Goal: Task Accomplishment & Management: Manage account settings

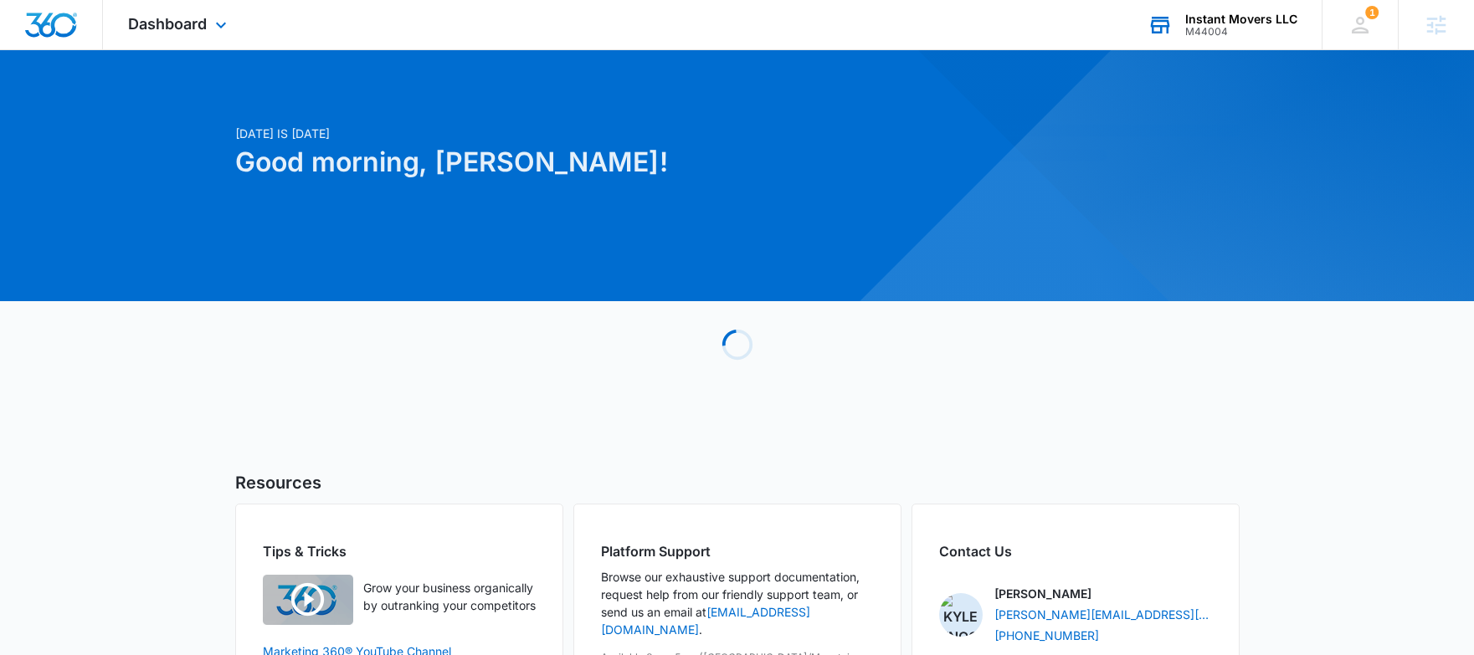
click at [1247, 10] on div "Instant Movers LLC M44004 Your Accounts View All" at bounding box center [1222, 24] width 199 height 49
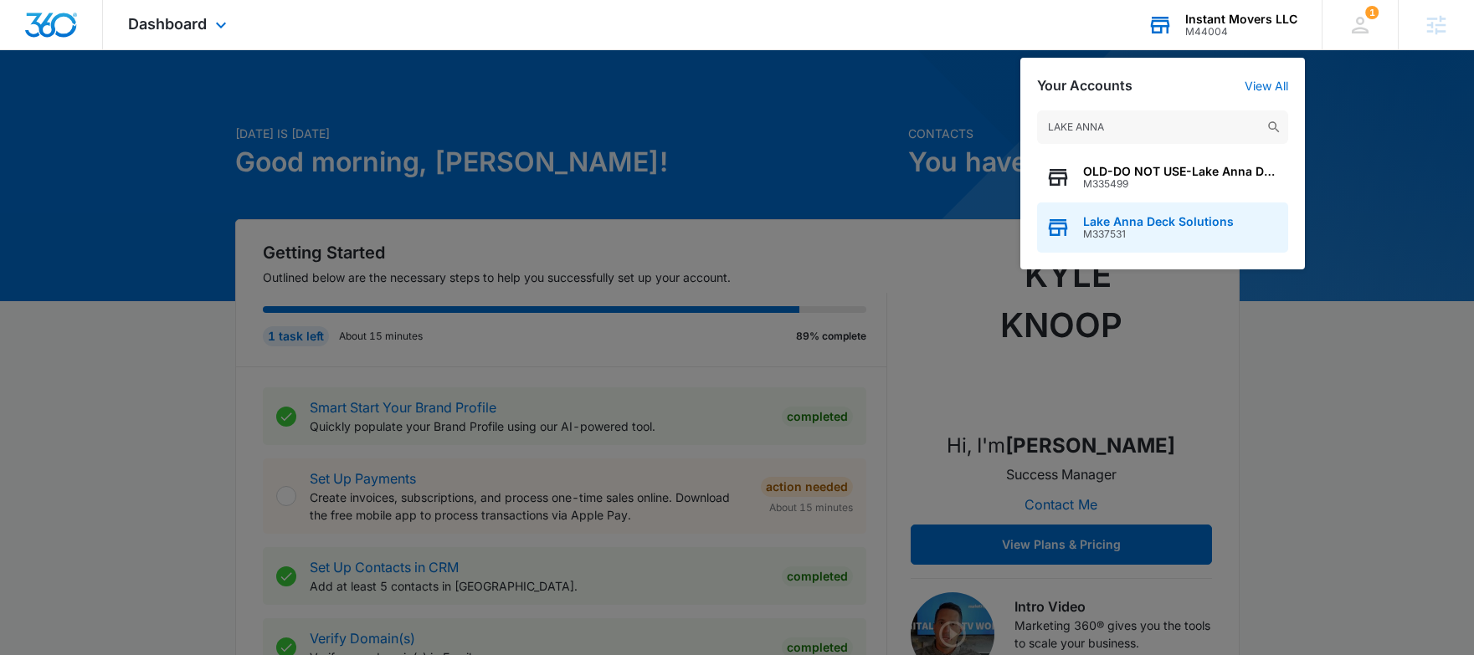
type input "LAKE ANNA"
click at [1173, 239] on span "M337531" at bounding box center [1158, 235] width 151 height 12
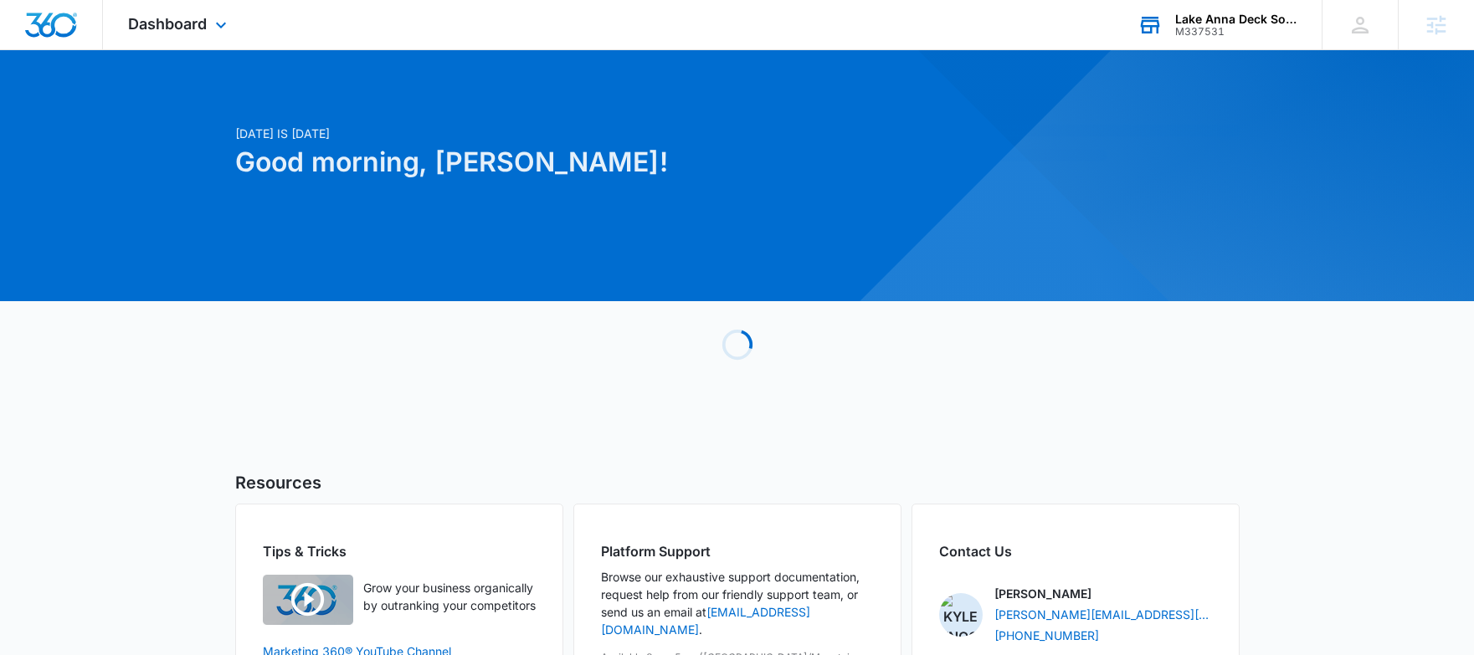
click at [121, 23] on div "Dashboard Apps Reputation Forms CRM Email Payments POS Ads Intelligence Brand S…" at bounding box center [179, 24] width 153 height 49
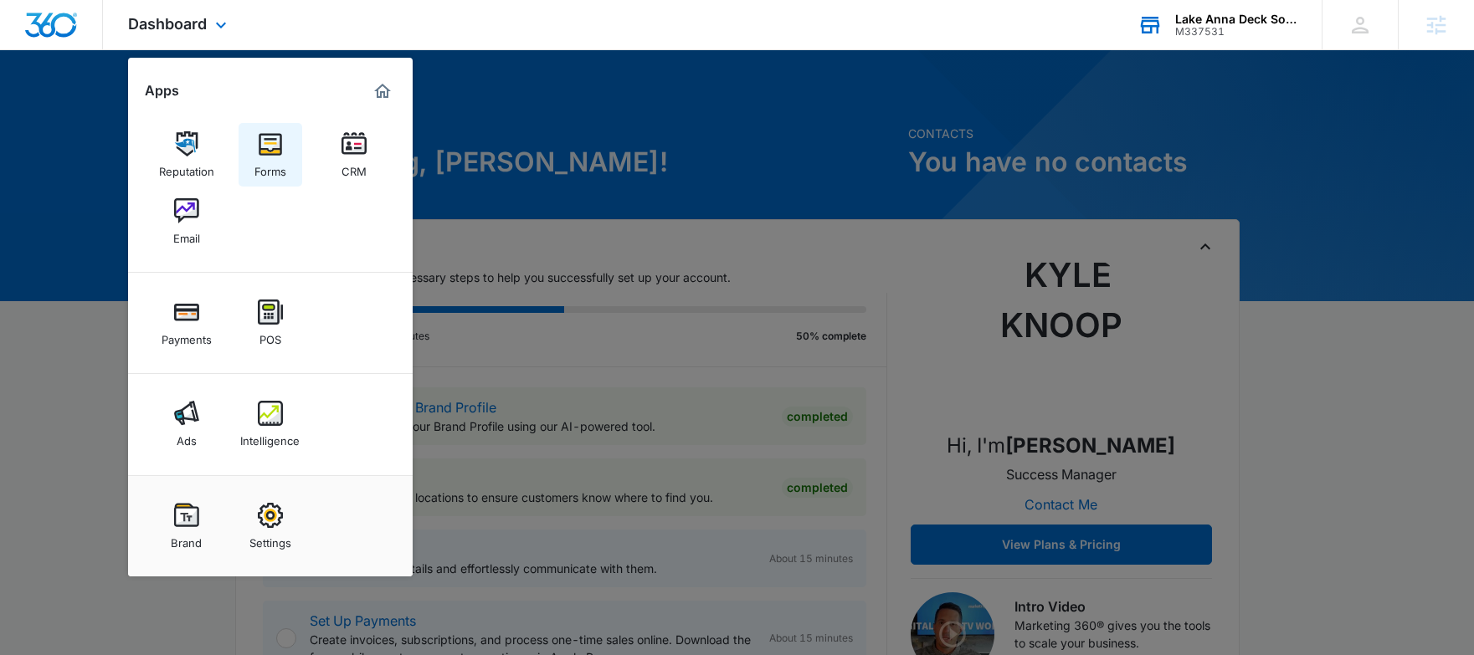
click at [269, 142] on img at bounding box center [270, 143] width 25 height 25
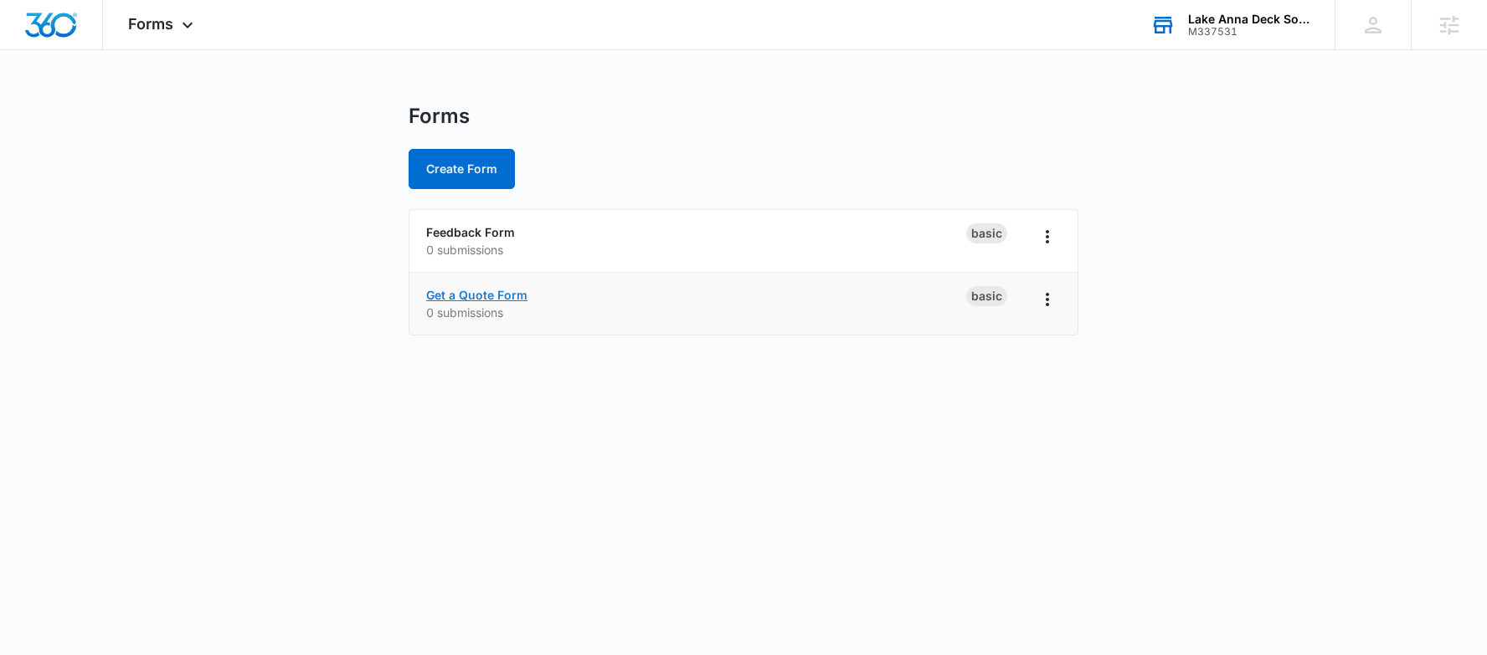
click at [484, 295] on link "Get a Quote Form" at bounding box center [476, 295] width 101 height 14
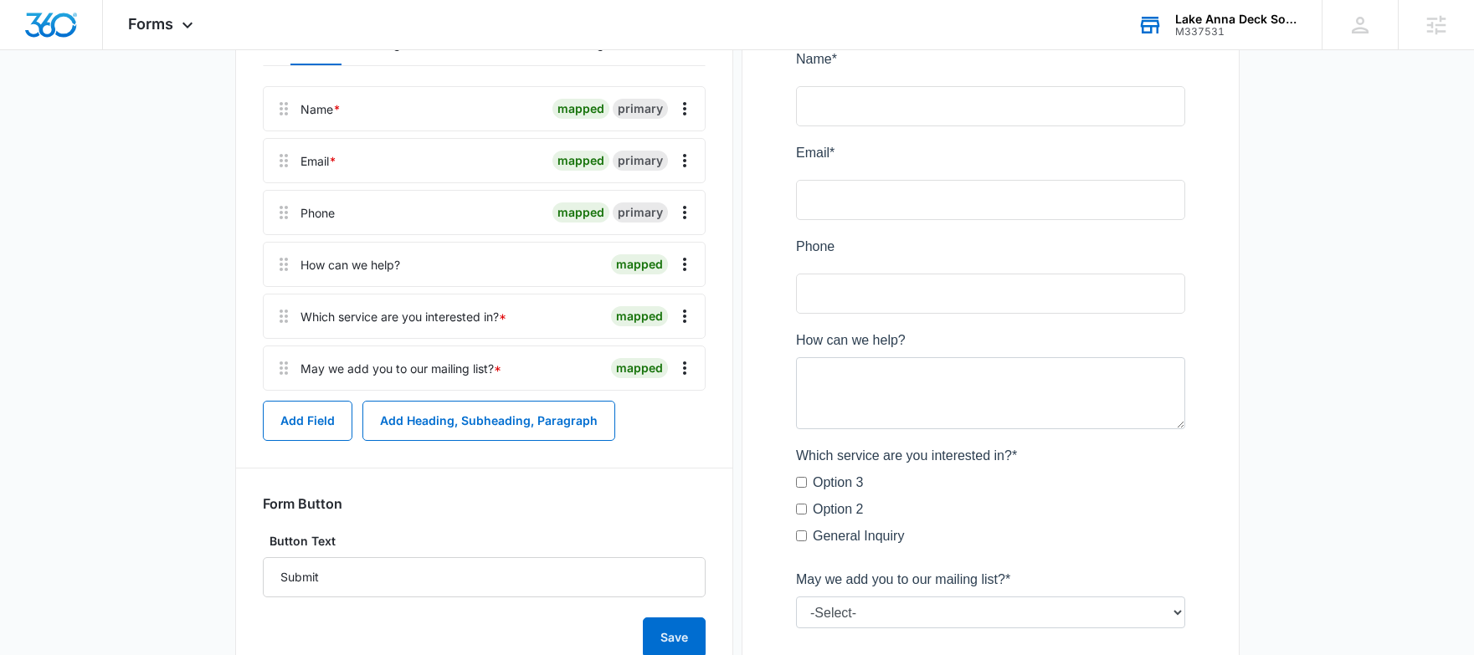
scroll to position [267, 0]
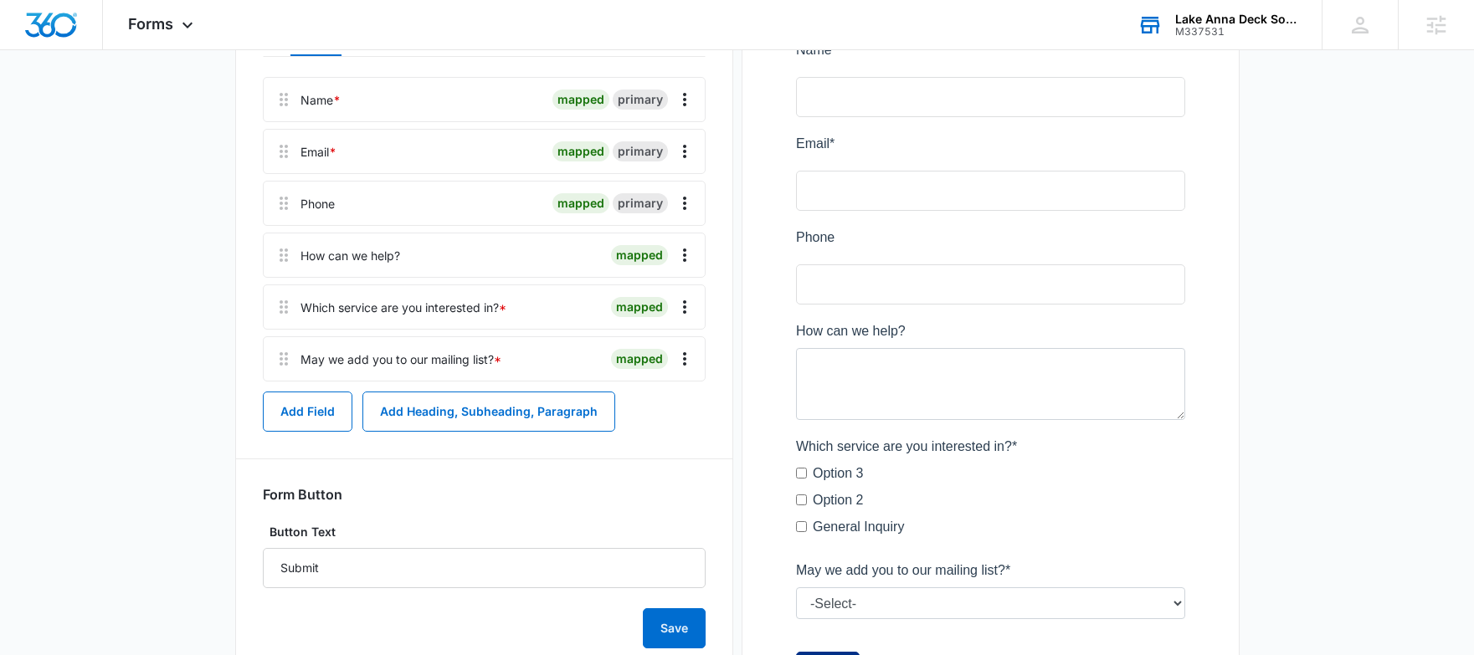
click at [446, 304] on div "Which service are you interested in? *" at bounding box center [404, 308] width 206 height 18
click at [490, 313] on div "Which service are you interested in? *" at bounding box center [404, 308] width 206 height 18
click at [687, 304] on icon "Overflow Menu" at bounding box center [685, 307] width 20 height 20
click at [637, 348] on div "Edit" at bounding box center [639, 354] width 35 height 12
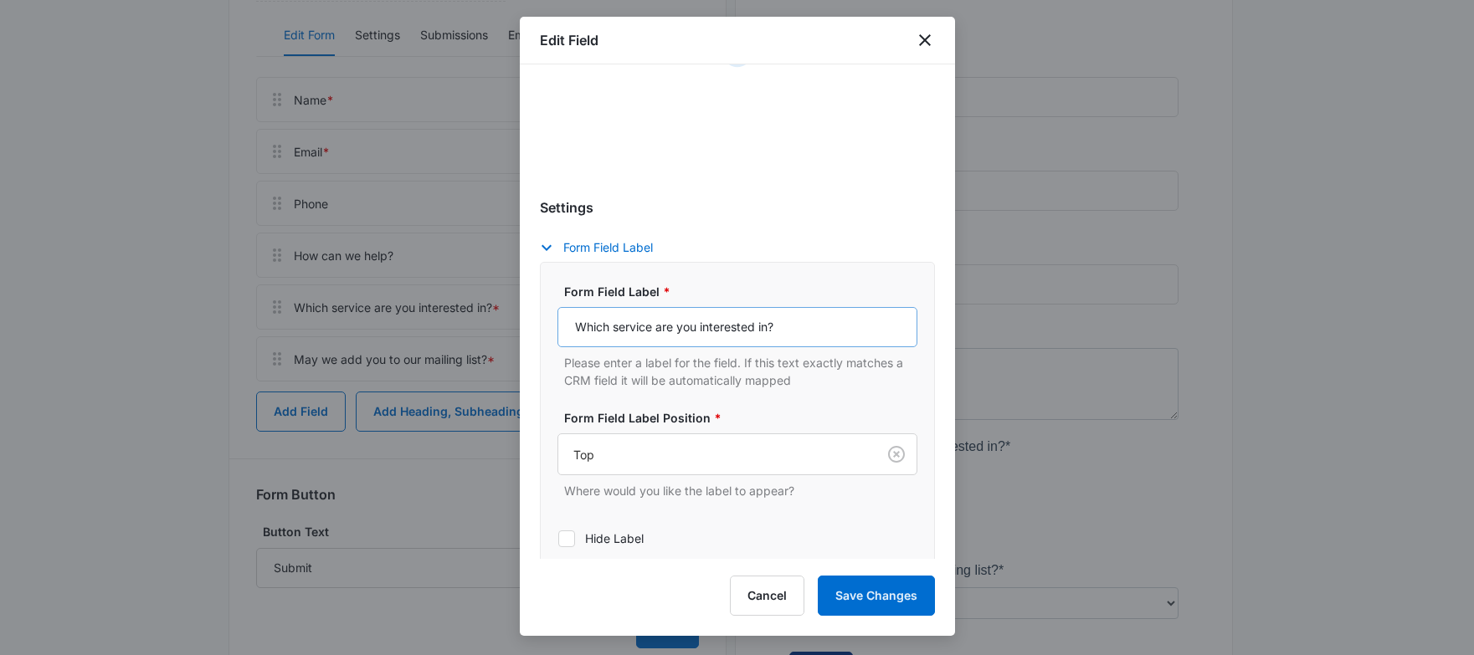
select select "350"
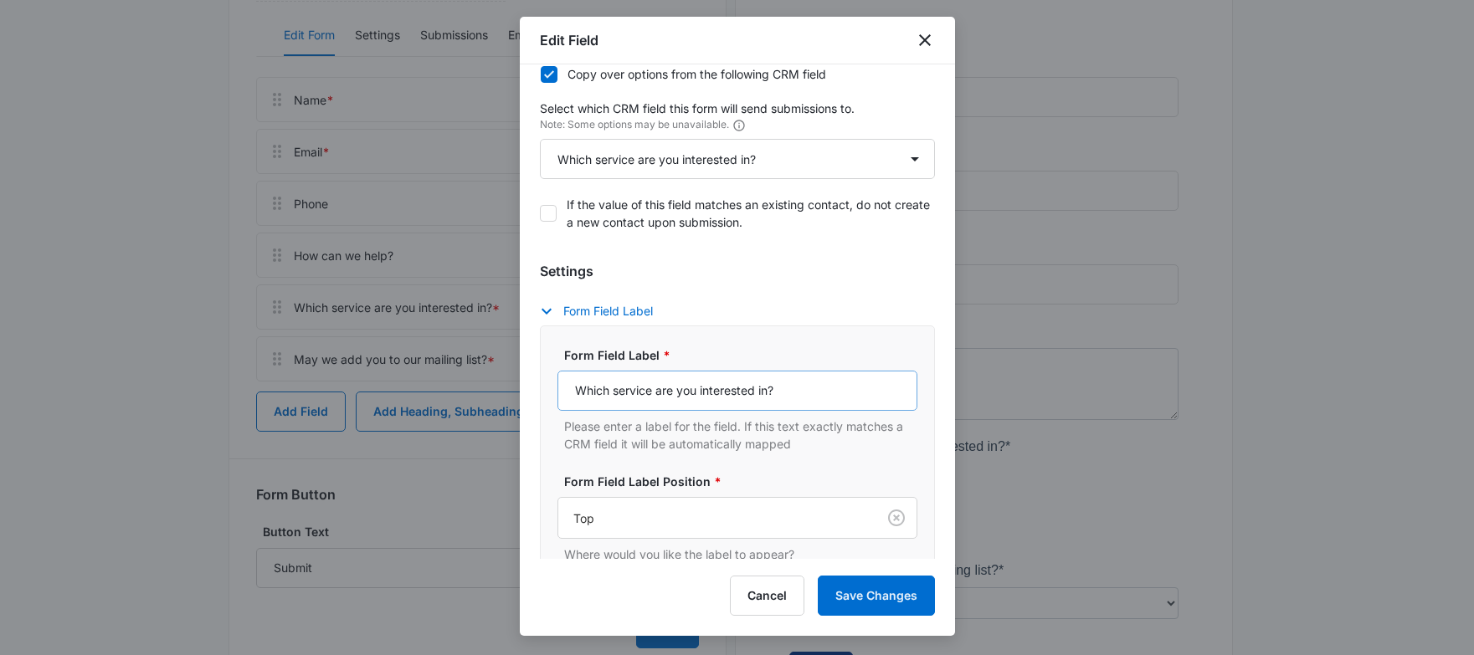
scroll to position [110, 0]
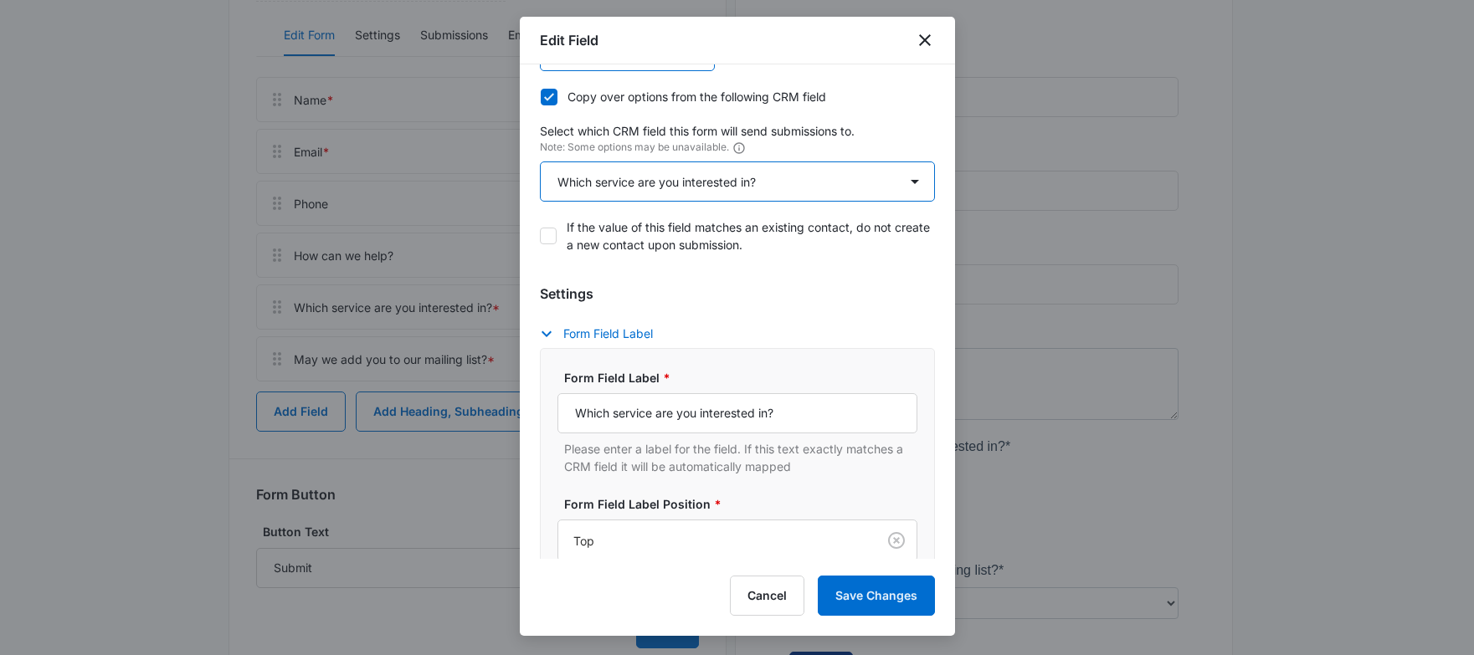
click at [834, 187] on select "Select An Option Select An Option Review Request Which service are you interest…" at bounding box center [737, 182] width 395 height 40
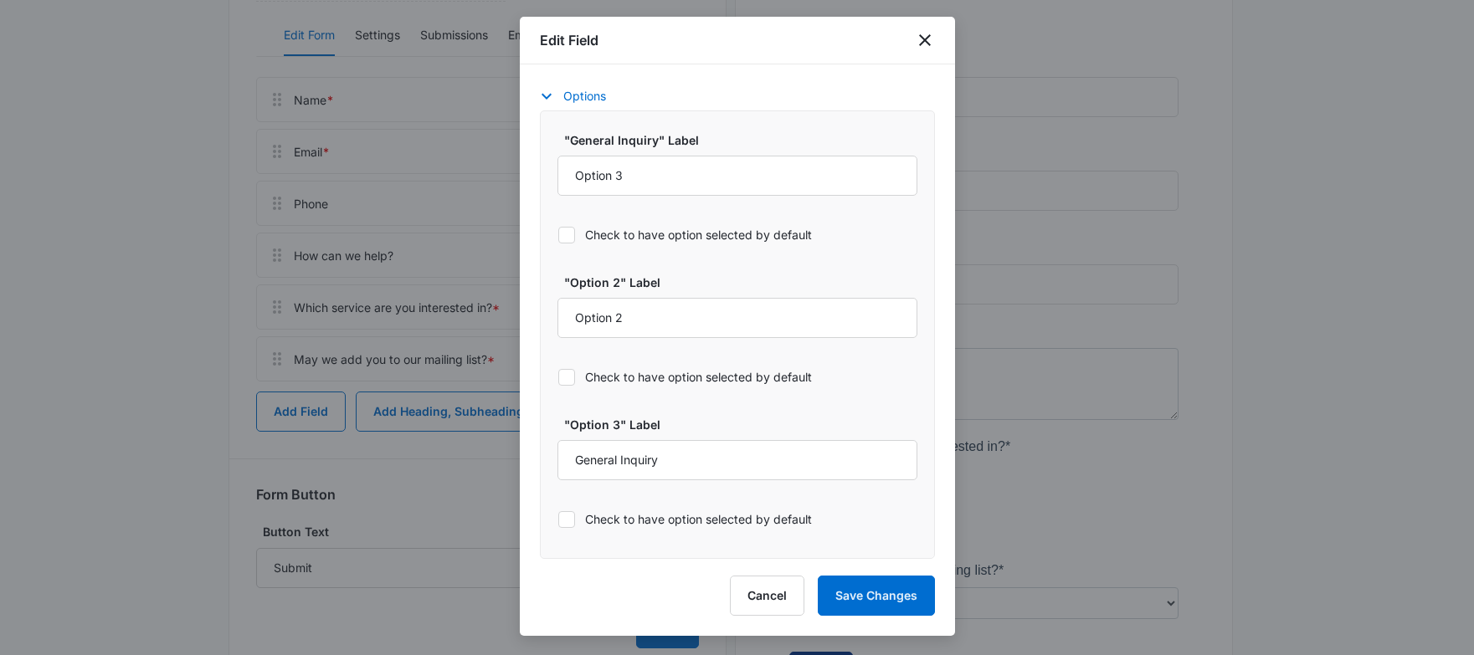
scroll to position [670, 0]
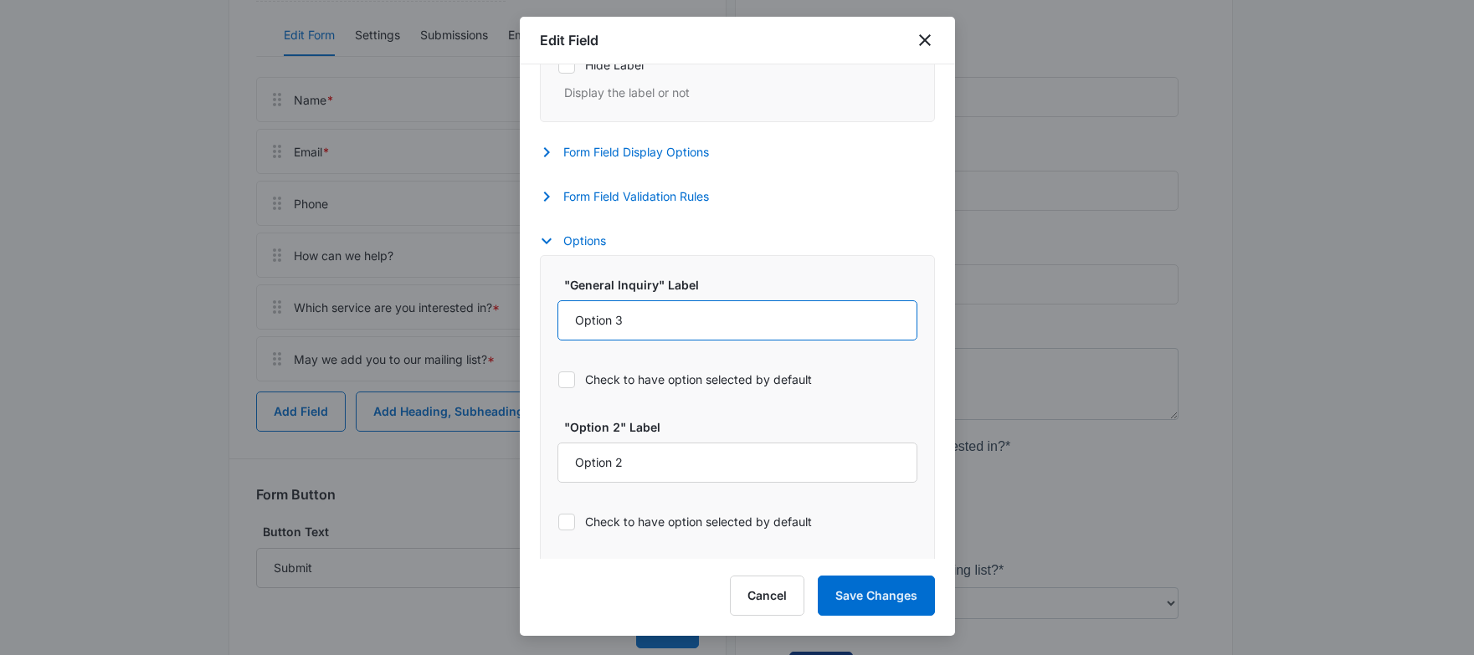
click at [620, 317] on input "Option 3" at bounding box center [737, 321] width 360 height 40
click at [616, 317] on input "Option 3" at bounding box center [737, 321] width 360 height 40
type input "Composite or PVC Deck"
click at [629, 456] on input "Option 2" at bounding box center [737, 463] width 360 height 40
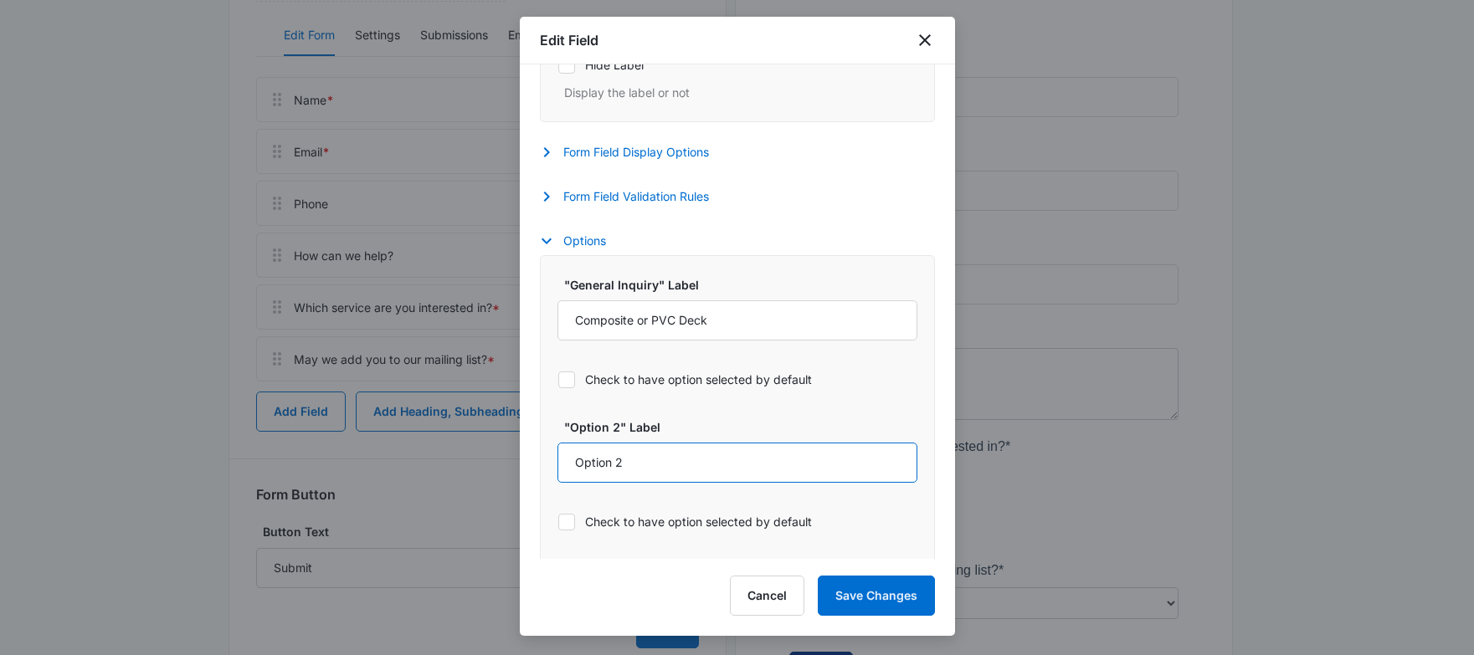
click at [629, 456] on input "Option 2" at bounding box center [737, 463] width 360 height 40
type input "Dock Resurfacing"
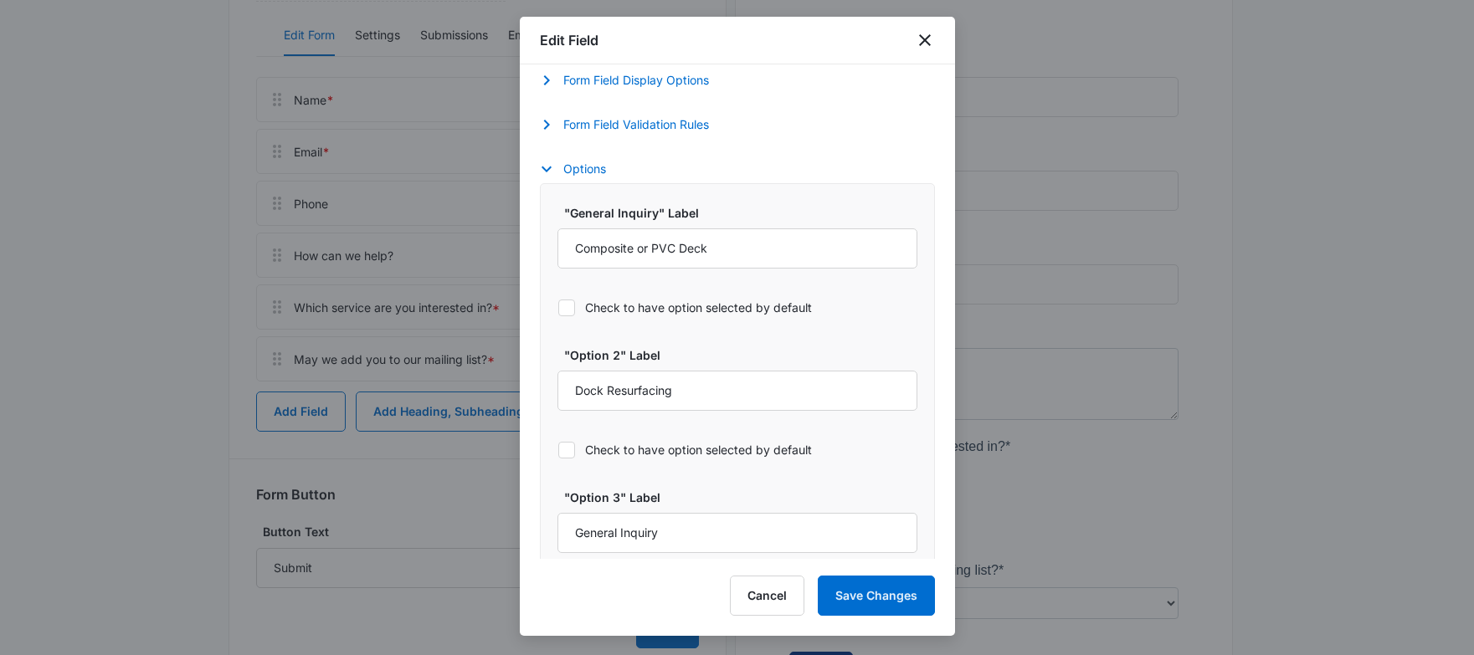
scroll to position [814, 0]
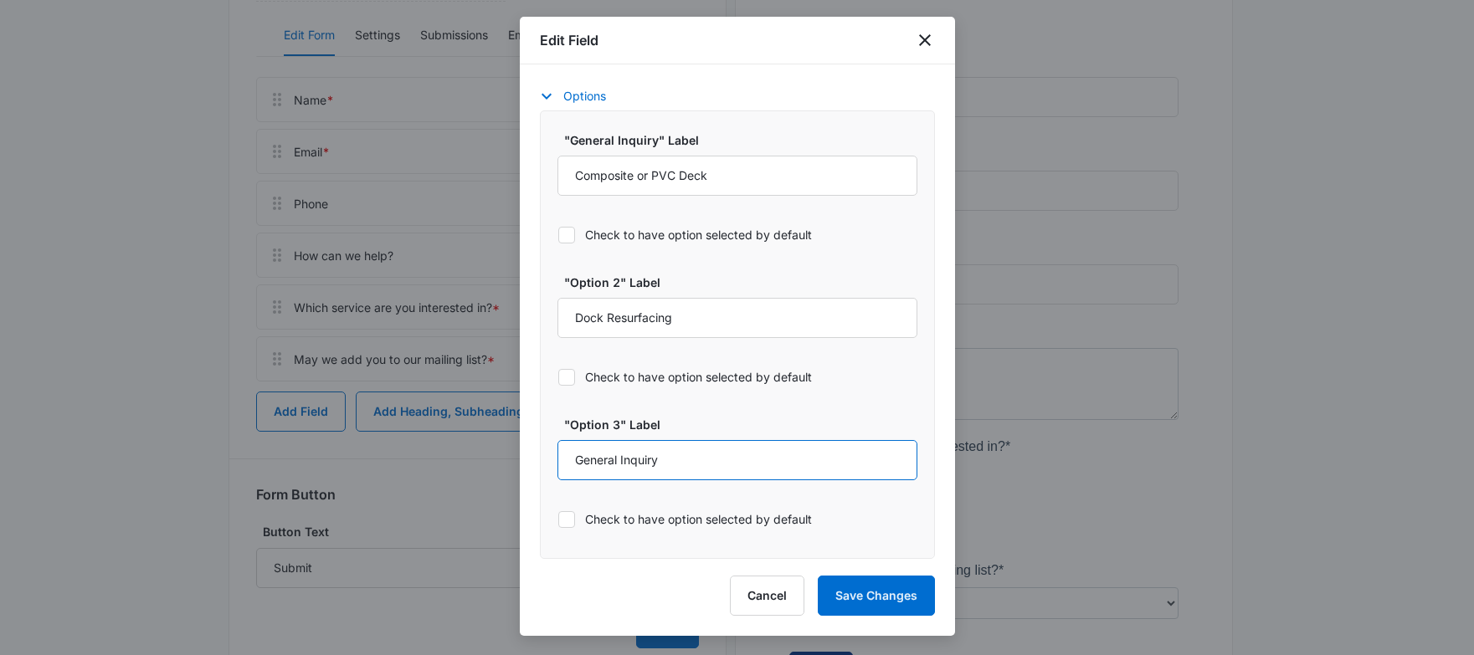
click at [624, 456] on input "General Inquiry" at bounding box center [737, 460] width 360 height 40
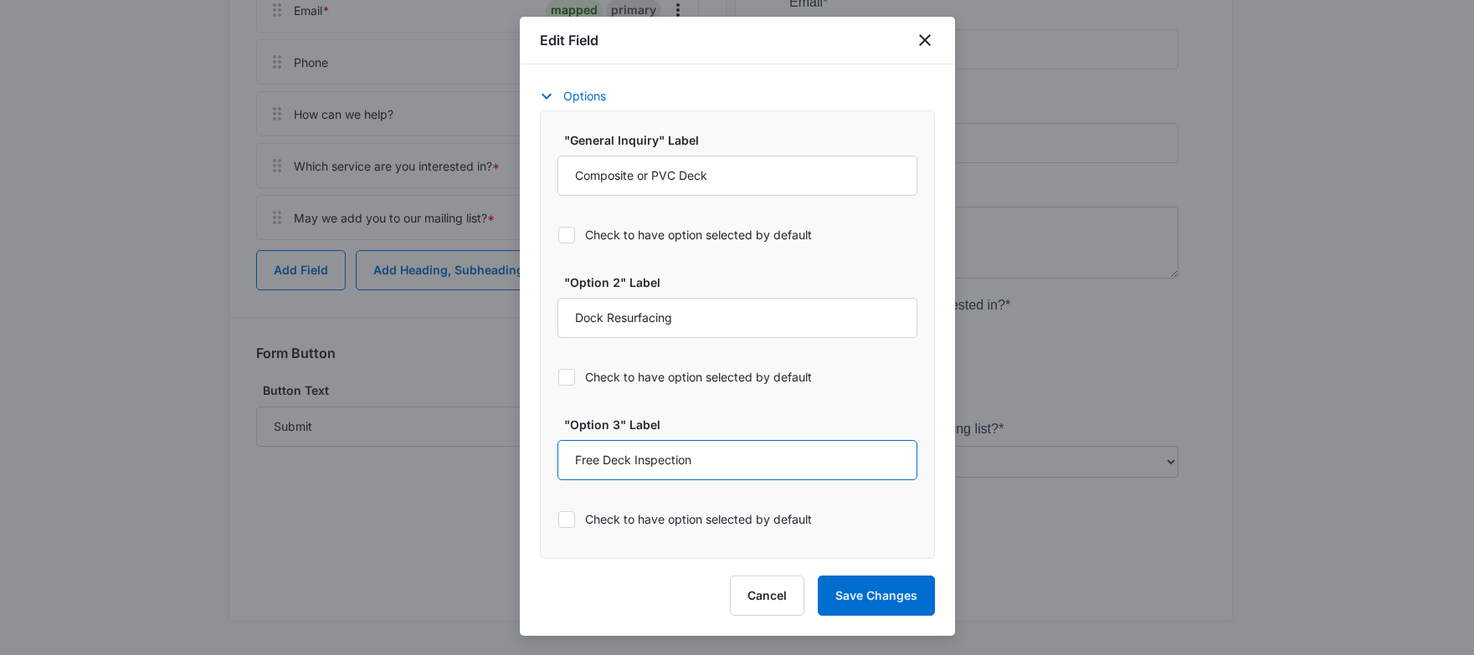
type input "Free Deck Inspection"
click at [869, 587] on button "Save Changes" at bounding box center [876, 596] width 117 height 40
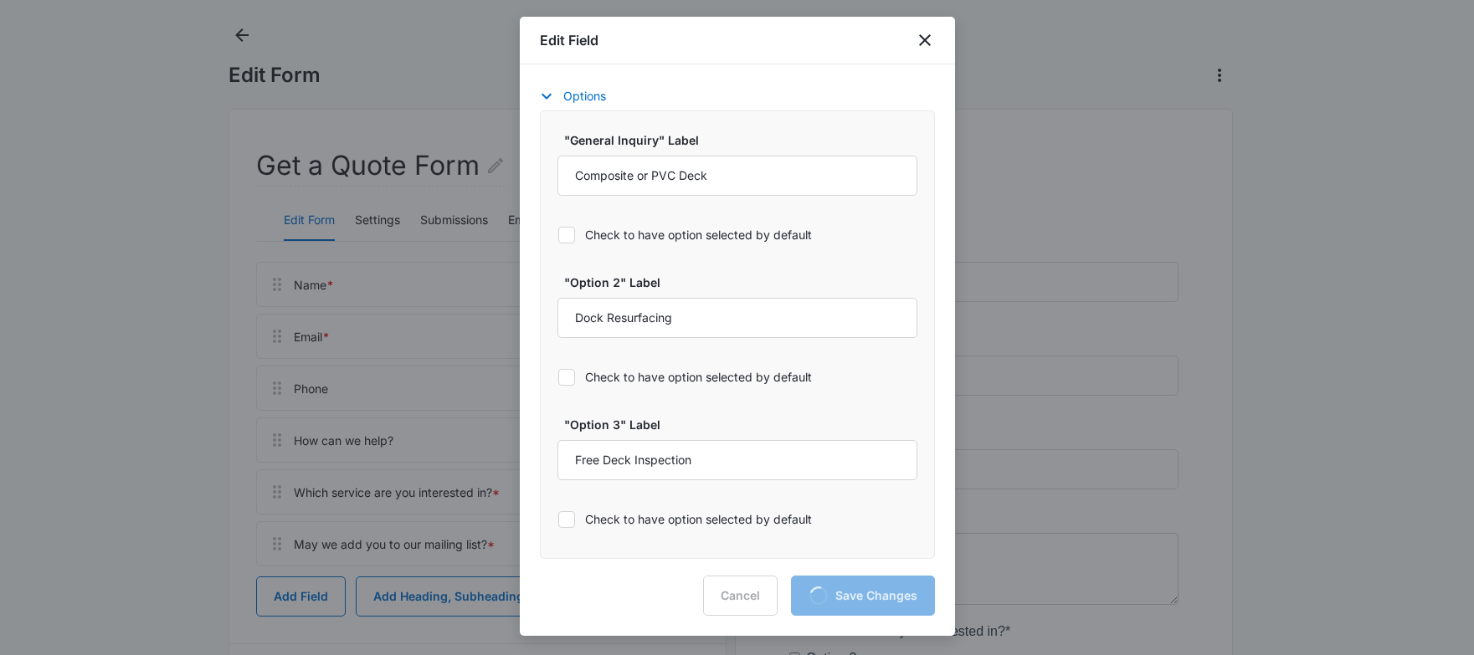
scroll to position [0, 0]
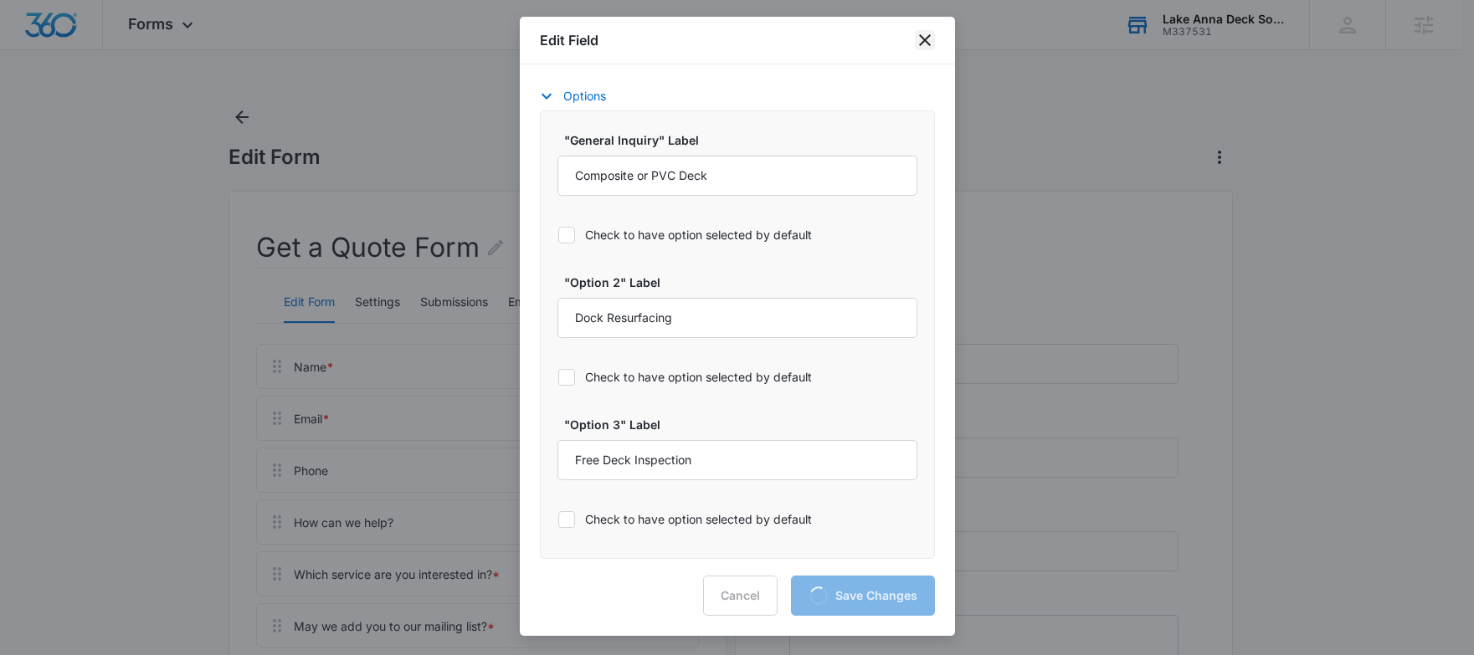
click at [927, 40] on icon "close" at bounding box center [925, 40] width 20 height 20
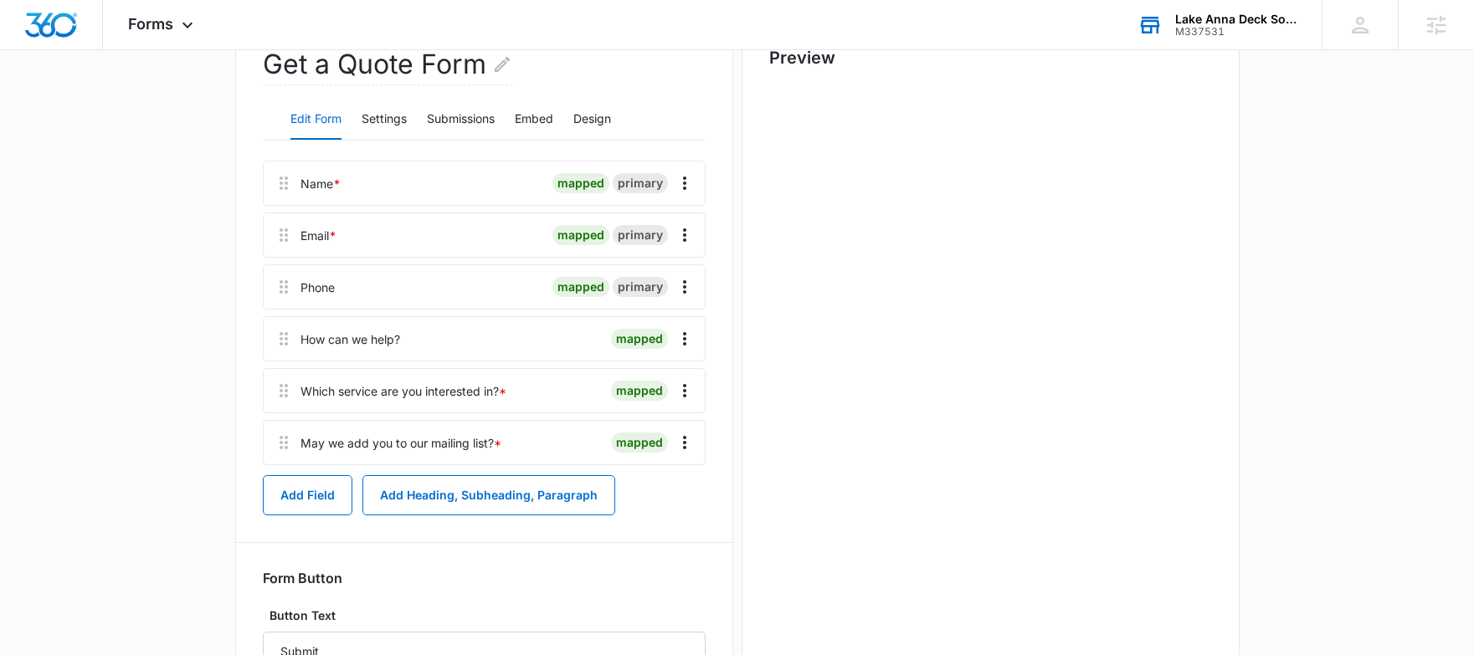
scroll to position [175, 0]
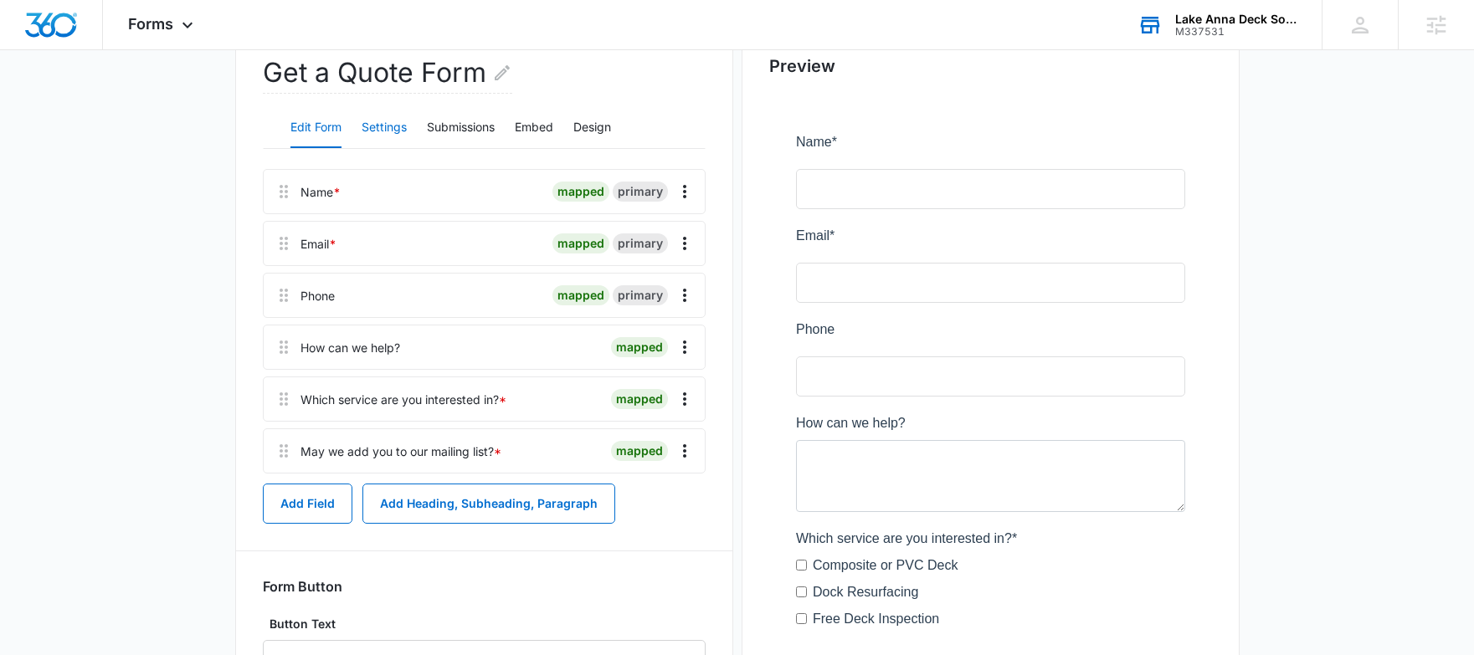
click at [378, 138] on button "Settings" at bounding box center [384, 128] width 45 height 40
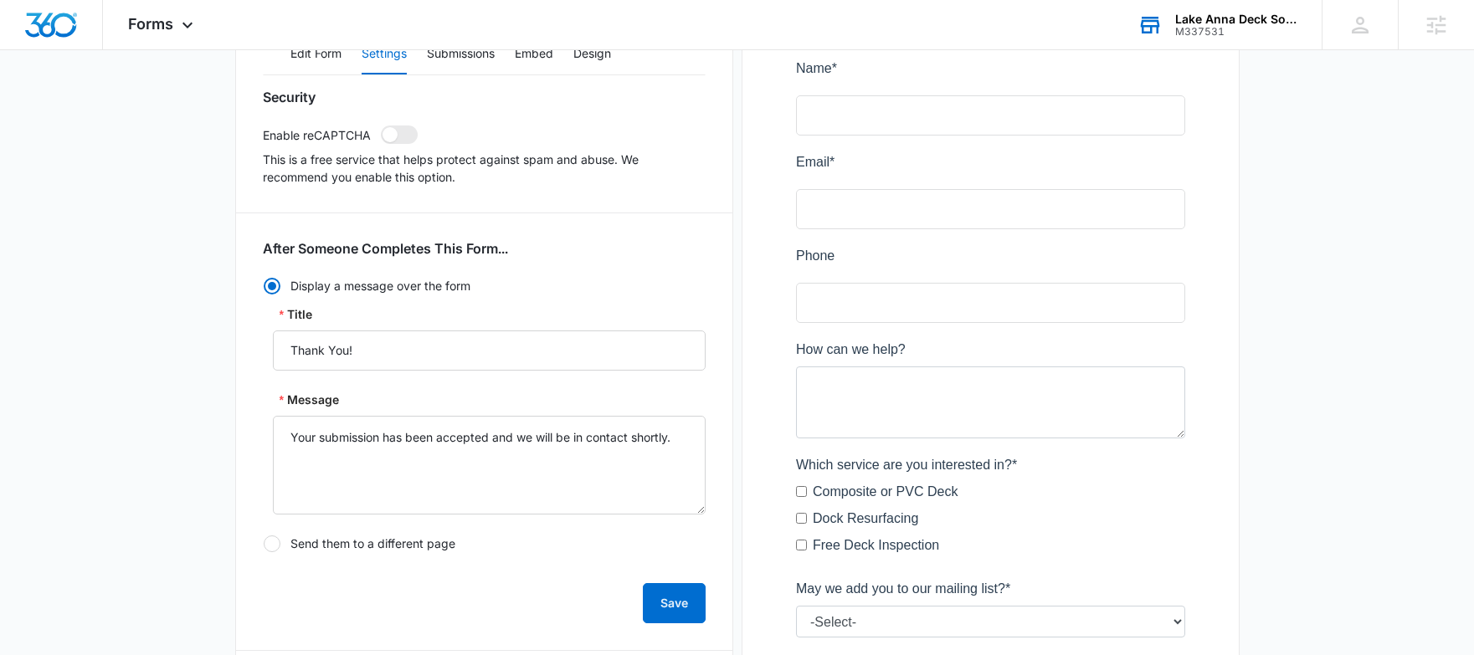
scroll to position [178, 0]
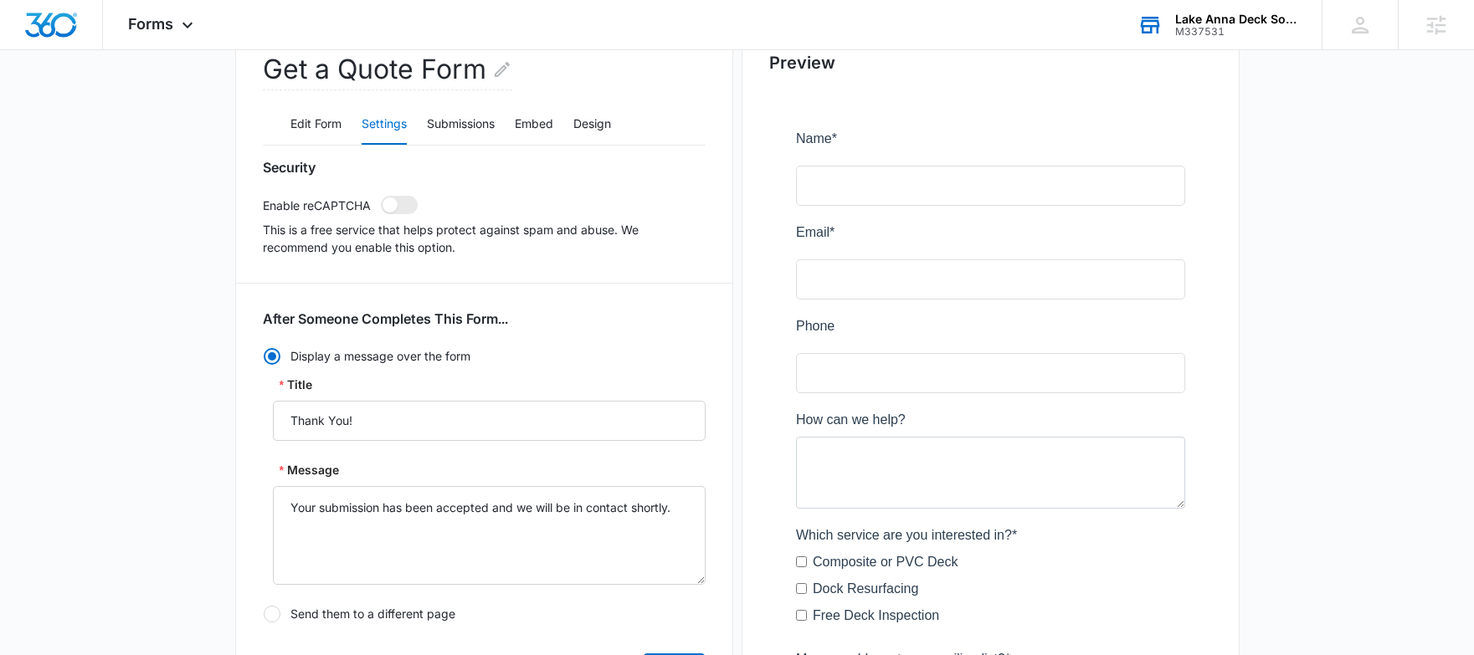
click at [1212, 30] on div "M337531" at bounding box center [1236, 32] width 122 height 12
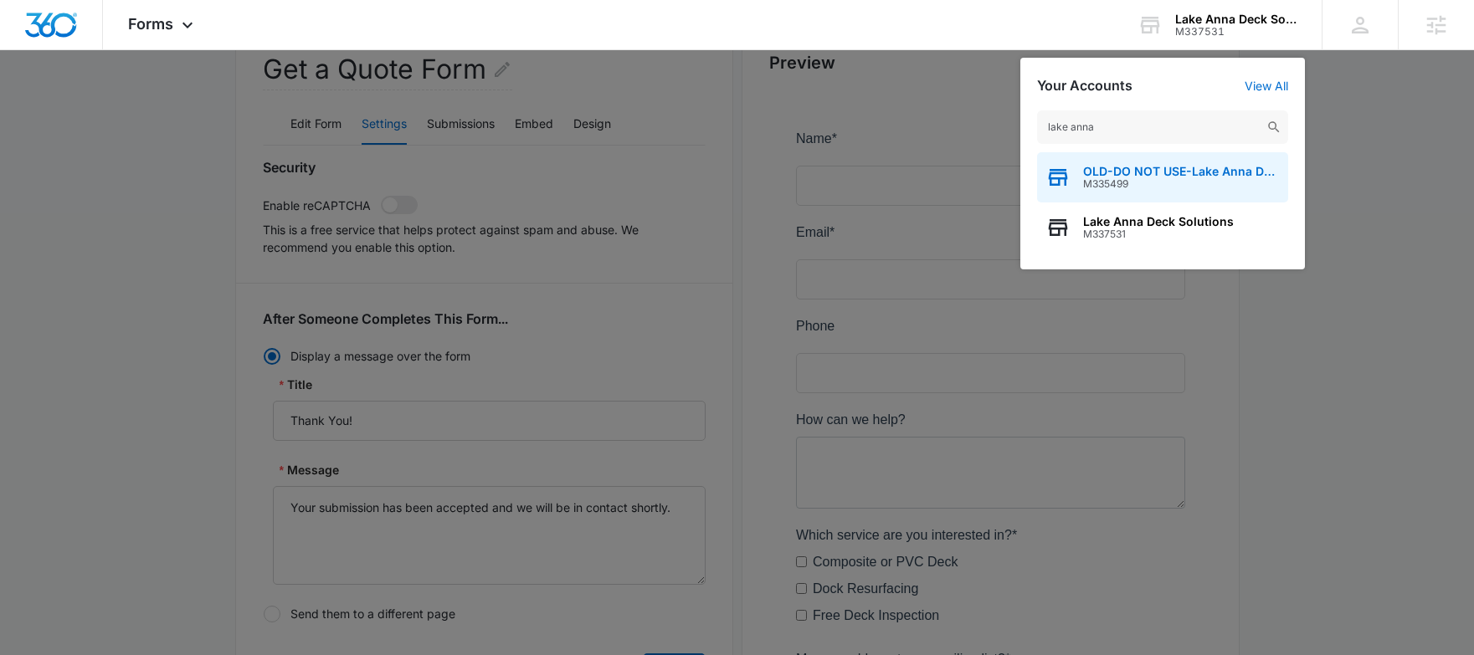
type input "lake anna"
click at [1153, 177] on span "OLD-DO NOT USE-Lake Anna Deck Solutions, LLC" at bounding box center [1181, 171] width 197 height 13
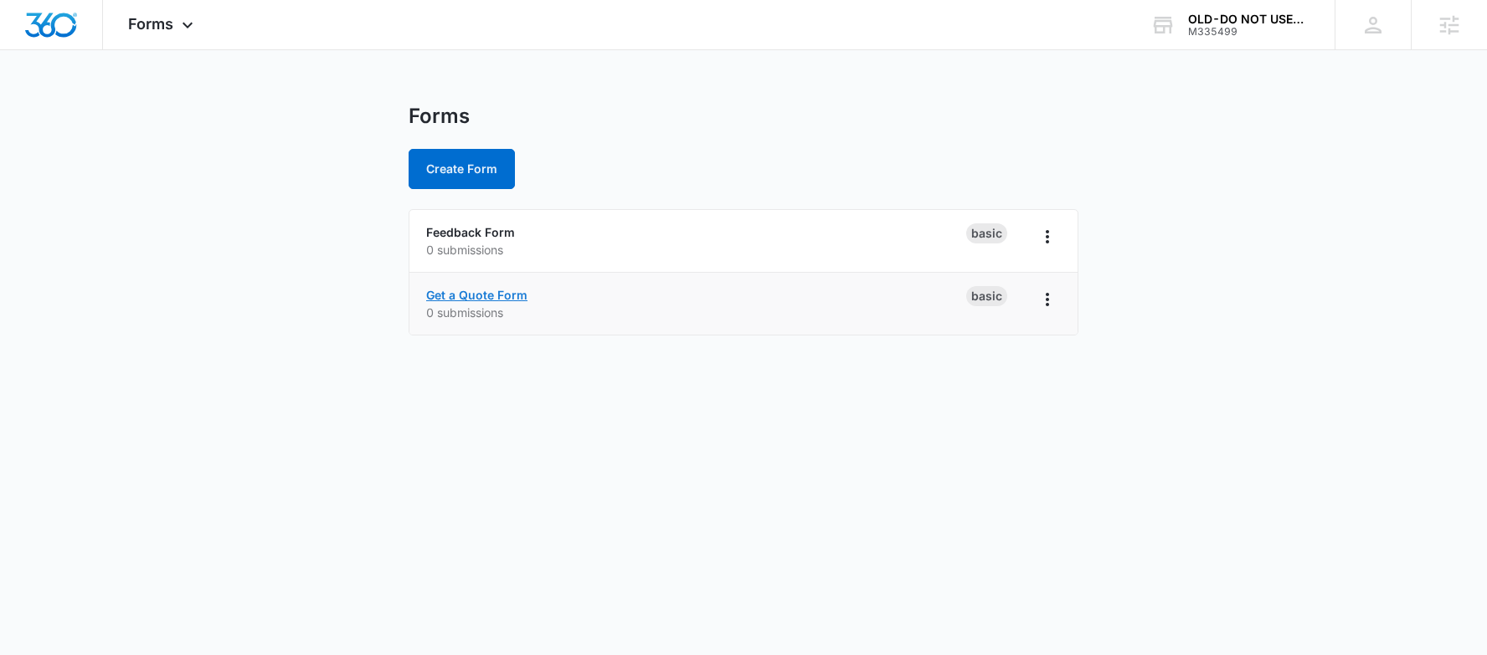
click at [474, 299] on link "Get a Quote Form" at bounding box center [476, 295] width 101 height 14
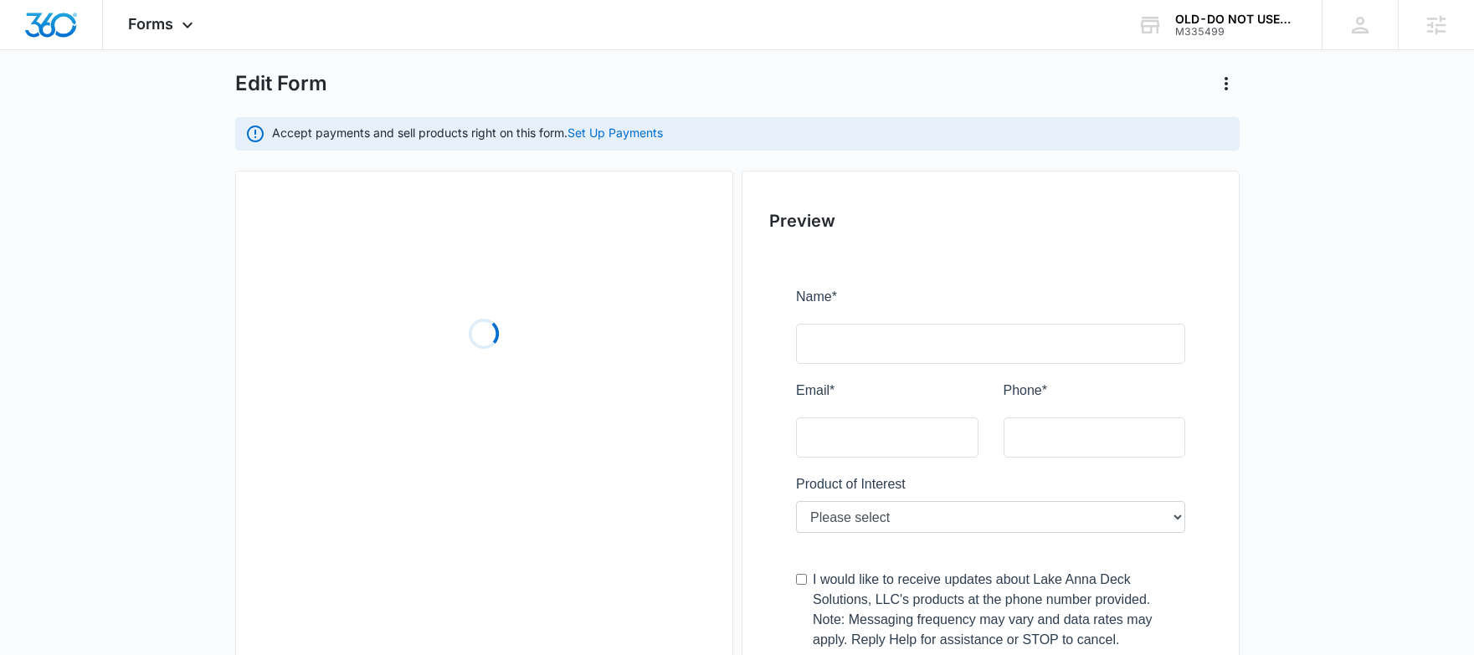
scroll to position [88, 0]
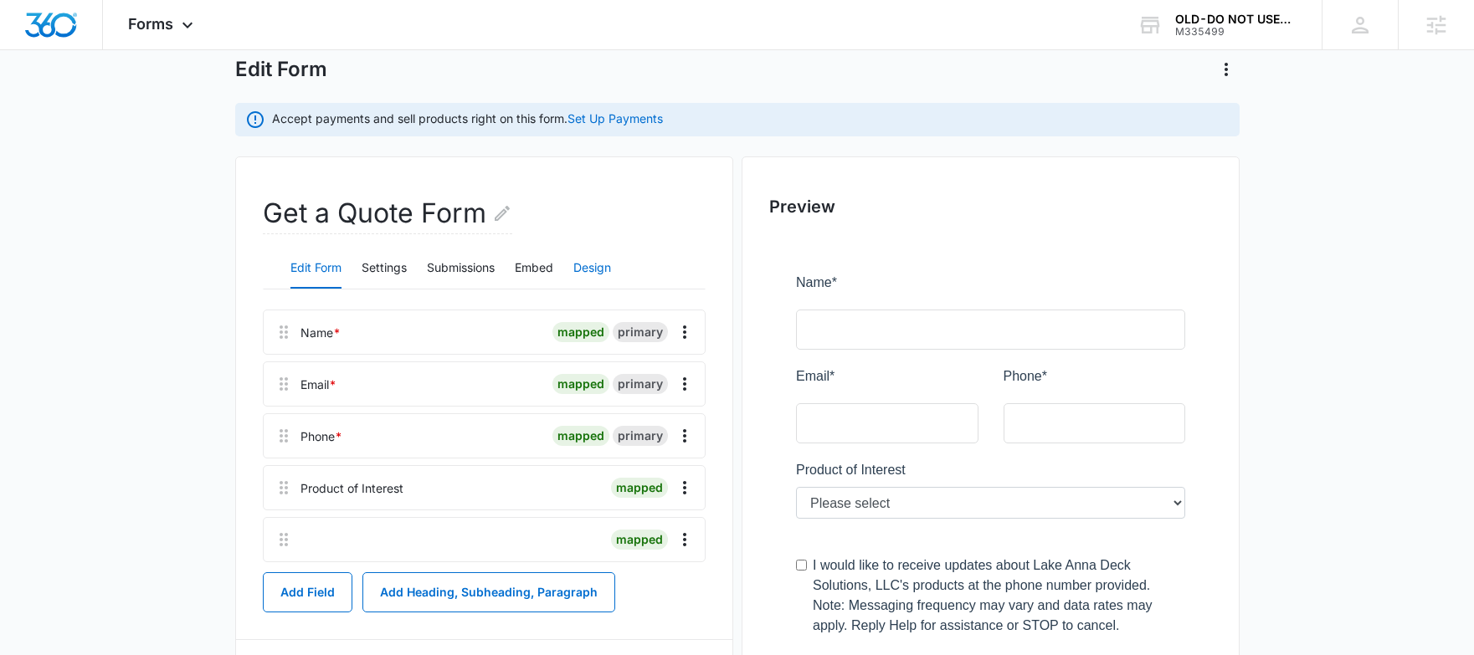
click at [596, 265] on button "Design" at bounding box center [592, 269] width 38 height 40
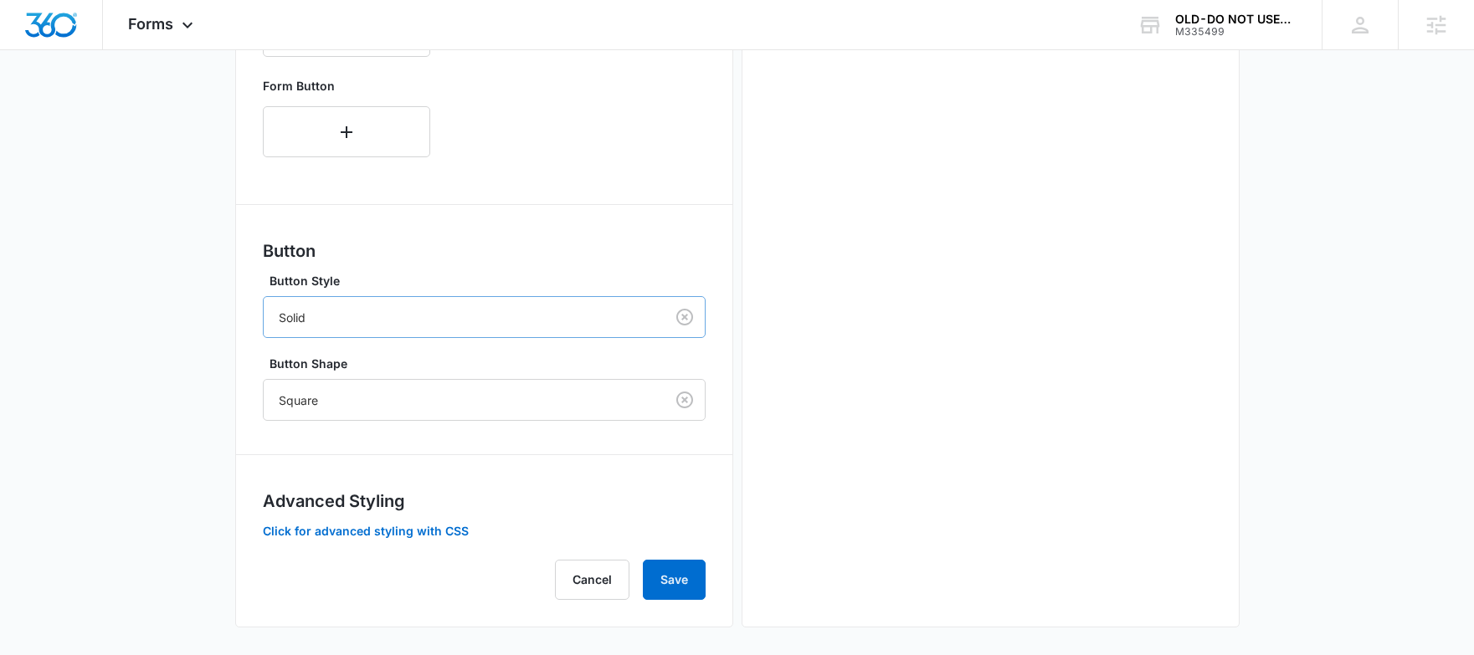
scroll to position [756, 0]
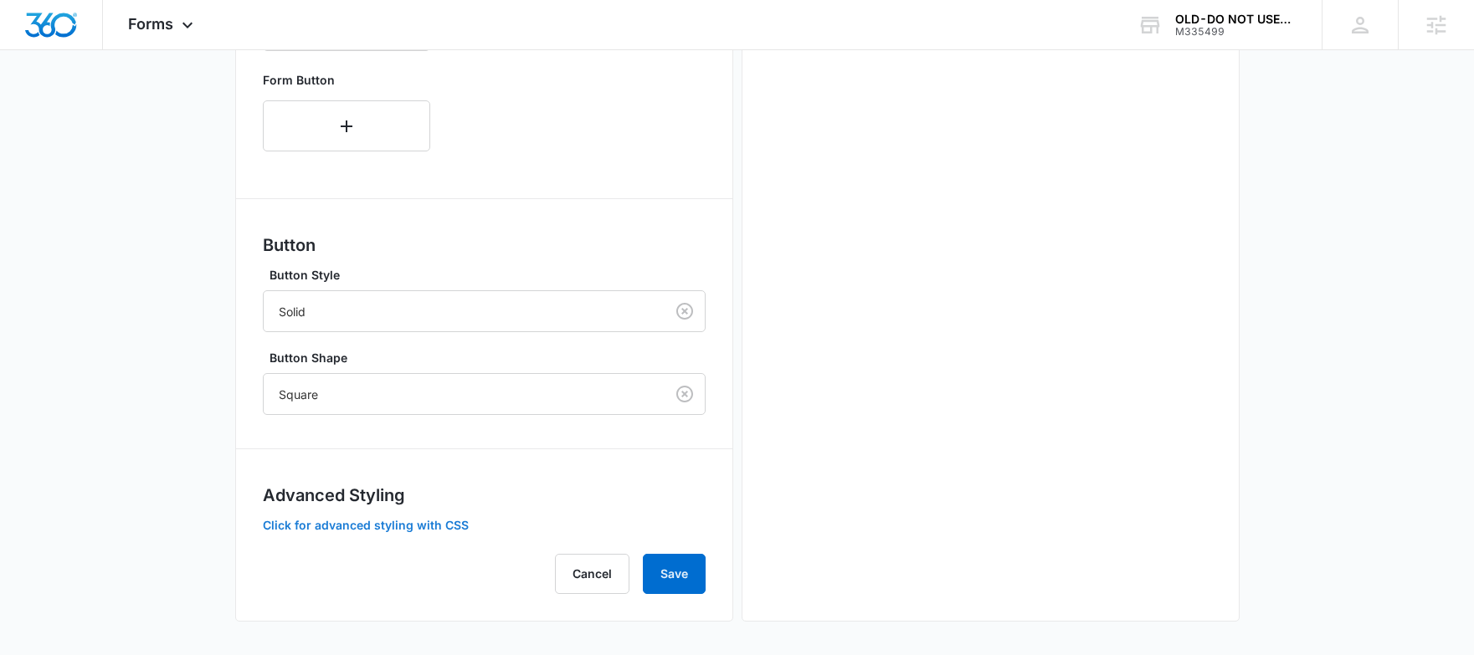
click at [366, 529] on button "Click for advanced styling with CSS" at bounding box center [366, 526] width 206 height 12
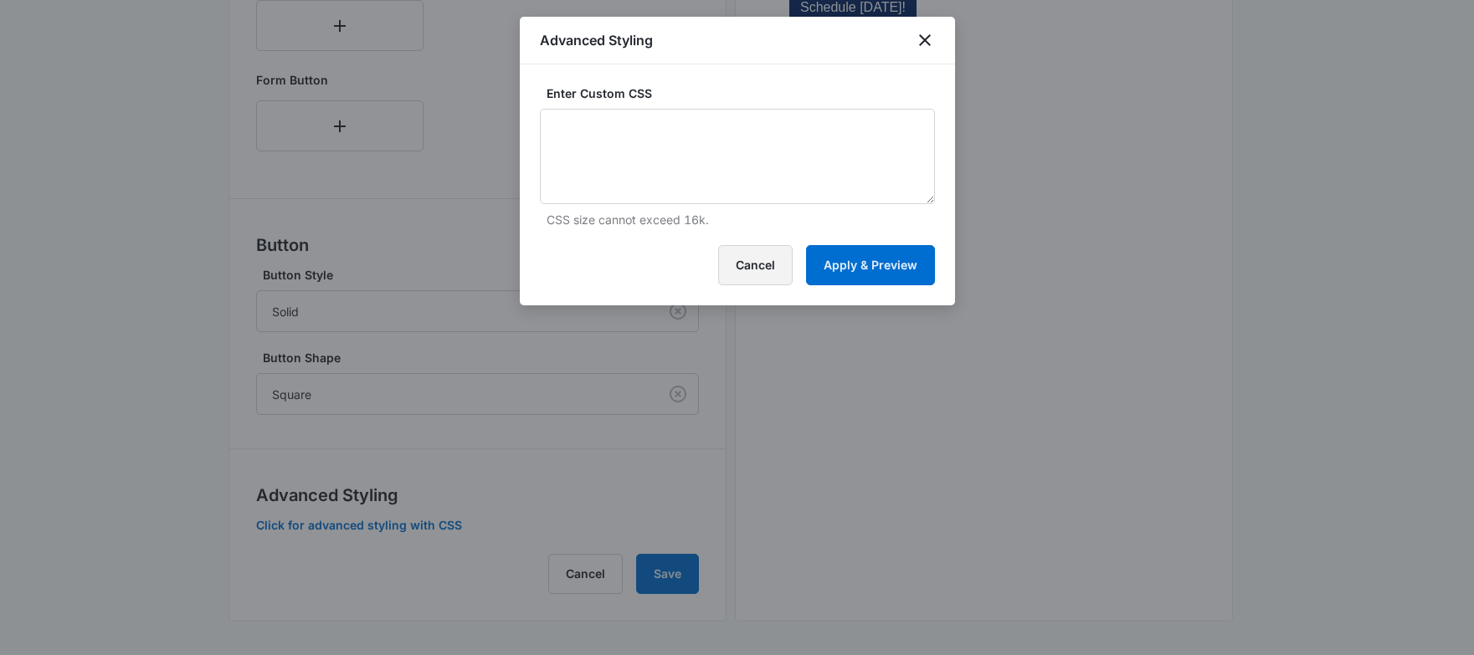
click at [765, 264] on button "Cancel" at bounding box center [755, 265] width 74 height 40
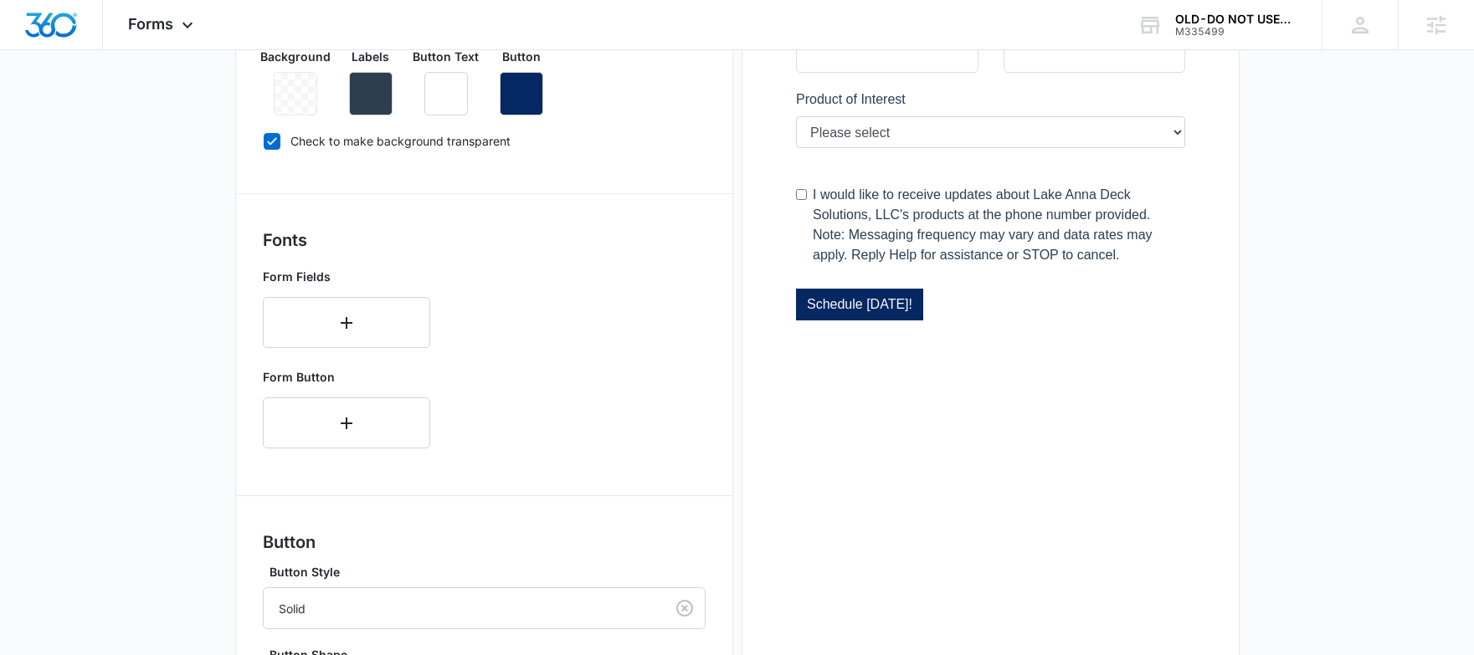
scroll to position [193, 0]
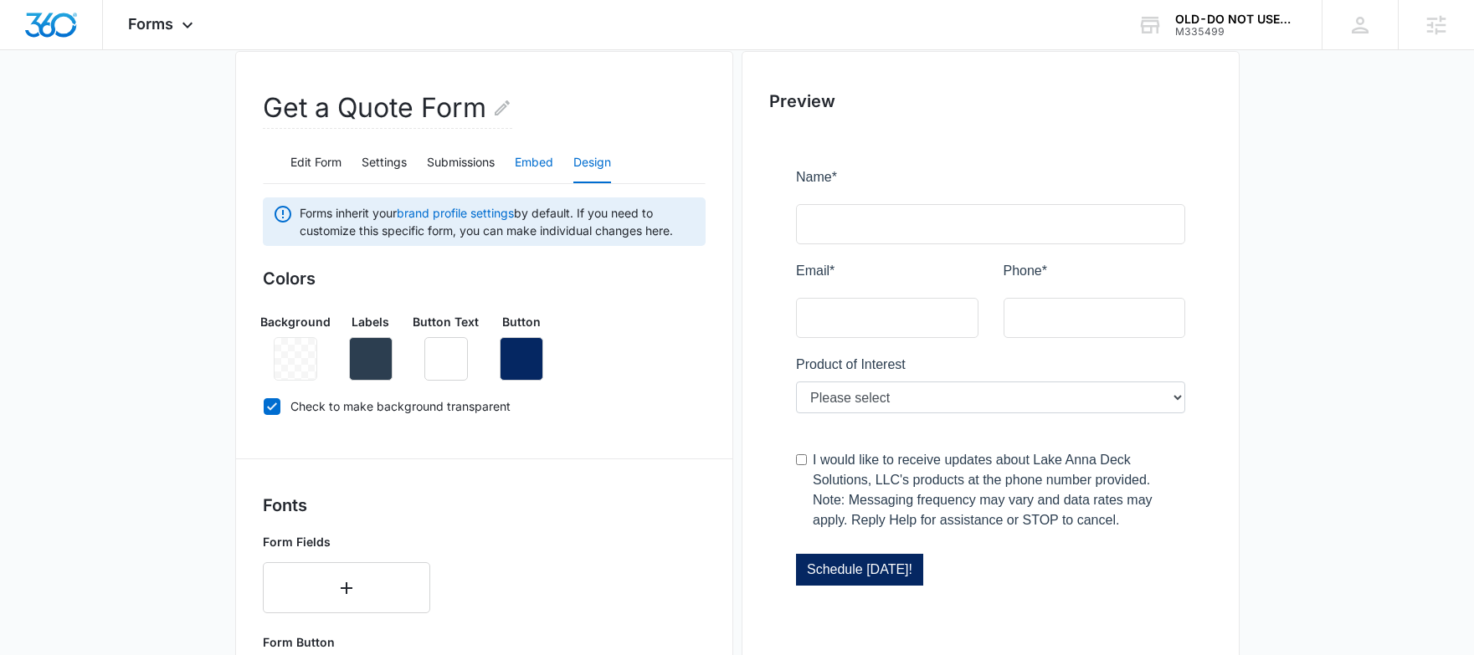
click at [532, 161] on button "Embed" at bounding box center [534, 163] width 39 height 40
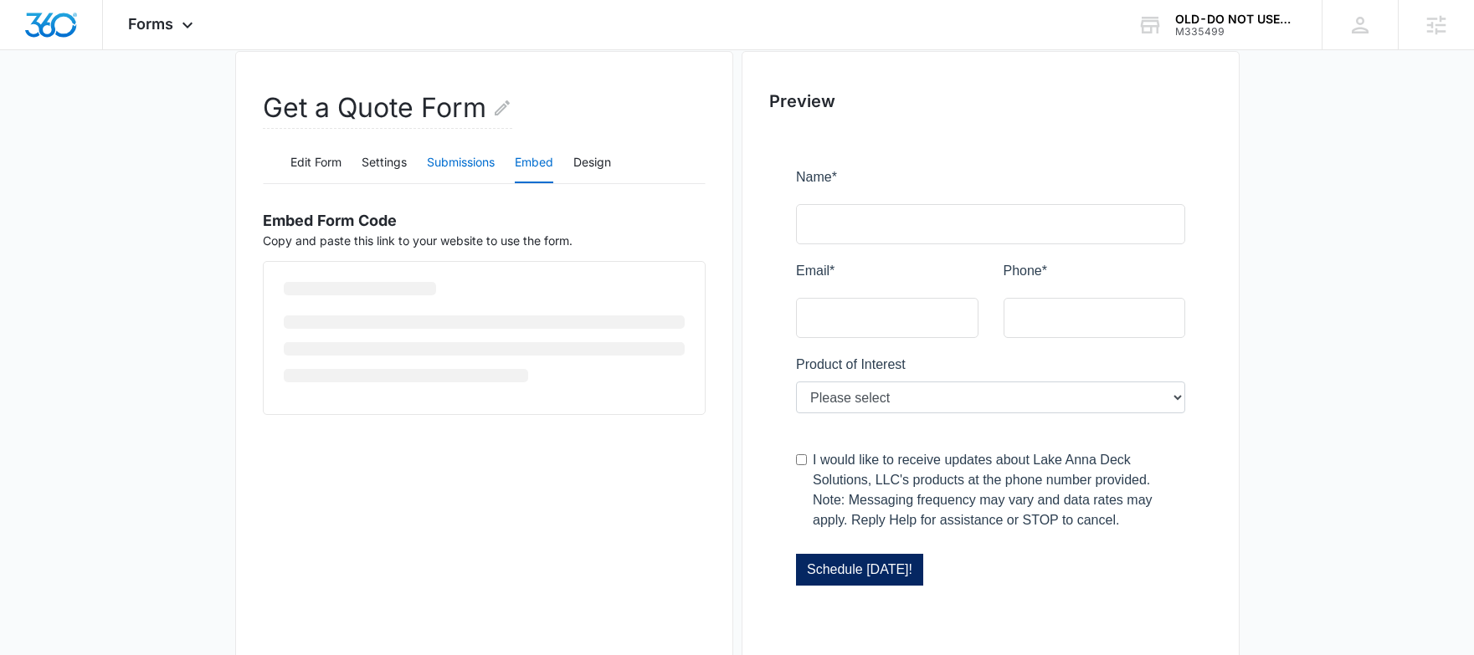
click at [444, 158] on button "Submissions" at bounding box center [461, 163] width 68 height 40
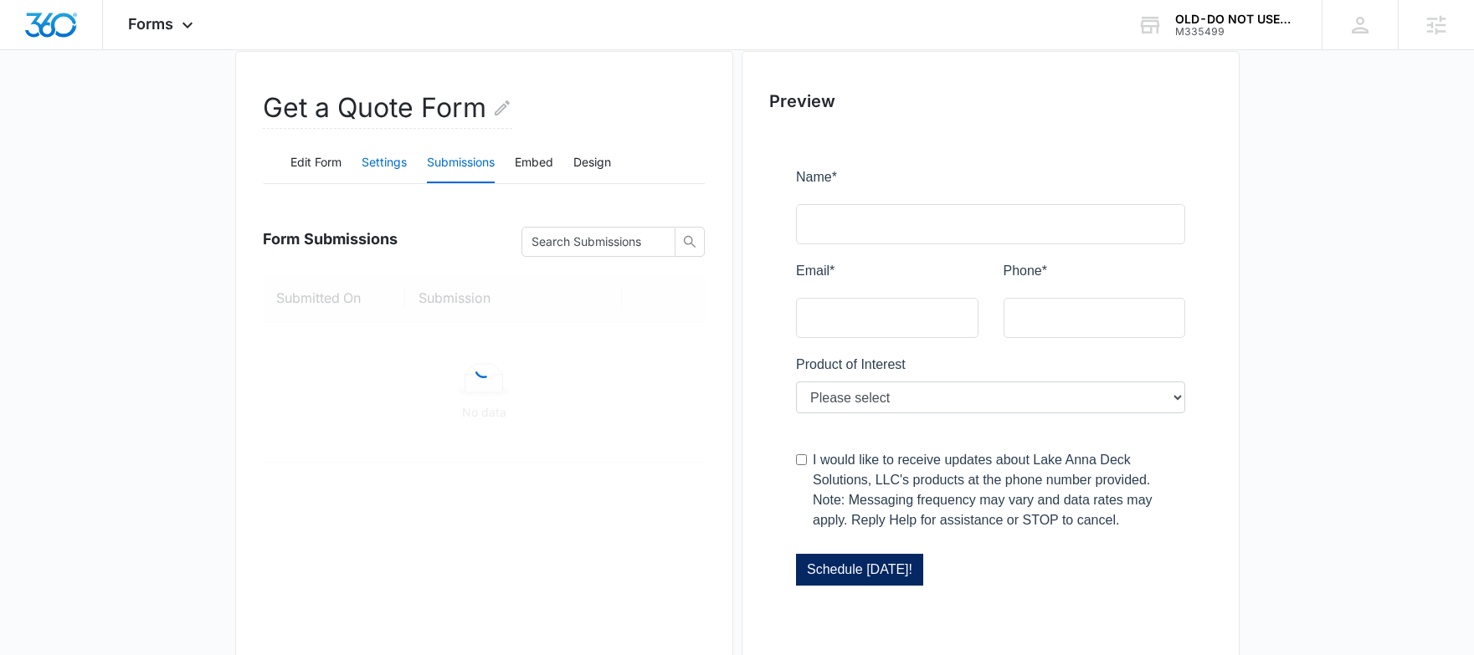
click at [373, 158] on button "Settings" at bounding box center [384, 163] width 45 height 40
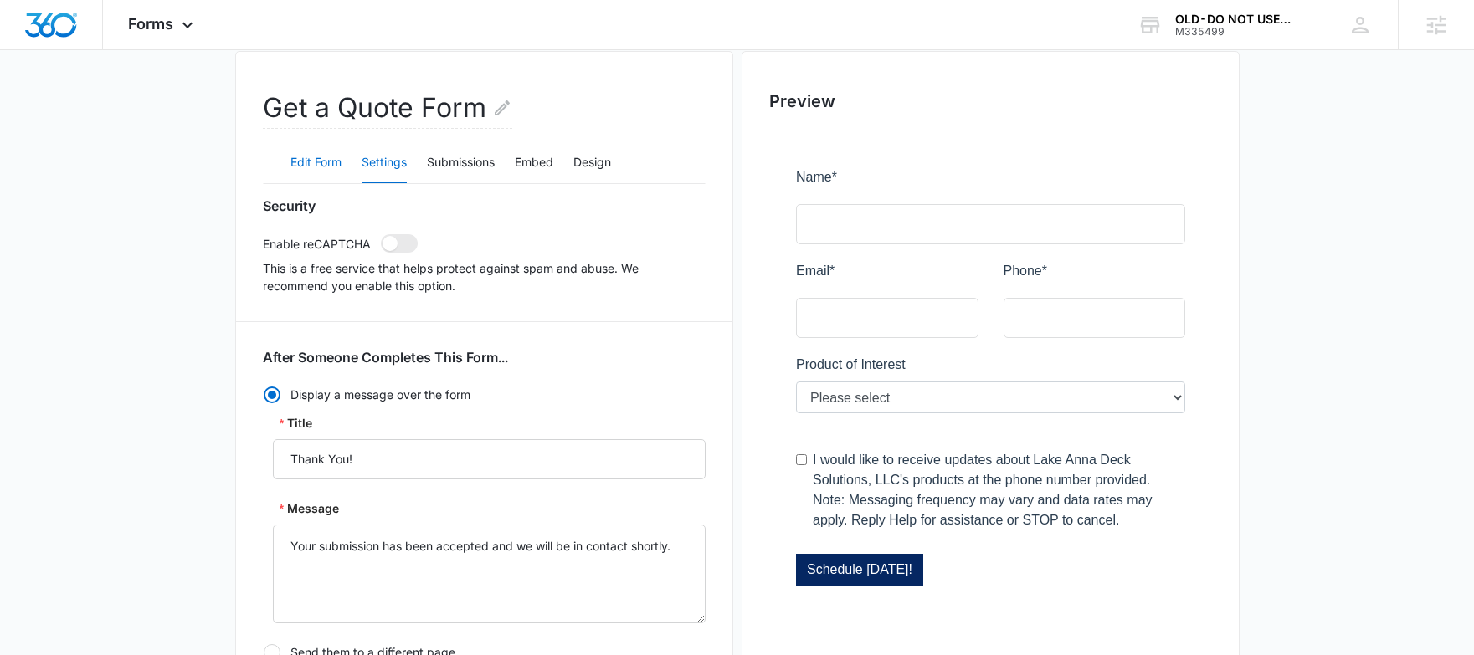
click at [309, 153] on button "Edit Form" at bounding box center [315, 163] width 51 height 40
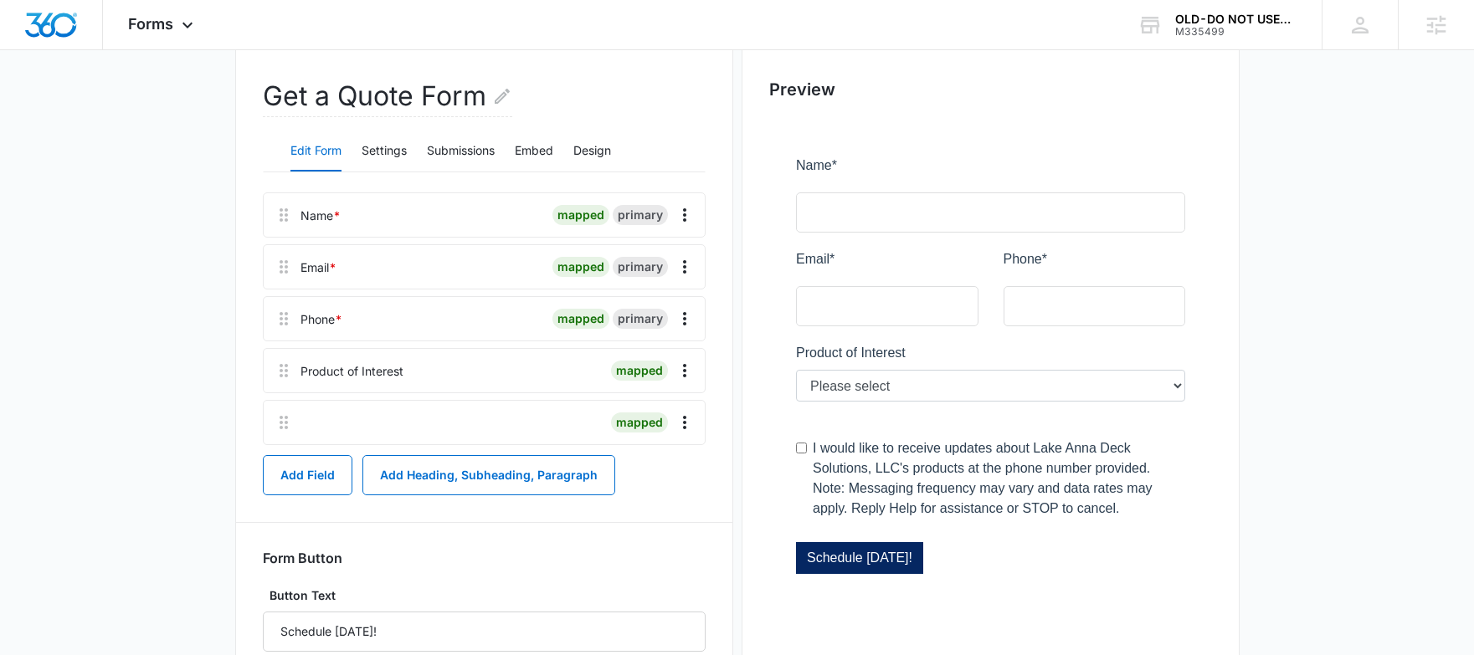
scroll to position [218, 0]
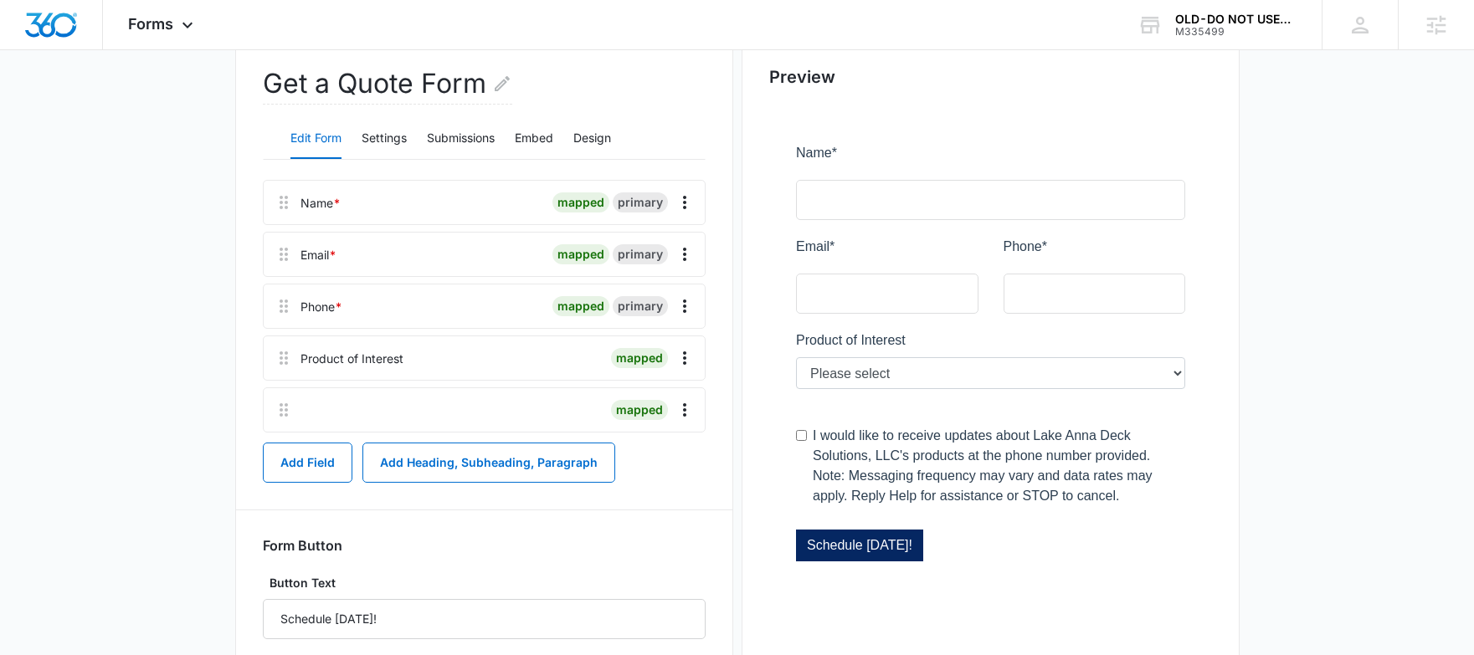
click at [450, 355] on div at bounding box center [507, 359] width 194 height 44
drag, startPoint x: 413, startPoint y: 361, endPoint x: 528, endPoint y: 359, distance: 115.5
click at [413, 360] on div at bounding box center [507, 359] width 194 height 44
click at [1010, 371] on div at bounding box center [990, 359] width 443 height 507
click at [691, 362] on icon "Overflow Menu" at bounding box center [685, 358] width 20 height 20
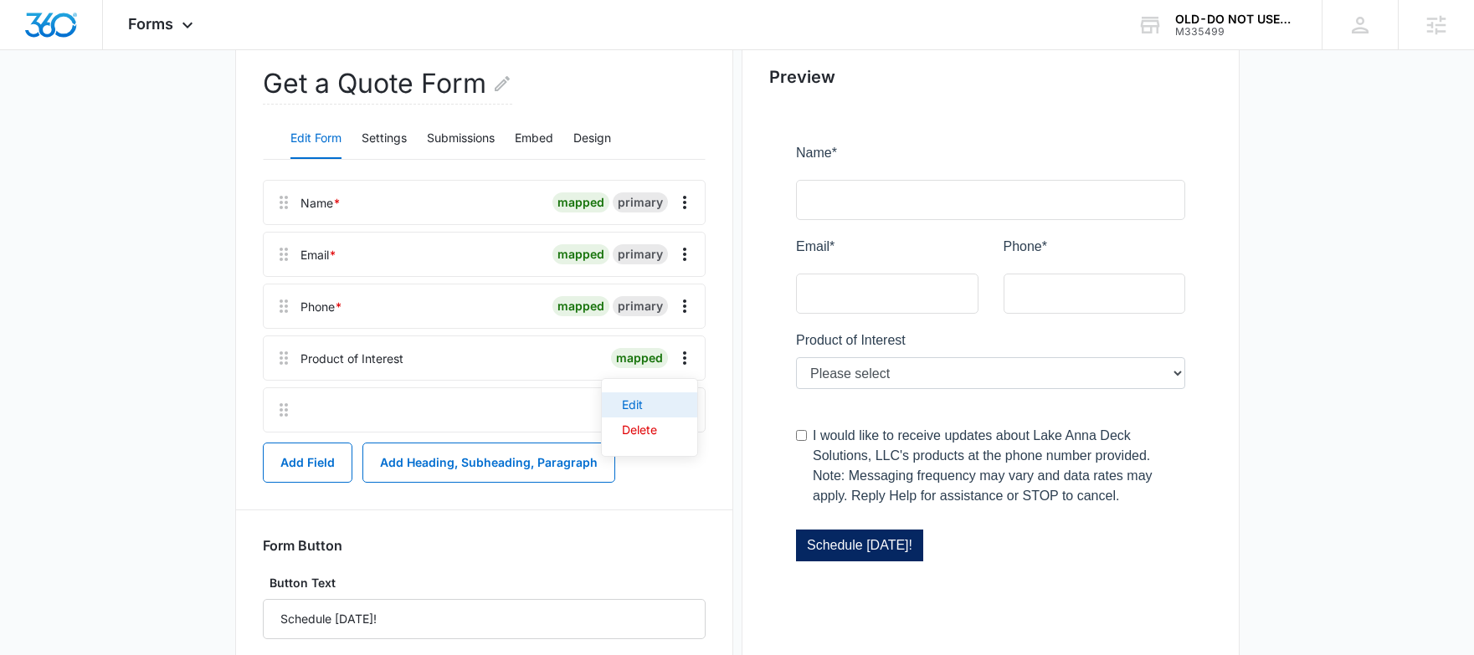
click at [650, 397] on button "Edit" at bounding box center [649, 405] width 95 height 25
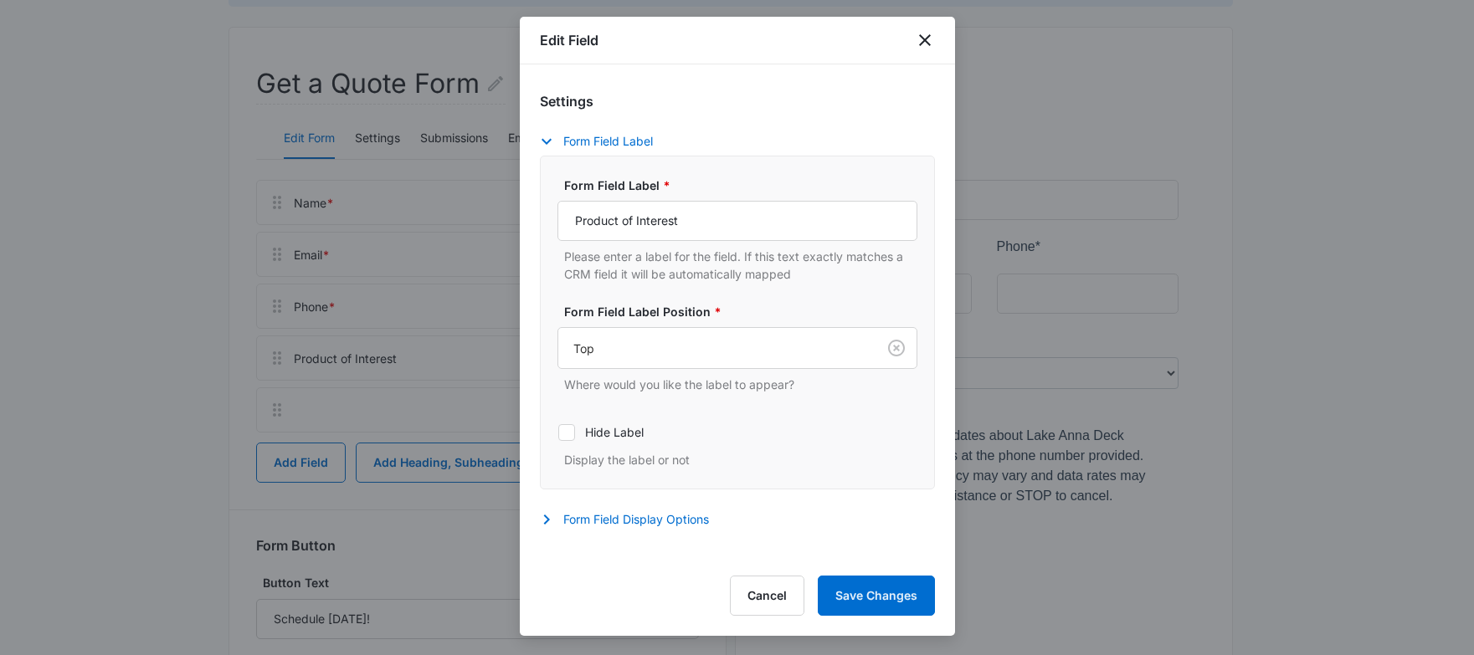
select select "370"
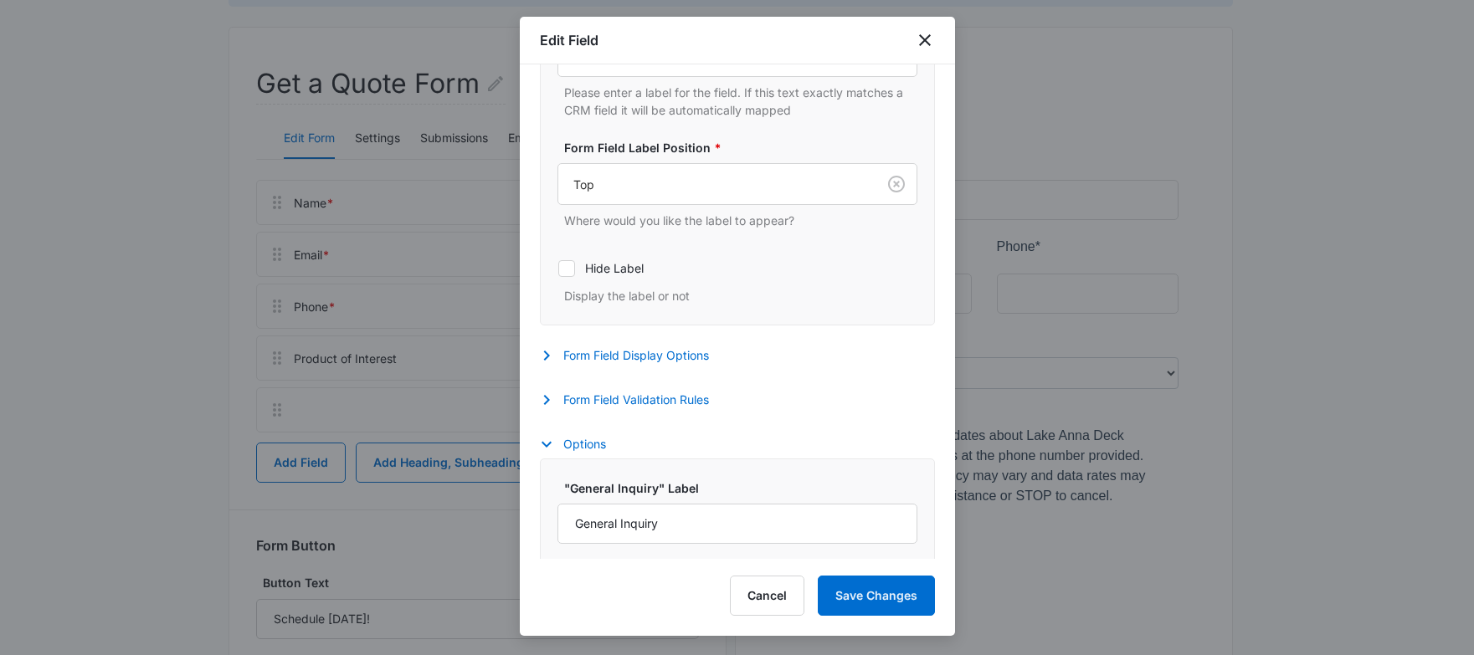
scroll to position [480, 0]
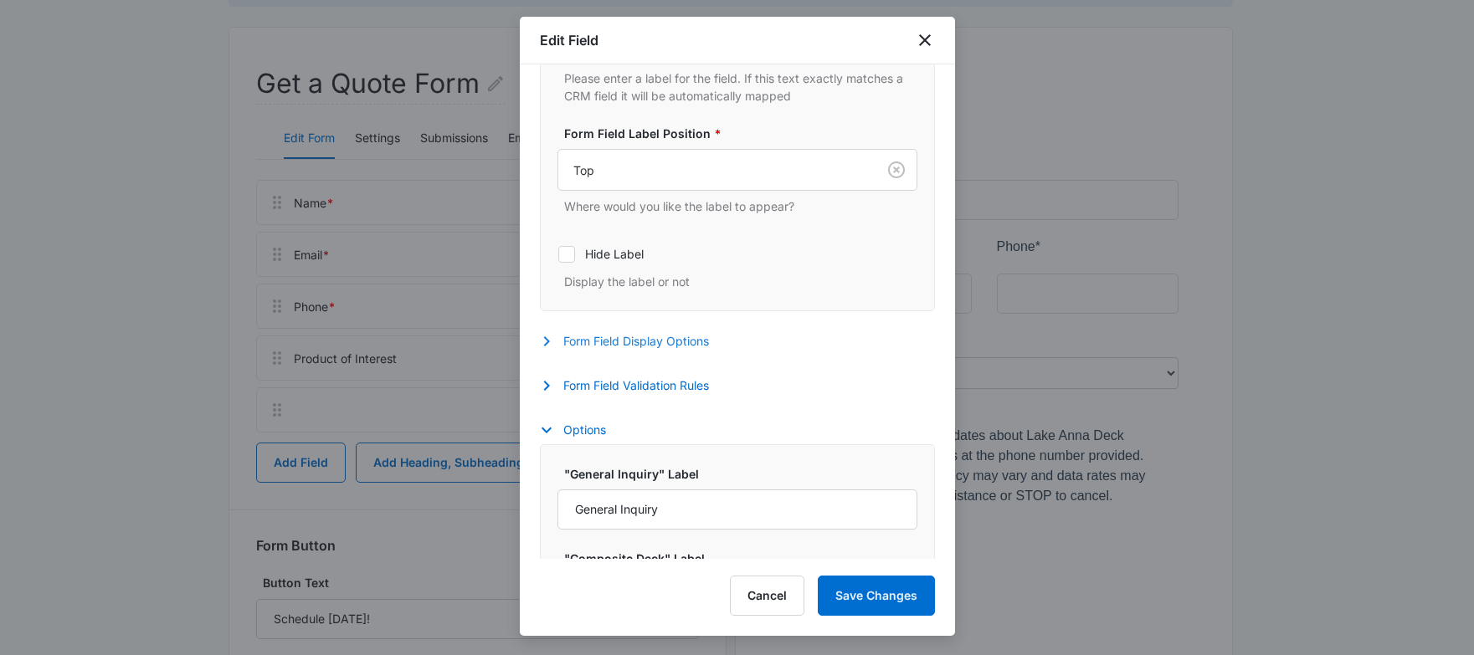
click at [644, 350] on button "Form Field Display Options" at bounding box center [633, 341] width 186 height 20
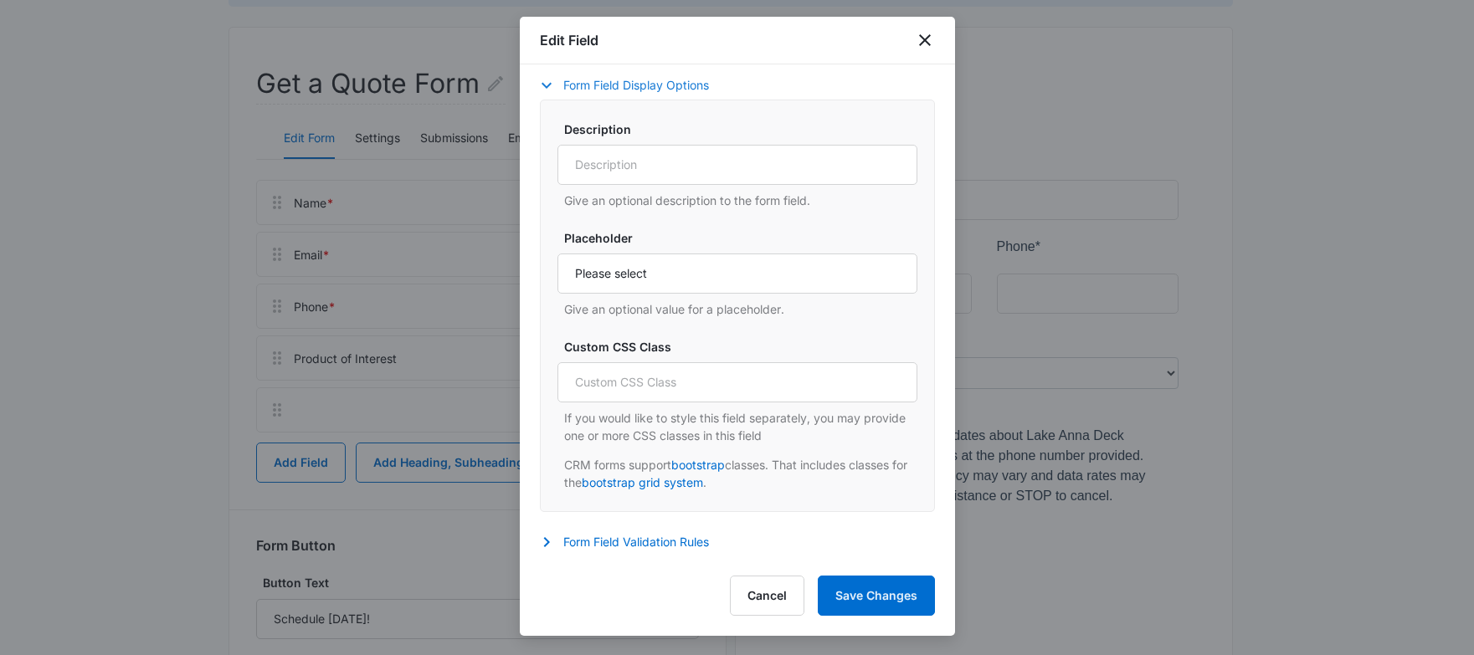
scroll to position [1012, 0]
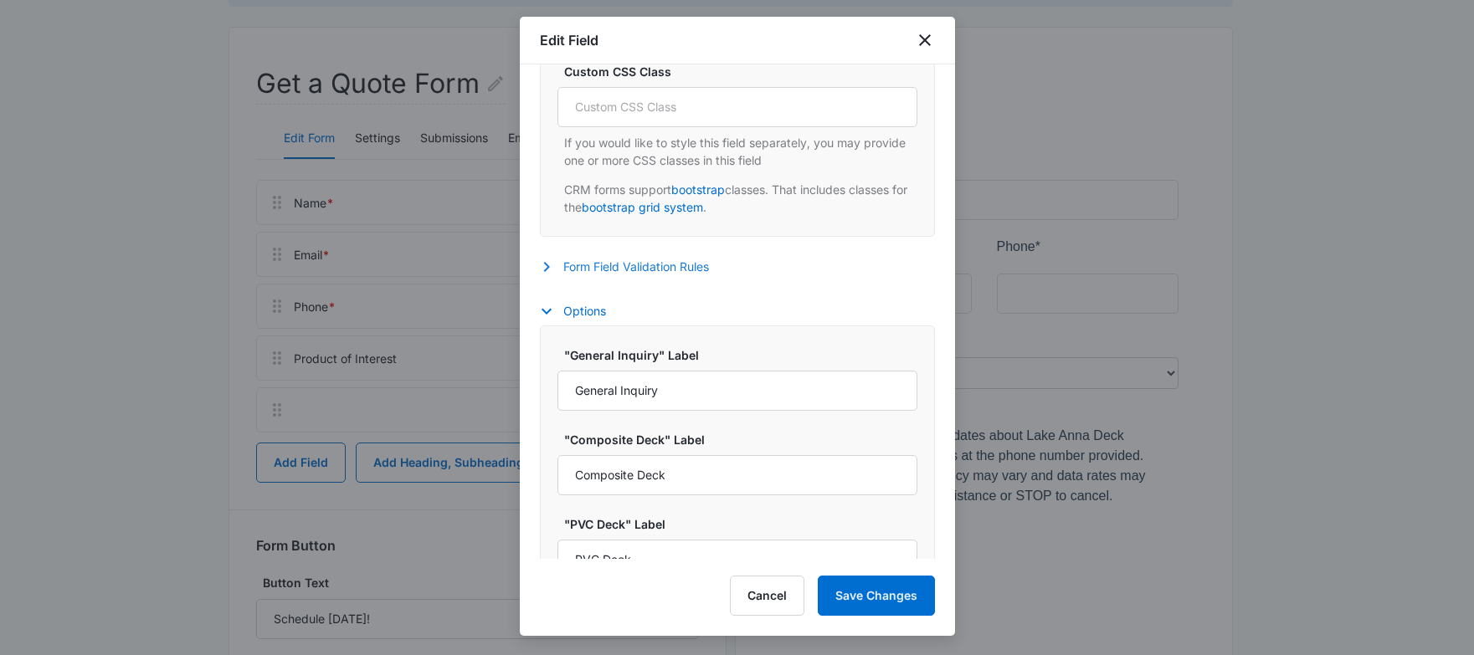
click at [641, 269] on button "Form Field Validation Rules" at bounding box center [633, 267] width 186 height 20
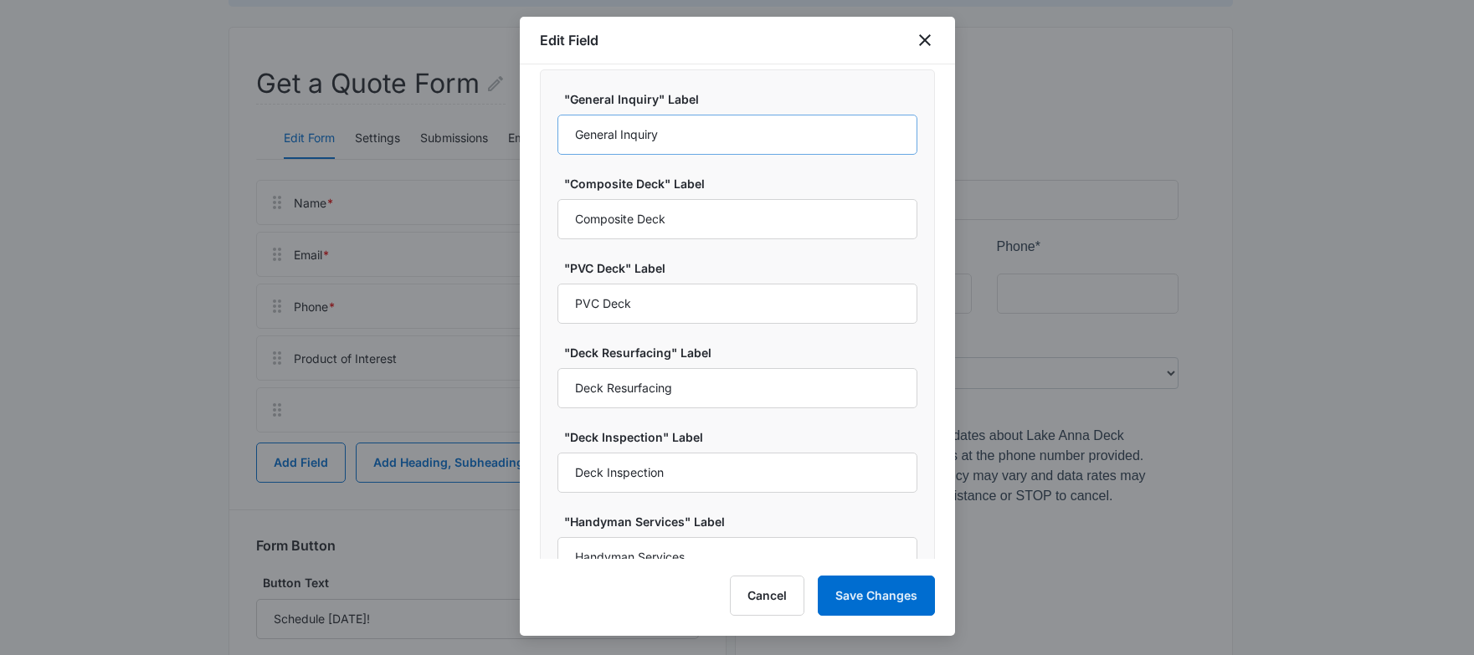
scroll to position [1857, 0]
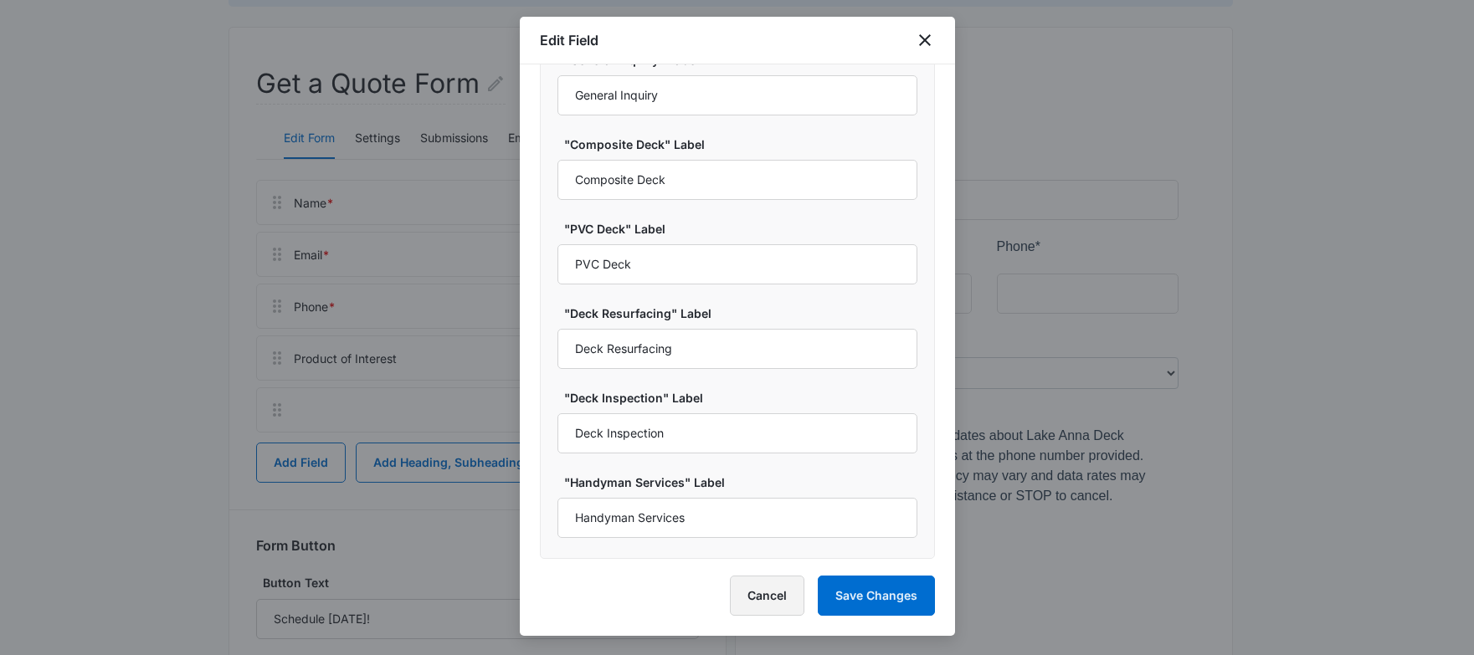
click at [779, 587] on button "Cancel" at bounding box center [767, 596] width 74 height 40
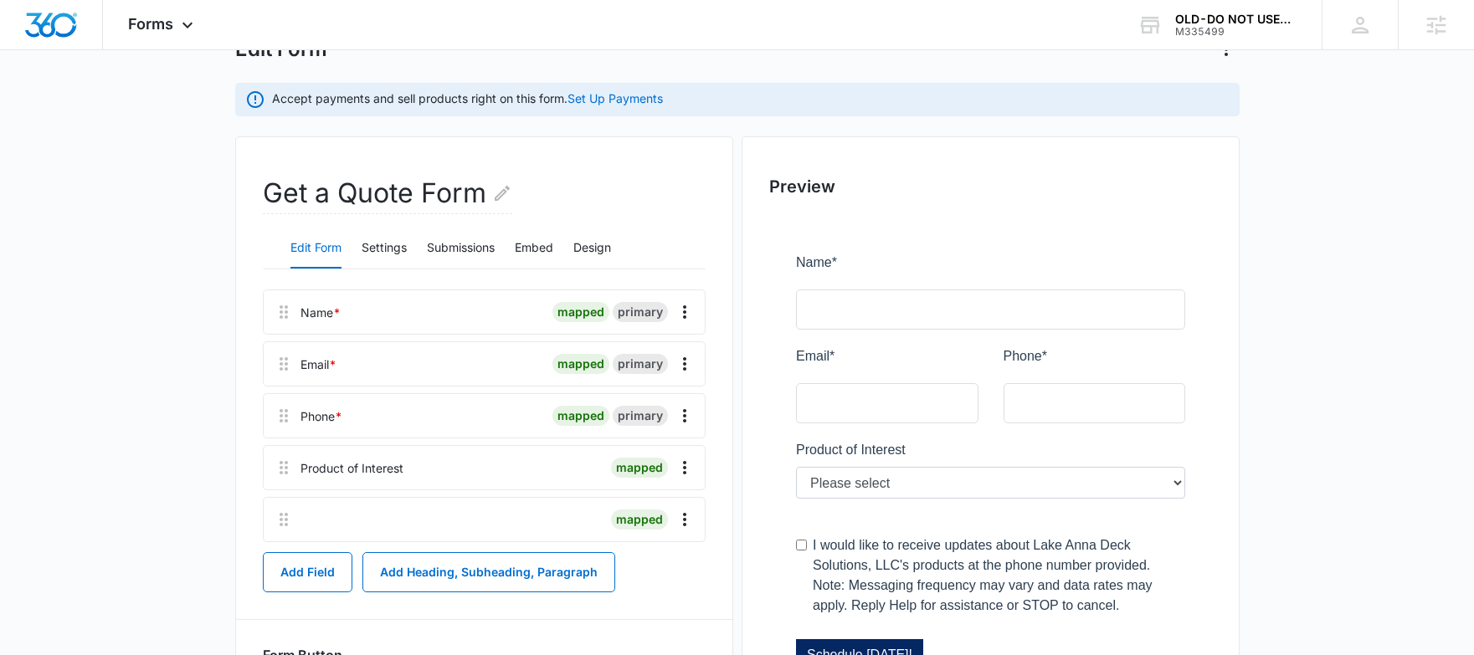
scroll to position [119, 0]
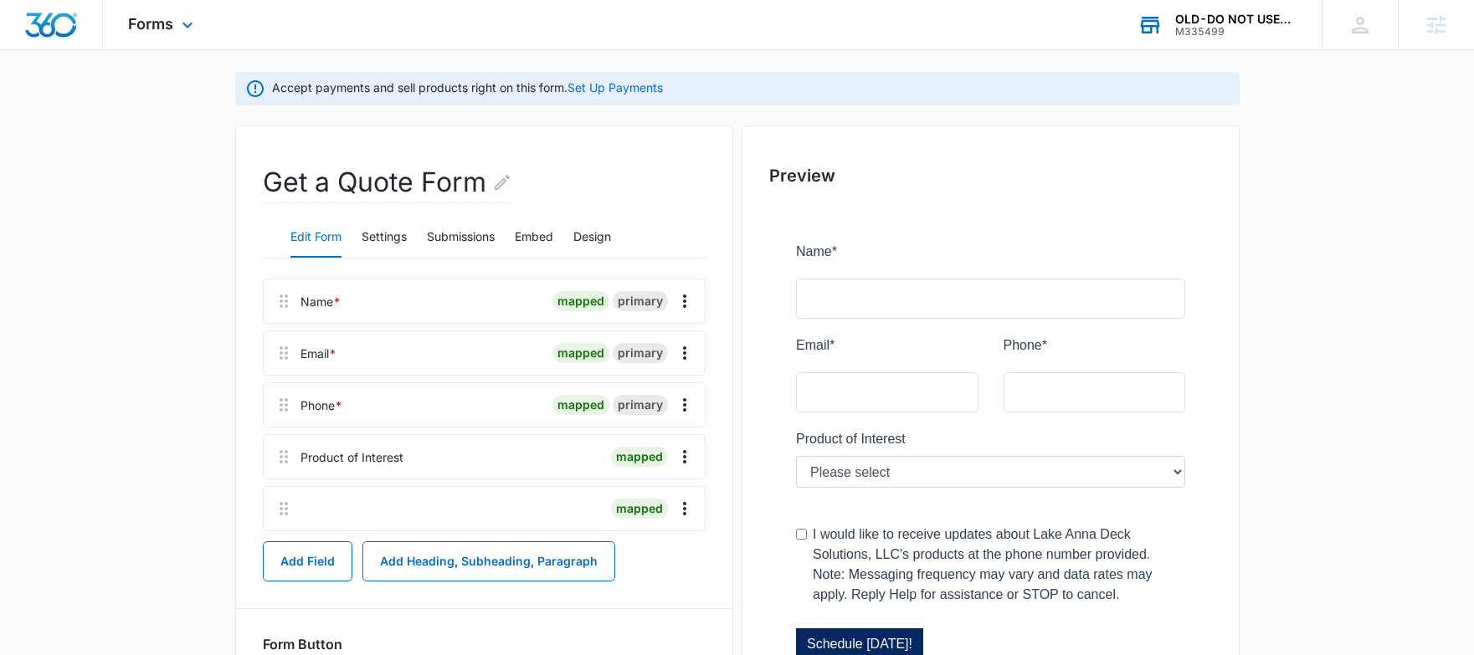
click at [1242, 29] on div "M335499" at bounding box center [1236, 32] width 122 height 12
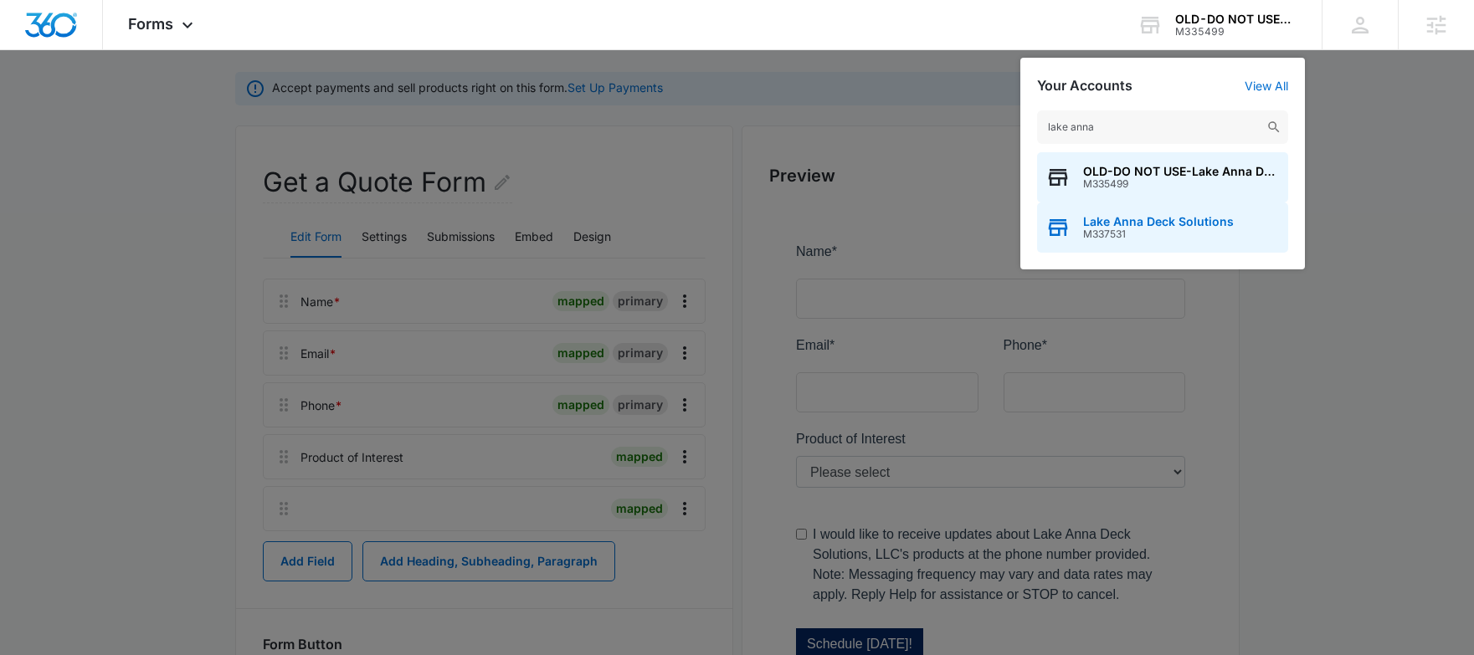
type input "lake anna"
click at [1170, 215] on span "Lake Anna Deck Solutions" at bounding box center [1158, 221] width 151 height 13
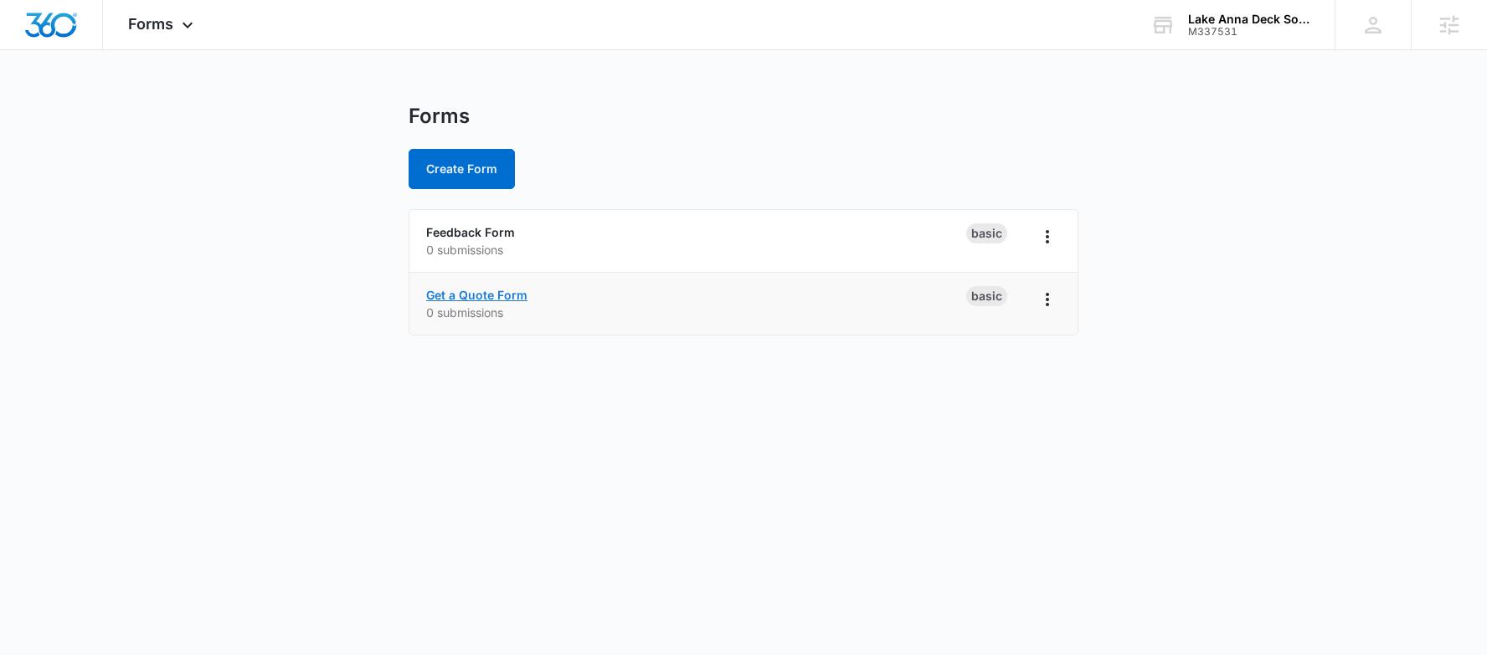
click at [465, 295] on link "Get a Quote Form" at bounding box center [476, 295] width 101 height 14
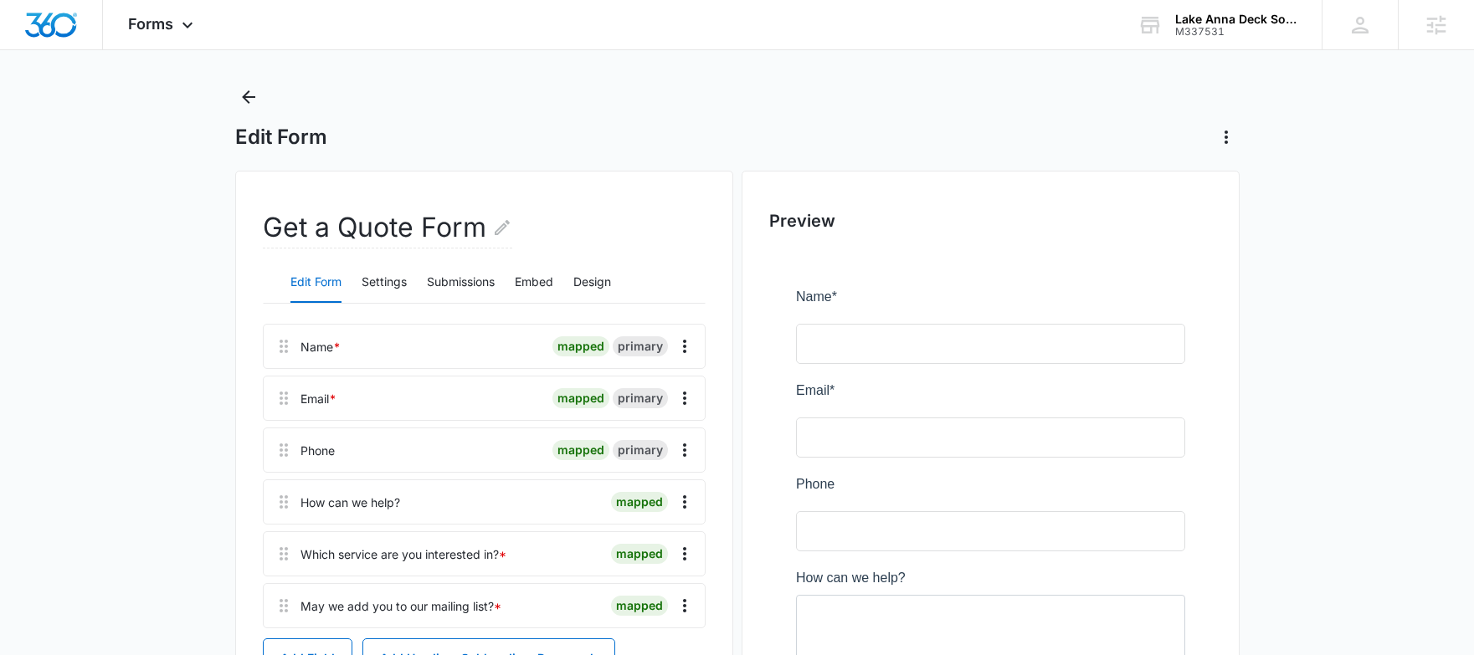
scroll to position [23, 0]
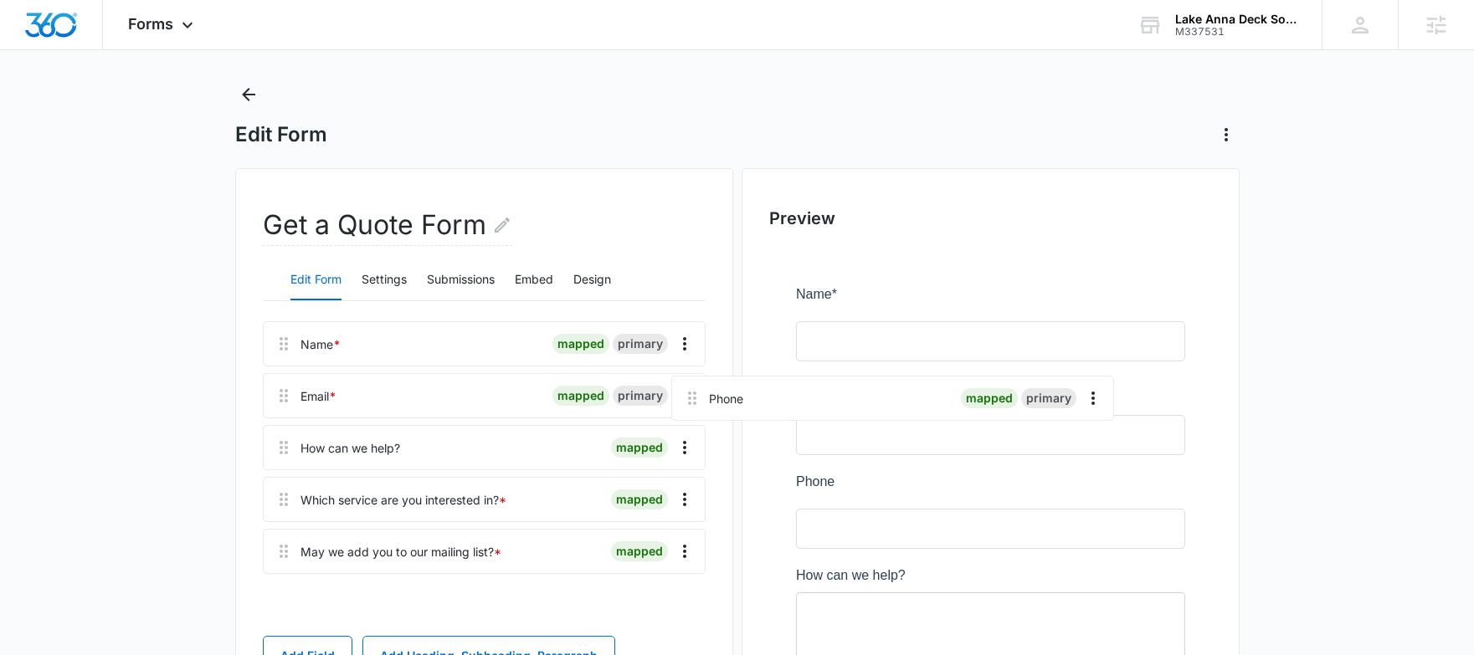
drag, startPoint x: 286, startPoint y: 447, endPoint x: 701, endPoint y: 391, distance: 419.0
click at [701, 391] on div "Name * mapped primary Email * mapped primary Phone mapped primary How can we he…" at bounding box center [484, 473] width 443 height 305
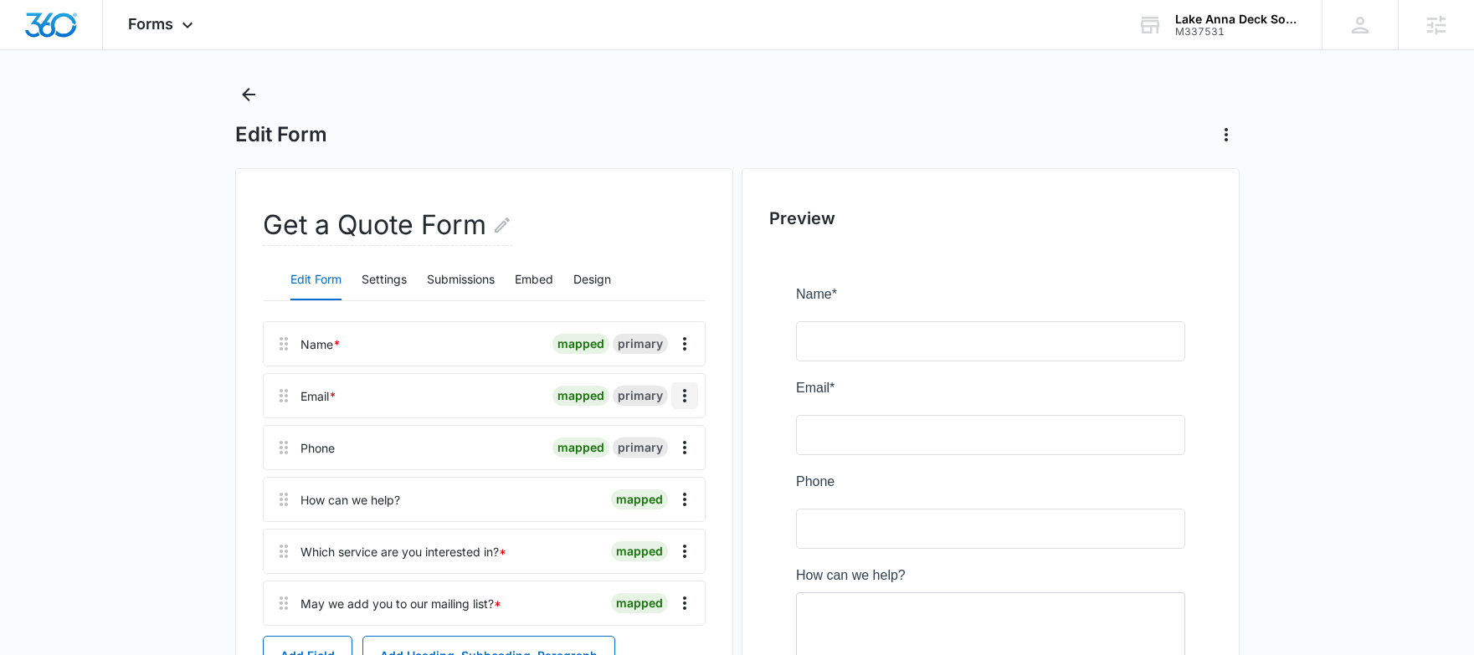
click at [683, 395] on icon "Overflow Menu" at bounding box center [684, 395] width 3 height 13
click at [639, 440] on div "Edit" at bounding box center [639, 443] width 35 height 12
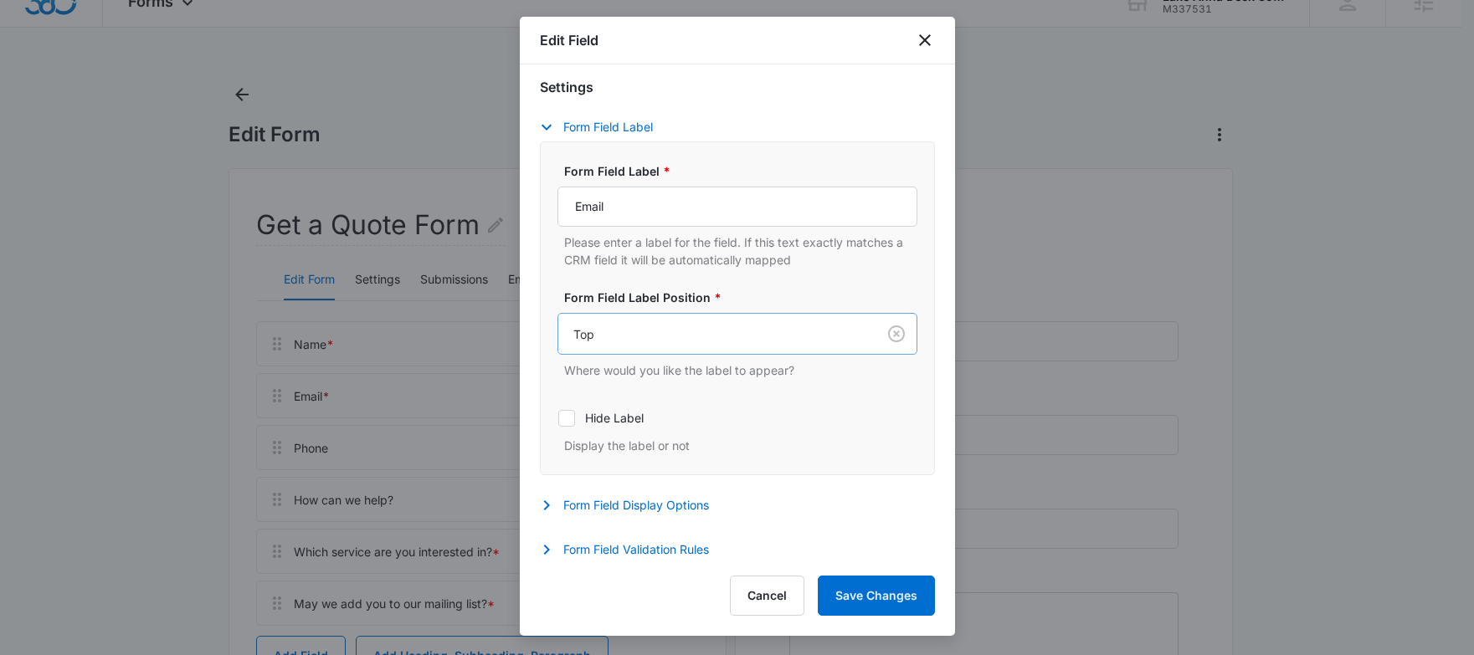
scroll to position [129, 0]
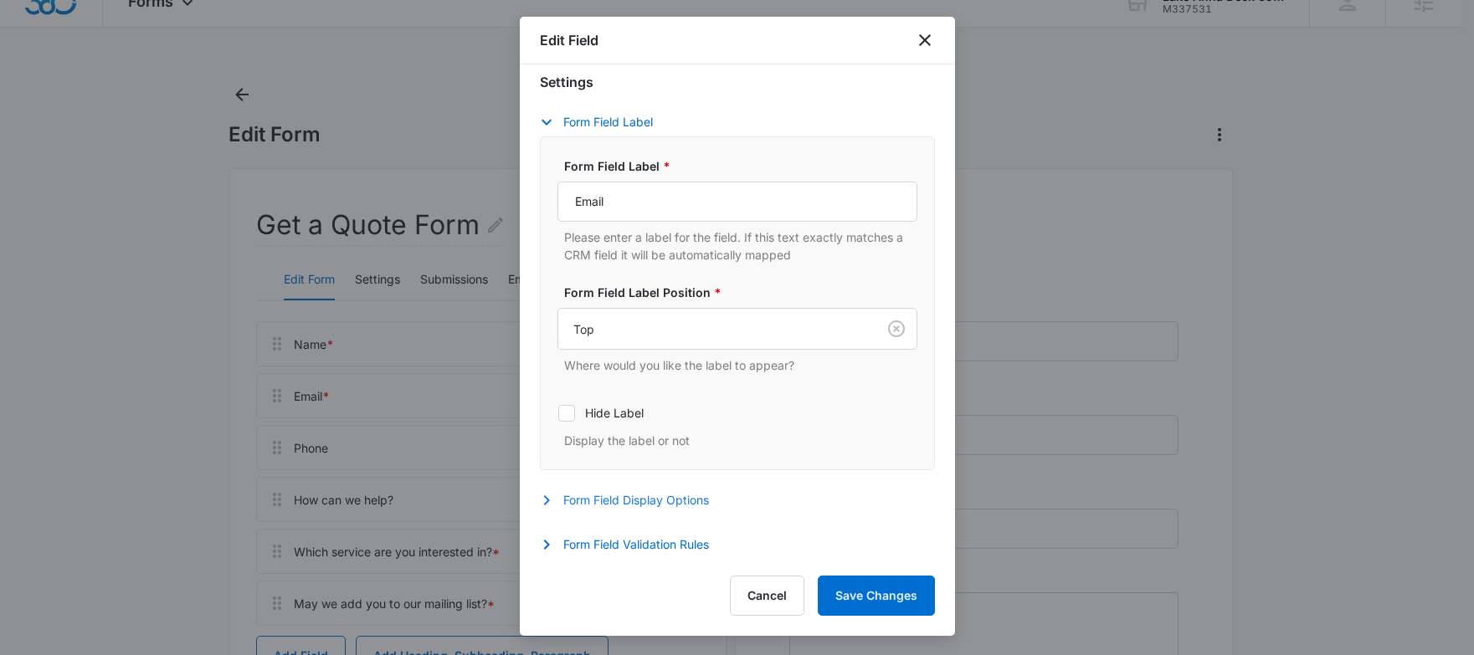
click at [674, 499] on button "Form Field Display Options" at bounding box center [633, 501] width 186 height 20
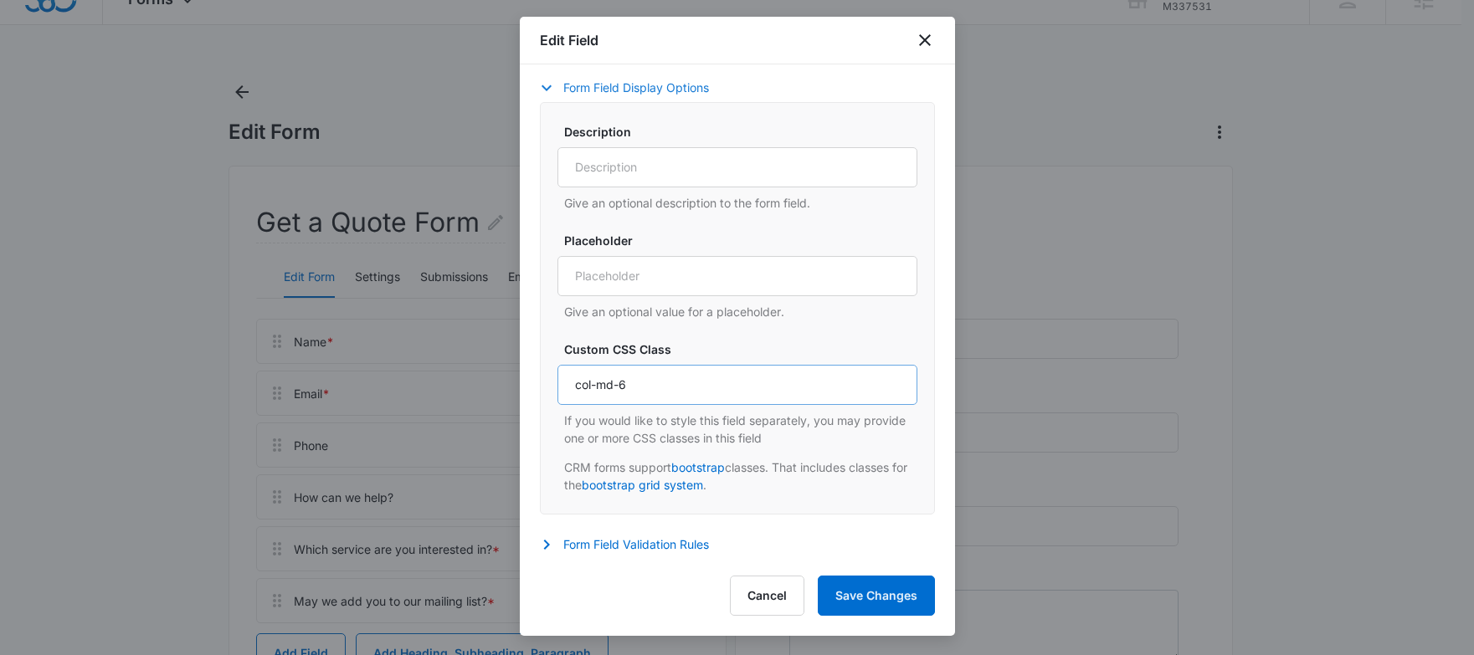
scroll to position [26, 0]
click at [626, 384] on input "col-md-6" at bounding box center [737, 385] width 360 height 40
type input "col-md-3"
click at [861, 585] on button "Save Changes" at bounding box center [876, 596] width 117 height 40
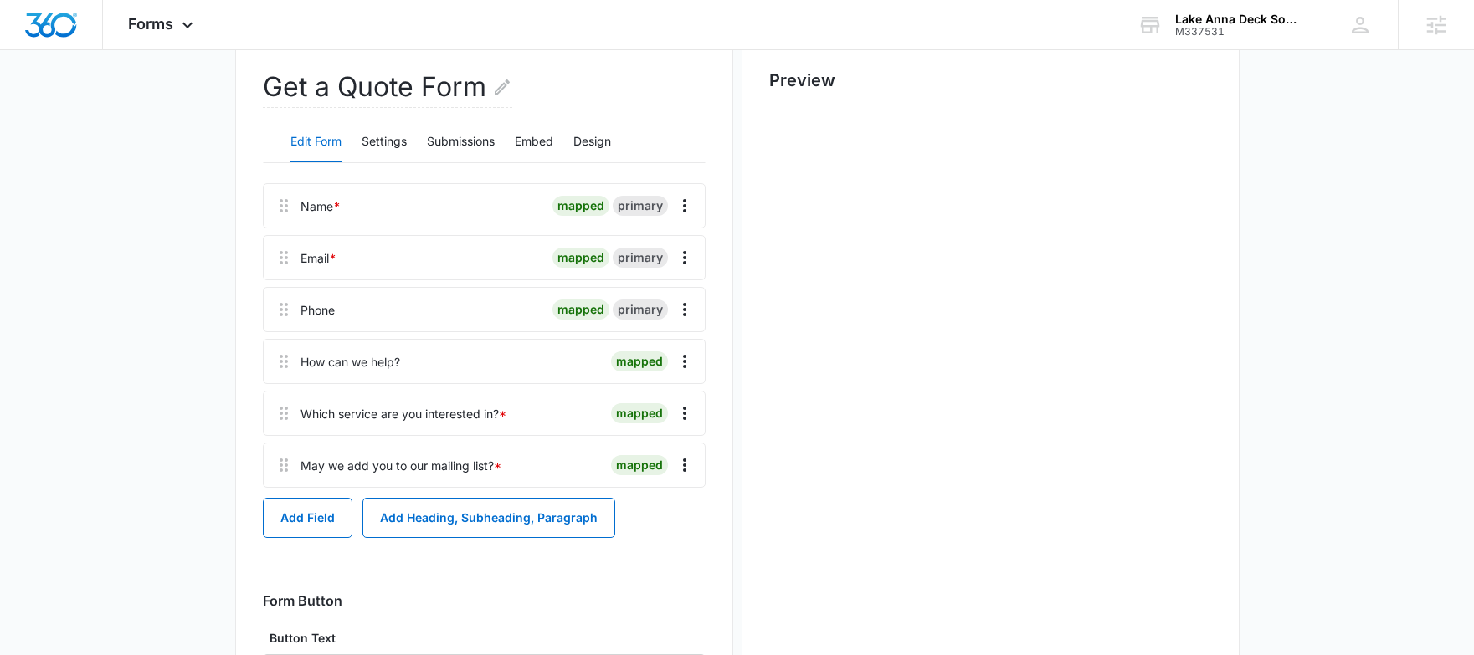
scroll to position [136, 0]
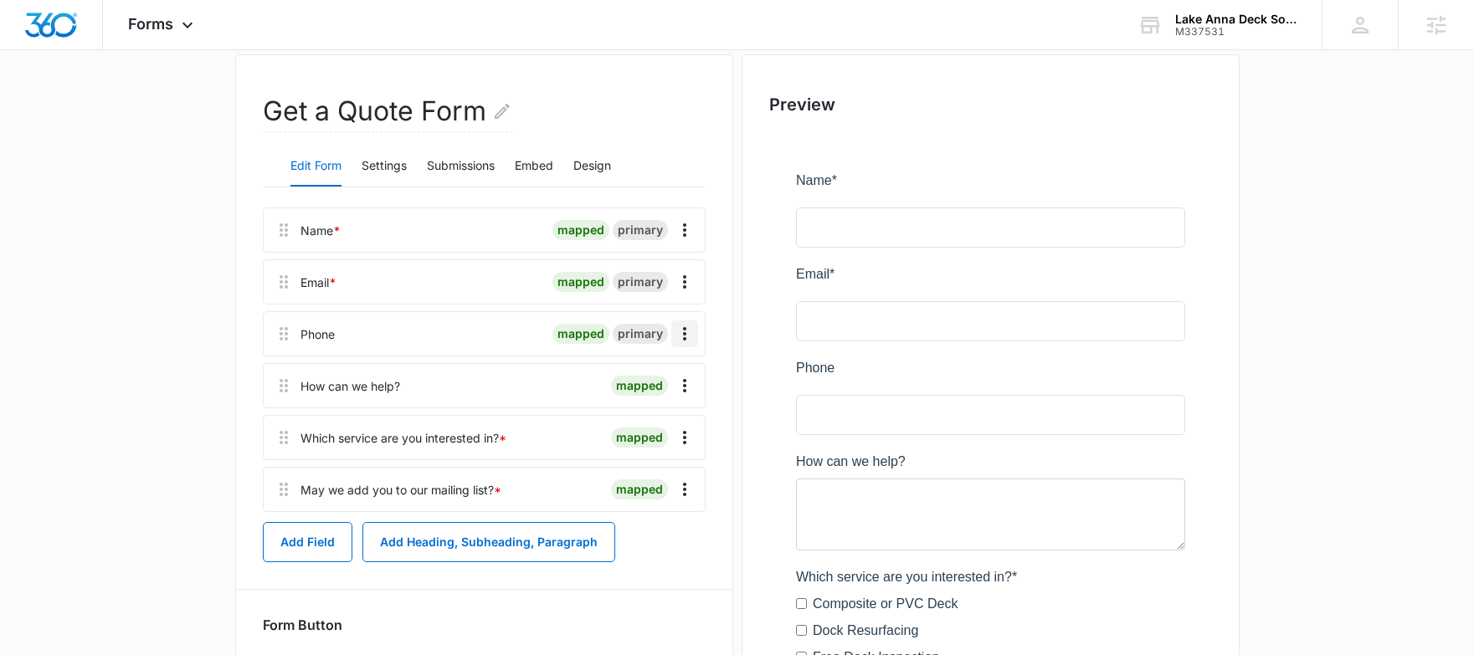
click at [683, 335] on icon "Overflow Menu" at bounding box center [684, 333] width 3 height 13
click at [648, 381] on div "Edit" at bounding box center [639, 381] width 35 height 12
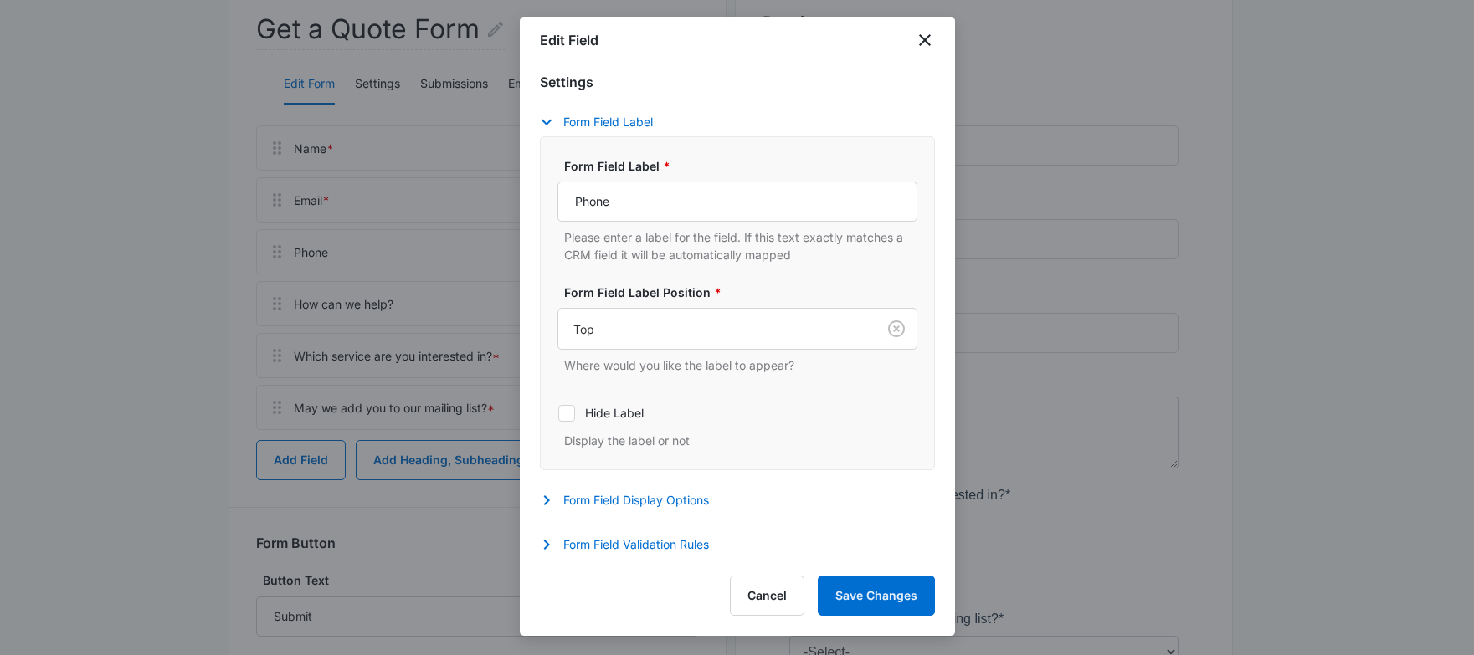
scroll to position [272, 0]
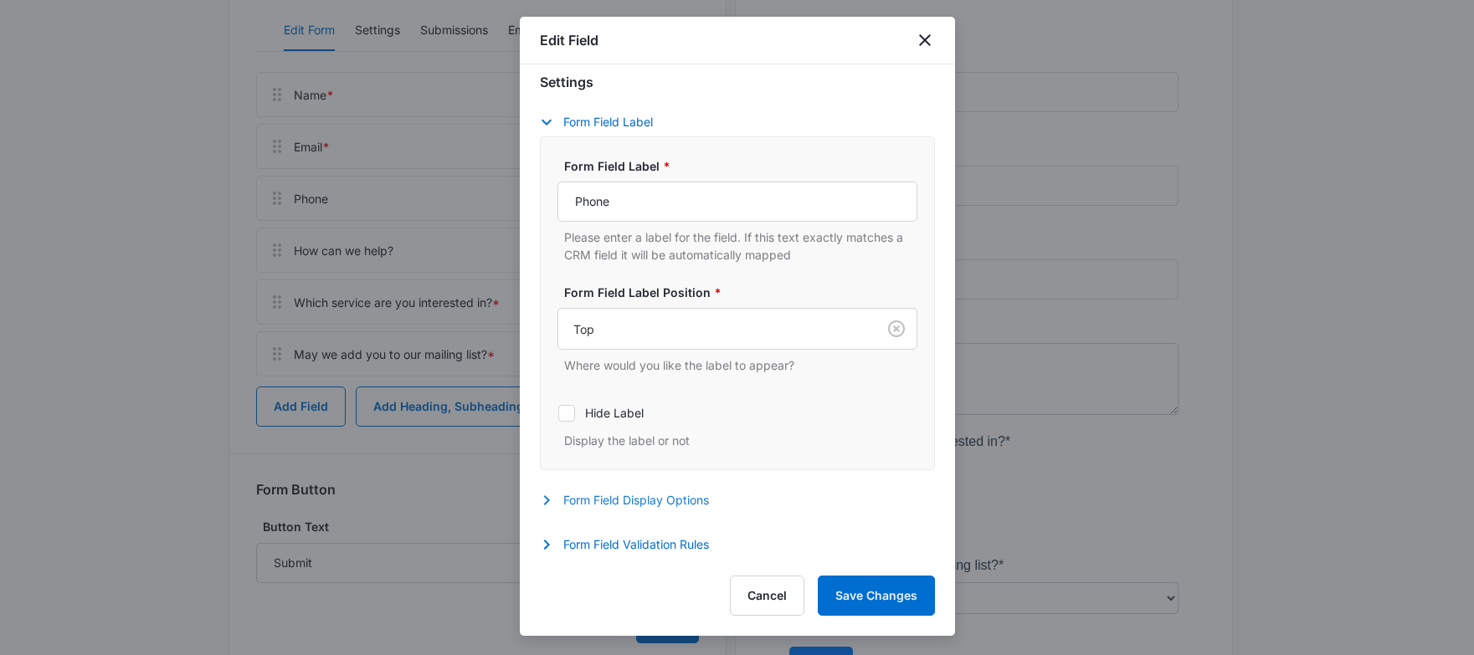
click at [629, 496] on button "Form Field Display Options" at bounding box center [633, 501] width 186 height 20
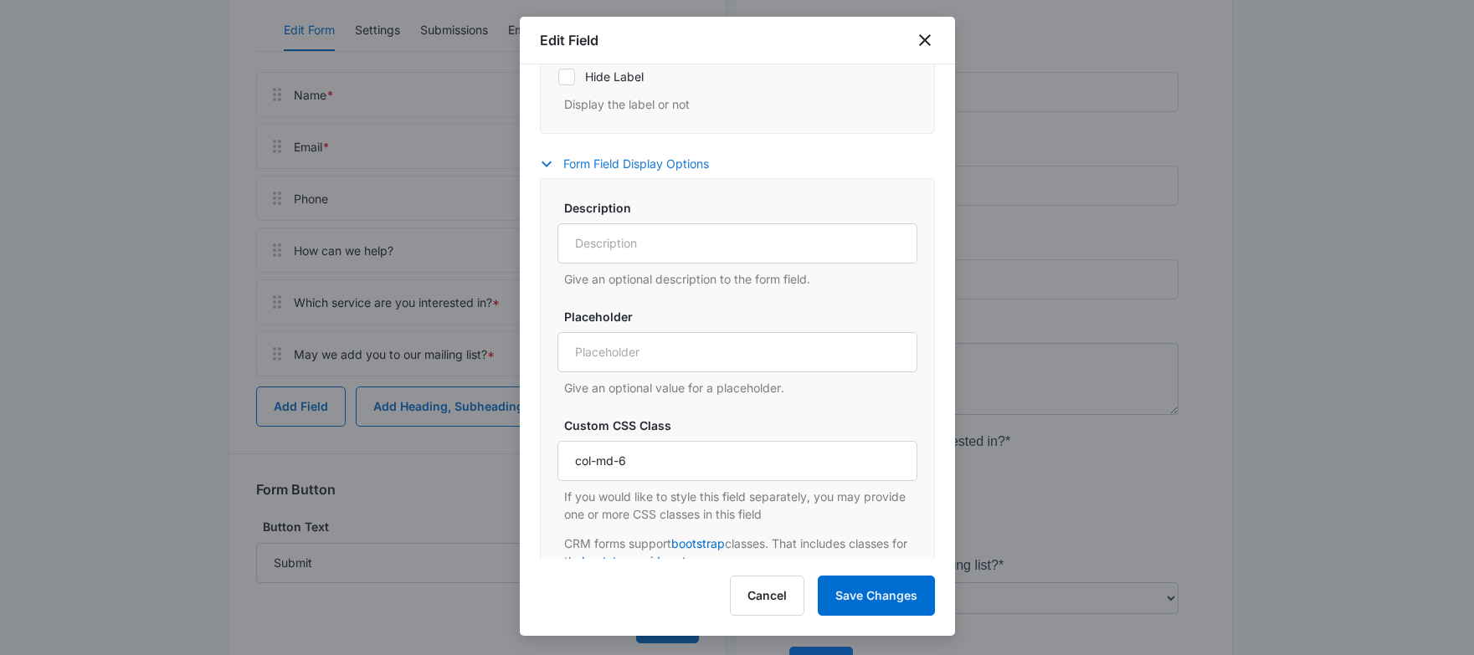
scroll to position [542, 0]
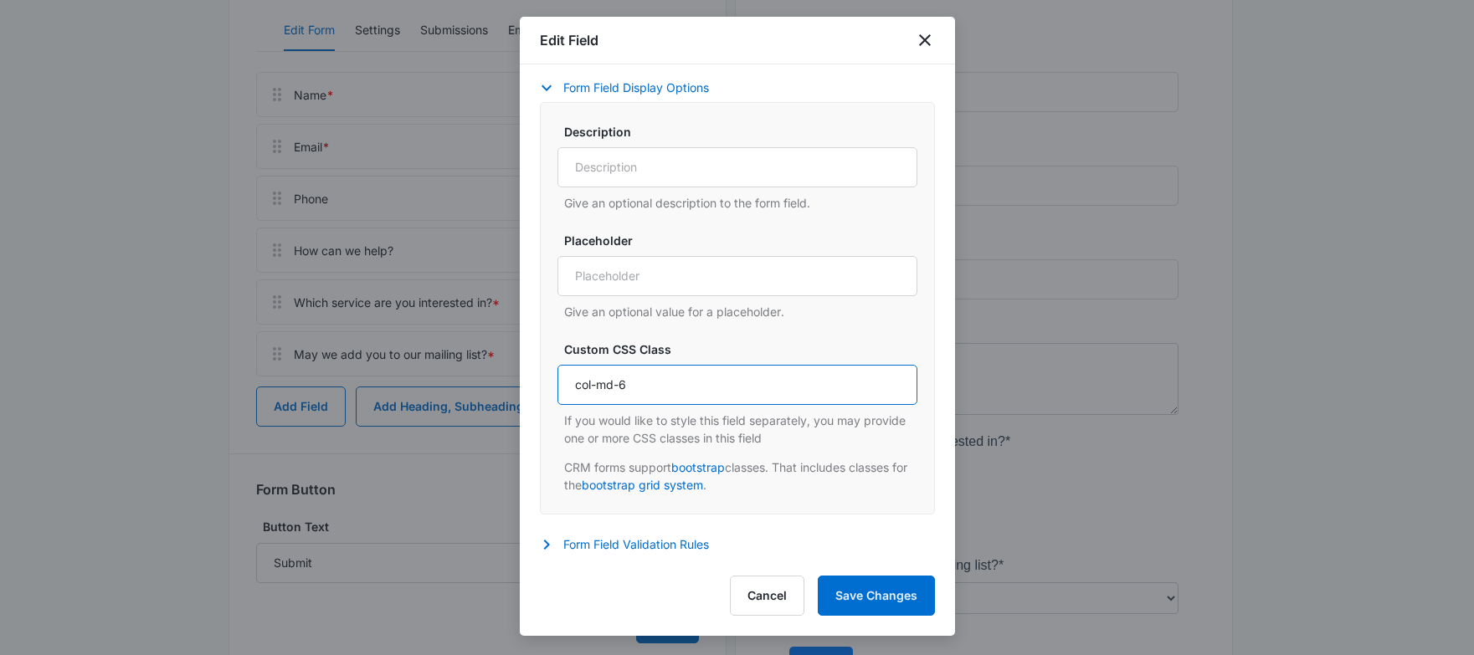
drag, startPoint x: 629, startPoint y: 385, endPoint x: 618, endPoint y: 385, distance: 10.9
click at [618, 385] on input "col-md-6" at bounding box center [737, 385] width 360 height 40
type input "col-md-3"
click at [871, 597] on button "Save Changes" at bounding box center [876, 596] width 117 height 40
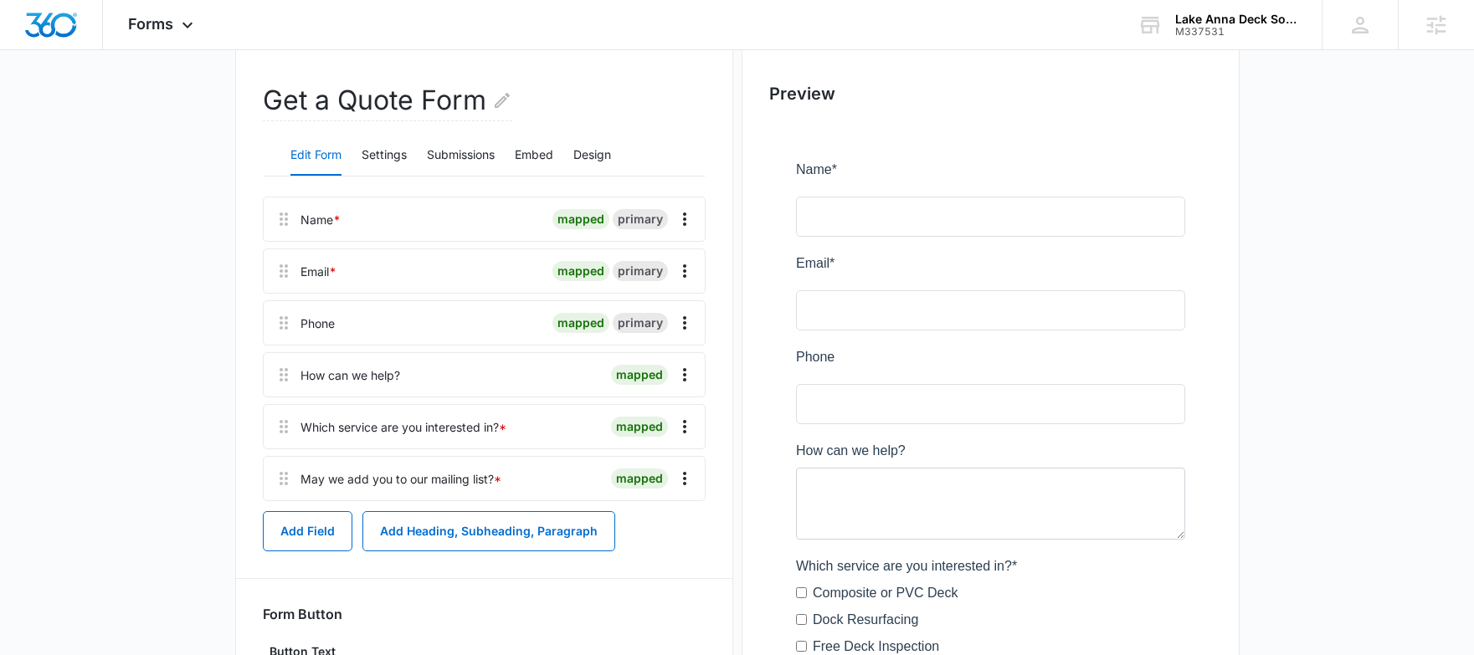
scroll to position [149, 0]
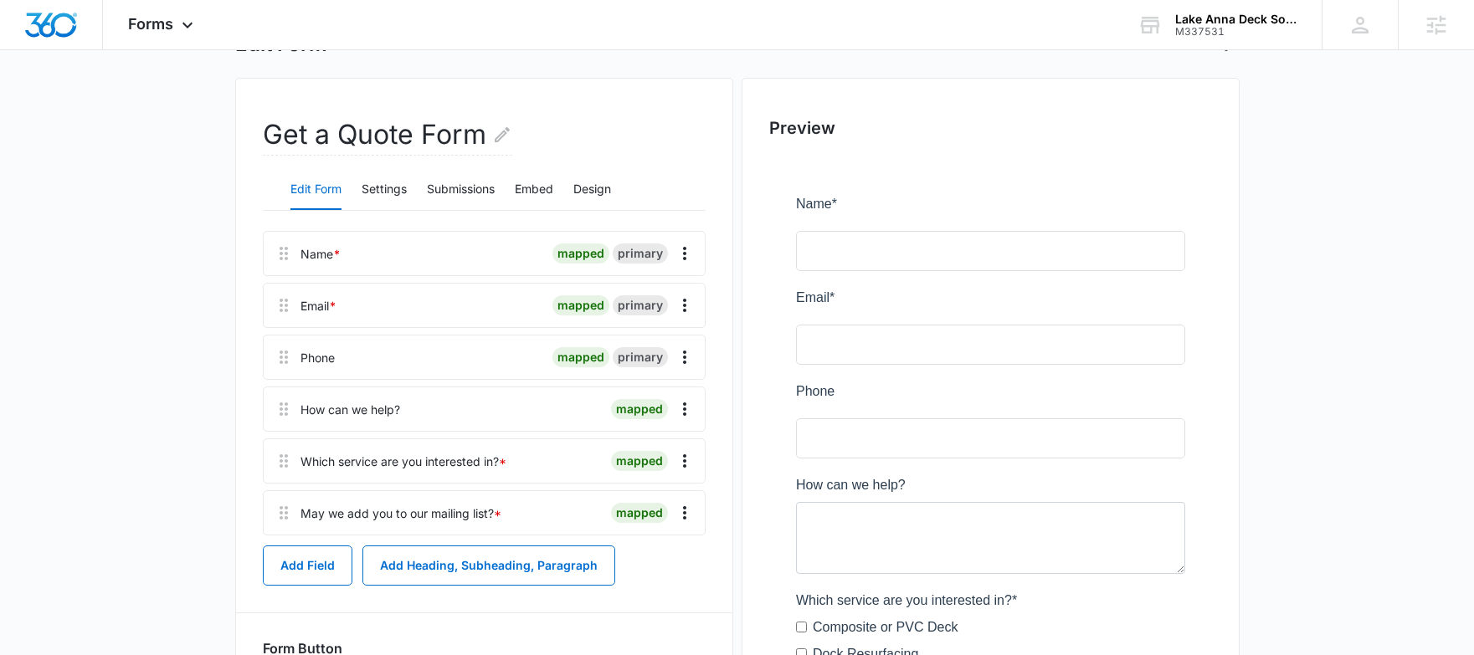
scroll to position [116, 0]
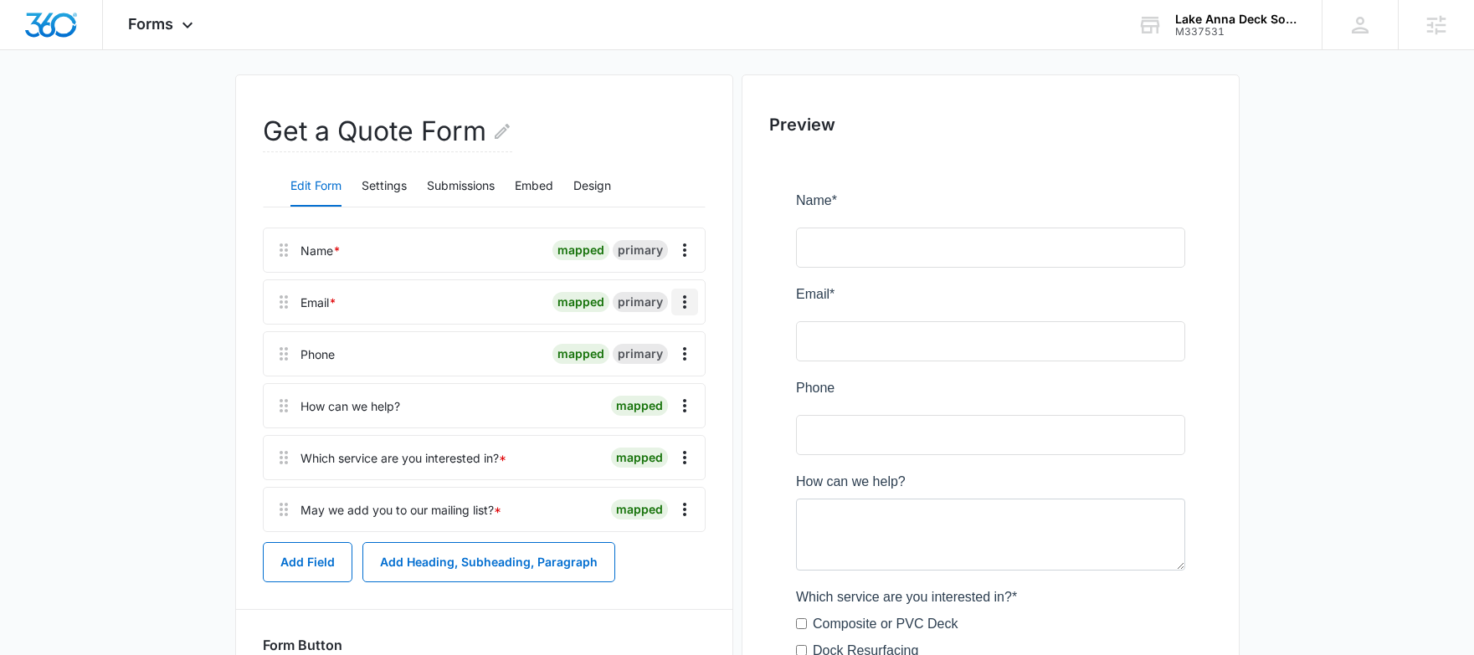
click at [681, 311] on icon "Overflow Menu" at bounding box center [685, 302] width 20 height 20
click at [651, 337] on button "Edit" at bounding box center [649, 349] width 95 height 25
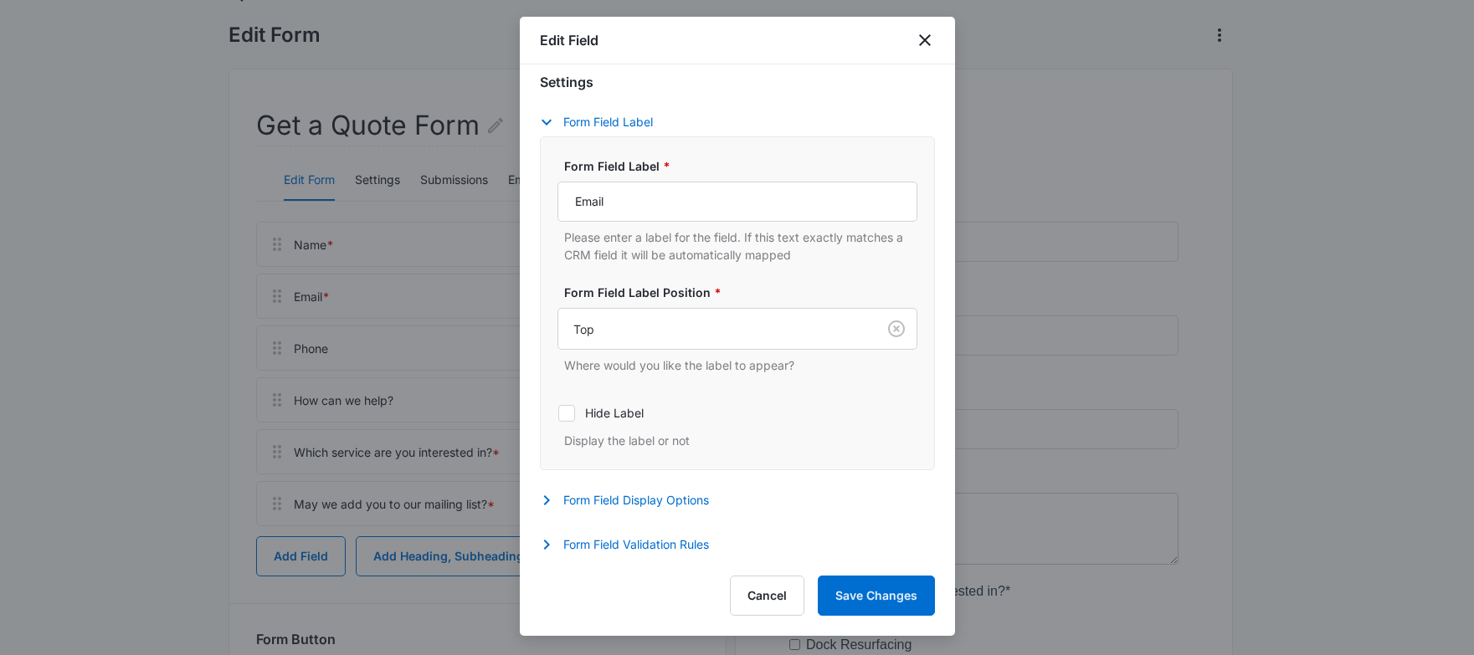
scroll to position [138, 0]
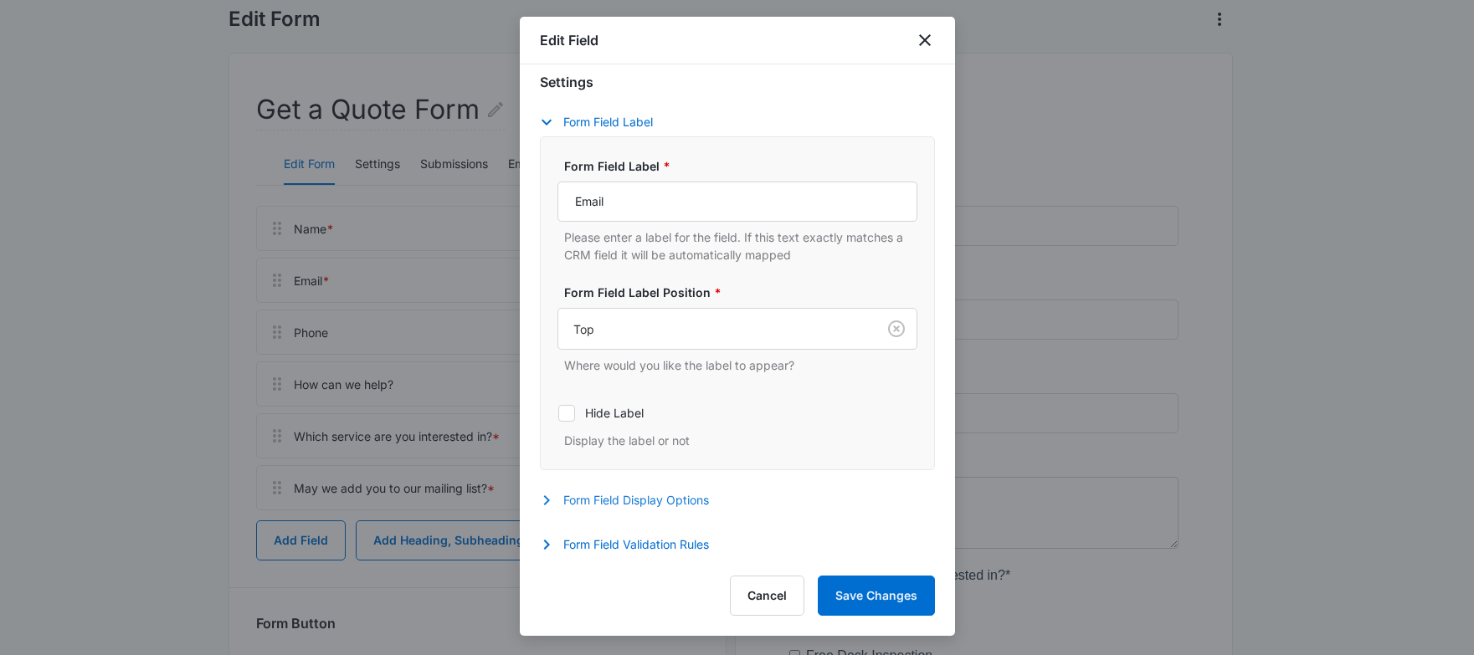
click at [660, 494] on button "Form Field Display Options" at bounding box center [633, 501] width 186 height 20
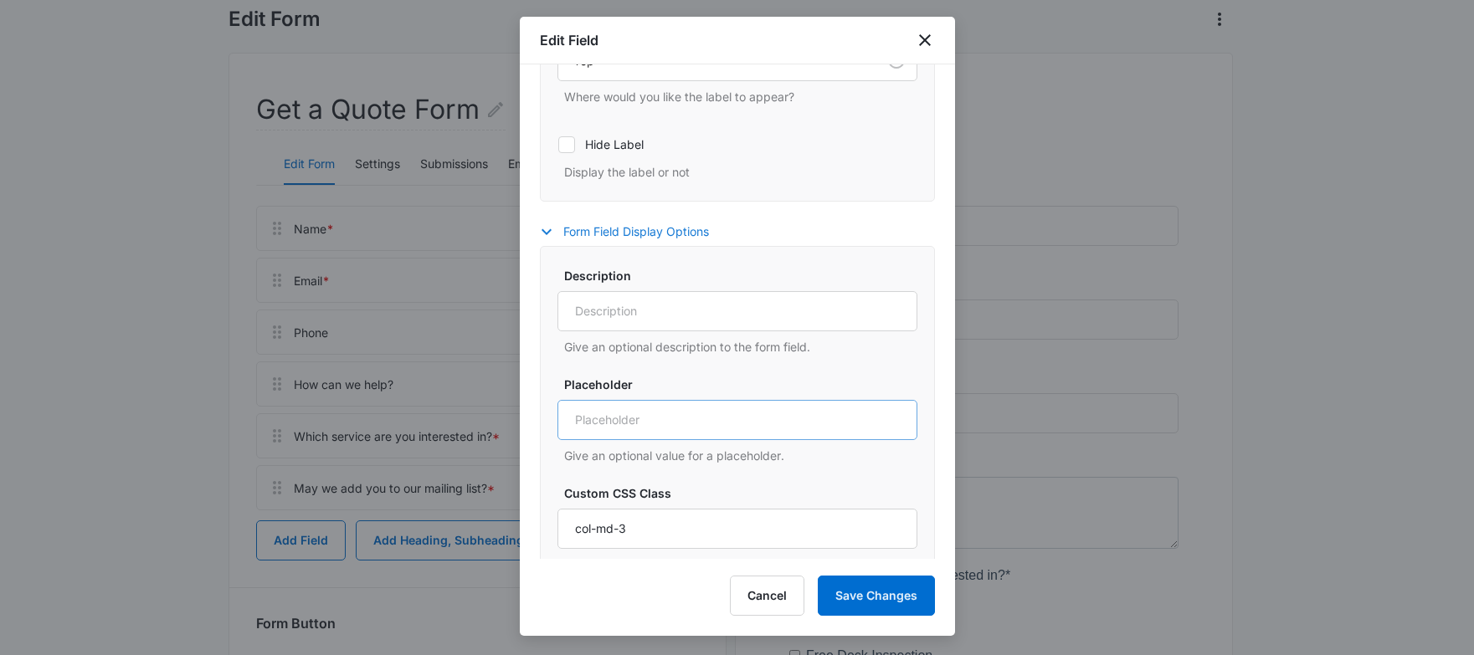
scroll to position [414, 0]
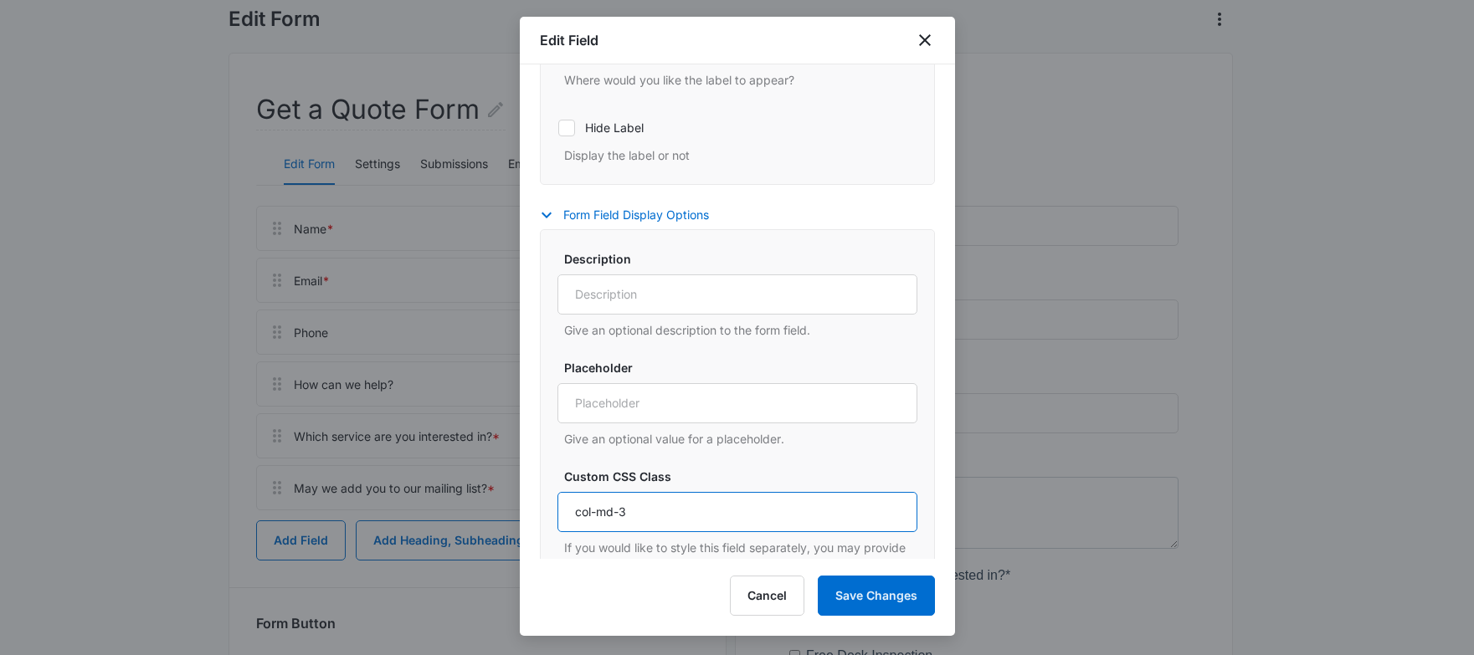
click at [643, 516] on input "col-md-3" at bounding box center [737, 512] width 360 height 40
click at [644, 516] on input "col-md-3" at bounding box center [737, 512] width 360 height 40
paste input "6"
type input "col-6"
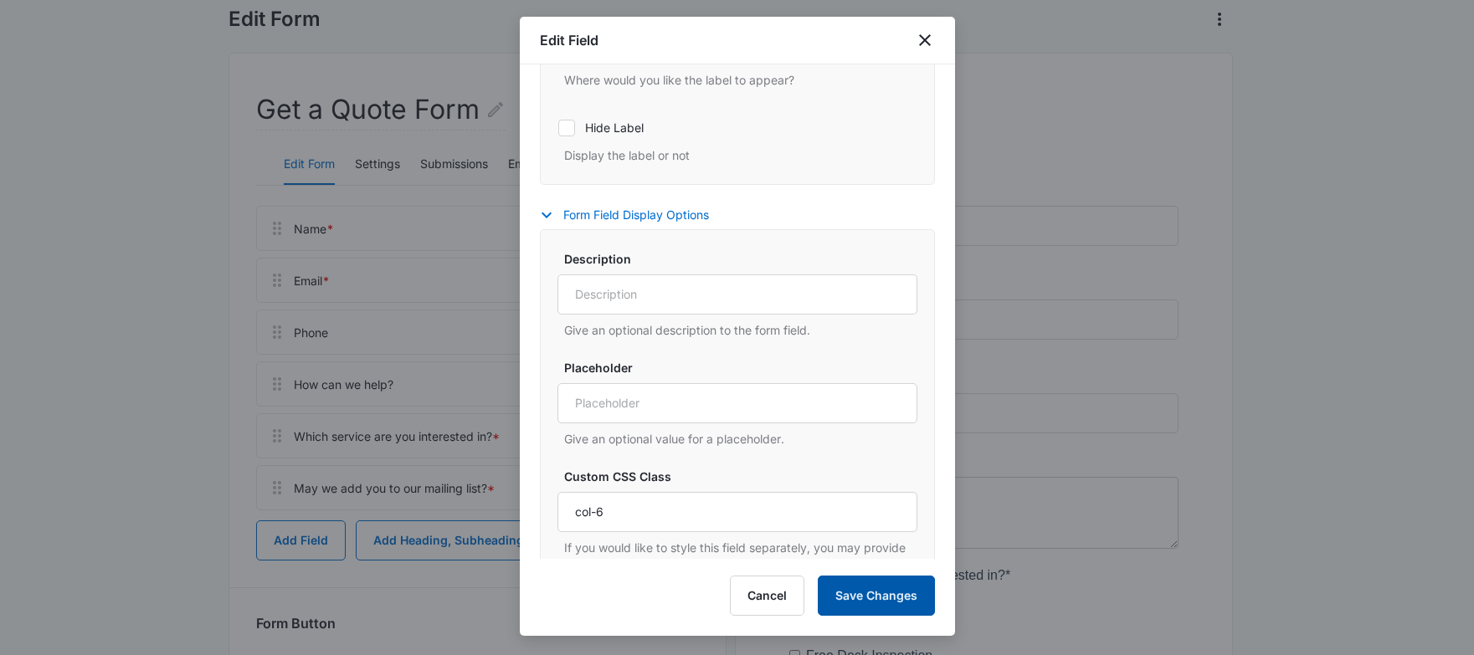
click at [880, 598] on button "Save Changes" at bounding box center [876, 596] width 117 height 40
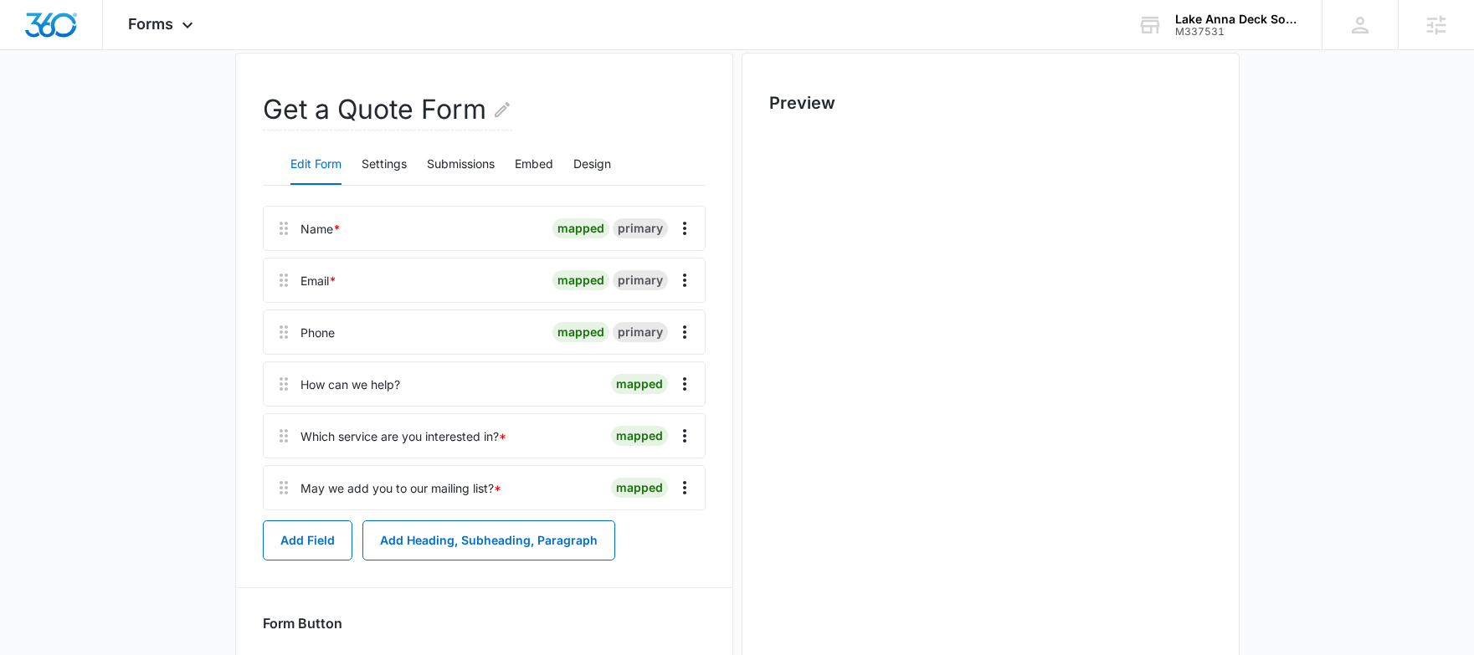
scroll to position [0, 0]
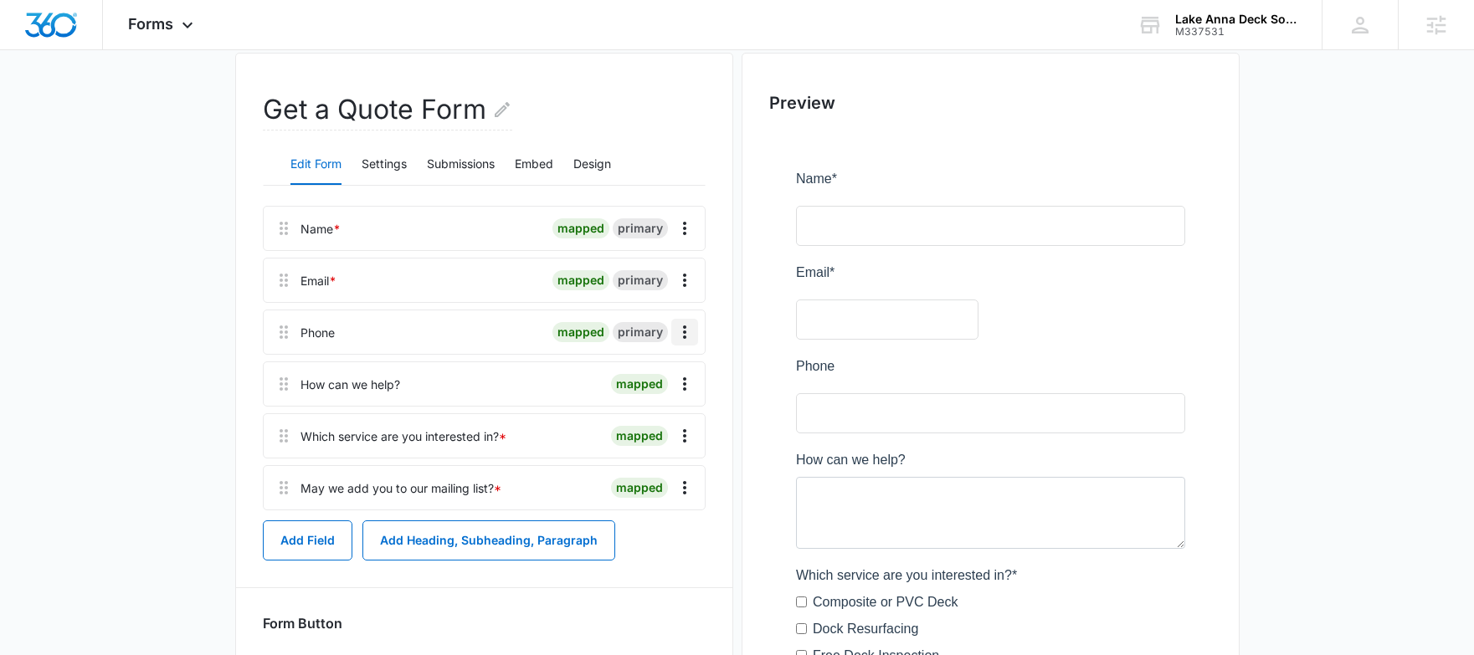
click at [687, 331] on icon "Overflow Menu" at bounding box center [685, 332] width 20 height 20
click at [639, 377] on div "Edit" at bounding box center [639, 379] width 35 height 12
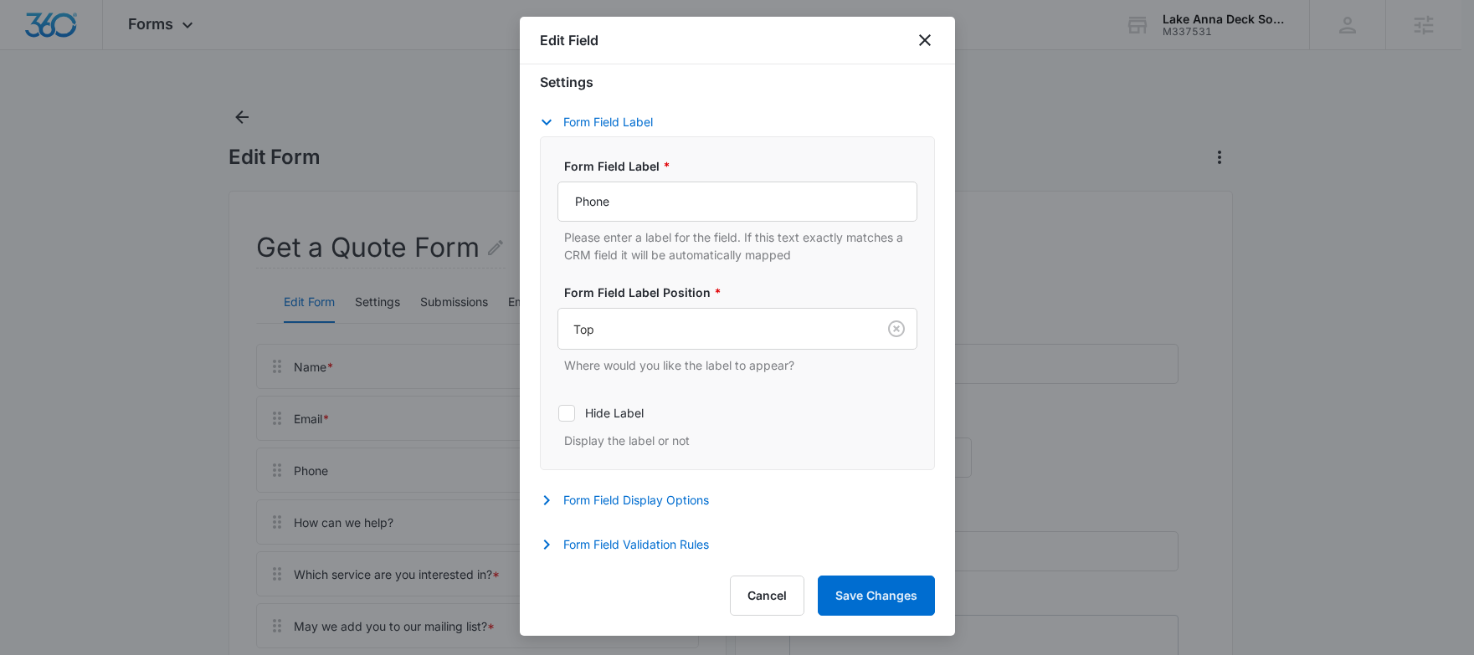
scroll to position [408, 0]
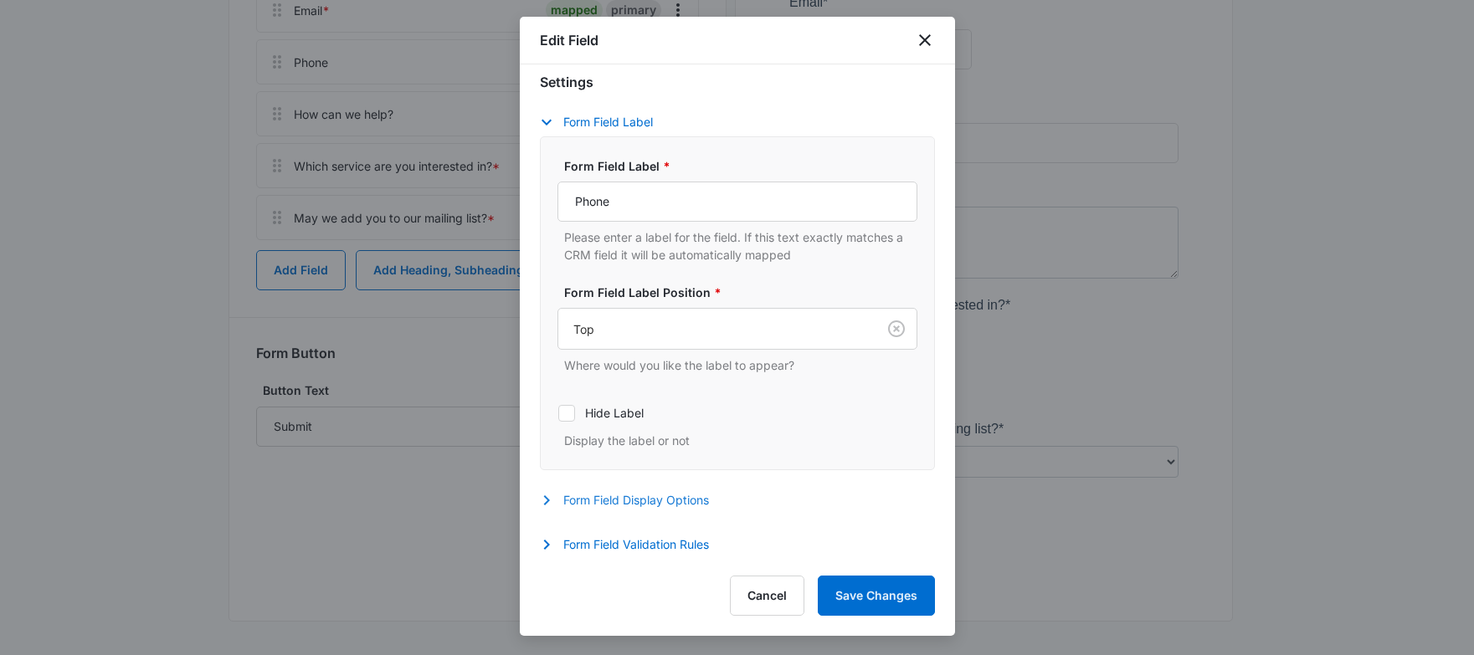
click at [634, 505] on button "Form Field Display Options" at bounding box center [633, 501] width 186 height 20
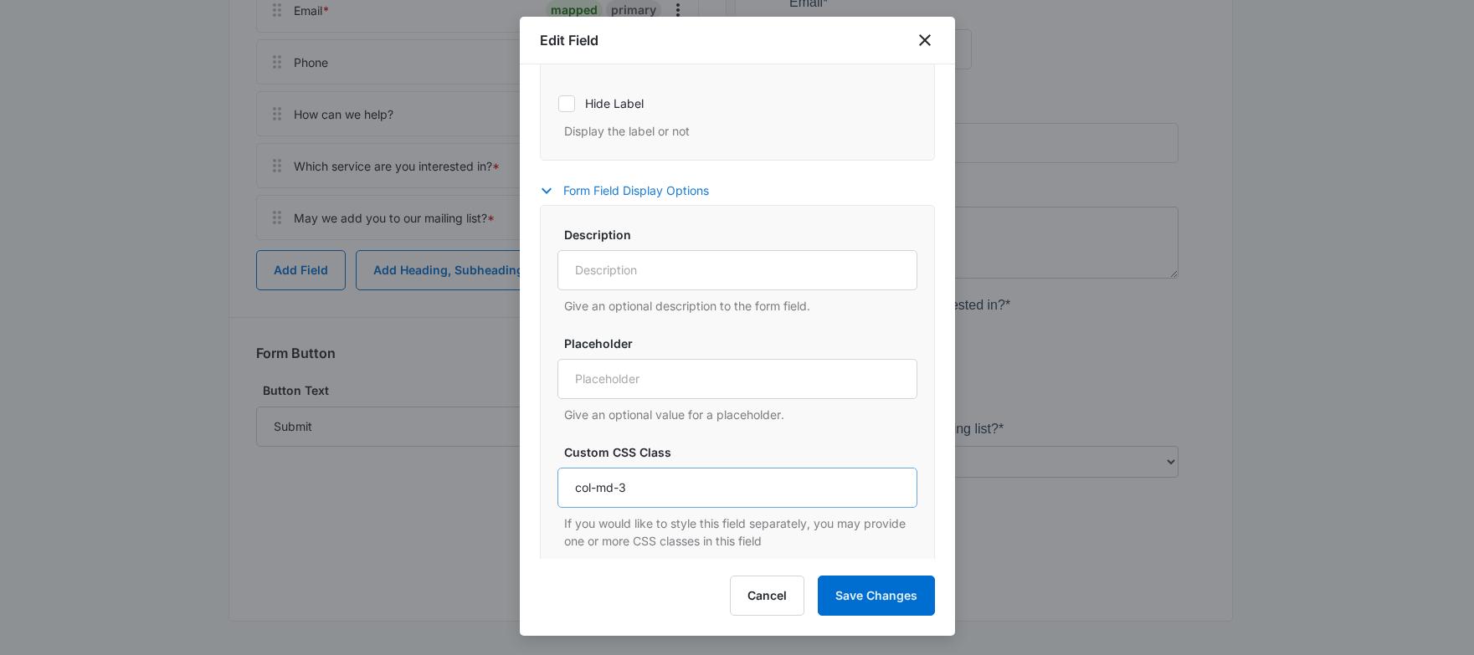
scroll to position [439, 0]
click at [644, 489] on input "col-md-3" at bounding box center [737, 487] width 360 height 40
click at [644, 488] on input "col-md-3" at bounding box center [737, 487] width 360 height 40
paste input "6"
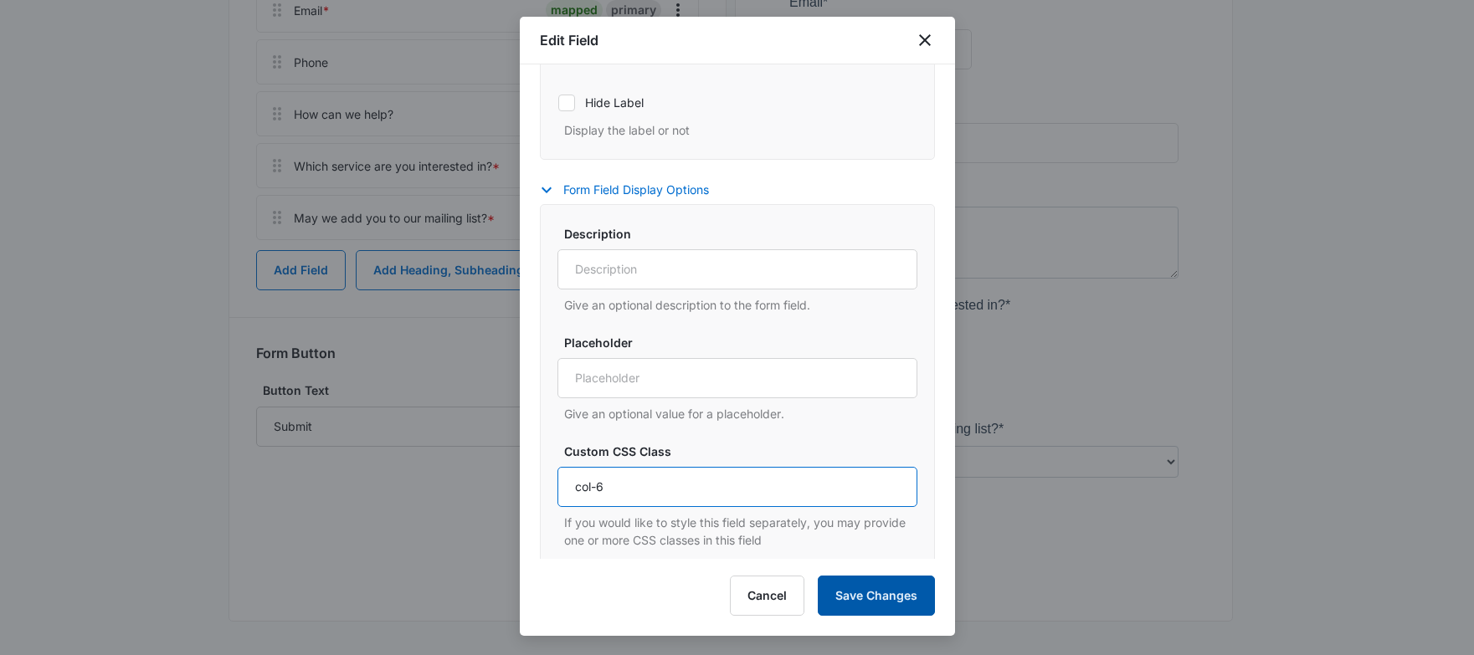
type input "col-6"
click at [859, 587] on button "Save Changes" at bounding box center [876, 596] width 117 height 40
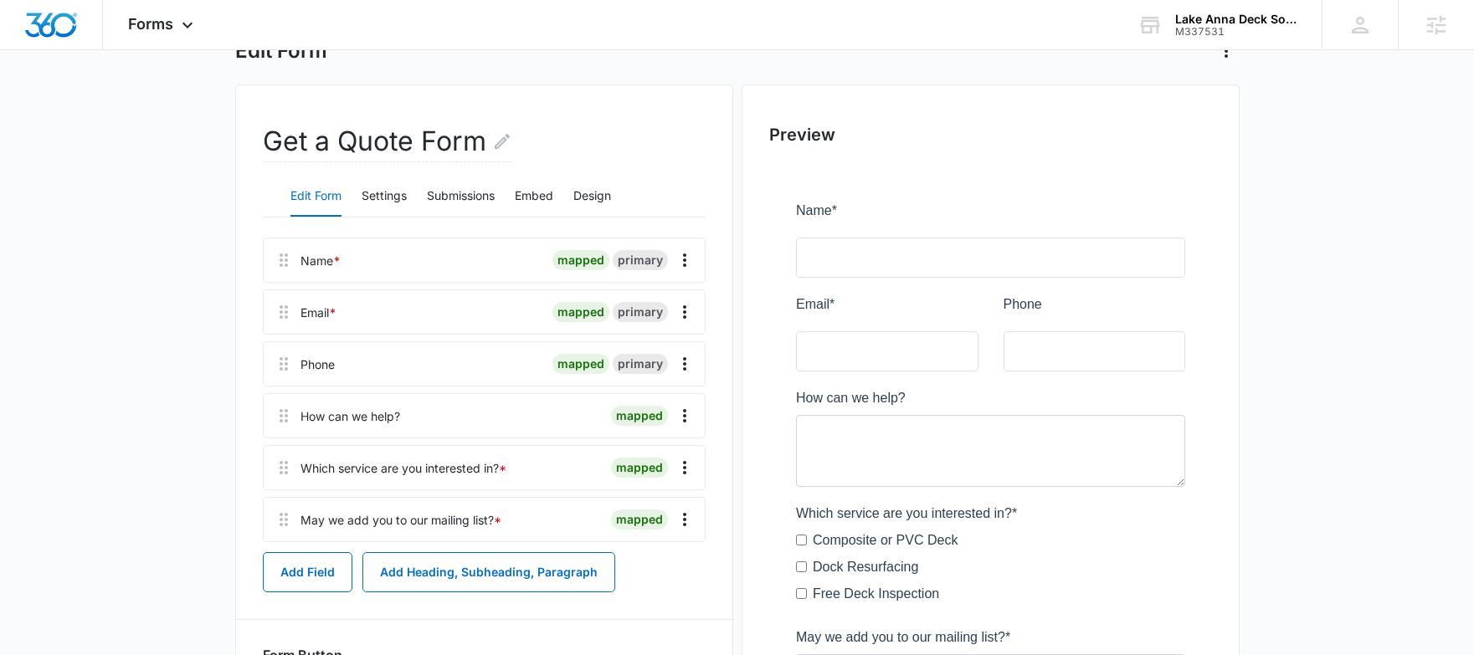
scroll to position [116, 0]
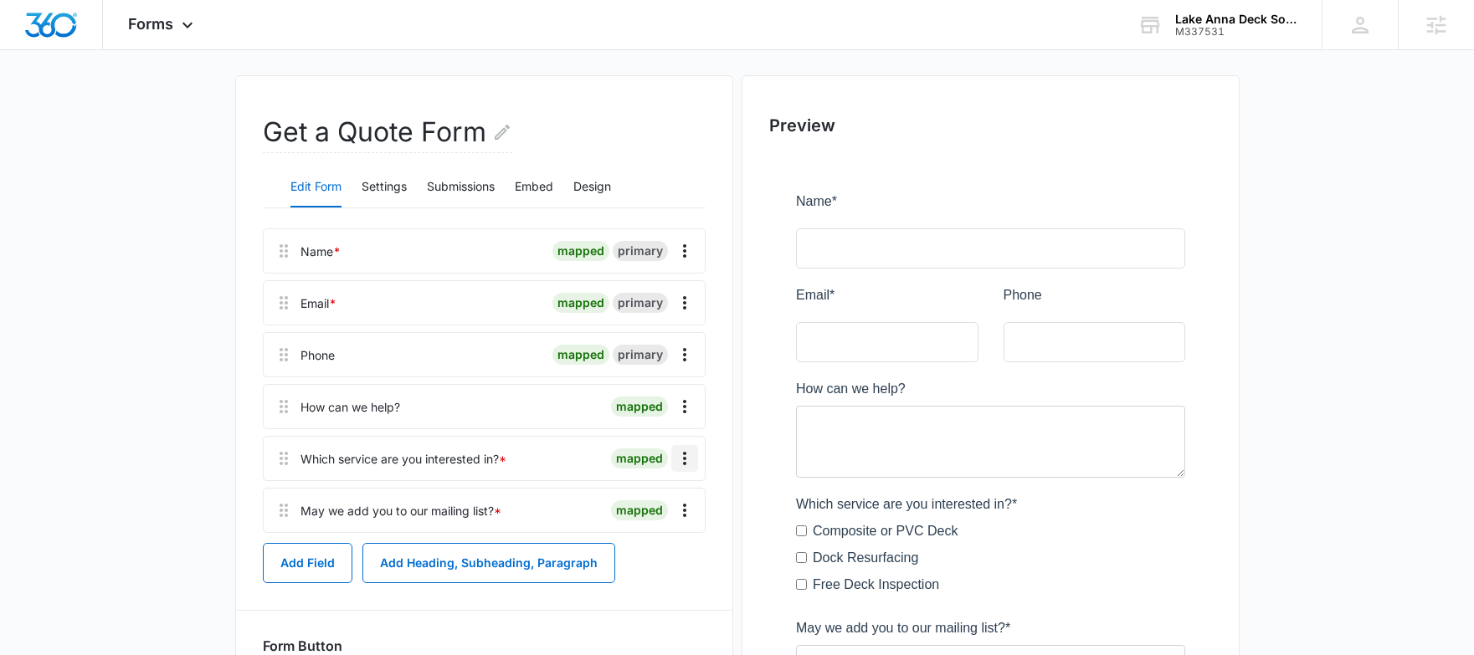
click at [684, 458] on icon "Overflow Menu" at bounding box center [684, 458] width 3 height 13
click at [657, 528] on button "Delete" at bounding box center [649, 530] width 95 height 25
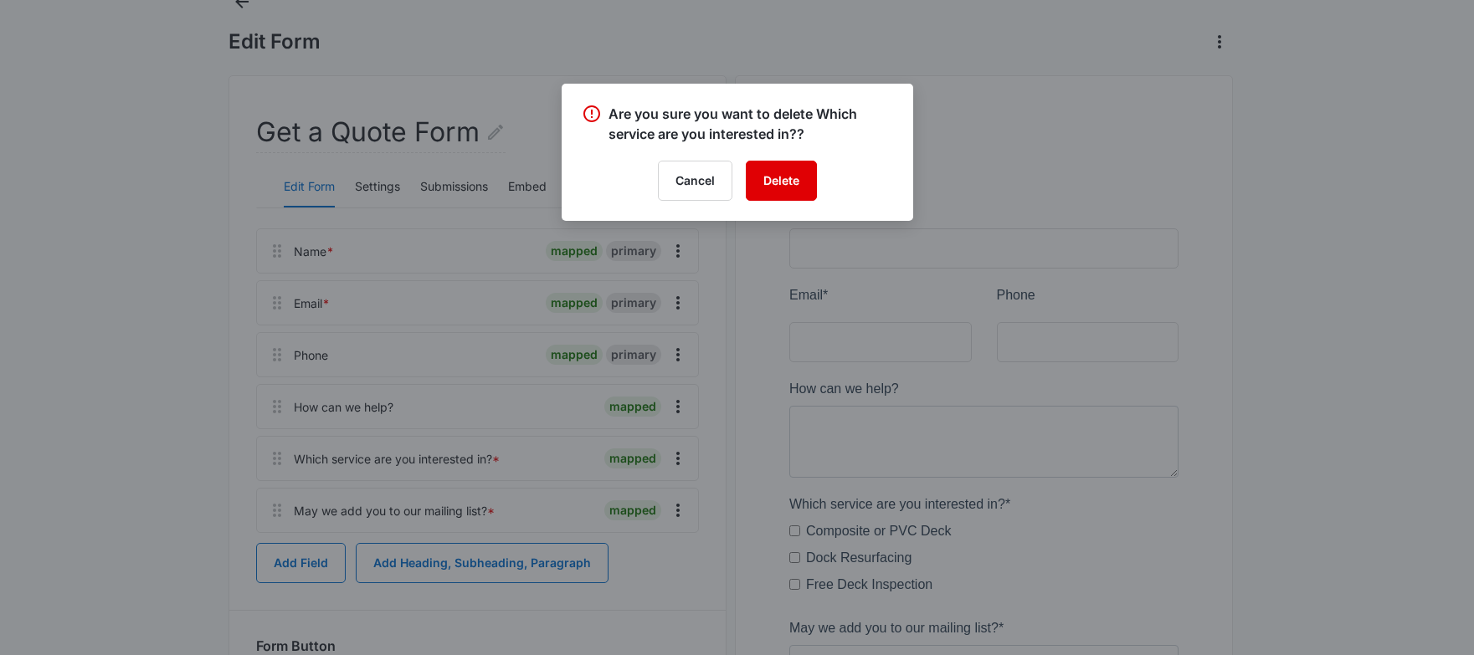
click at [805, 179] on button "Delete" at bounding box center [781, 181] width 71 height 40
click at [810, 178] on div "Cancel Loading Delete" at bounding box center [737, 181] width 311 height 40
click at [845, 179] on div "Cancel Loading Delete" at bounding box center [737, 181] width 311 height 40
click at [797, 184] on div "Cancel Loading Delete" at bounding box center [737, 181] width 311 height 40
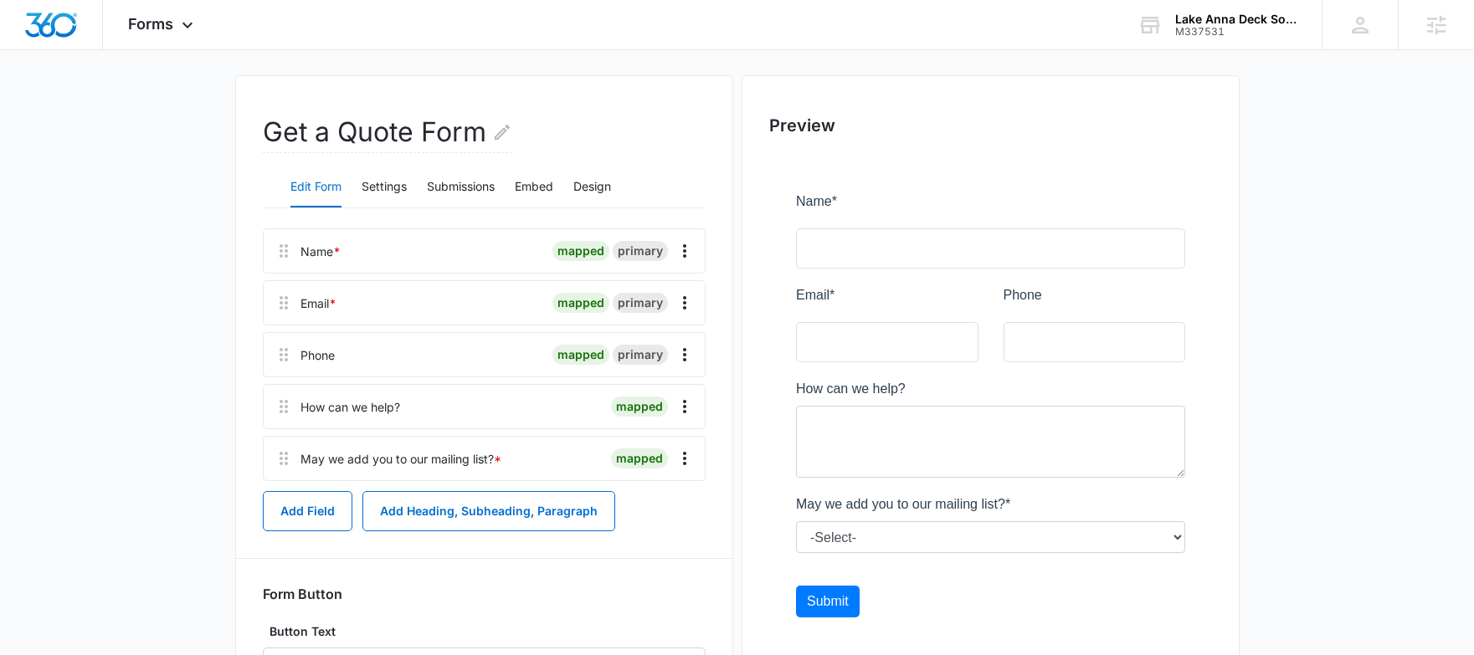
scroll to position [119, 0]
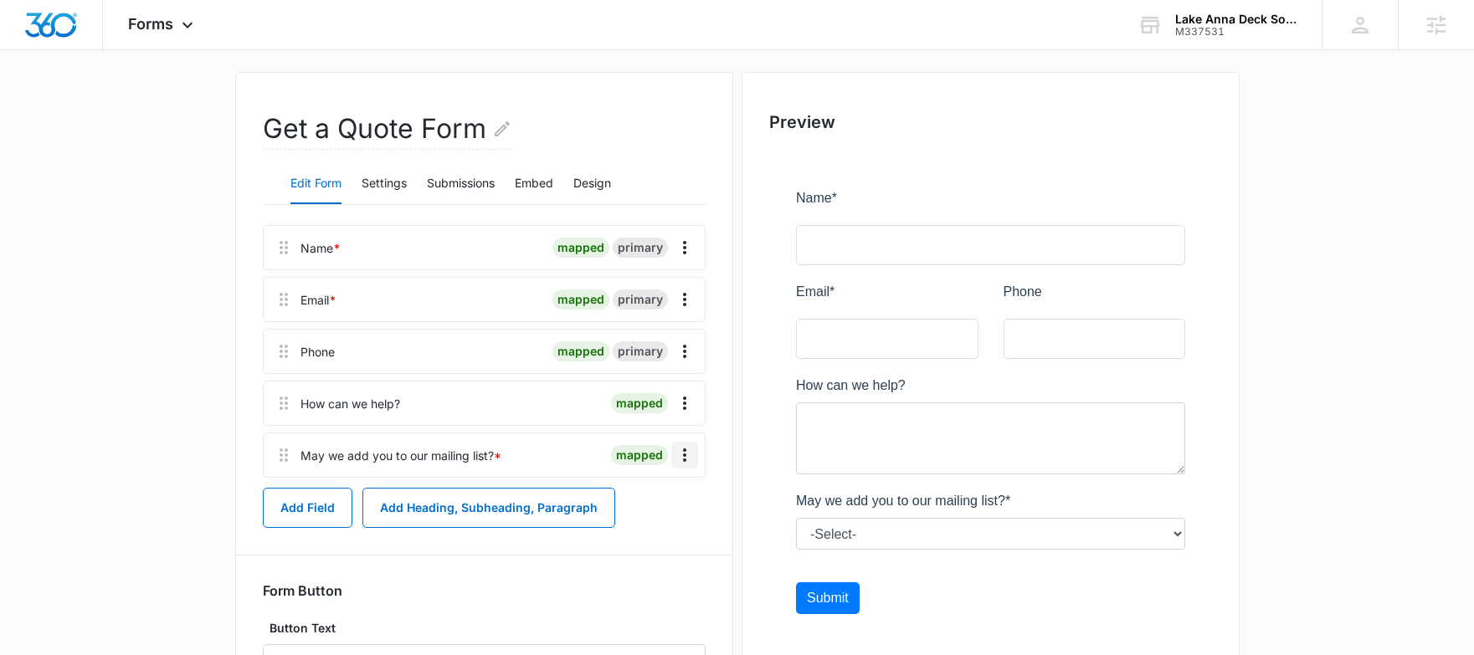
click at [691, 457] on icon "Overflow Menu" at bounding box center [685, 455] width 20 height 20
click at [649, 526] on div "Delete" at bounding box center [639, 527] width 35 height 12
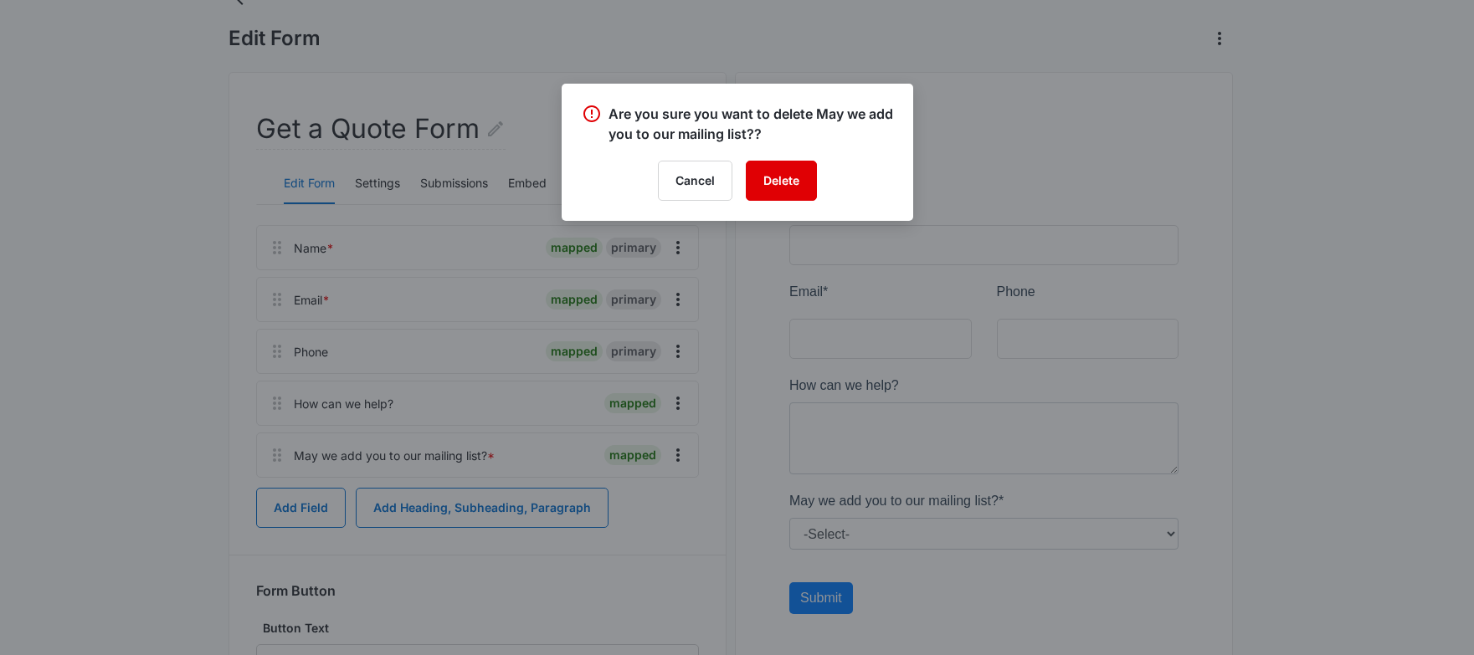
click at [804, 170] on button "Delete" at bounding box center [781, 181] width 71 height 40
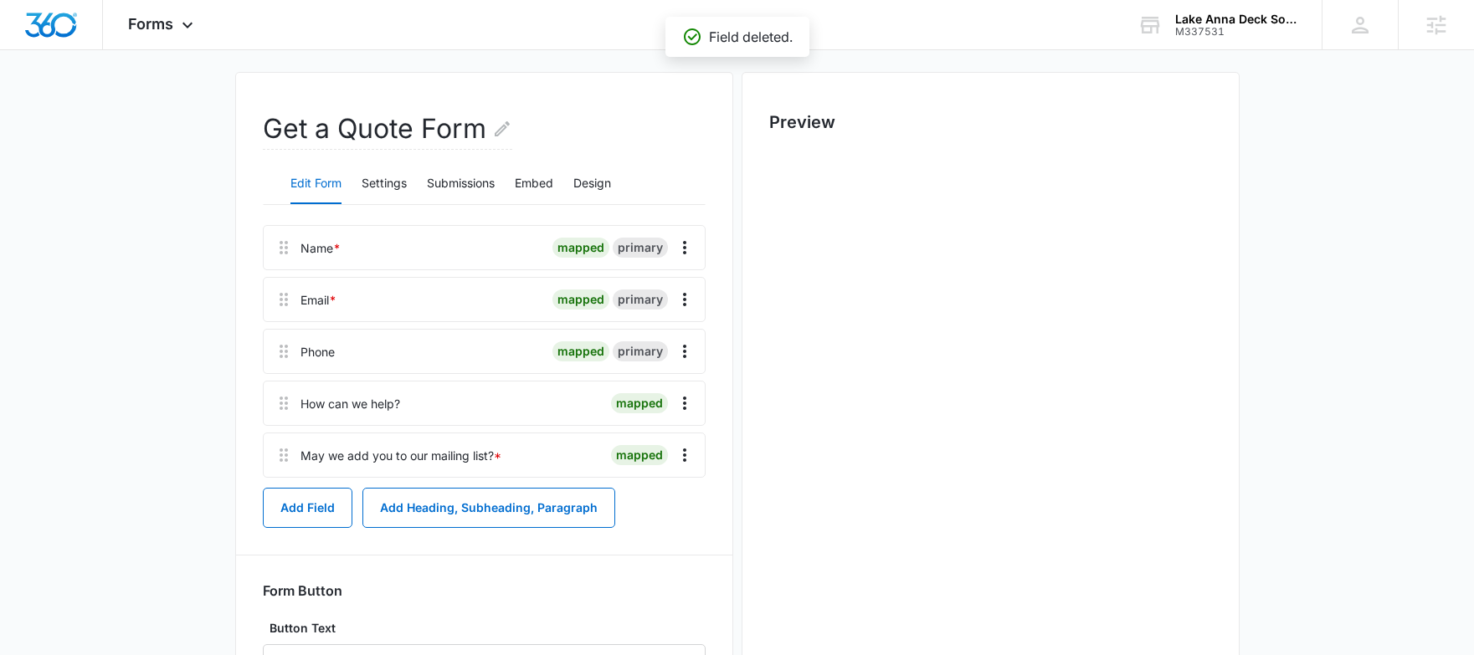
scroll to position [0, 0]
click at [683, 459] on icon "Overflow Menu" at bounding box center [684, 455] width 3 height 13
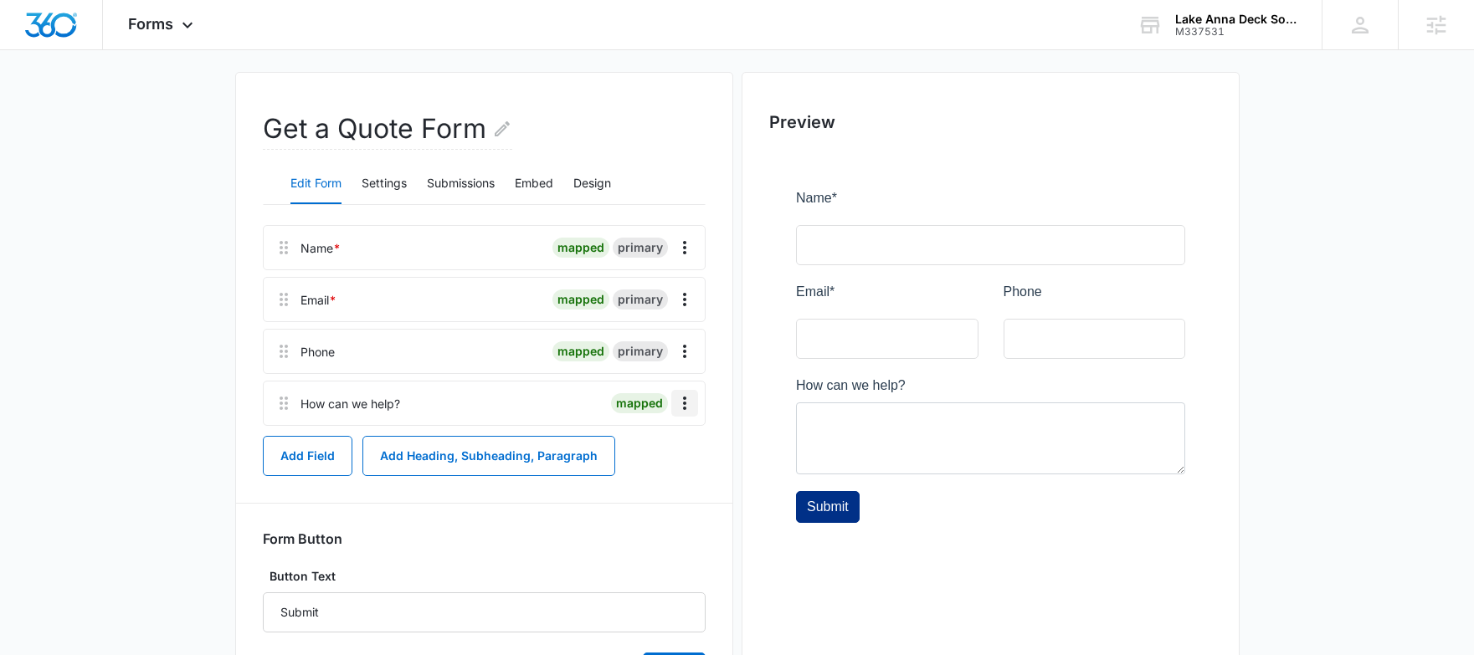
click at [687, 403] on icon "Overflow Menu" at bounding box center [685, 403] width 20 height 20
click at [634, 450] on div "Edit" at bounding box center [639, 450] width 35 height 12
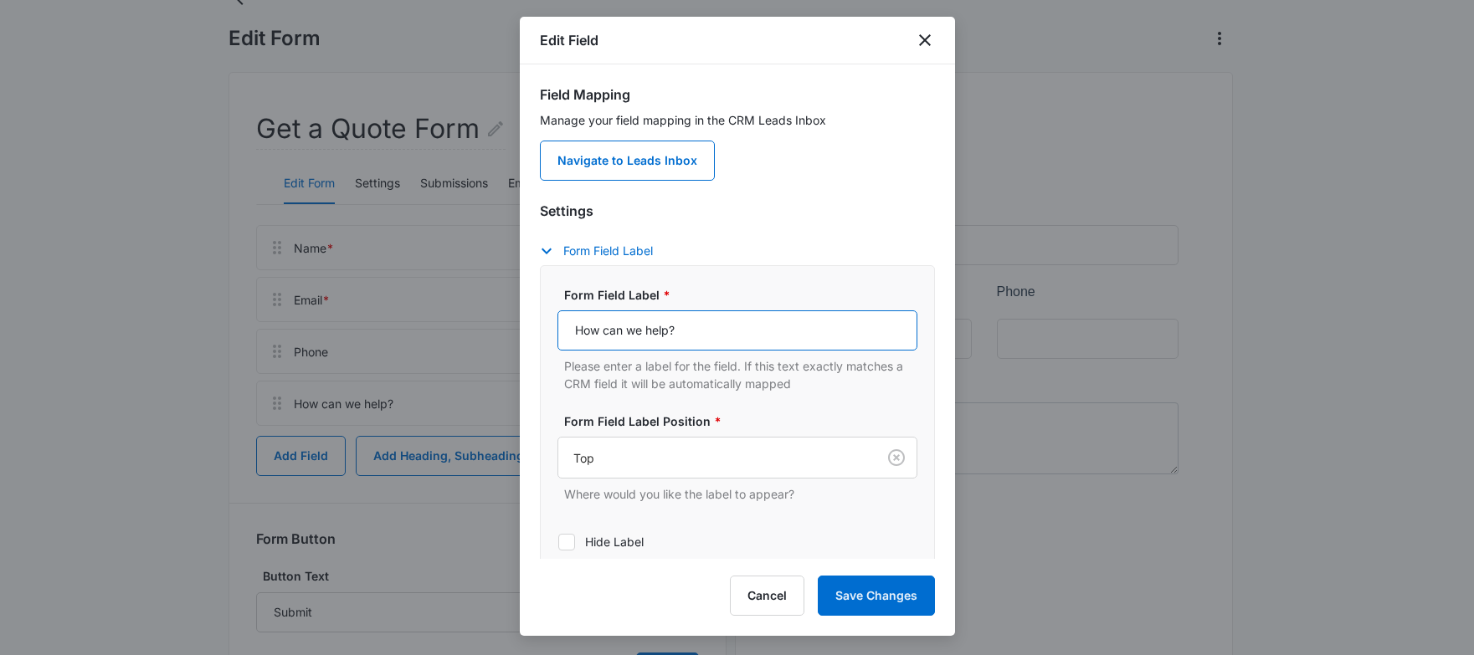
click at [639, 330] on input "How can we help?" at bounding box center [737, 331] width 360 height 40
paste input "Product of Interest"
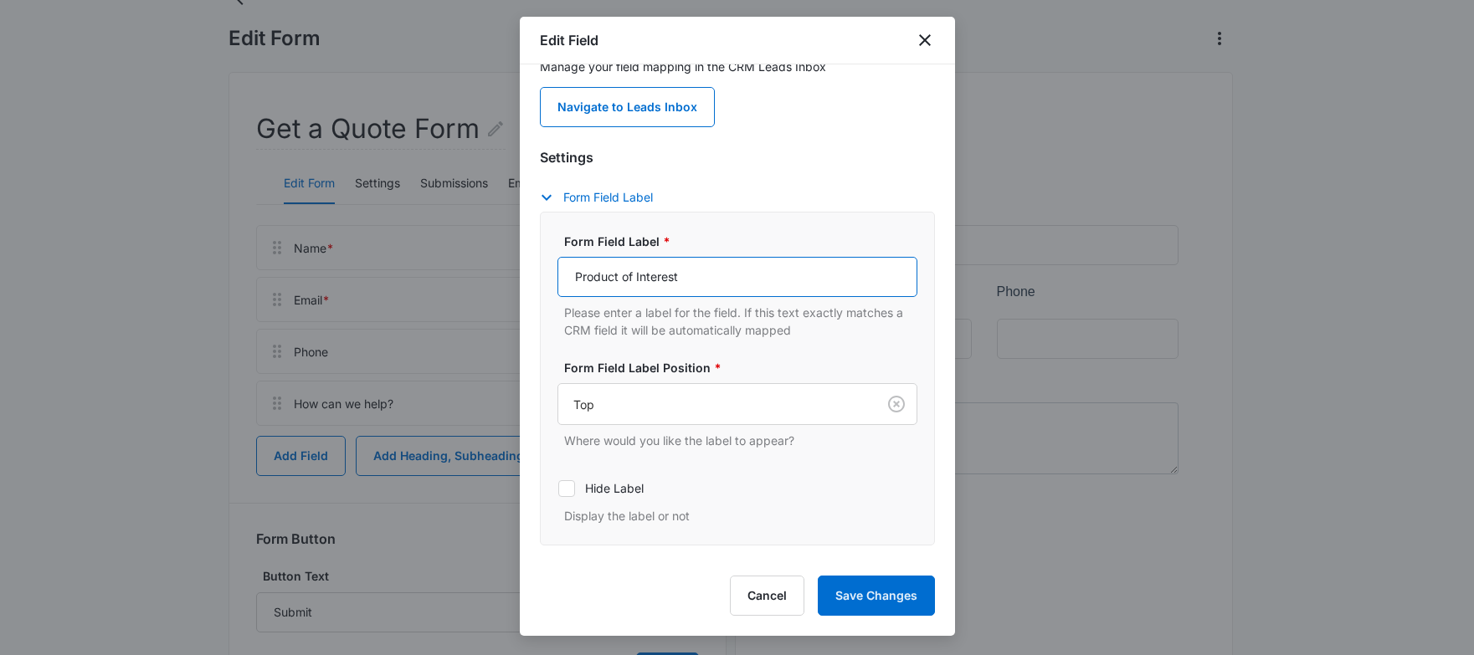
scroll to position [129, 0]
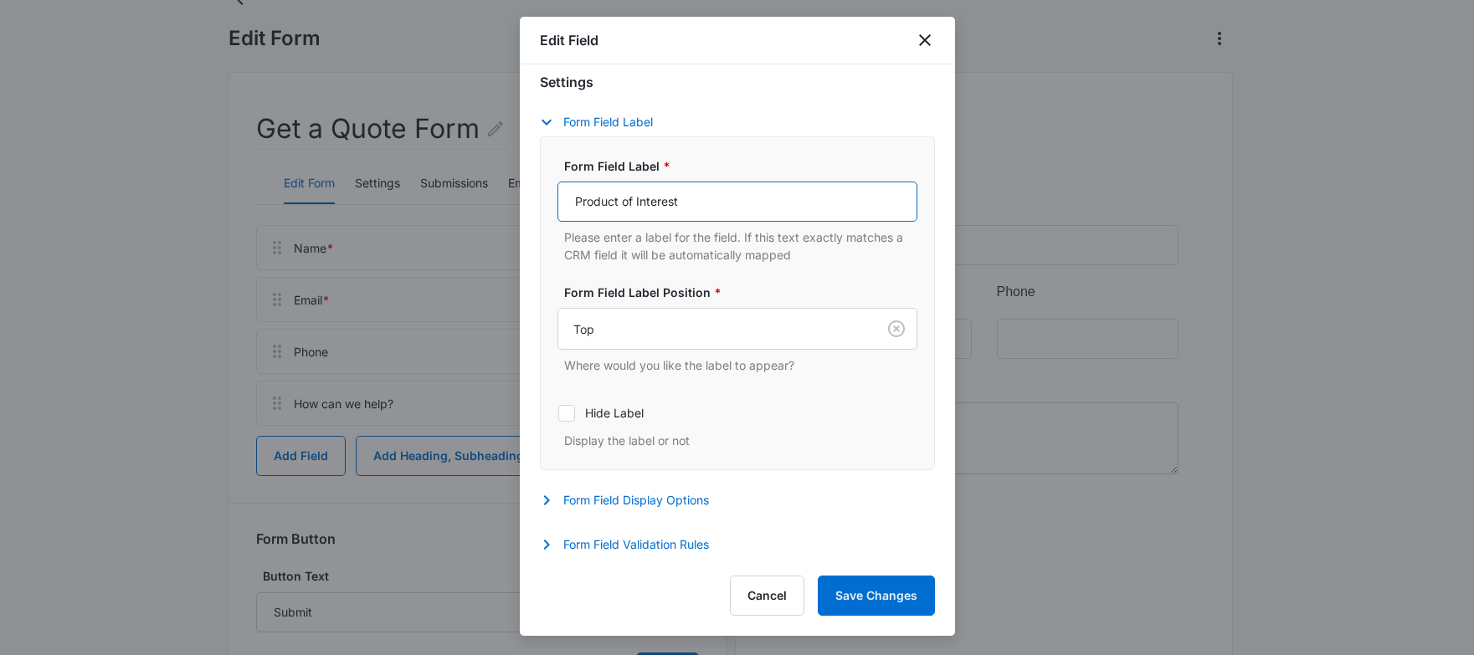
type input "Product of Interest"
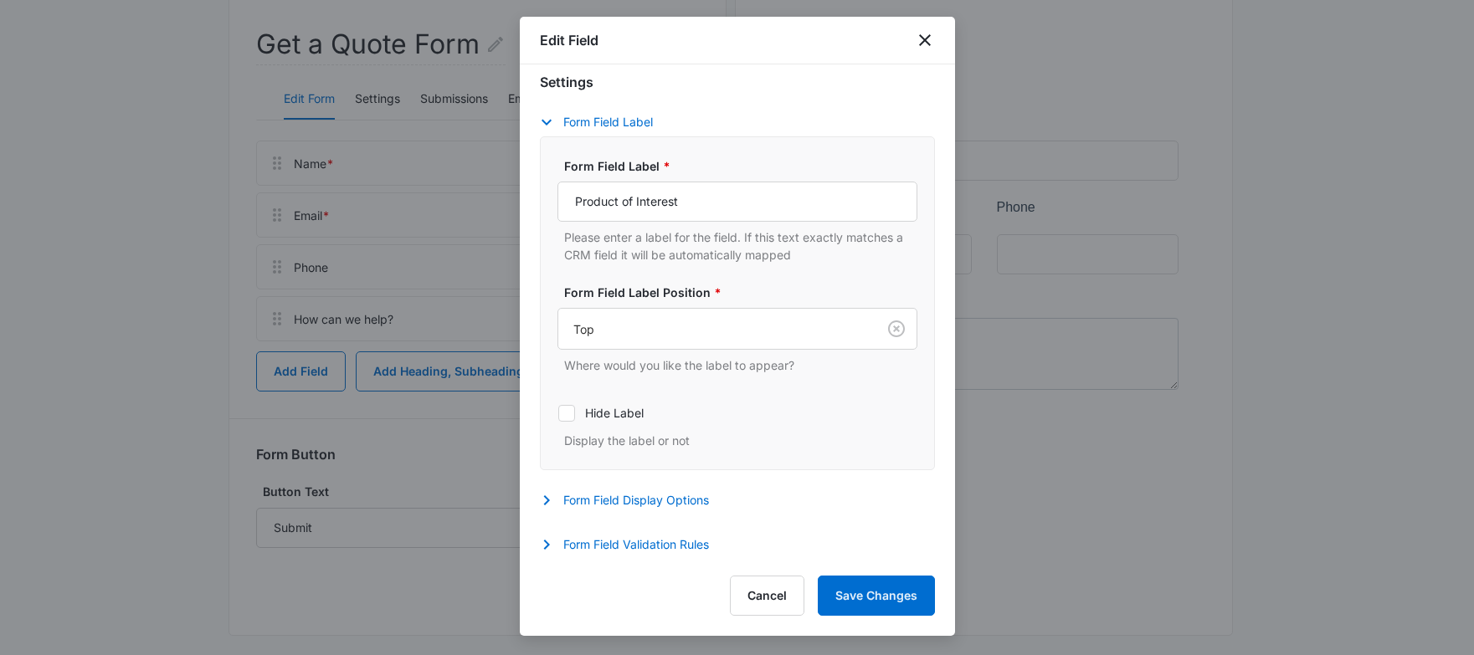
scroll to position [218, 0]
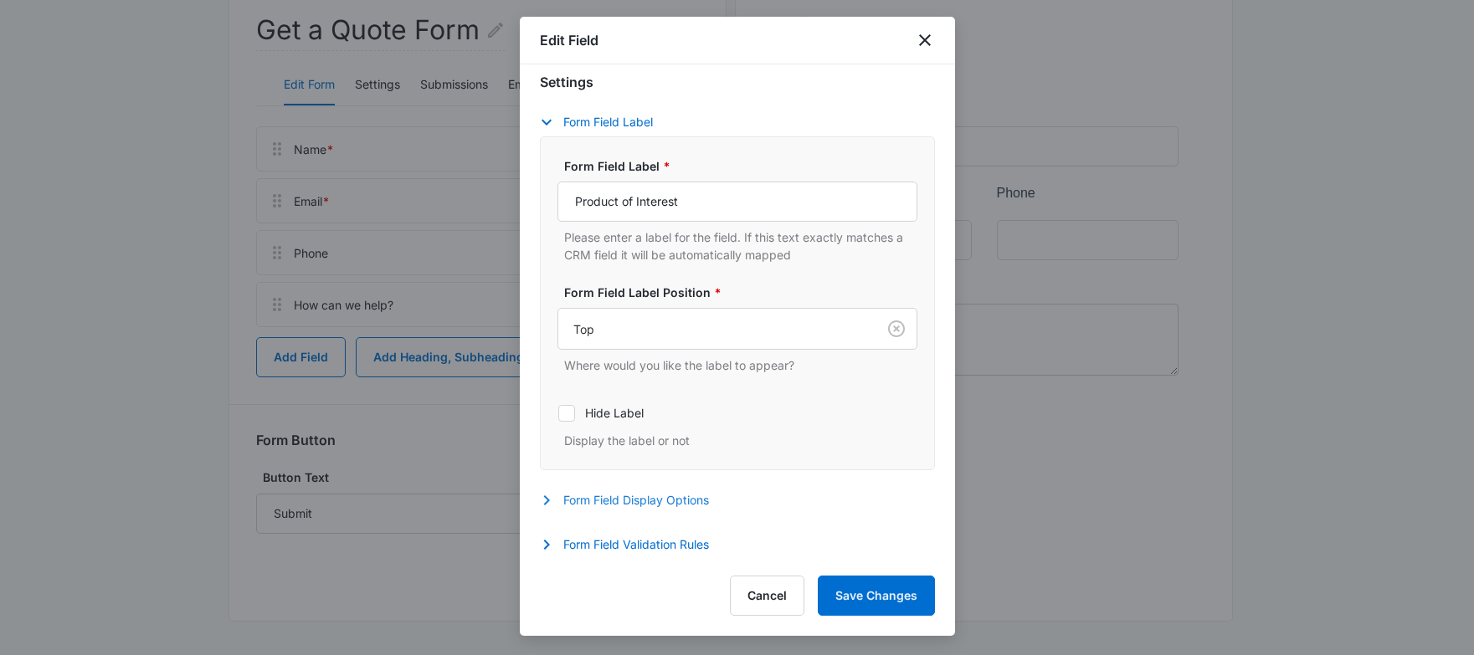
click at [678, 501] on button "Form Field Display Options" at bounding box center [633, 501] width 186 height 20
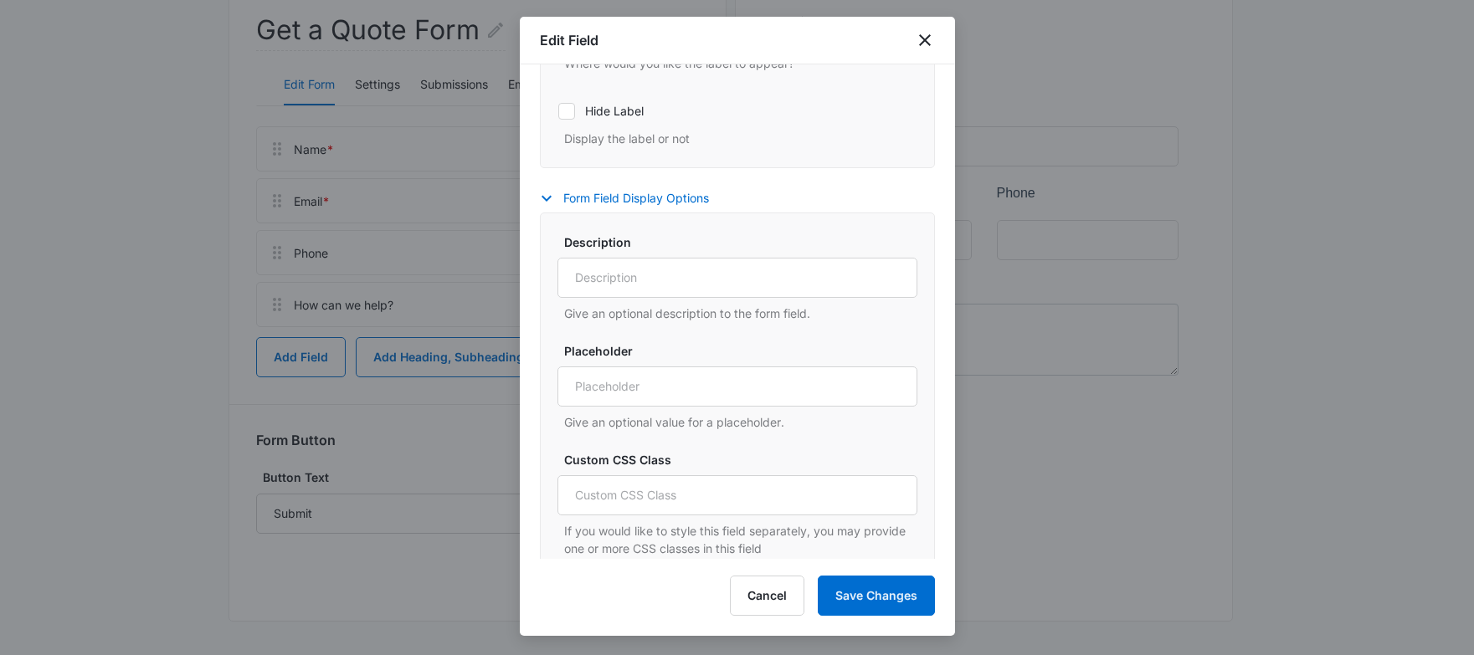
scroll to position [481, 0]
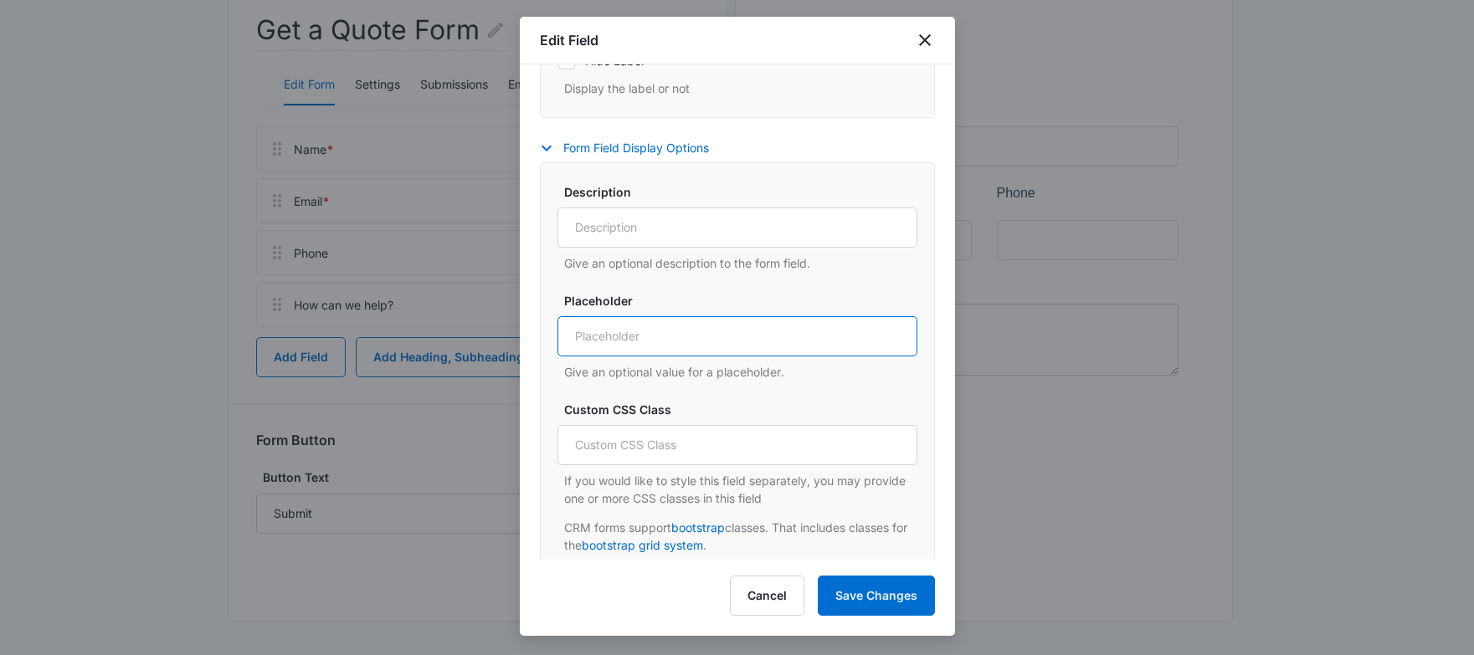
click at [669, 332] on input "Placeholder" at bounding box center [737, 336] width 360 height 40
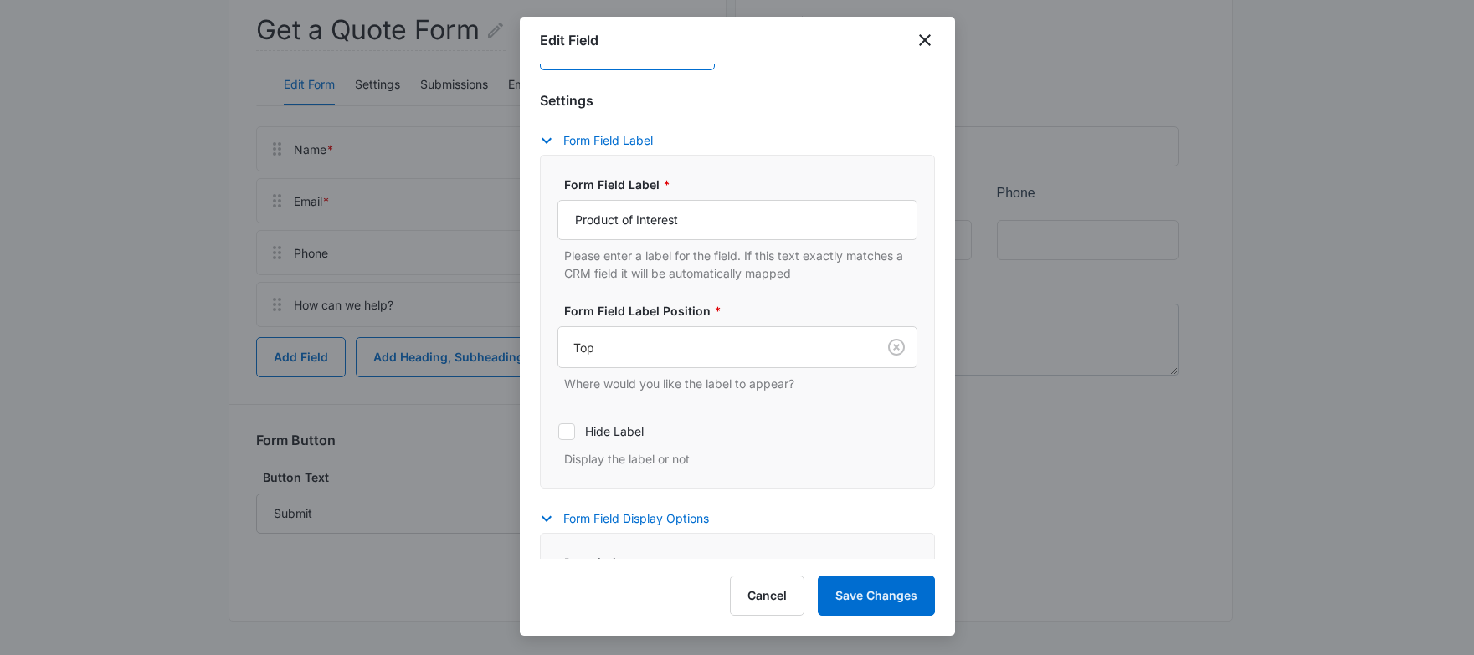
scroll to position [0, 0]
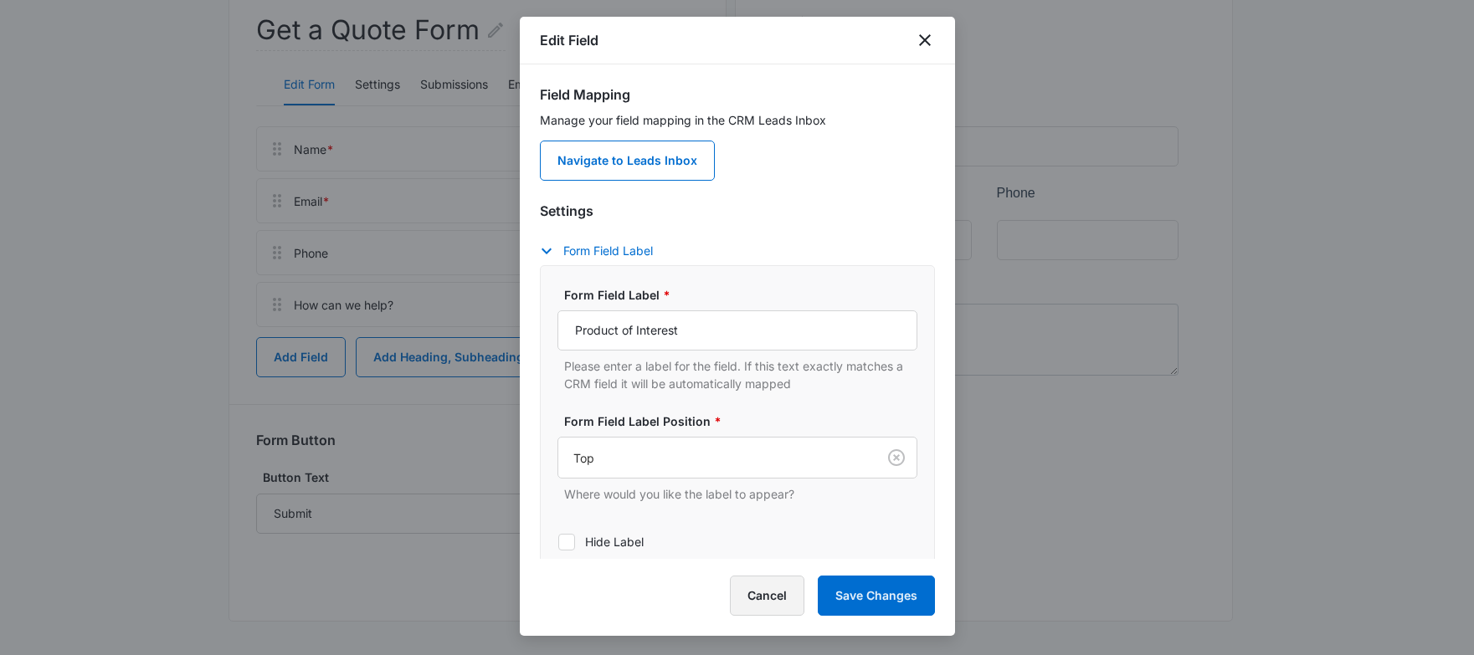
type input "Please Select"
click at [780, 599] on button "Cancel" at bounding box center [767, 596] width 74 height 40
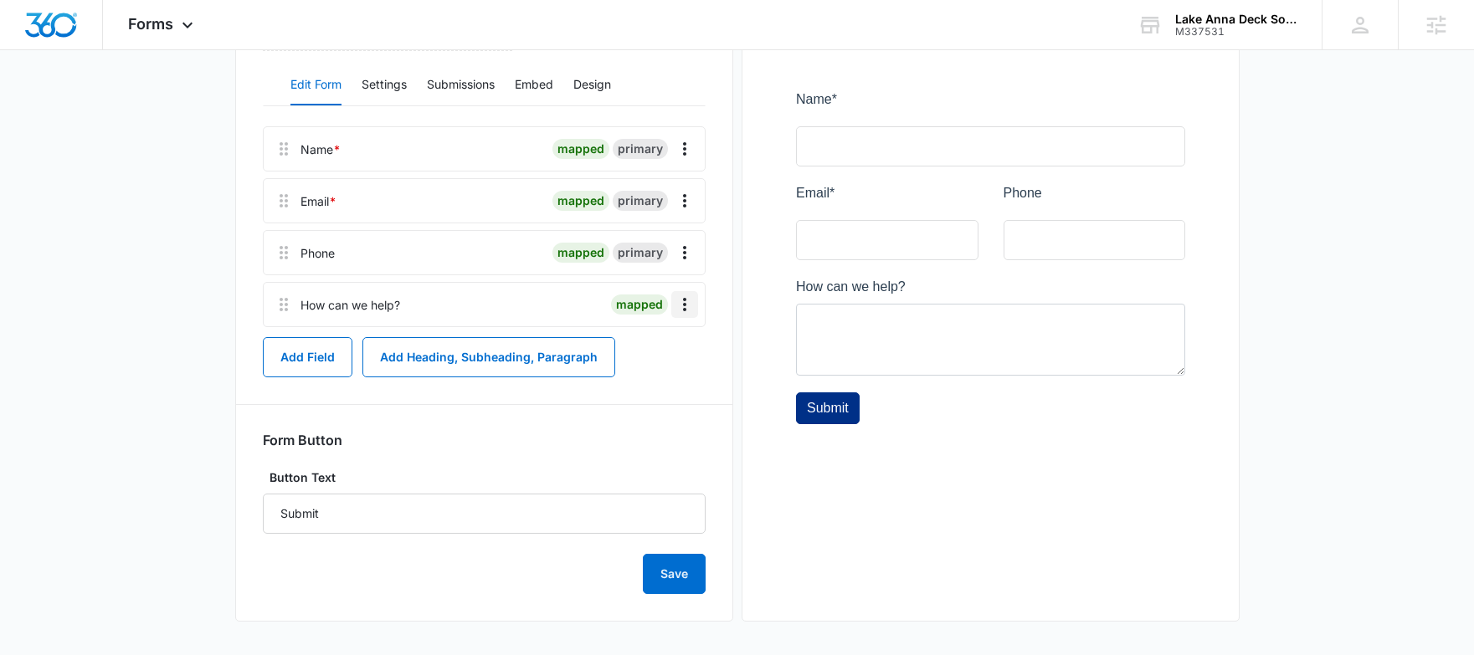
click at [694, 302] on icon "Overflow Menu" at bounding box center [685, 305] width 20 height 20
click at [332, 347] on button "Add Field" at bounding box center [308, 357] width 90 height 40
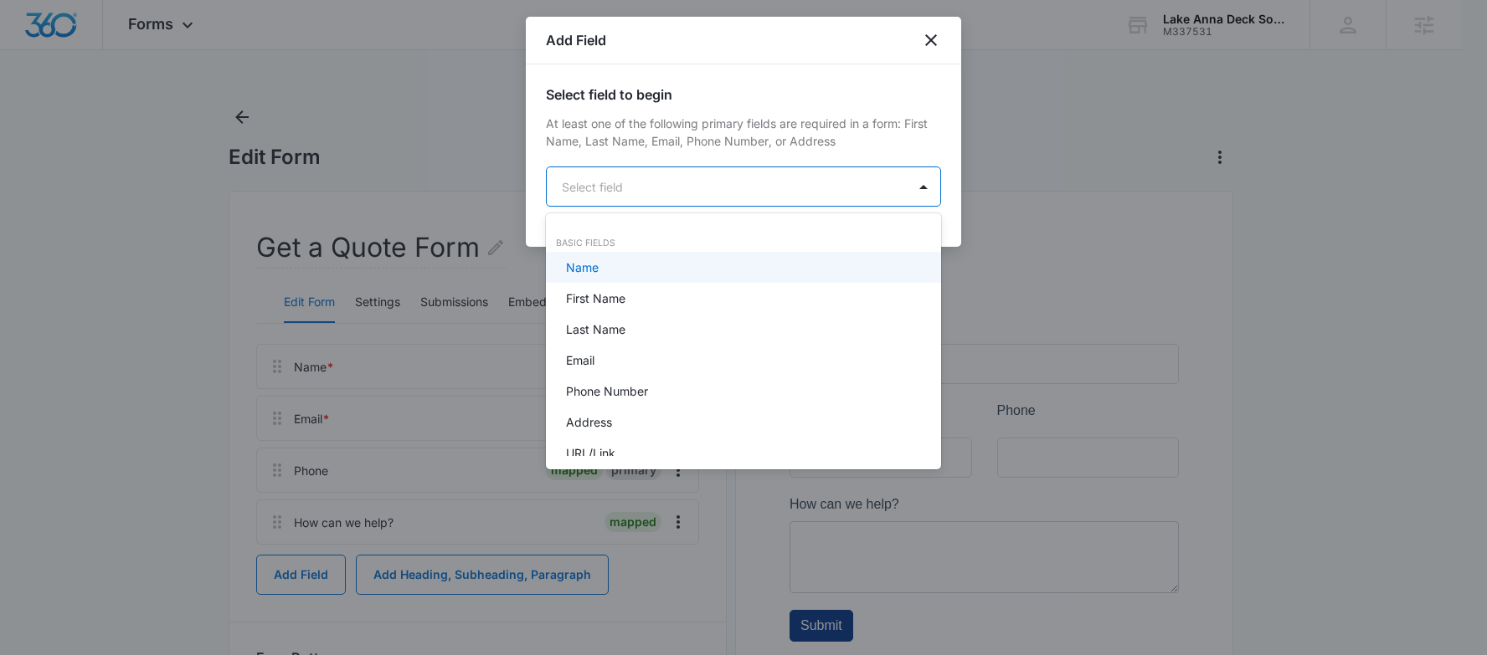
click at [640, 182] on body "Forms Apps Reputation Forms CRM Email Payments POS Ads Intelligence Brand Setti…" at bounding box center [743, 327] width 1487 height 655
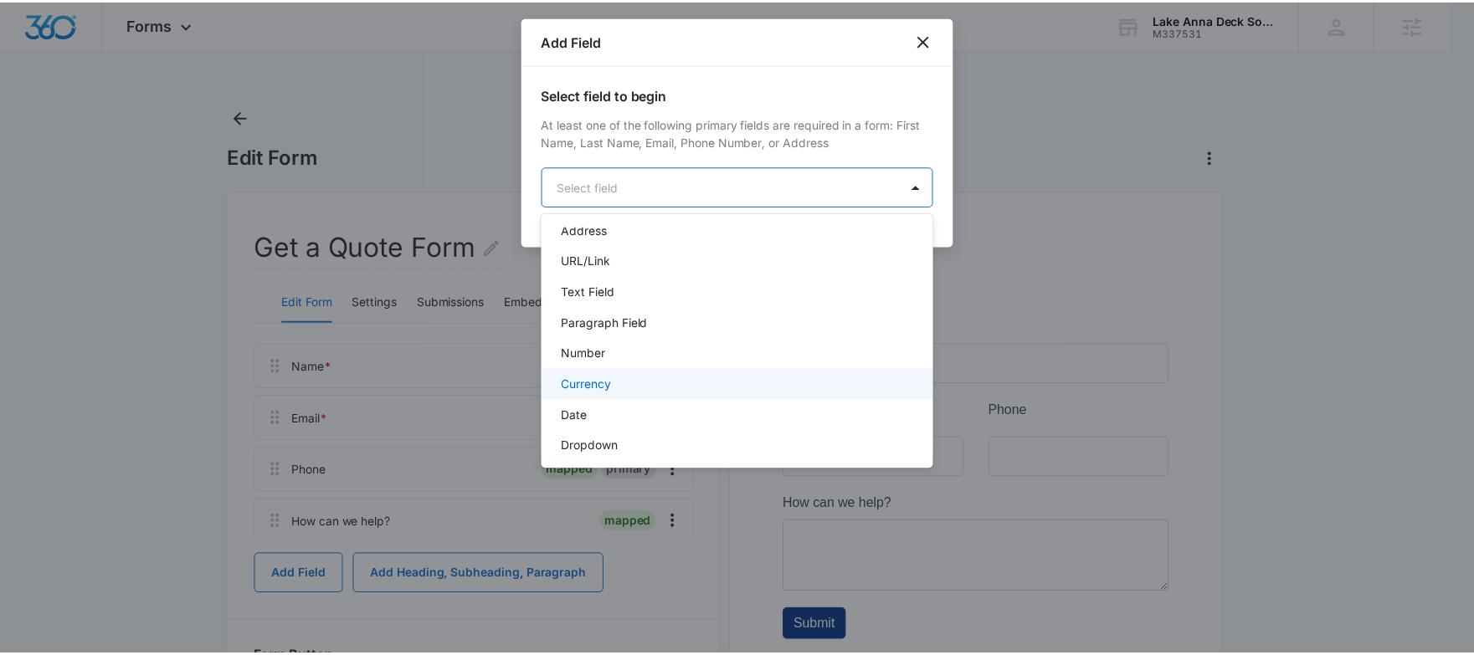
scroll to position [196, 0]
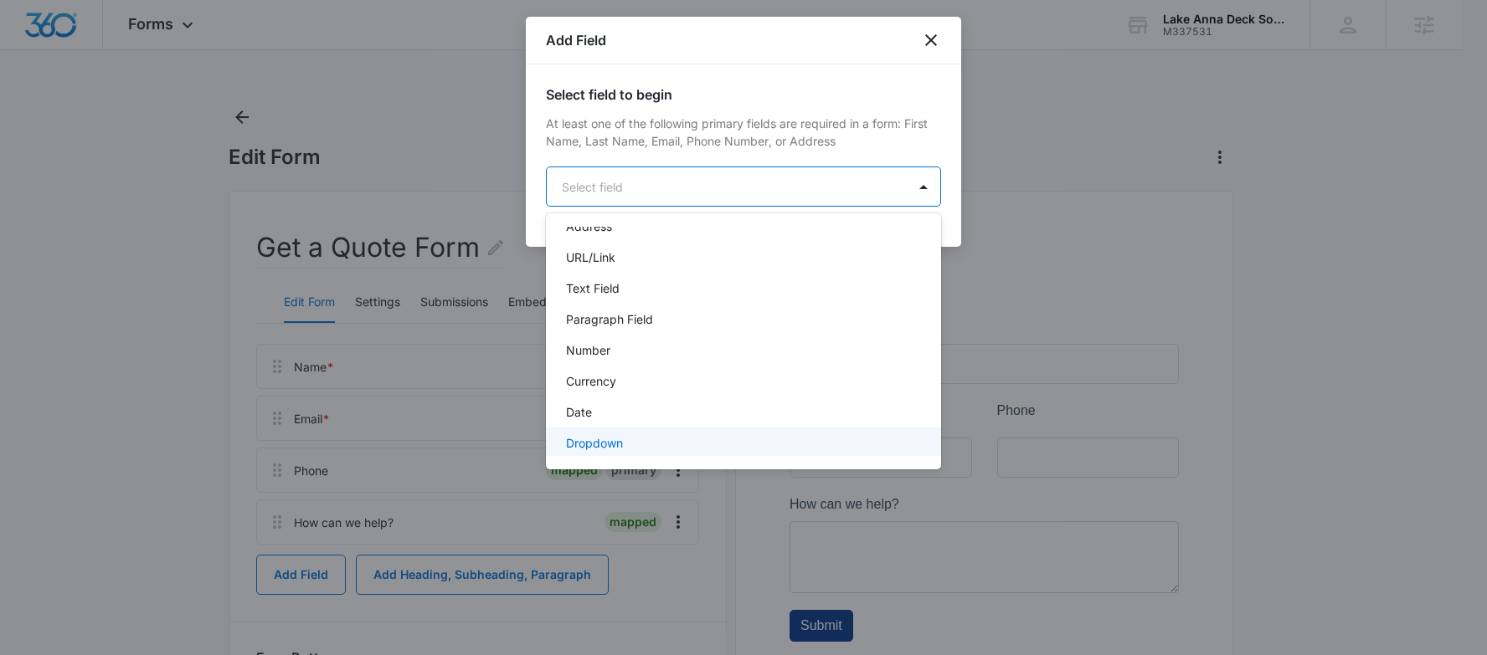
click at [648, 449] on div "Dropdown" at bounding box center [742, 443] width 352 height 18
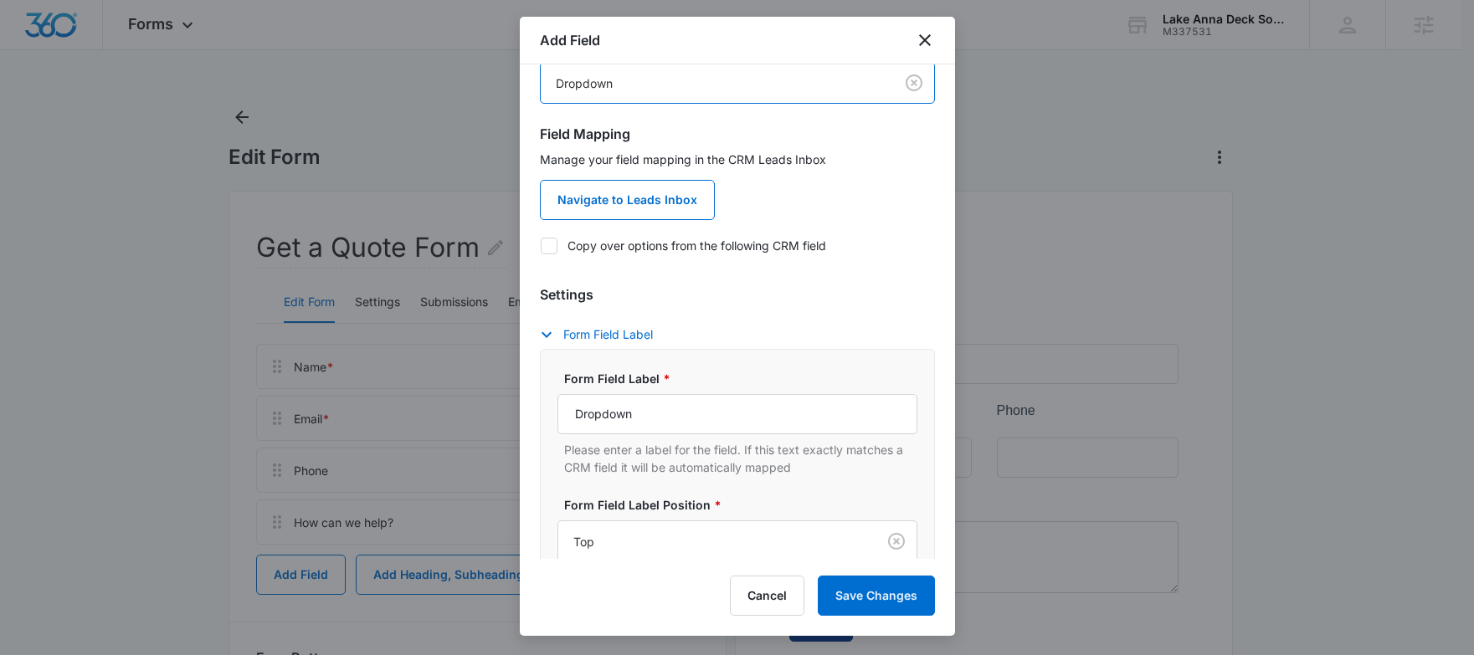
scroll to position [108, 0]
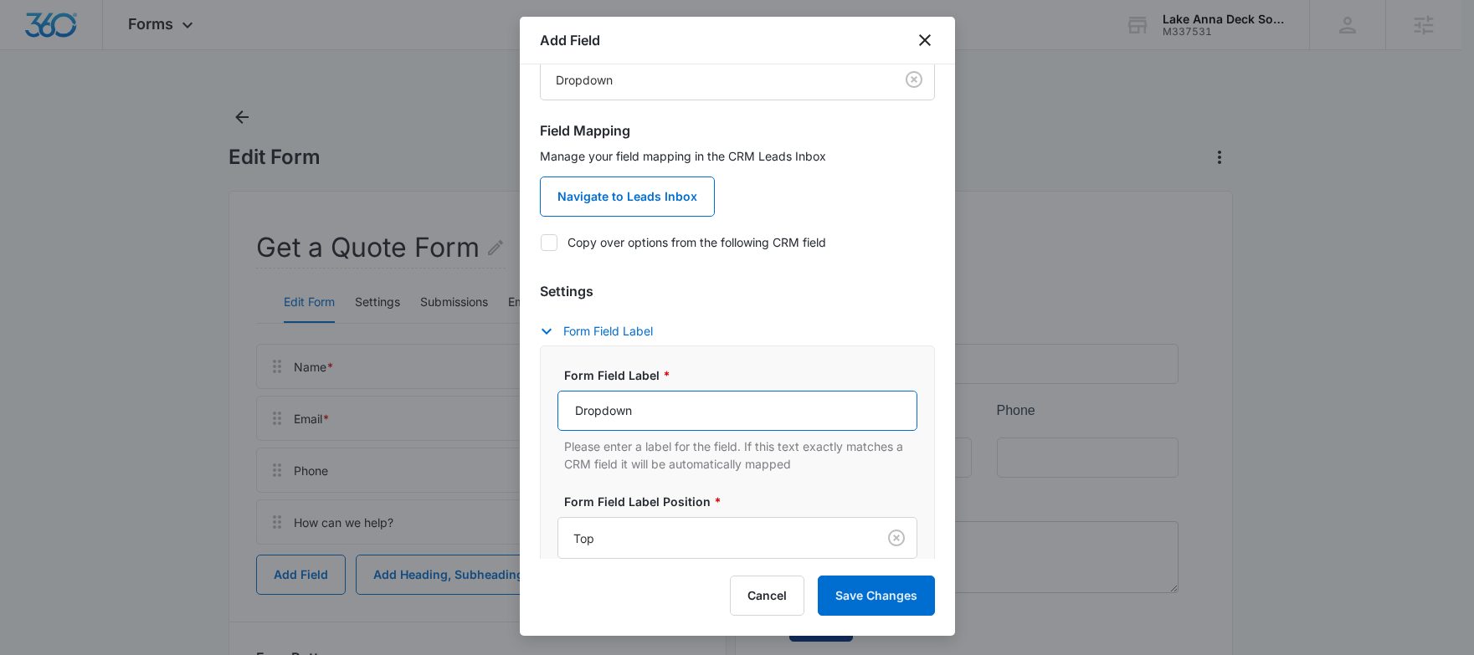
click at [615, 406] on input "Dropdown" at bounding box center [737, 411] width 360 height 40
click at [615, 411] on input "Dropdown" at bounding box center [737, 411] width 360 height 40
paste input "Product of Interest"
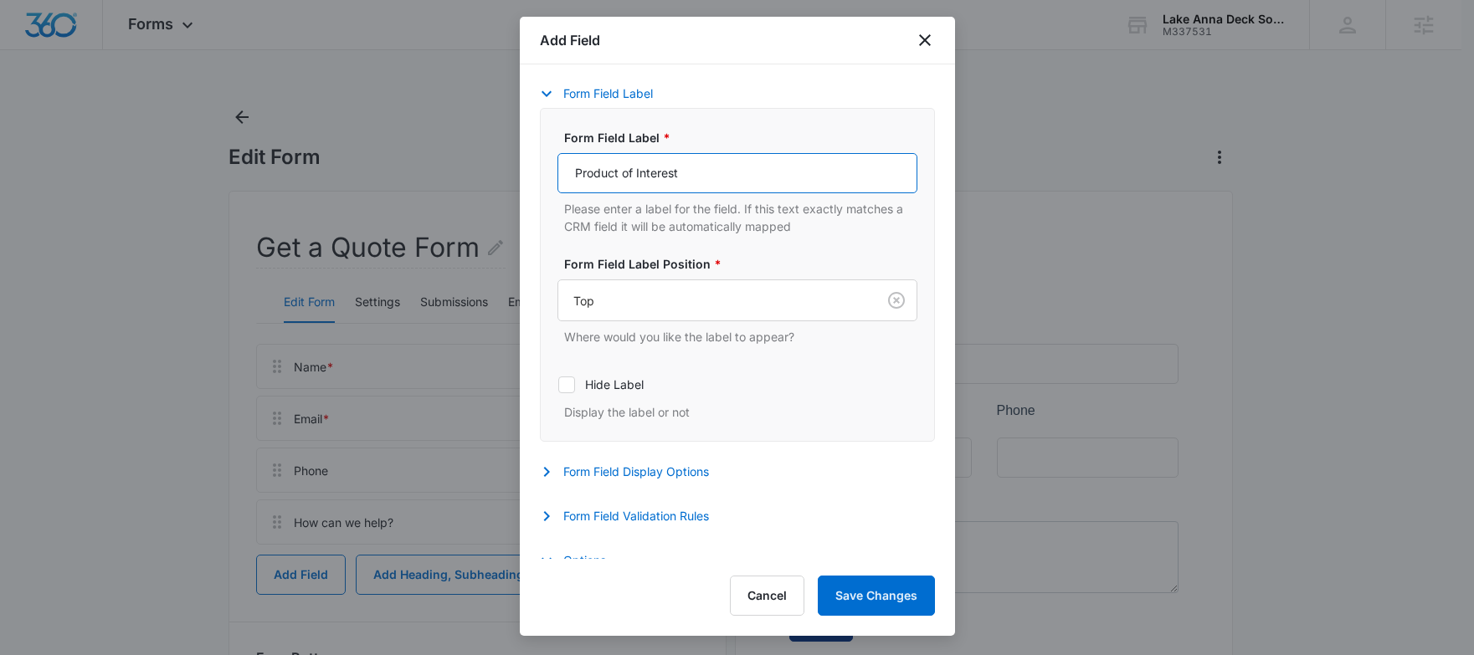
scroll to position [362, 0]
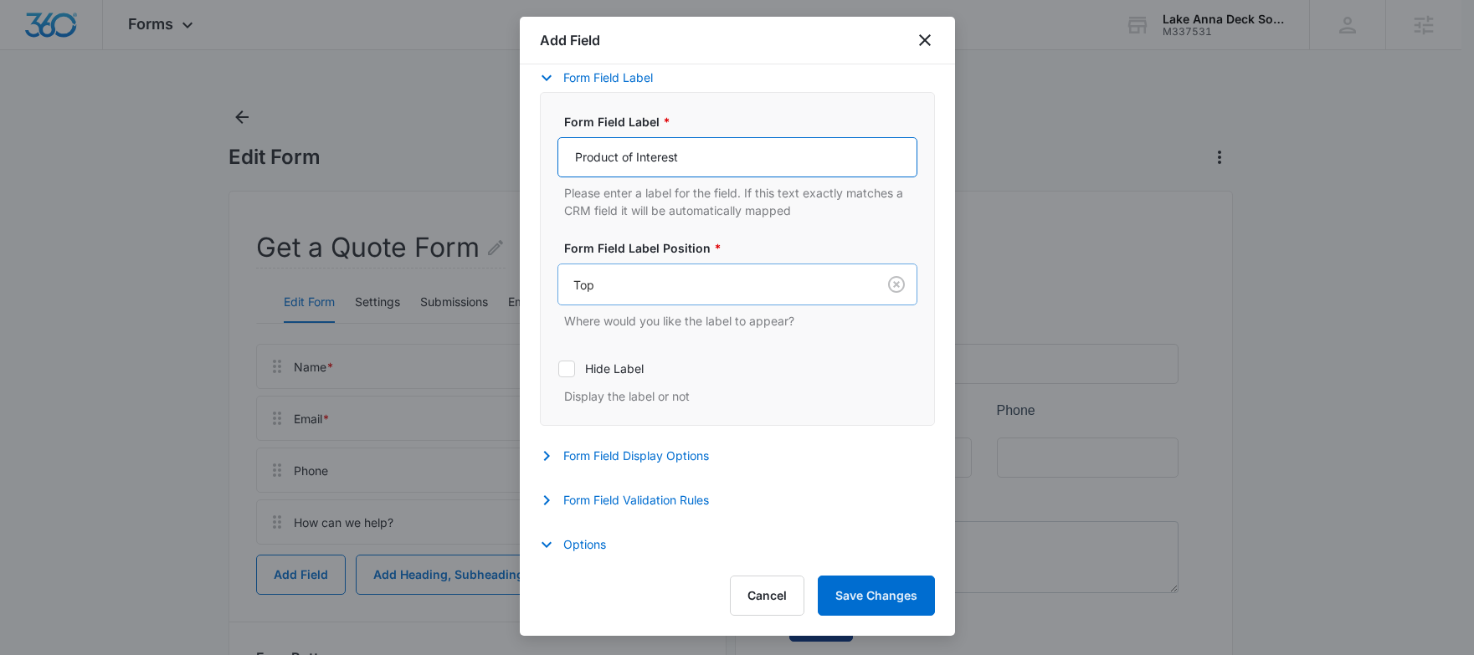
type input "Product of Interest"
click at [619, 283] on div at bounding box center [713, 285] width 281 height 21
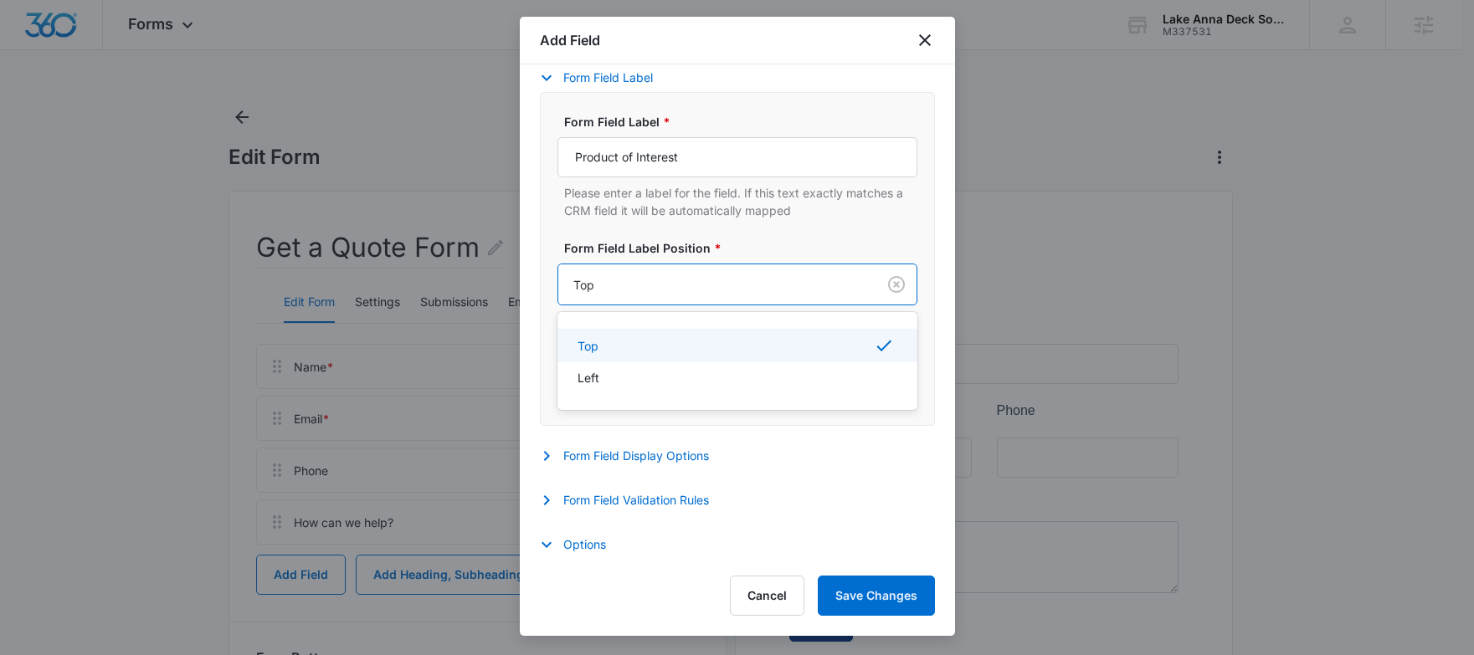
click at [619, 283] on div at bounding box center [713, 285] width 281 height 21
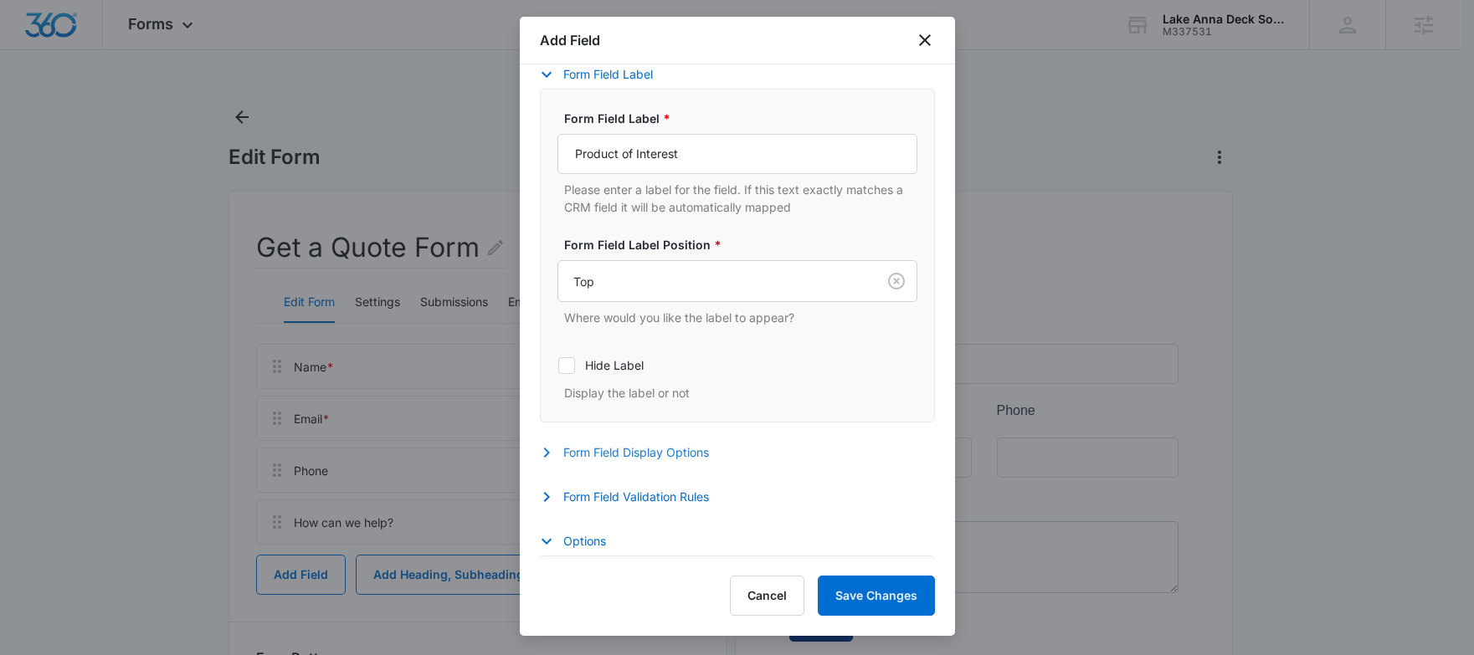
click at [666, 455] on button "Form Field Display Options" at bounding box center [633, 453] width 186 height 20
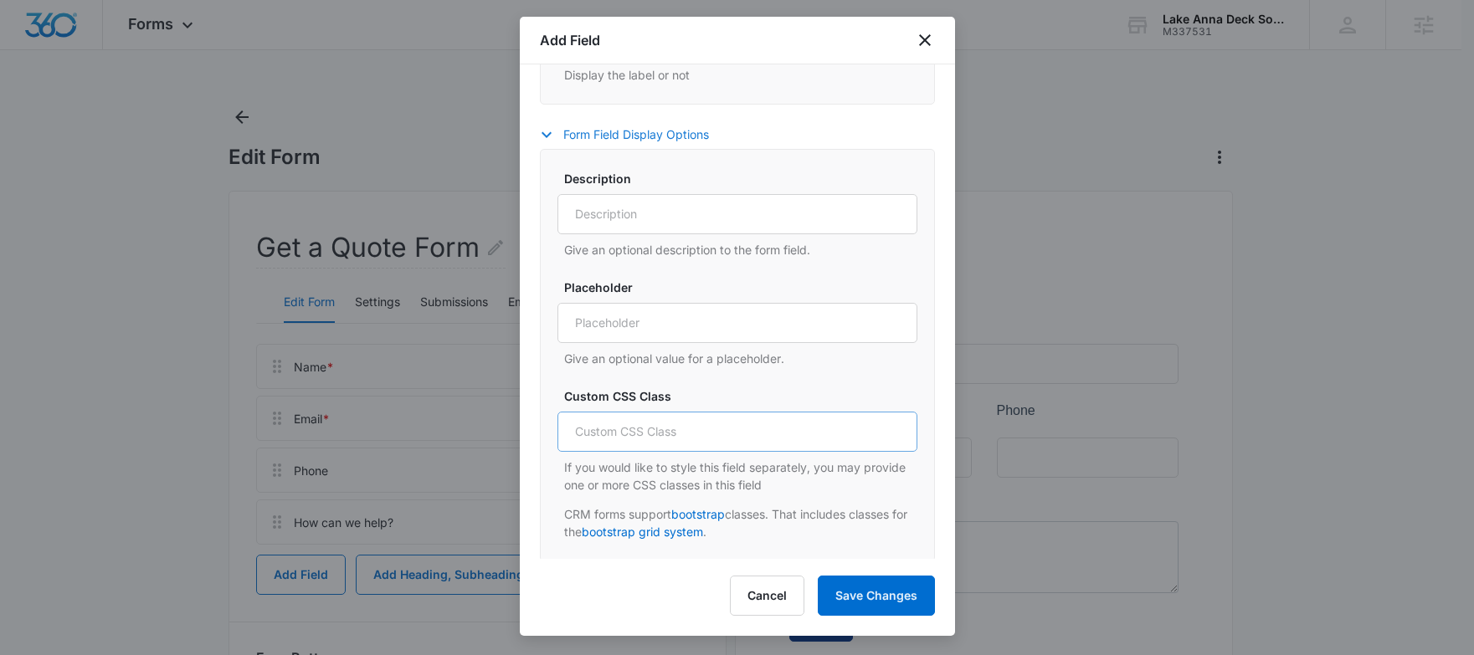
scroll to position [684, 0]
click at [636, 325] on input "Placeholder" at bounding box center [737, 322] width 360 height 40
type input "Please Select"
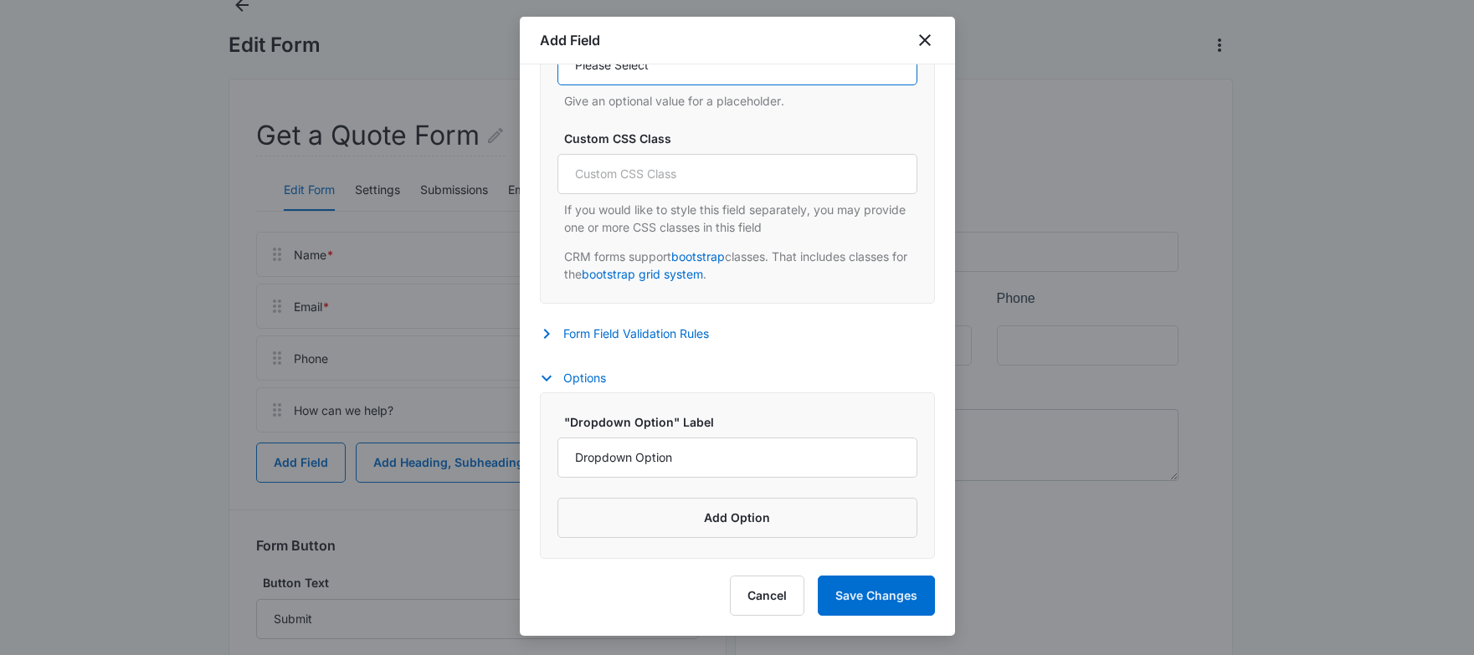
scroll to position [116, 0]
click at [608, 460] on input "Dropdown Option" at bounding box center [737, 458] width 360 height 40
type input "General Inquiry"
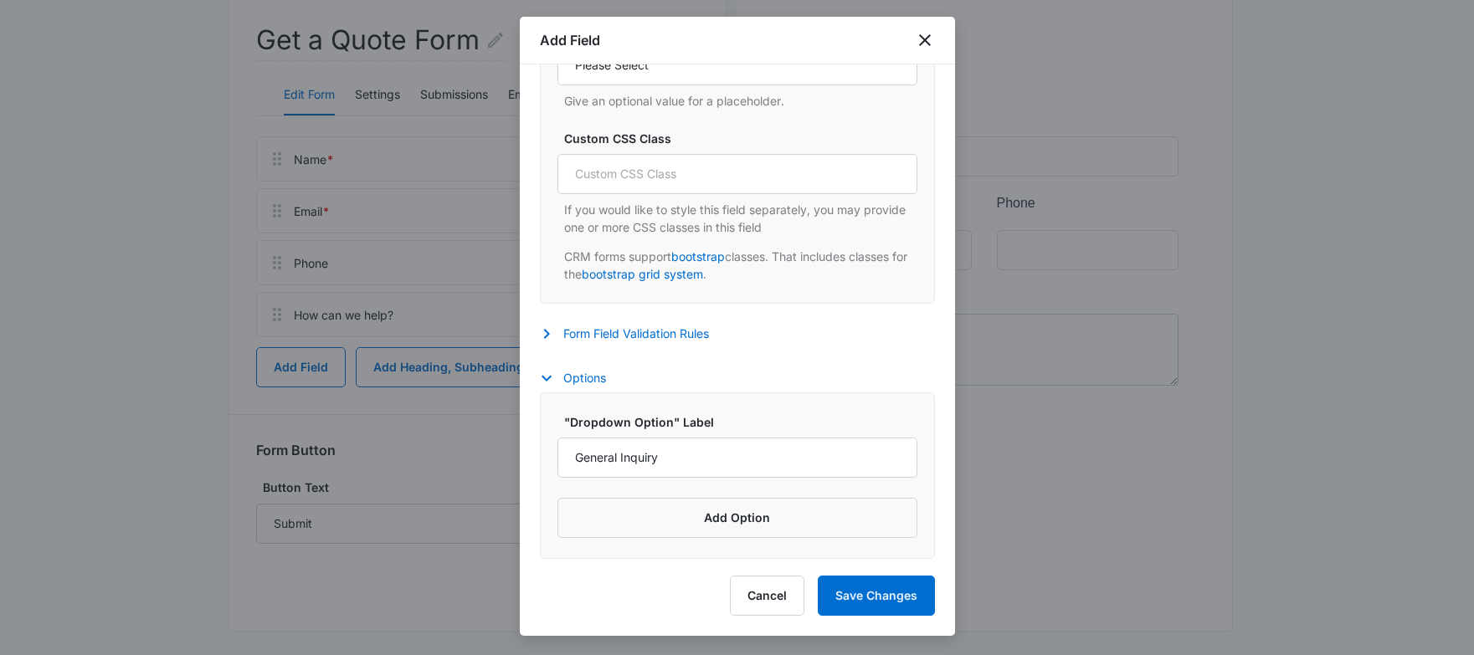
scroll to position [218, 0]
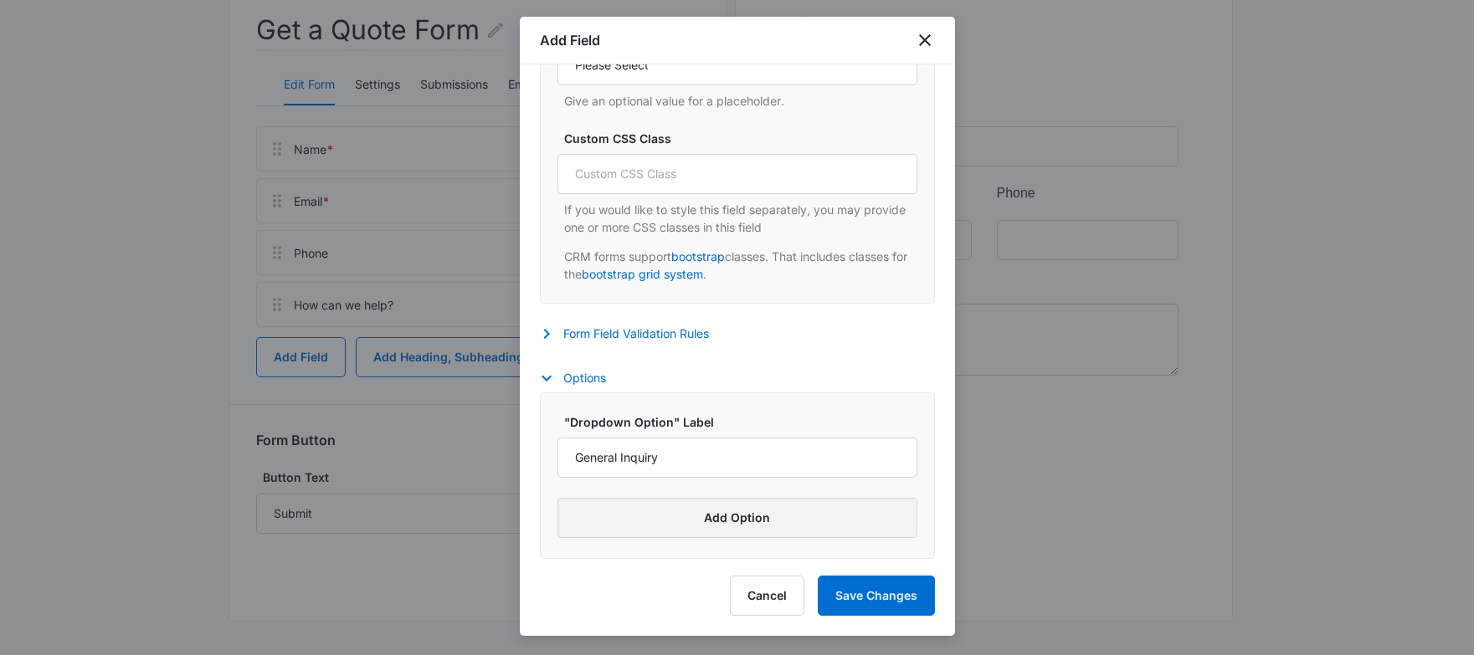
click at [692, 517] on button "Add Option" at bounding box center [737, 518] width 360 height 40
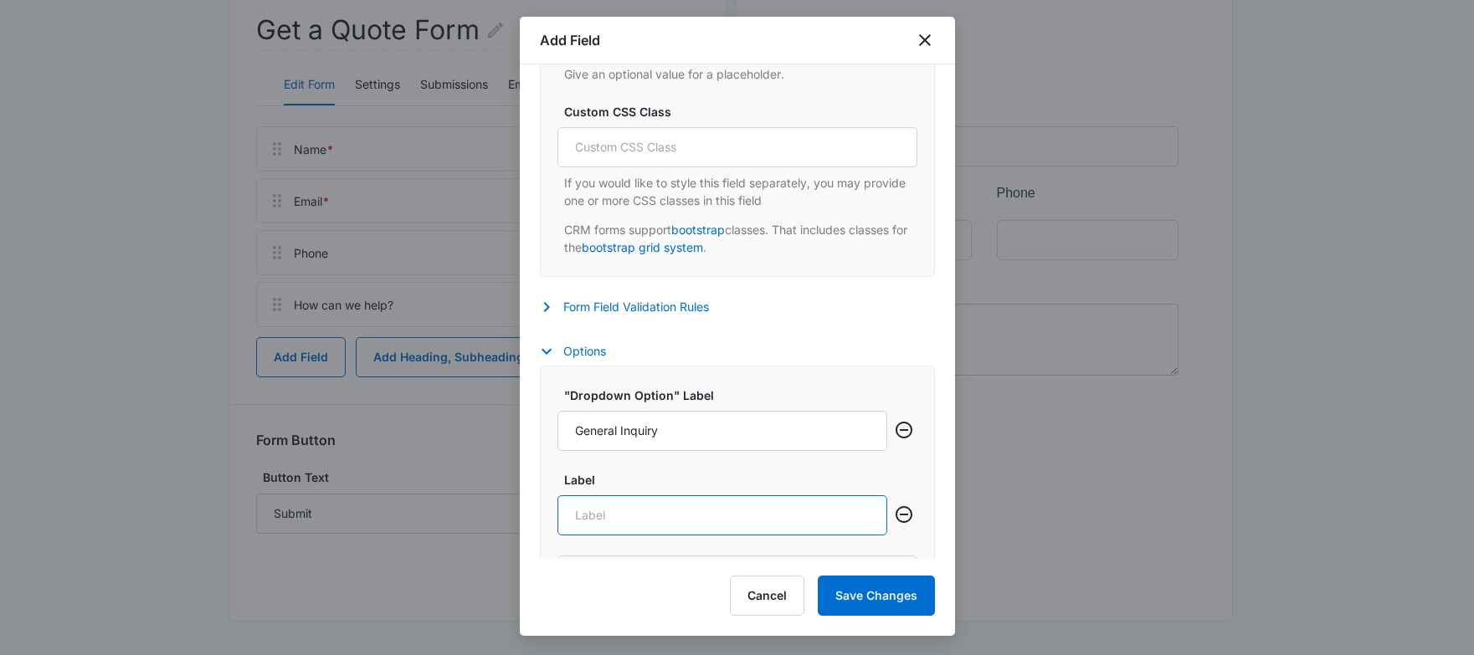
click at [671, 522] on input "Label" at bounding box center [722, 516] width 330 height 40
paste input "Composite Deck"
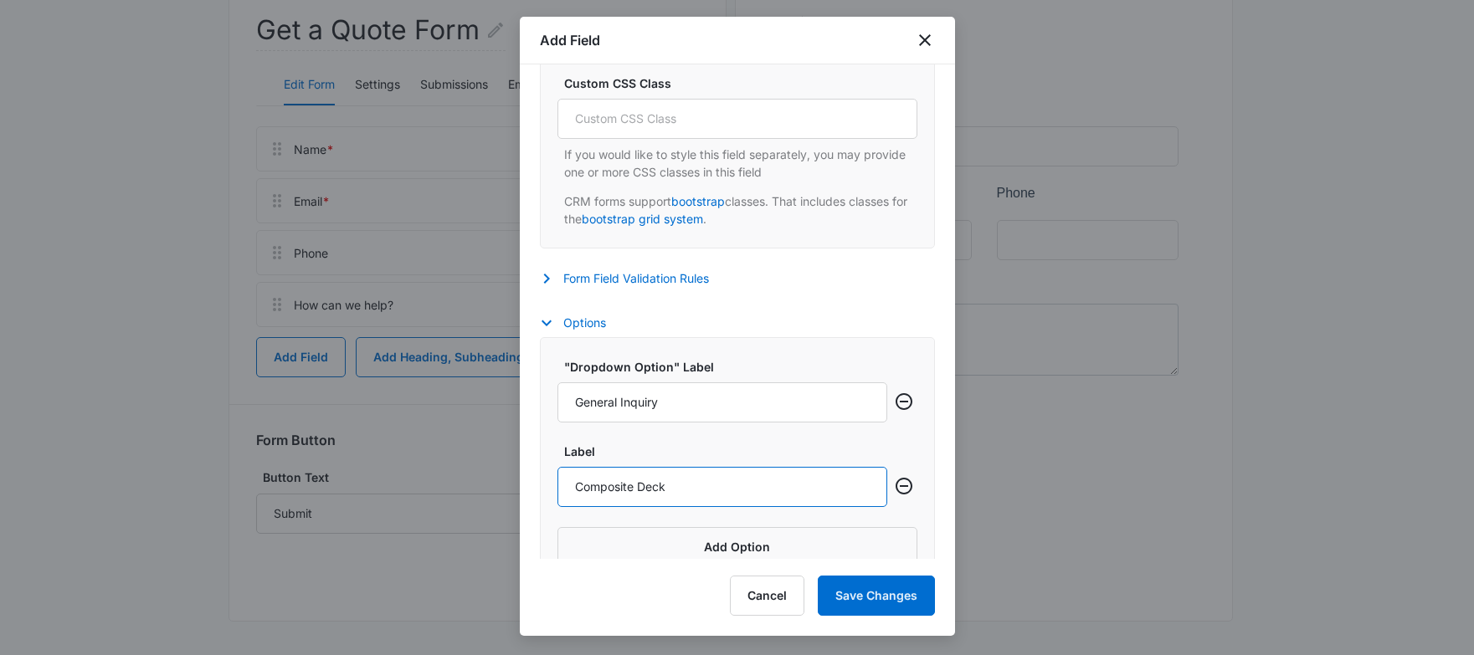
scroll to position [1025, 0]
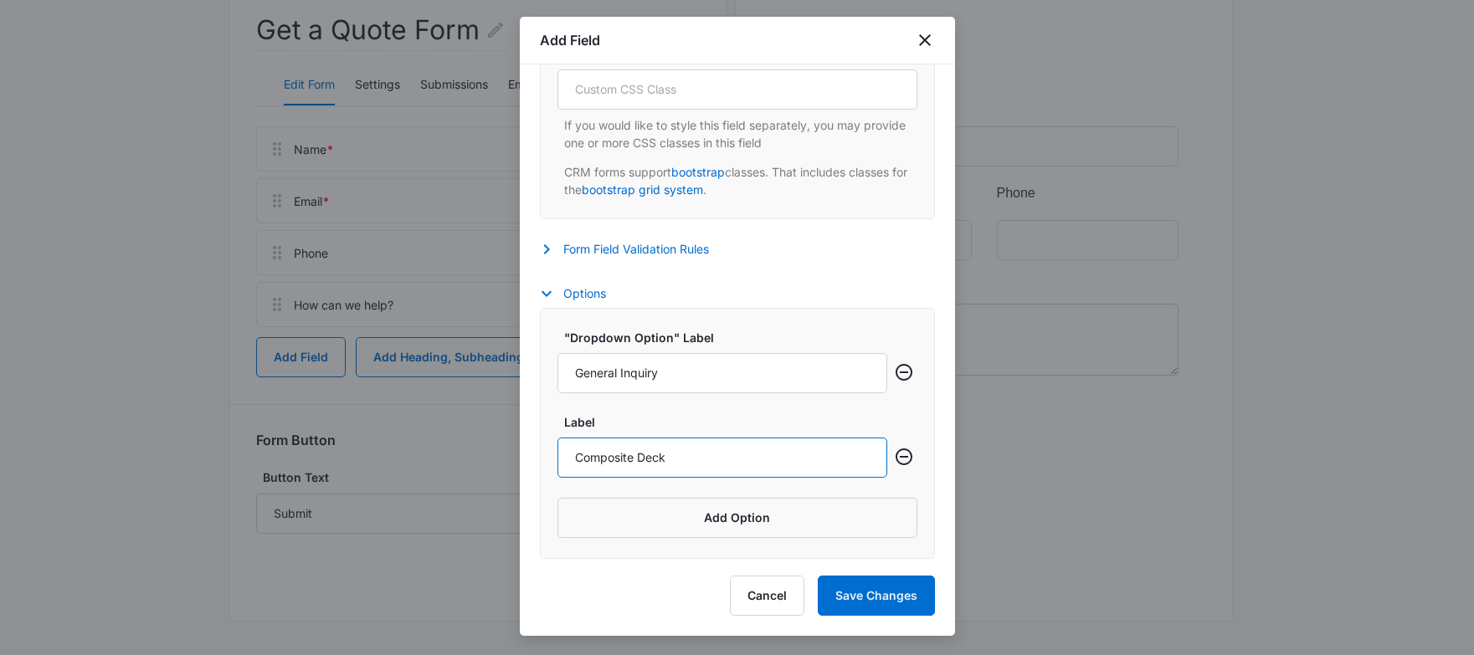
type input "Composite Deck"
click at [724, 512] on button "Add Option" at bounding box center [737, 518] width 360 height 40
click at [637, 549] on input "Label" at bounding box center [722, 542] width 330 height 40
paste input "PVC Deck"
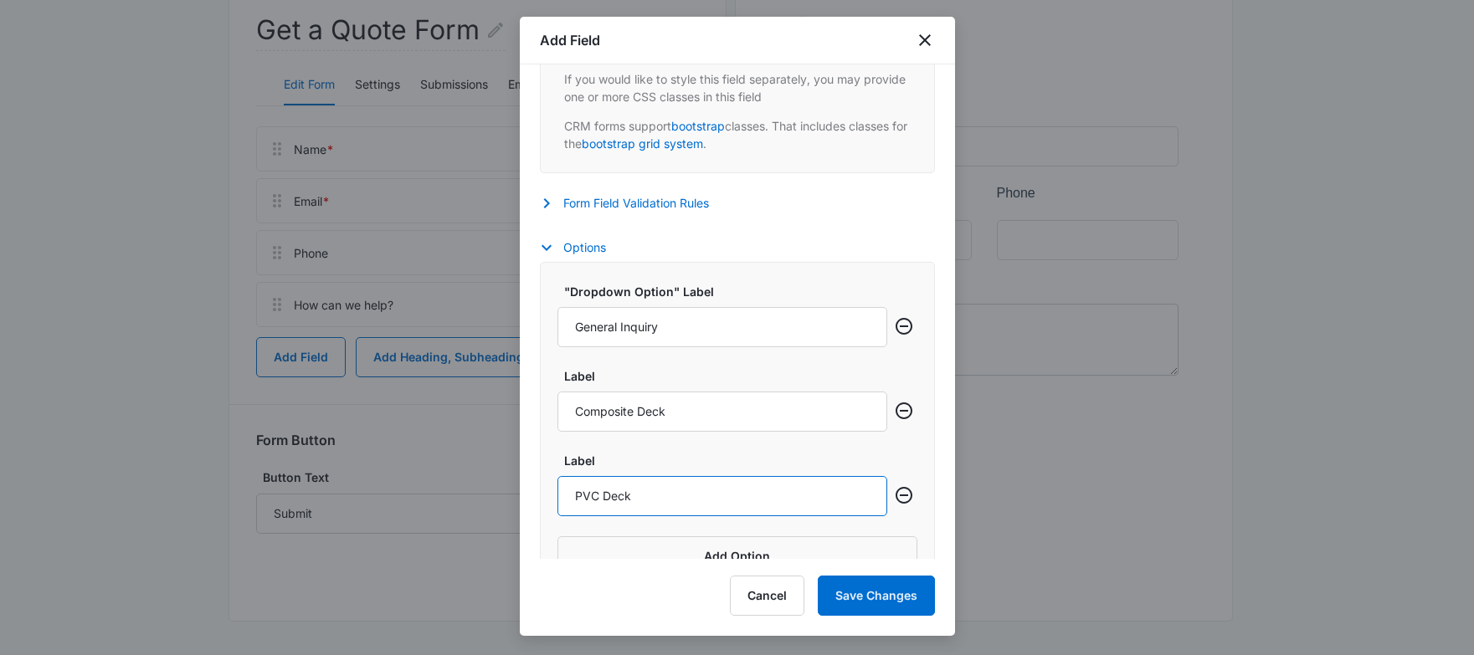
scroll to position [1110, 0]
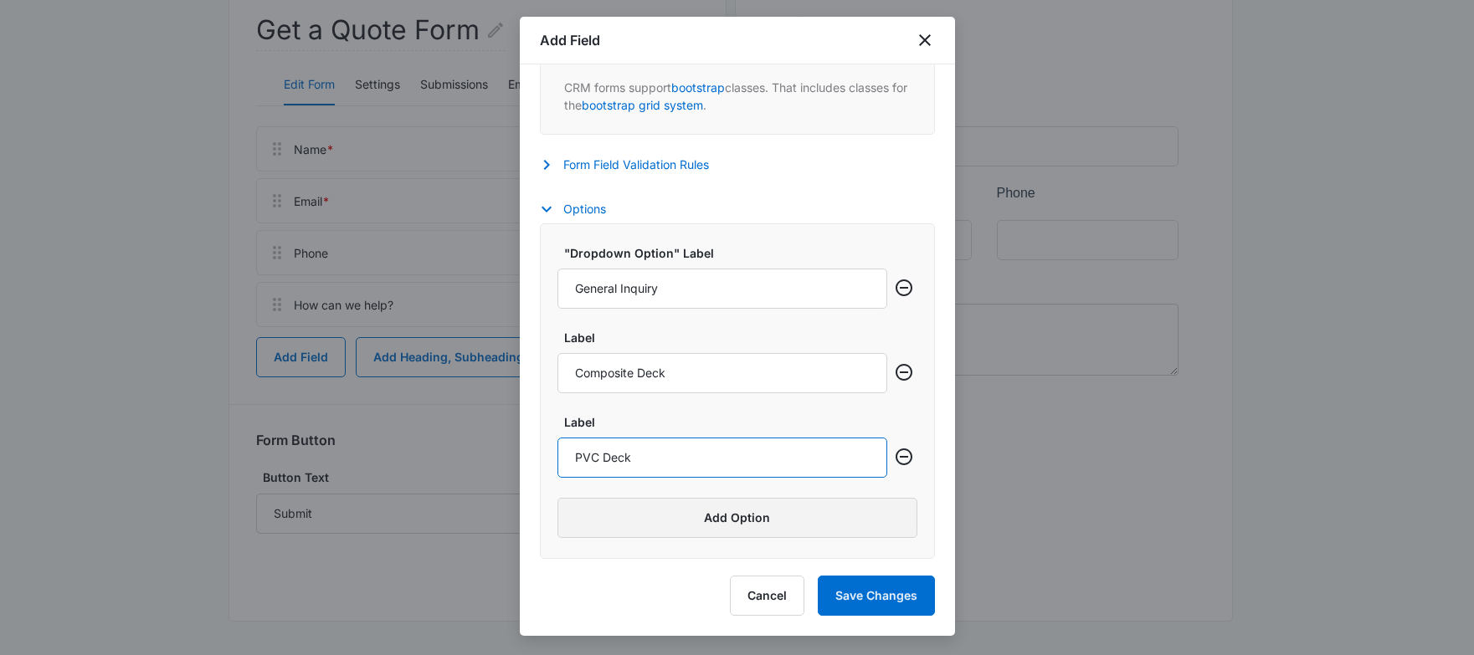
type input "PVC Deck"
click at [703, 518] on button "Add Option" at bounding box center [737, 518] width 360 height 40
click at [700, 537] on input "Label" at bounding box center [722, 542] width 330 height 40
paste input "Deck Resurfacing"
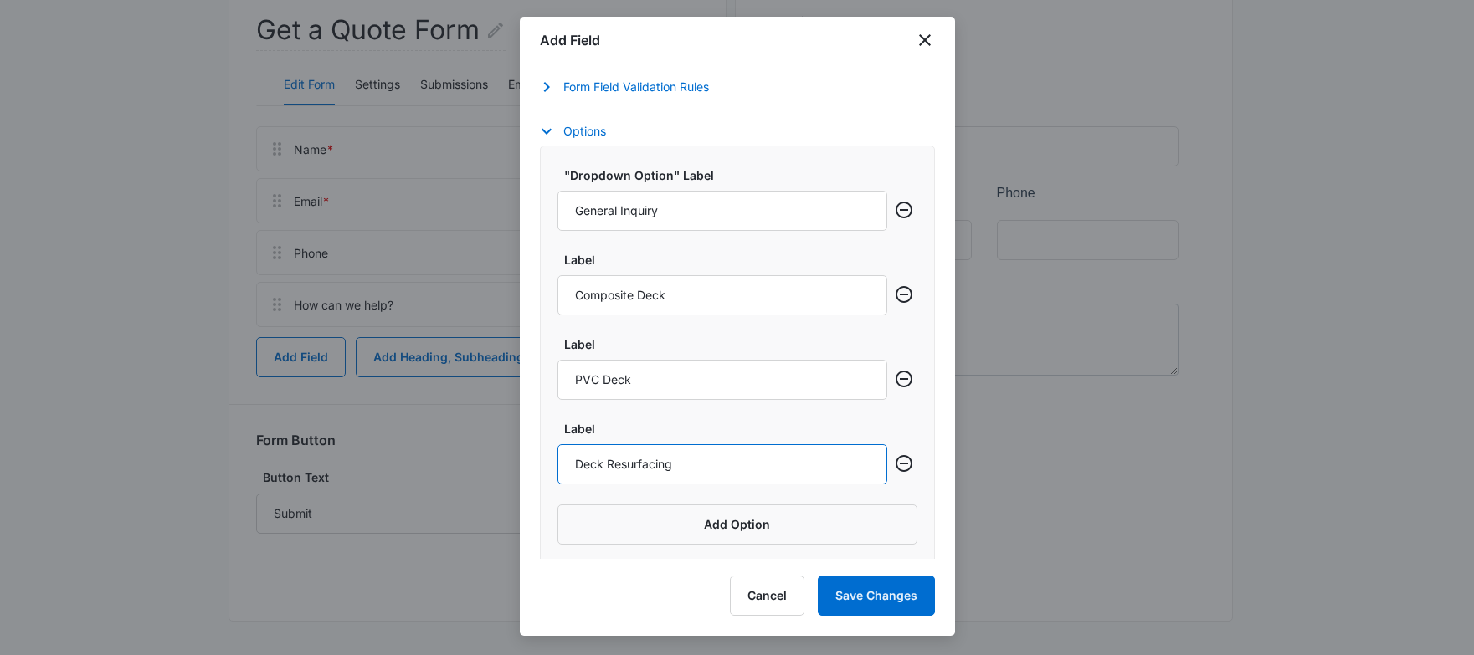
scroll to position [1195, 0]
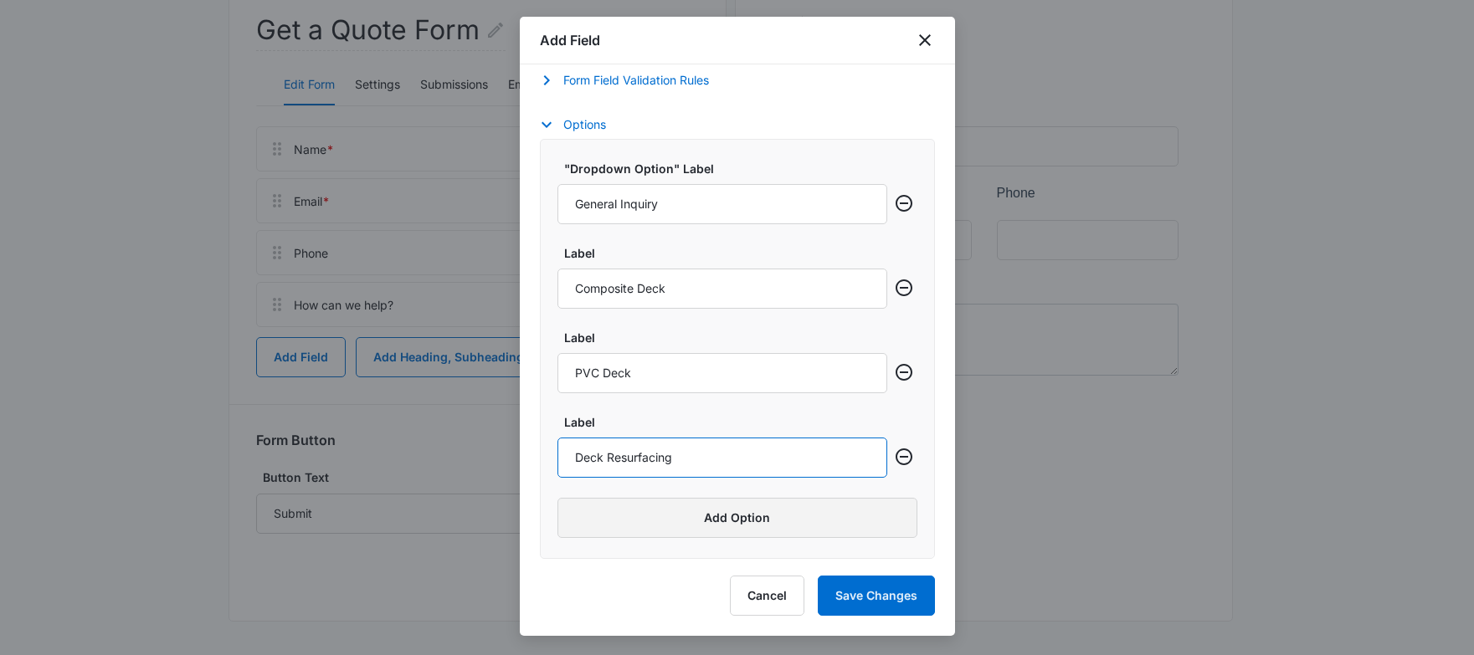
type input "Deck Resurfacing"
click at [748, 522] on button "Add Option" at bounding box center [737, 518] width 360 height 40
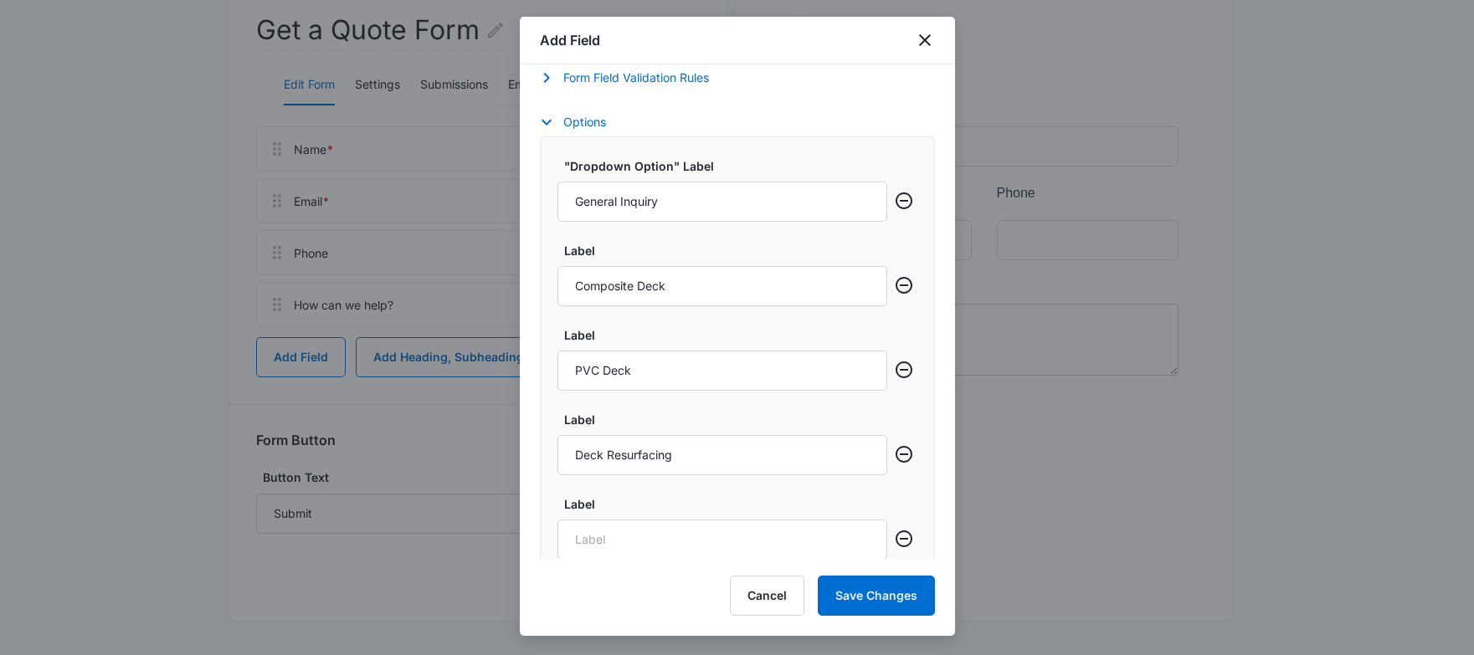
scroll to position [1198, 0]
click at [631, 535] on input "Label" at bounding box center [722, 539] width 330 height 40
paste input "Deck Inspection"
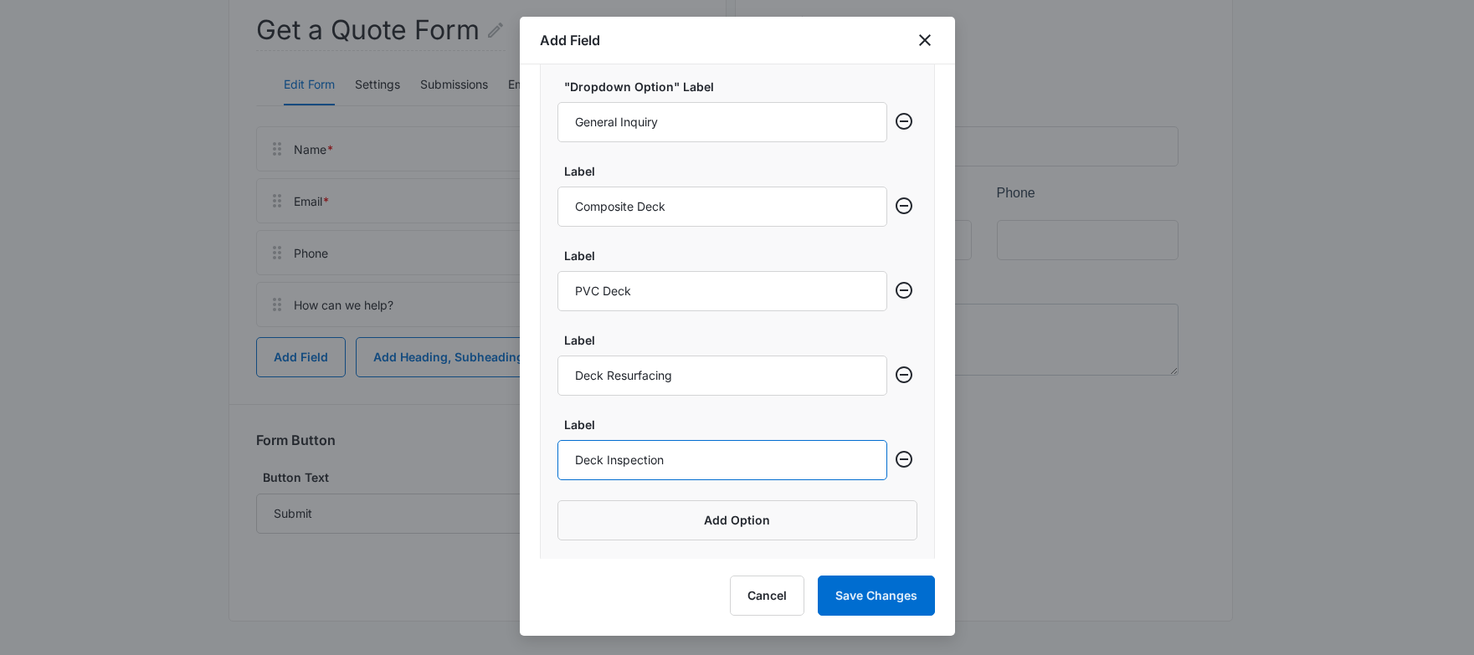
scroll to position [1279, 0]
type input "Deck Inspection"
click at [723, 538] on div ""Dropdown Option" Label General Inquiry Label Composite Deck Label PVC Deck Lab…" at bounding box center [737, 306] width 395 height 505
click at [725, 532] on button "Add Option" at bounding box center [737, 518] width 360 height 40
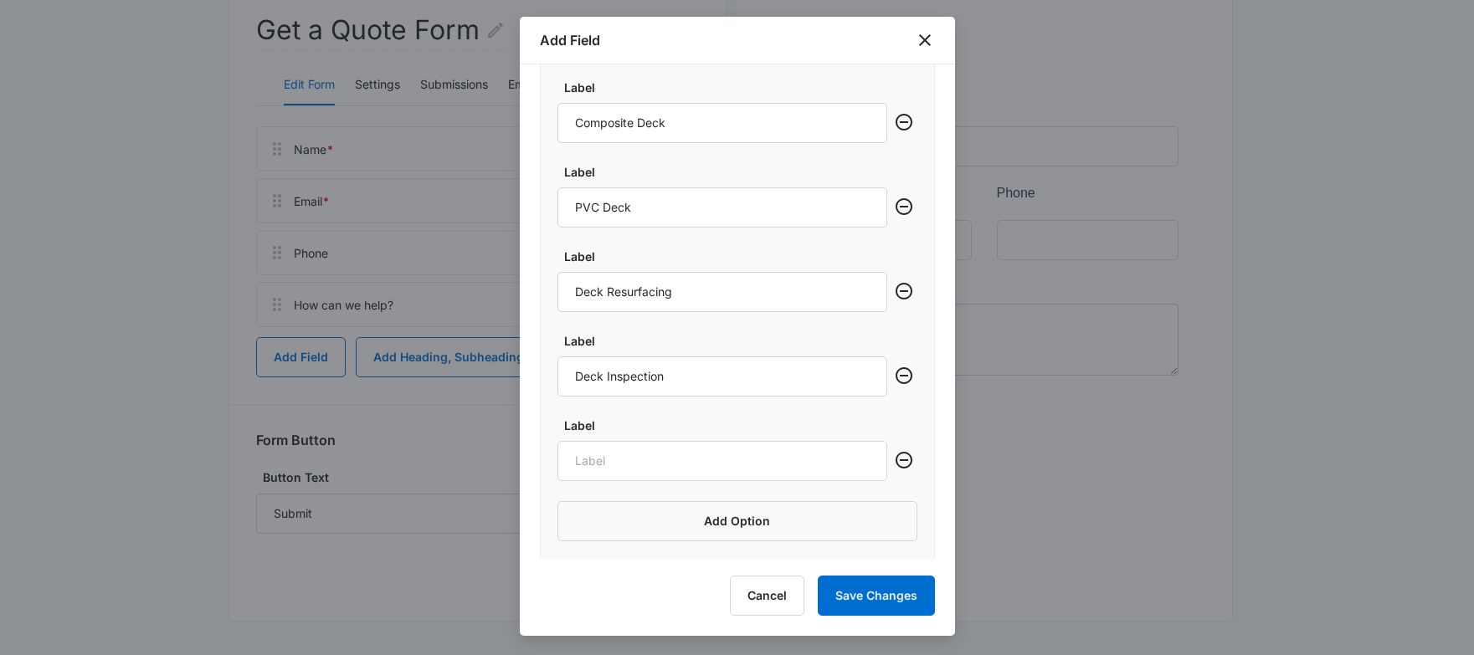
scroll to position [1364, 0]
click at [641, 461] on input "Label" at bounding box center [722, 458] width 330 height 40
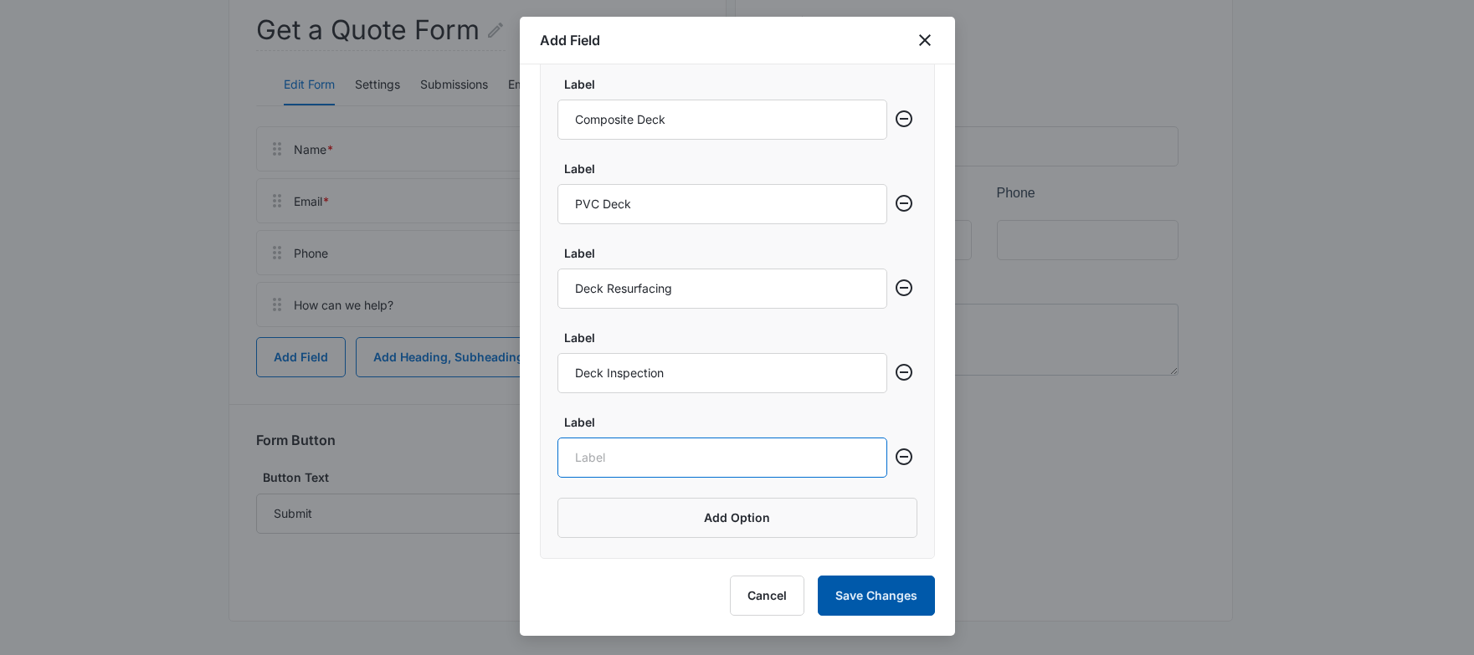
paste input "Handyman Services"
type input "Handyman Services"
click at [891, 600] on button "Save Changes" at bounding box center [876, 596] width 117 height 40
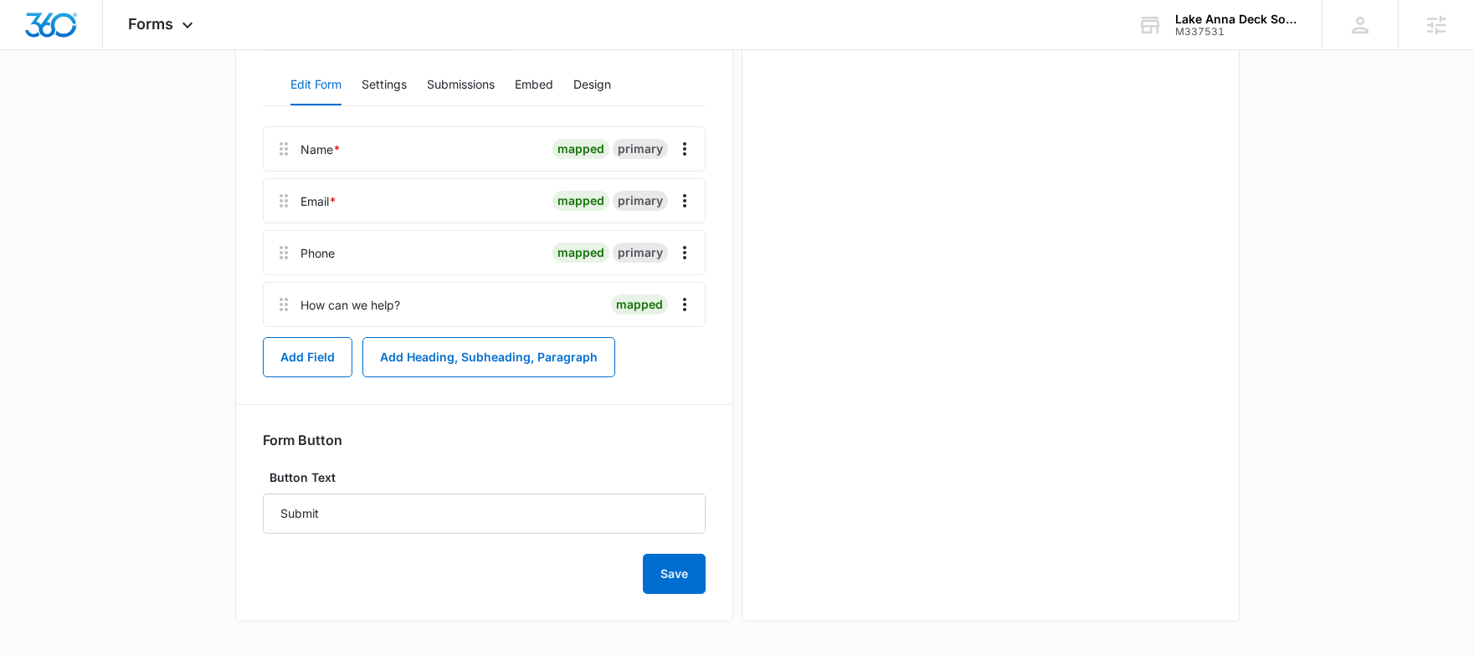
scroll to position [0, 0]
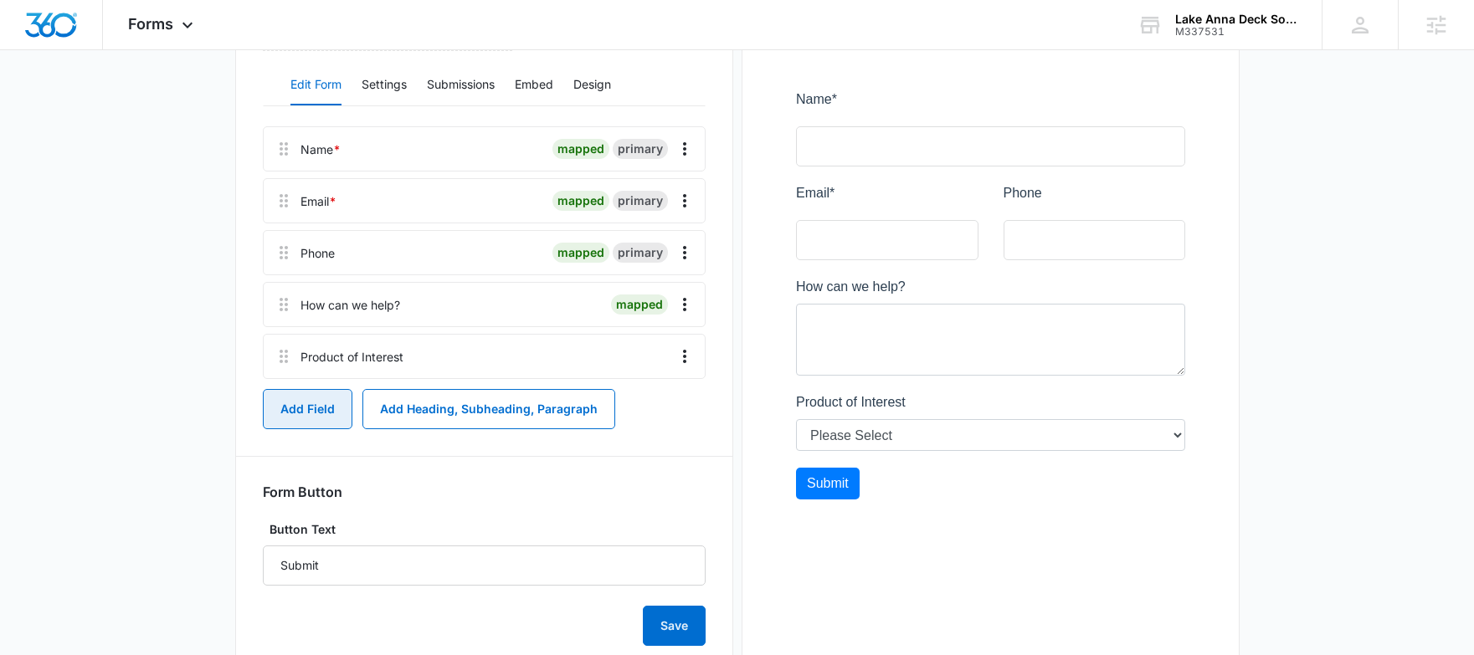
click at [304, 411] on button "Add Field" at bounding box center [308, 409] width 90 height 40
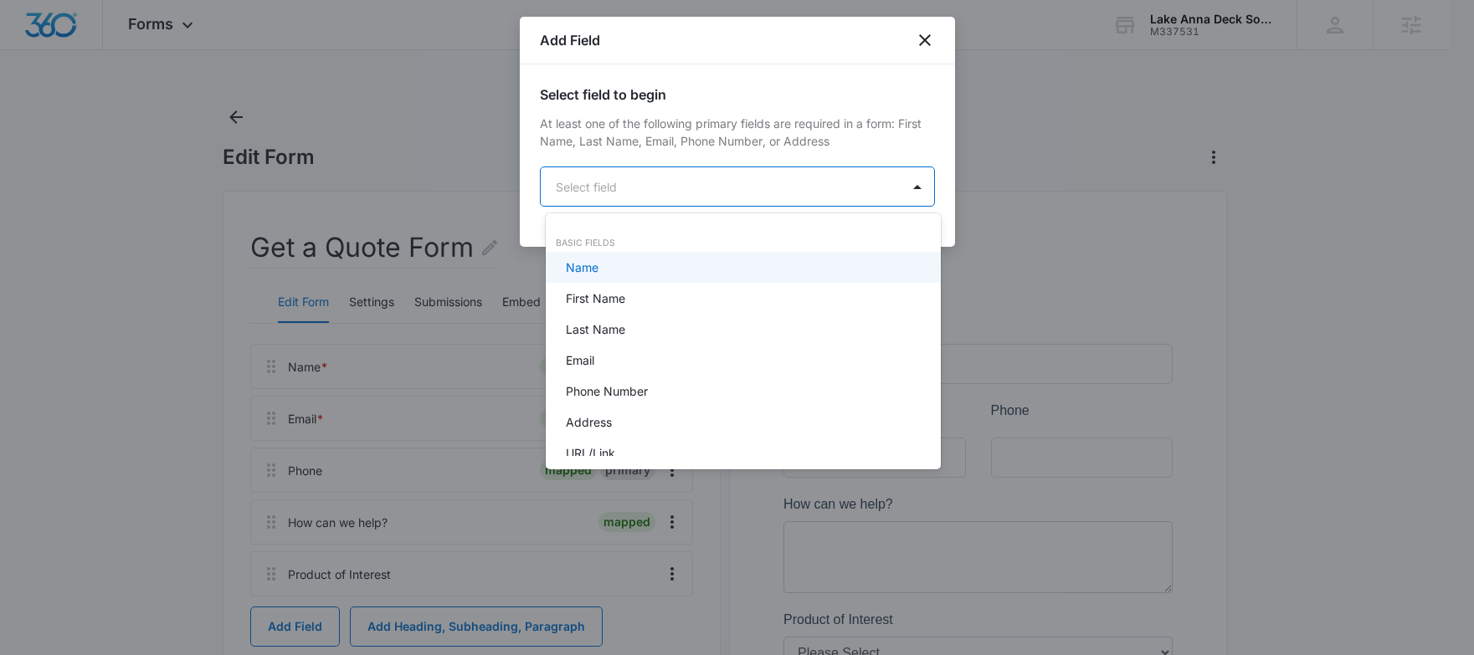
click at [686, 195] on body "Forms Apps Reputation Forms CRM Email Payments POS Ads Intelligence Brand Setti…" at bounding box center [737, 327] width 1474 height 655
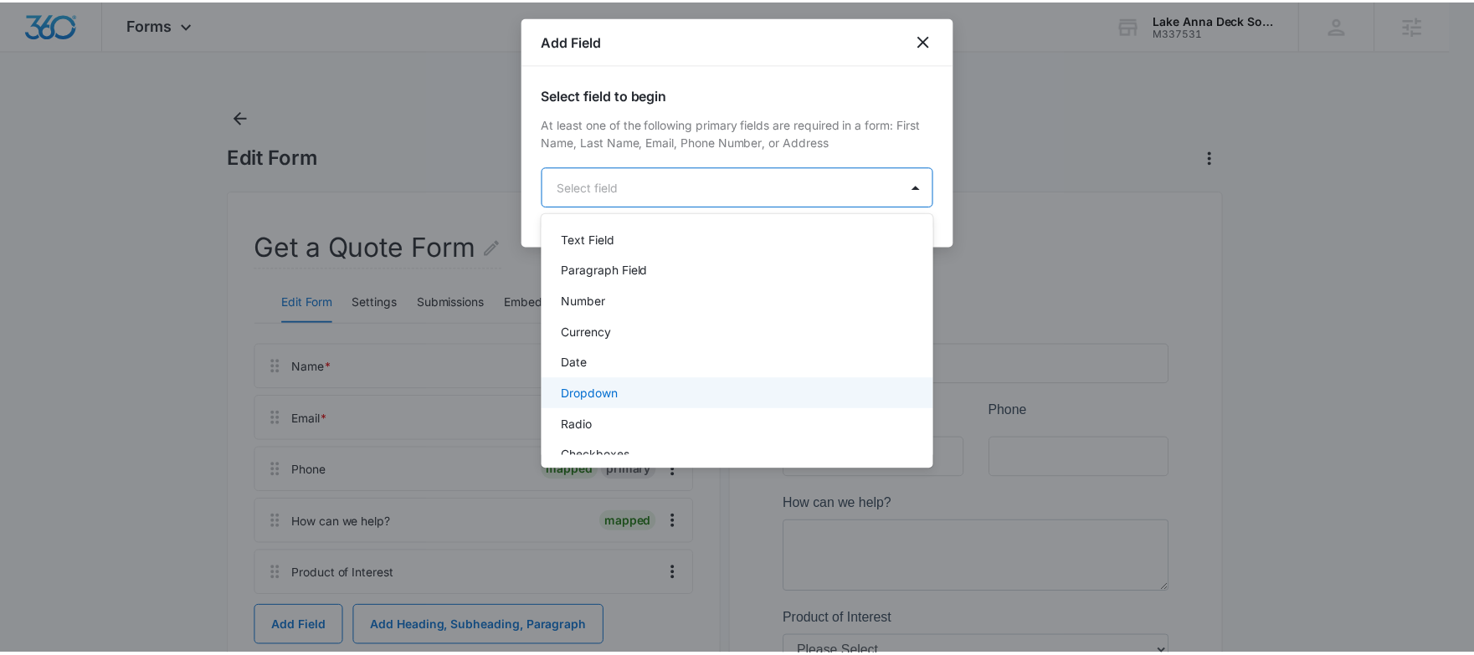
scroll to position [266, 0]
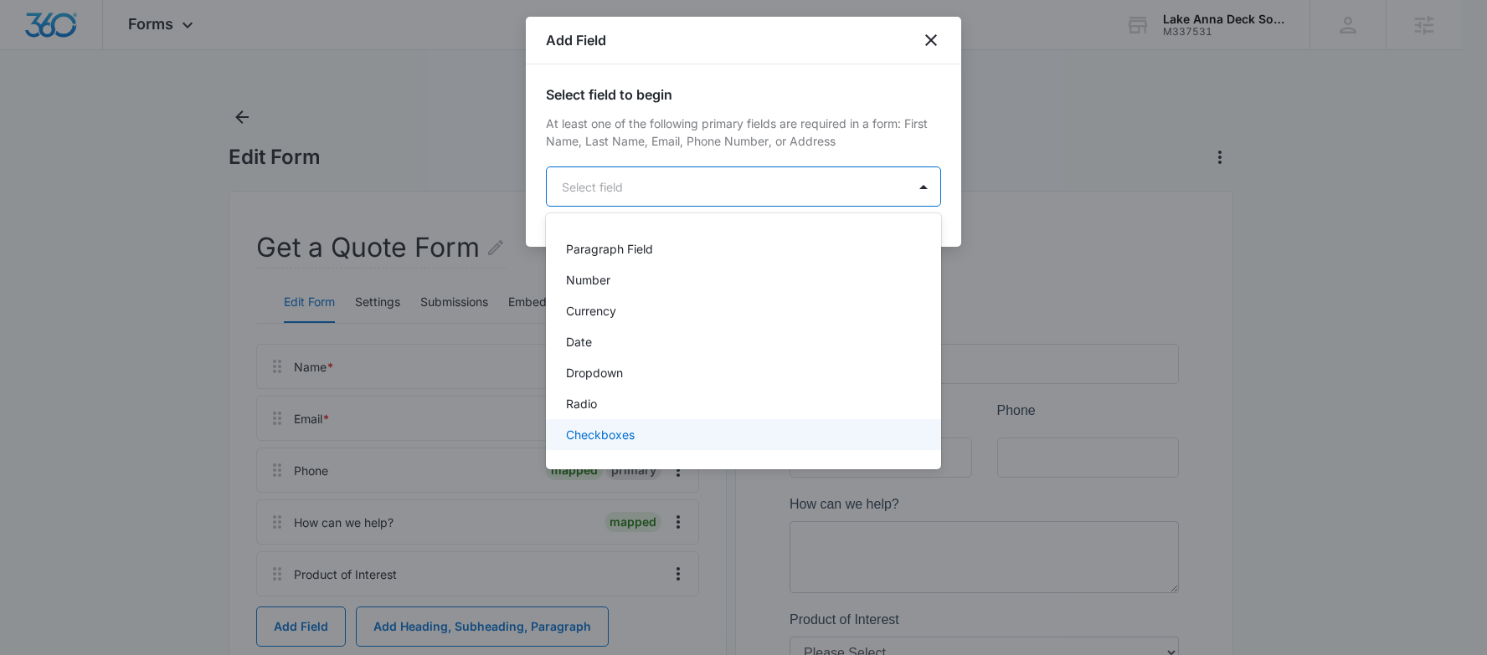
click at [678, 429] on div "Checkboxes" at bounding box center [742, 435] width 352 height 18
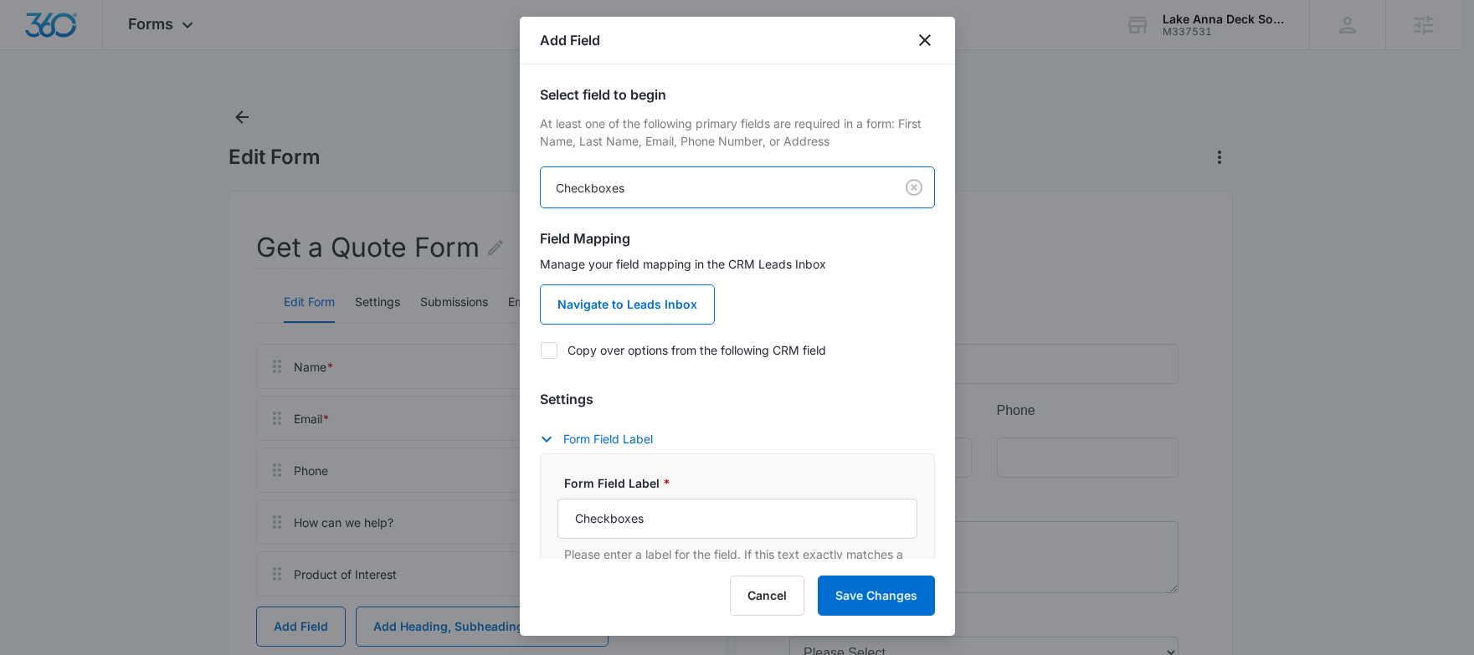
click at [545, 350] on icon at bounding box center [549, 350] width 15 height 15
click at [541, 350] on input "Copy over options from the following CRM field" at bounding box center [540, 350] width 1 height 1
checkbox input "true"
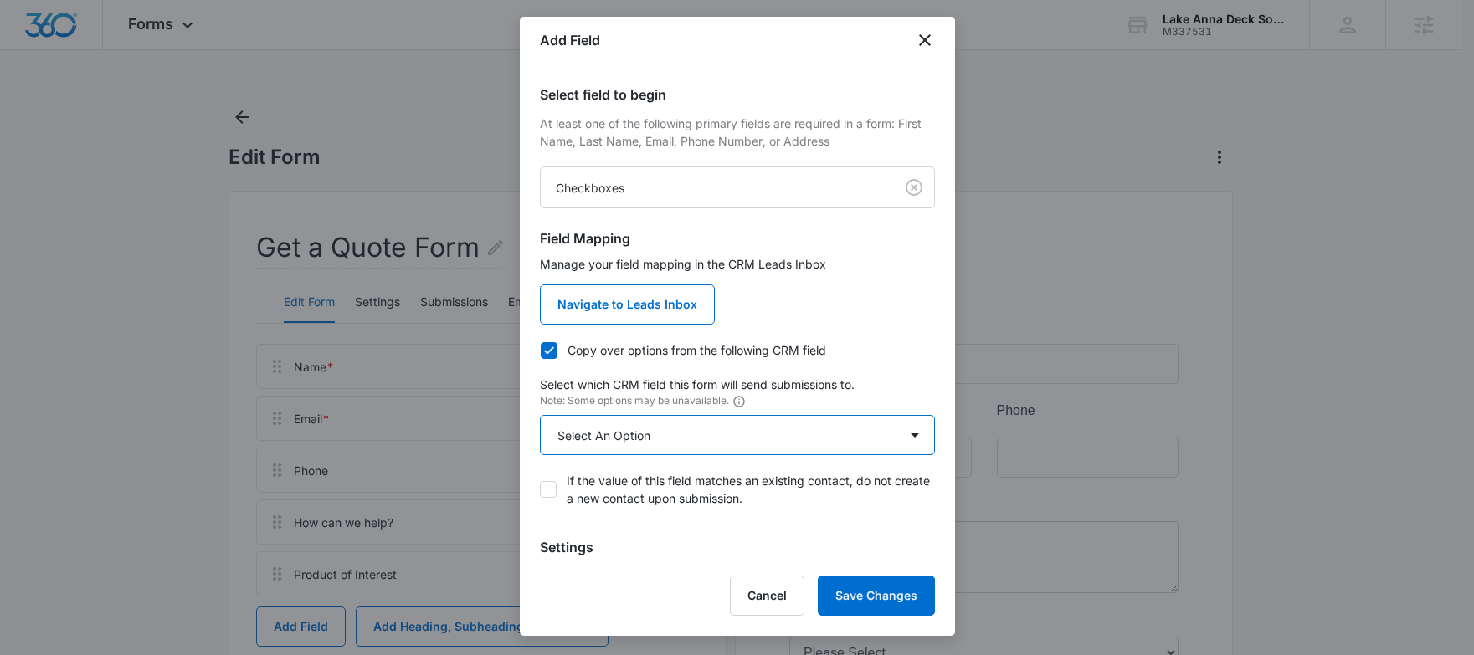
click at [687, 446] on select "Select An Option Select An Option Review Request Which service are you interest…" at bounding box center [737, 435] width 395 height 40
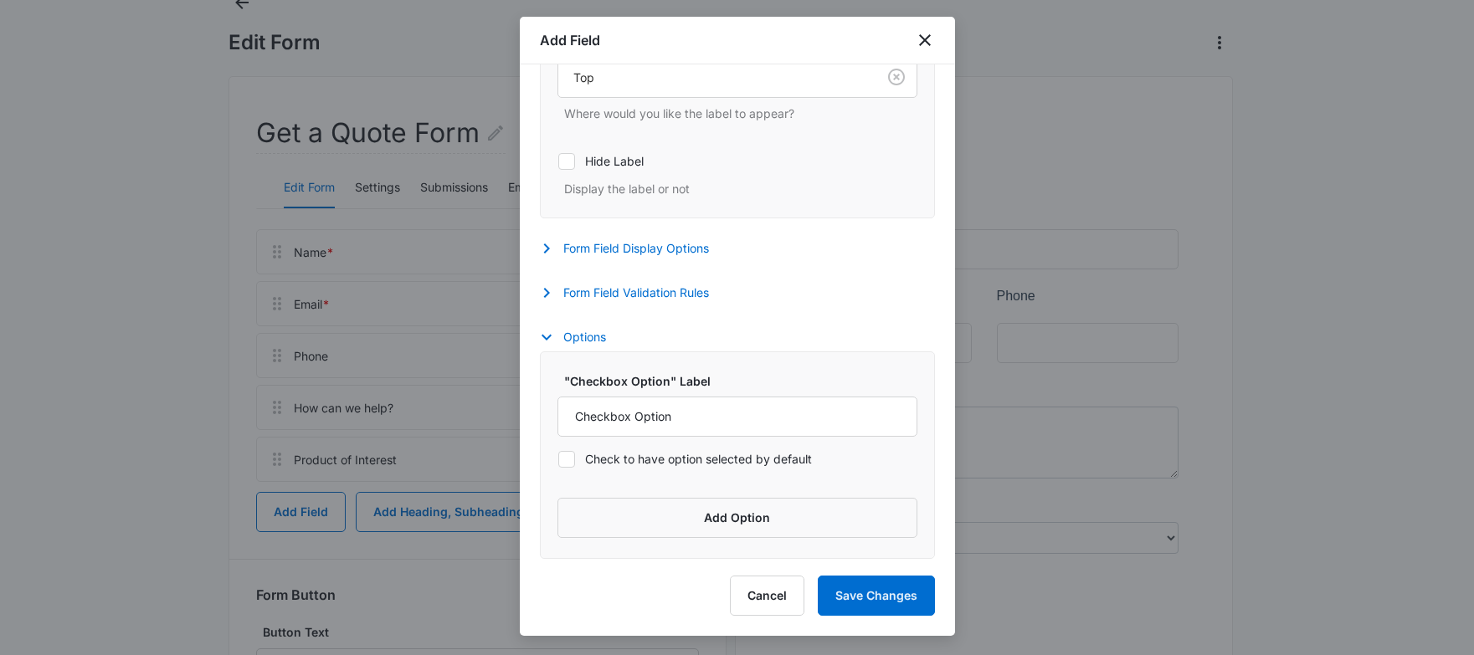
scroll to position [119, 0]
click at [691, 424] on input "Checkbox Option" at bounding box center [737, 417] width 360 height 40
click at [689, 423] on input "Checkbox Option" at bounding box center [737, 417] width 360 height 40
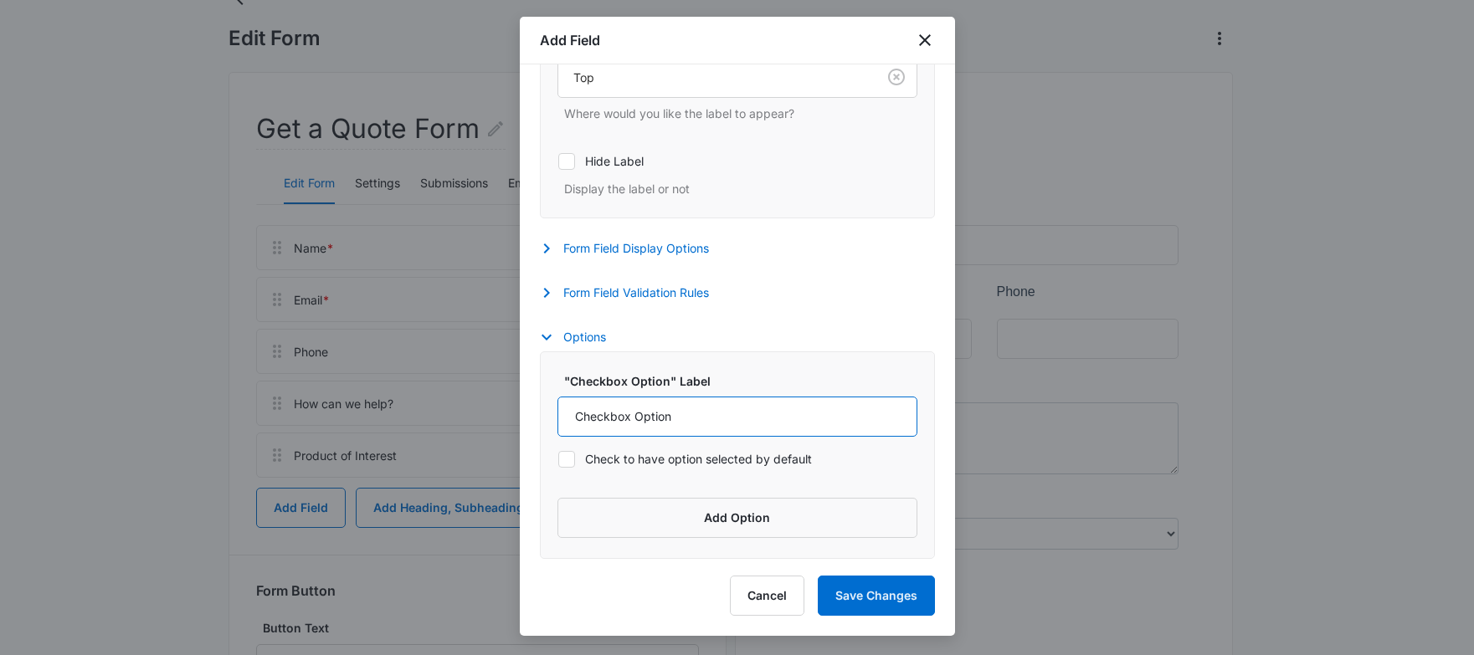
click at [650, 419] on input "Checkbox Option" at bounding box center [737, 417] width 360 height 40
paste input "I would like to receive updates about Lake Anna Deck Solutions, LLC's products …"
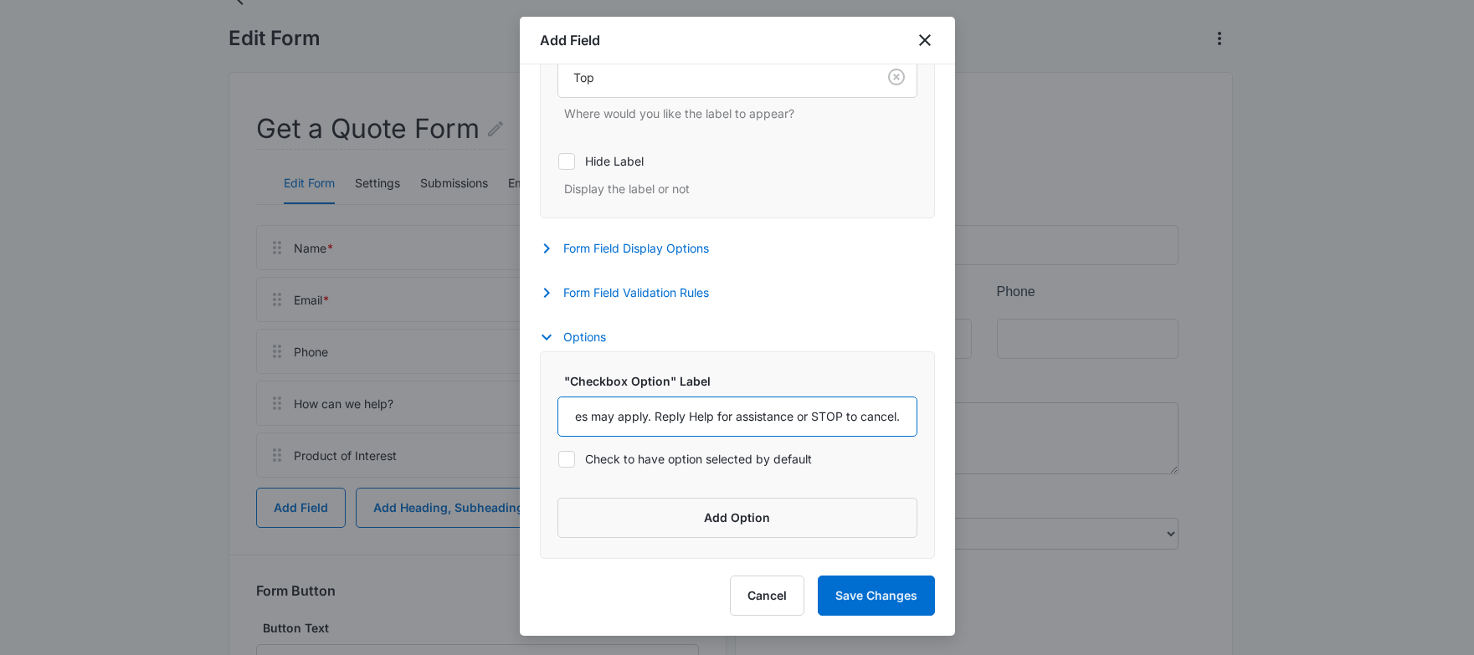
type input "I would like to receive updates about Lake Anna Deck Solutions, LLC's products …"
click at [823, 370] on div ""Checkbox Option" Label I would like to receive updates about Lake Anna Deck So…" at bounding box center [737, 456] width 395 height 208
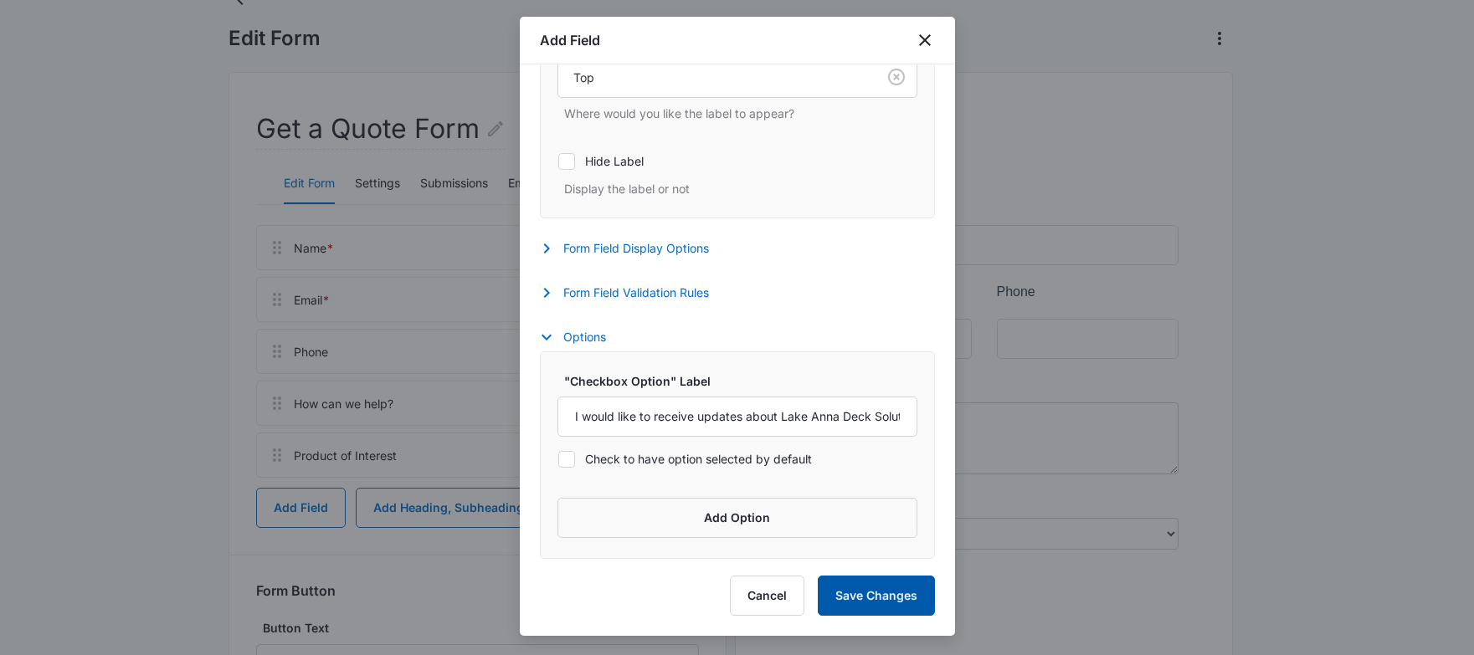
click at [901, 588] on button "Save Changes" at bounding box center [876, 596] width 117 height 40
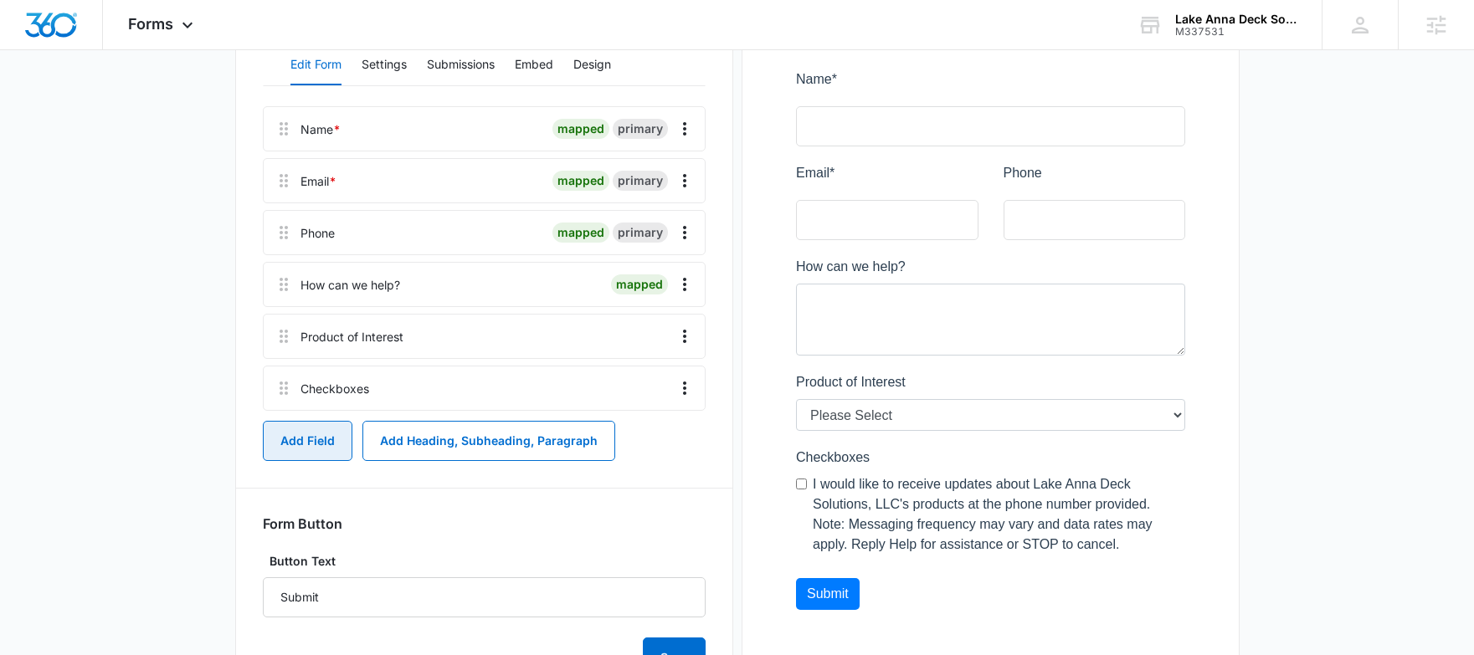
scroll to position [253, 0]
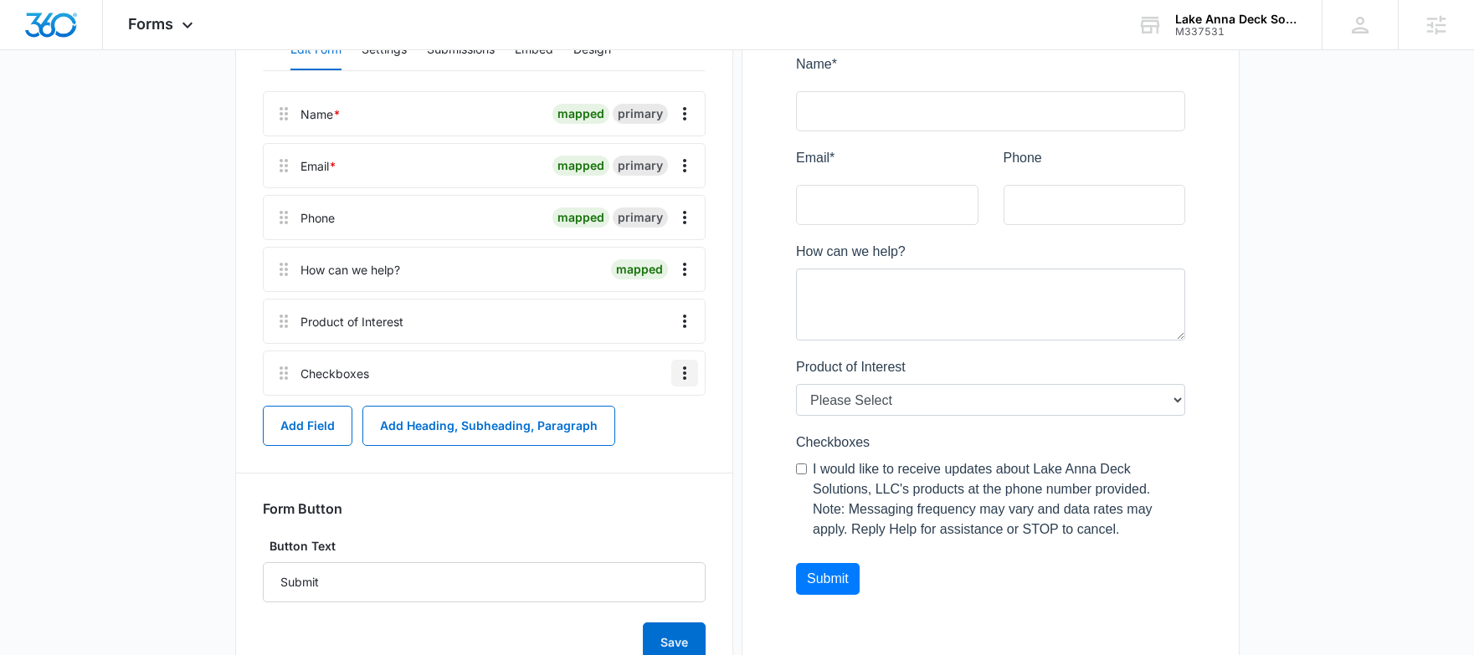
click at [685, 377] on icon "Overflow Menu" at bounding box center [684, 373] width 3 height 13
click at [619, 417] on button "Edit" at bounding box center [649, 420] width 95 height 25
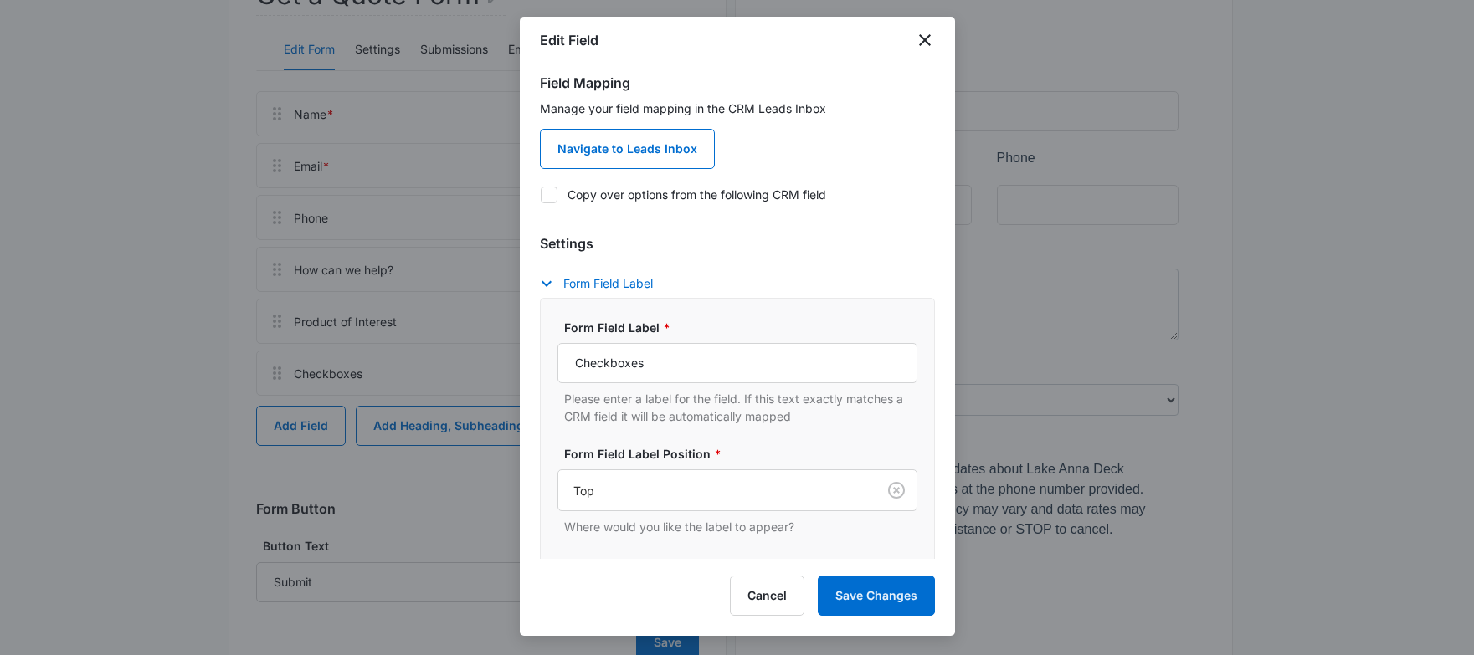
scroll to position [29, 0]
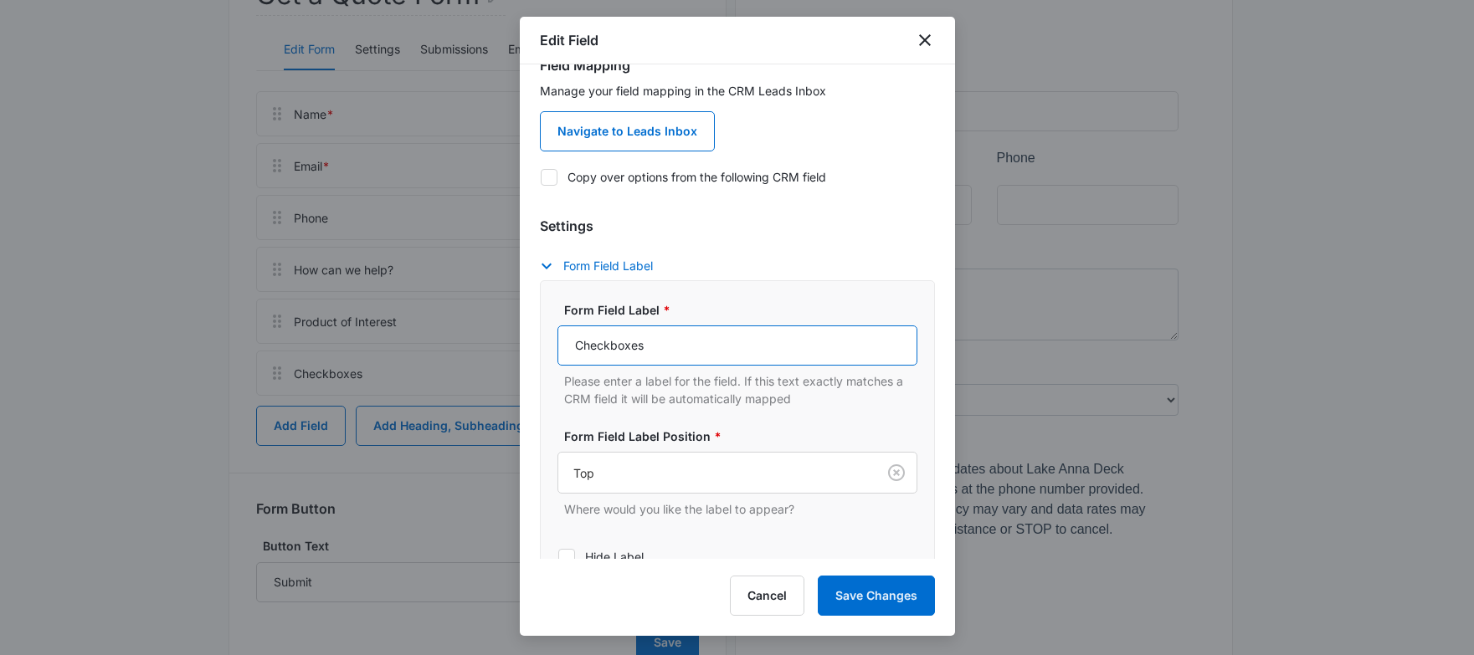
drag, startPoint x: 623, startPoint y: 345, endPoint x: 541, endPoint y: 328, distance: 83.7
click at [542, 327] on div "Form Field Label * Checkboxes Please enter a label for the field. If this text …" at bounding box center [737, 447] width 395 height 334
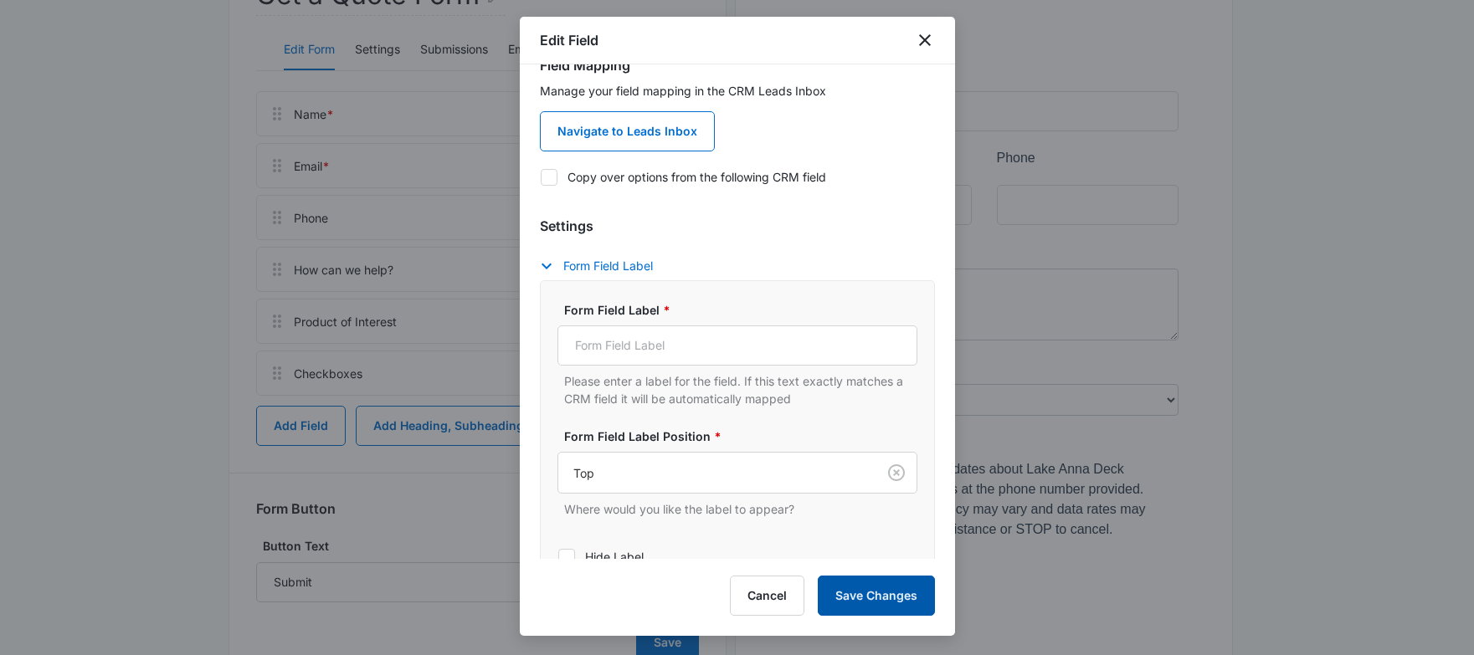
click at [889, 589] on button "Save Changes" at bounding box center [876, 596] width 117 height 40
click at [907, 588] on button "Save Changes" at bounding box center [876, 596] width 117 height 40
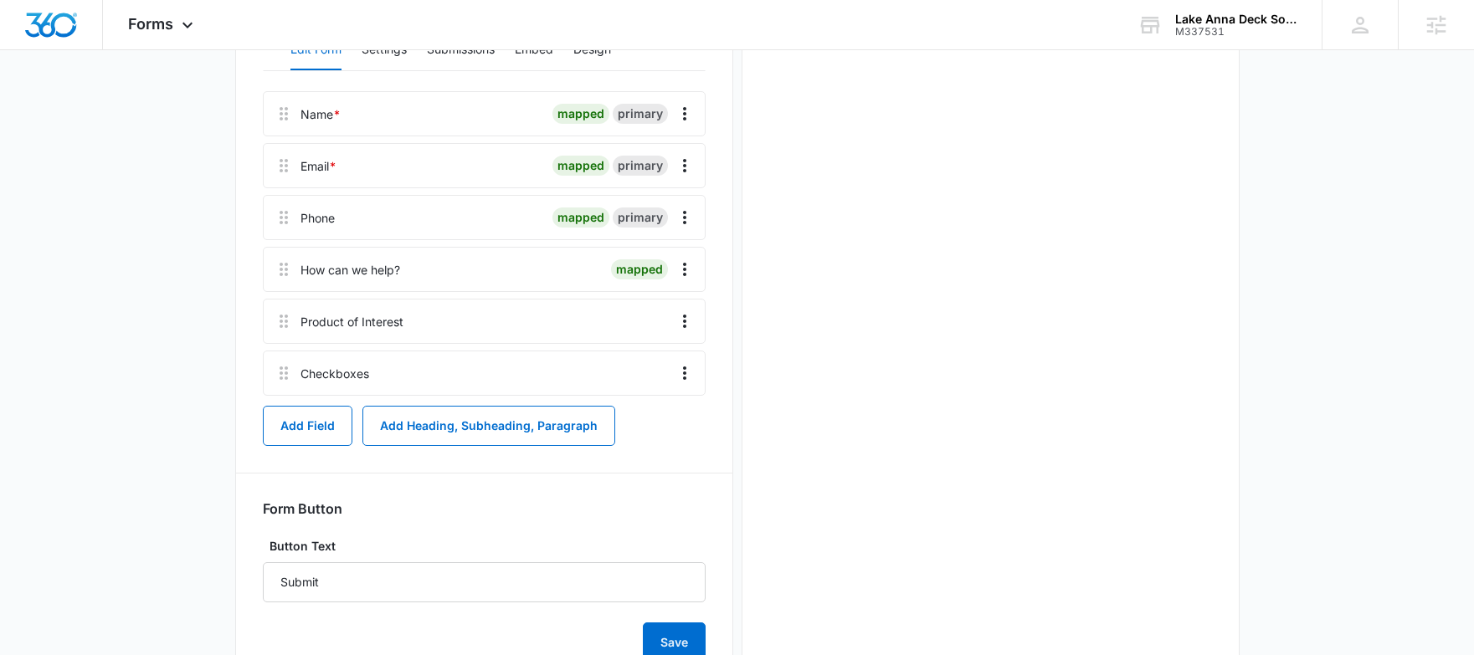
scroll to position [0, 0]
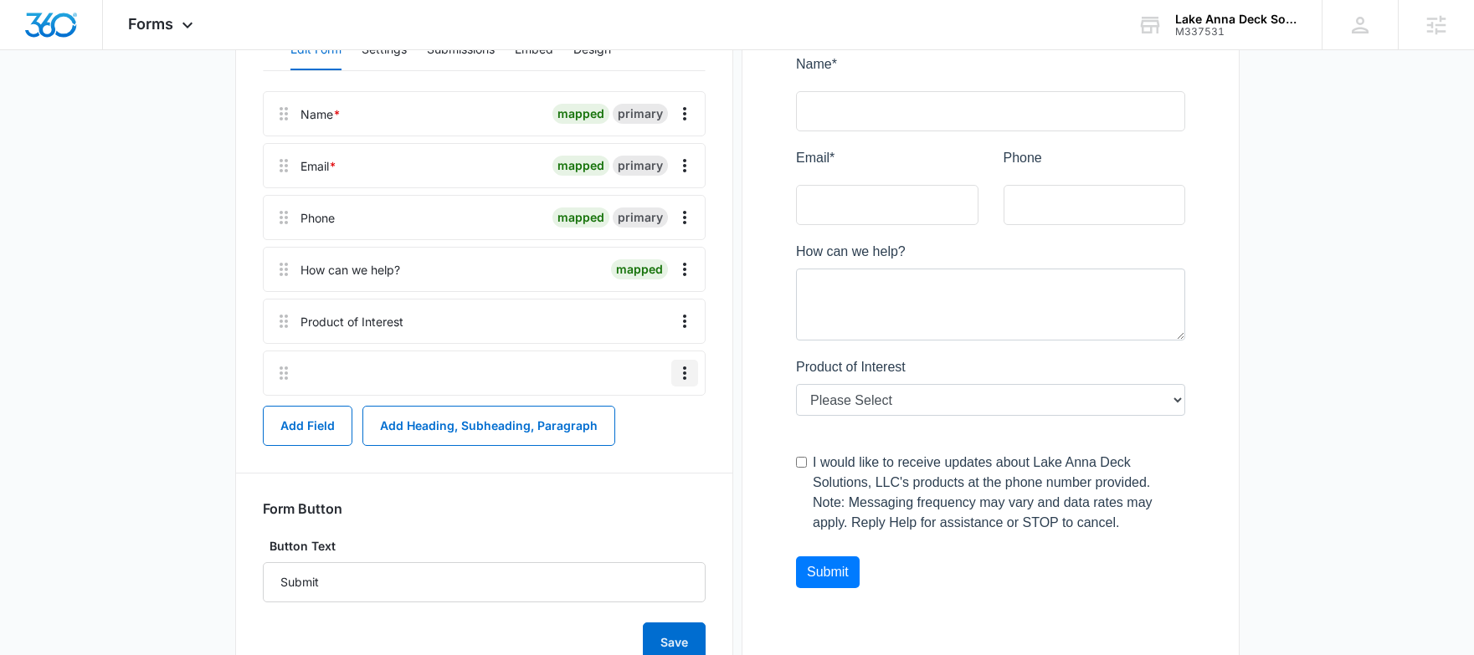
click at [681, 376] on icon "Overflow Menu" at bounding box center [685, 373] width 20 height 20
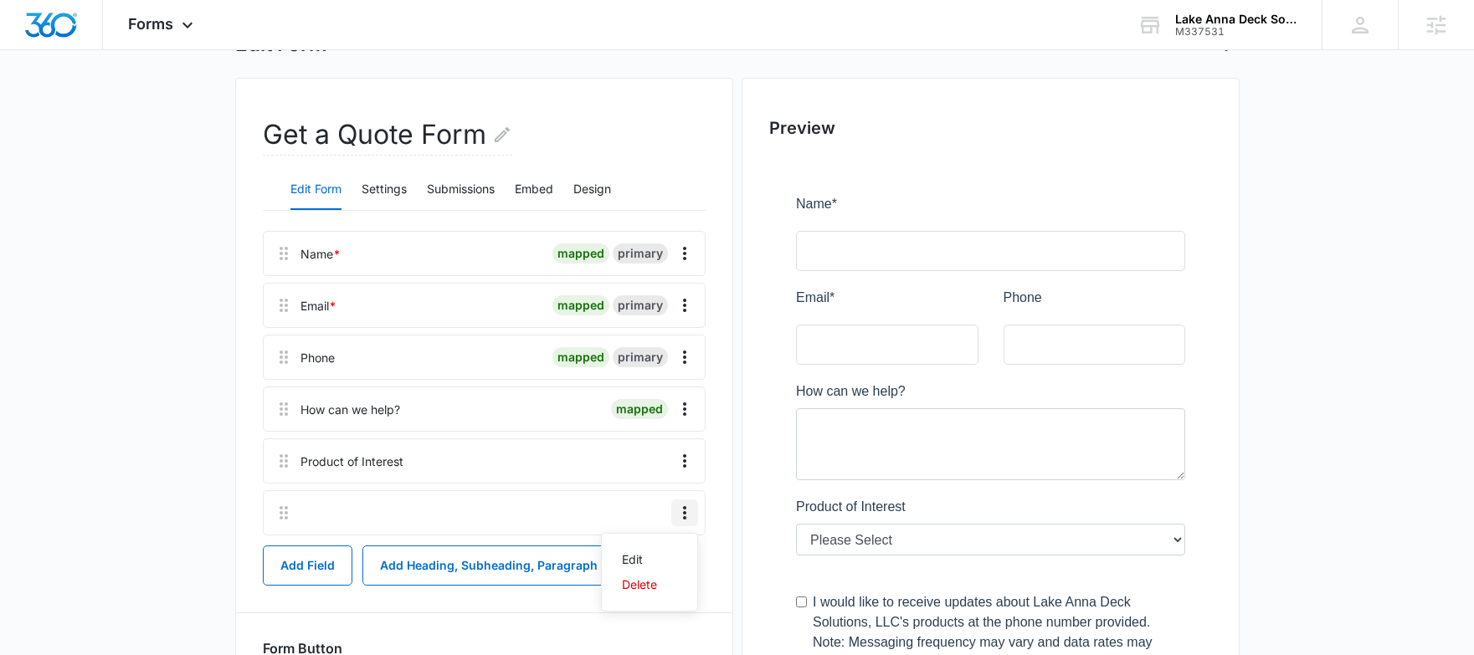
scroll to position [104, 0]
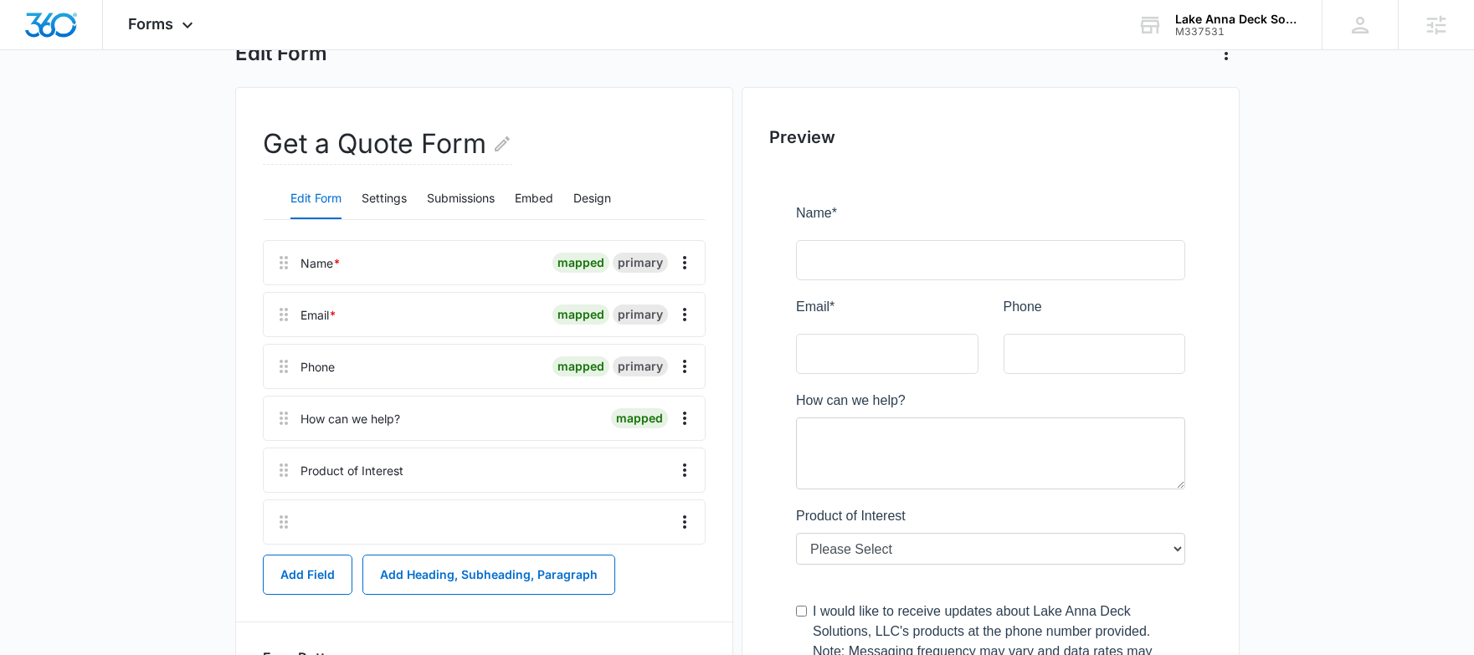
click at [354, 203] on div "Edit Form Settings Submissions Embed Design" at bounding box center [484, 199] width 443 height 42
click at [590, 199] on button "Design" at bounding box center [592, 199] width 38 height 40
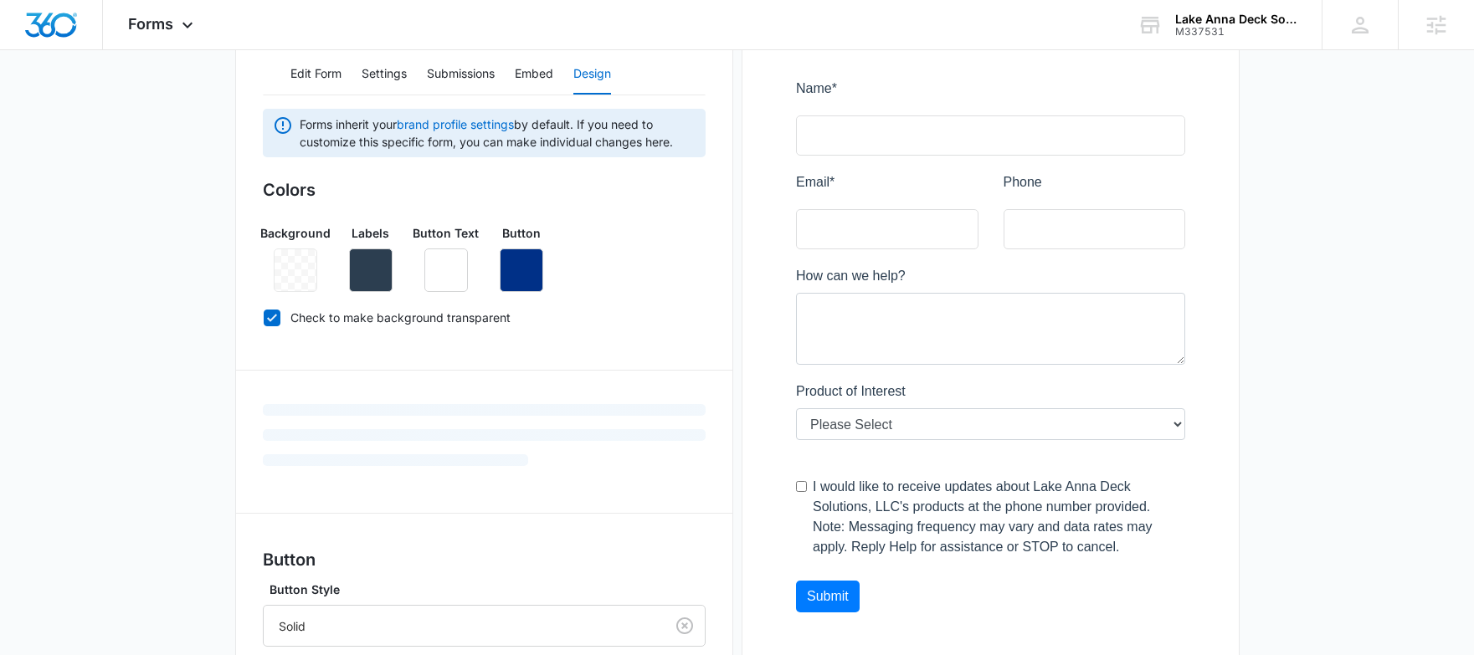
scroll to position [245, 0]
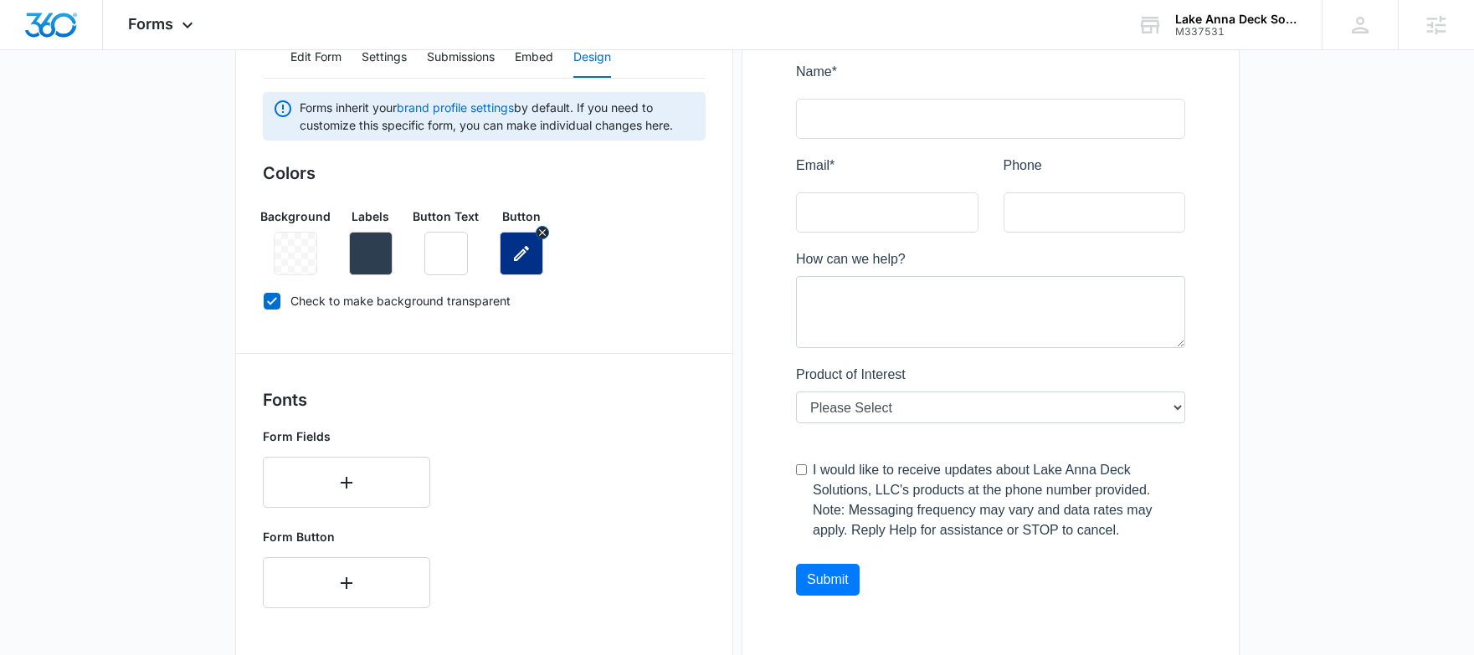
click at [515, 255] on icon "button" at bounding box center [521, 254] width 20 height 20
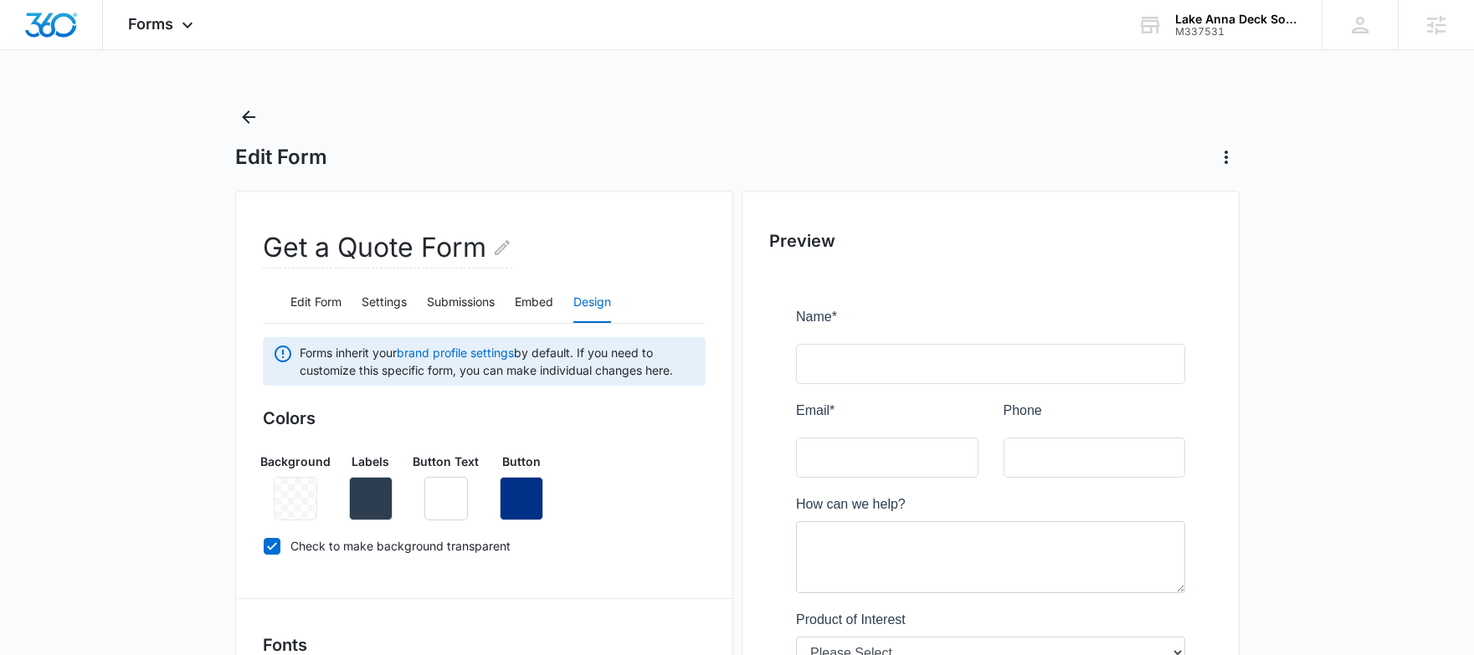
drag, startPoint x: 614, startPoint y: 547, endPoint x: 649, endPoint y: 525, distance: 41.8
click at [614, 546] on label "Check to make background transparent" at bounding box center [484, 546] width 443 height 18
click at [264, 546] on input "Check to make background transparent" at bounding box center [263, 546] width 1 height 1
checkbox input "false"
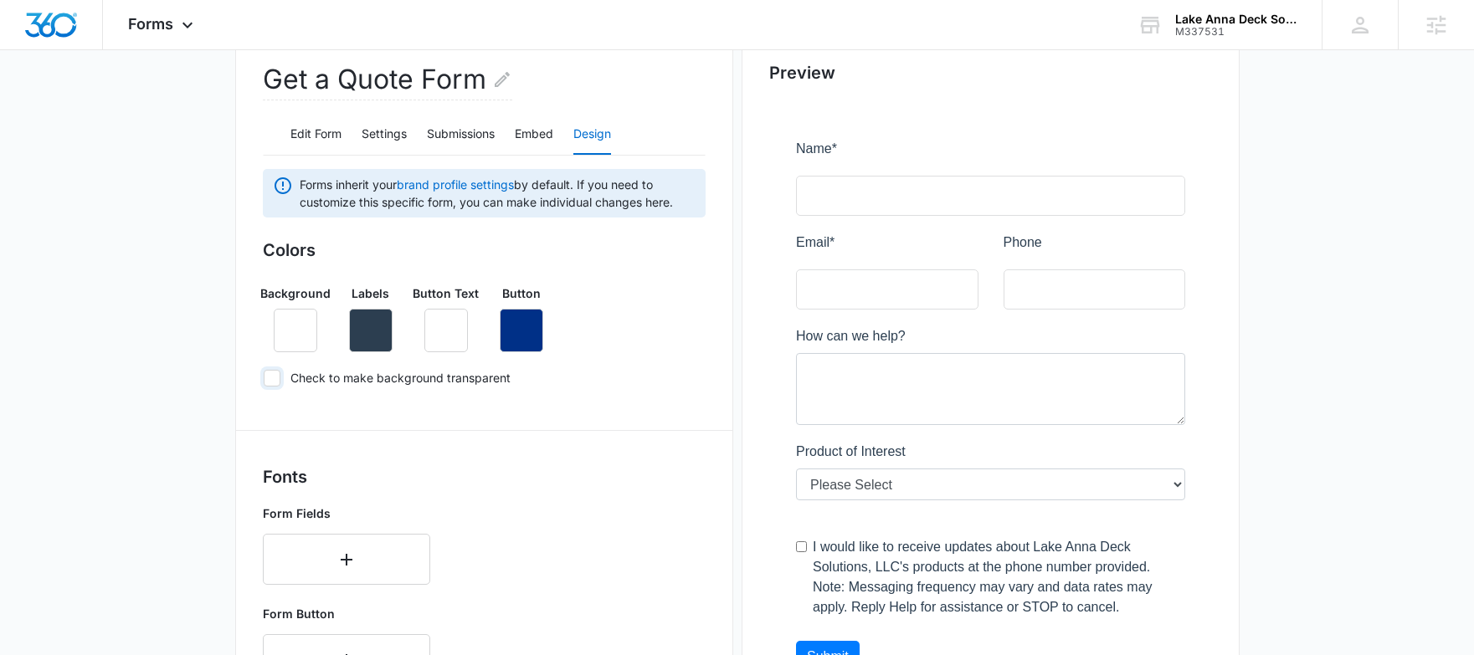
scroll to position [172, 0]
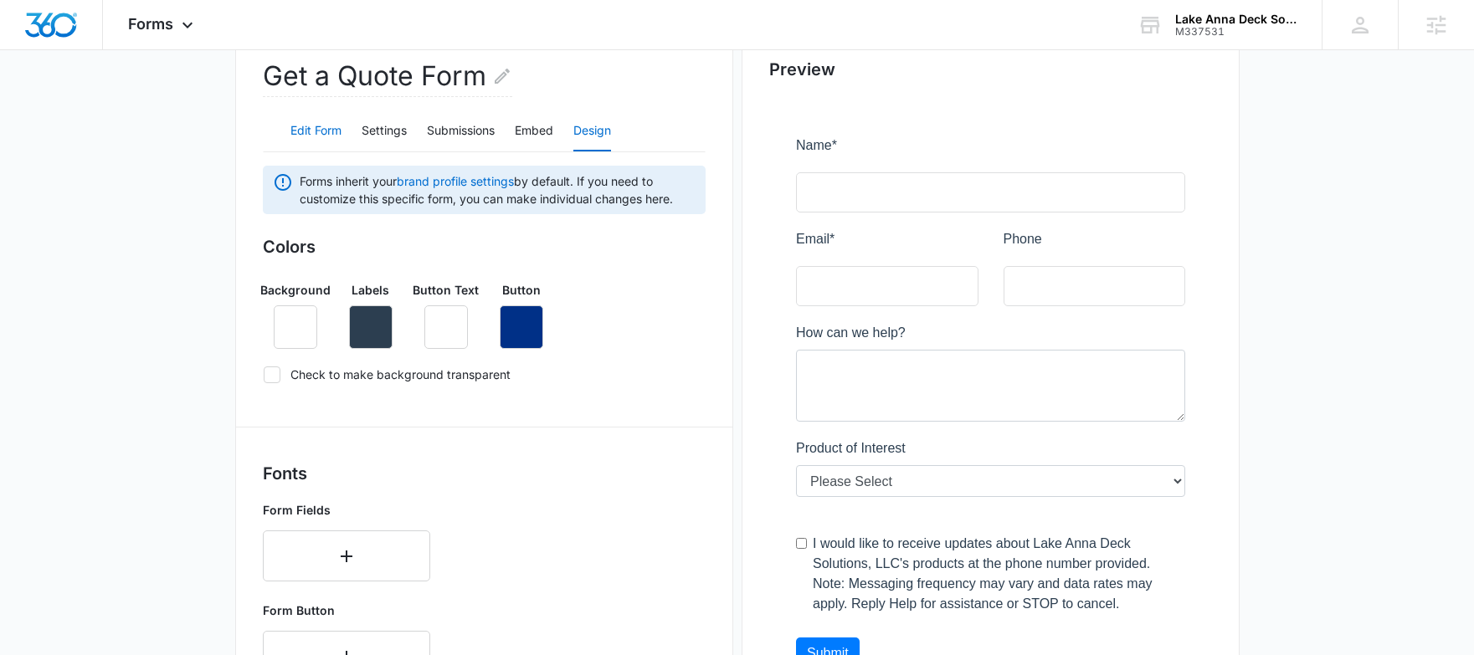
click at [315, 130] on button "Edit Form" at bounding box center [315, 131] width 51 height 40
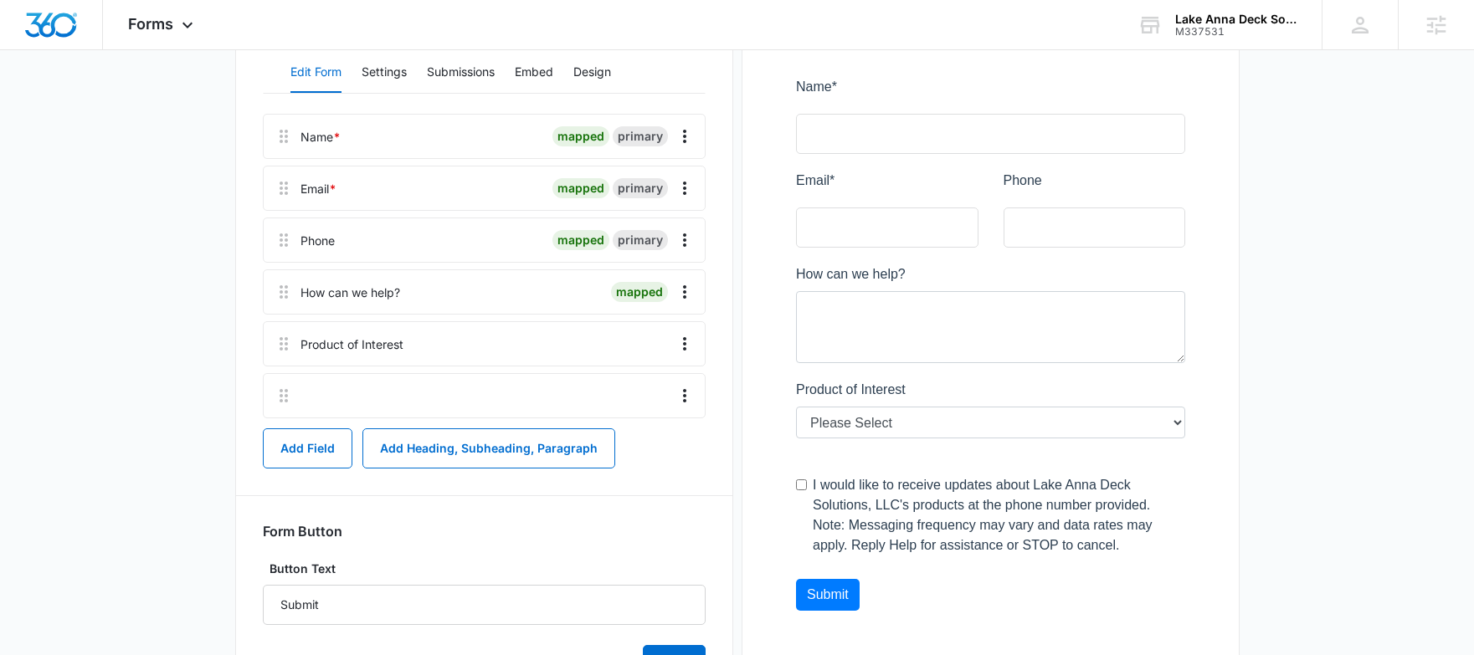
scroll to position [240, 0]
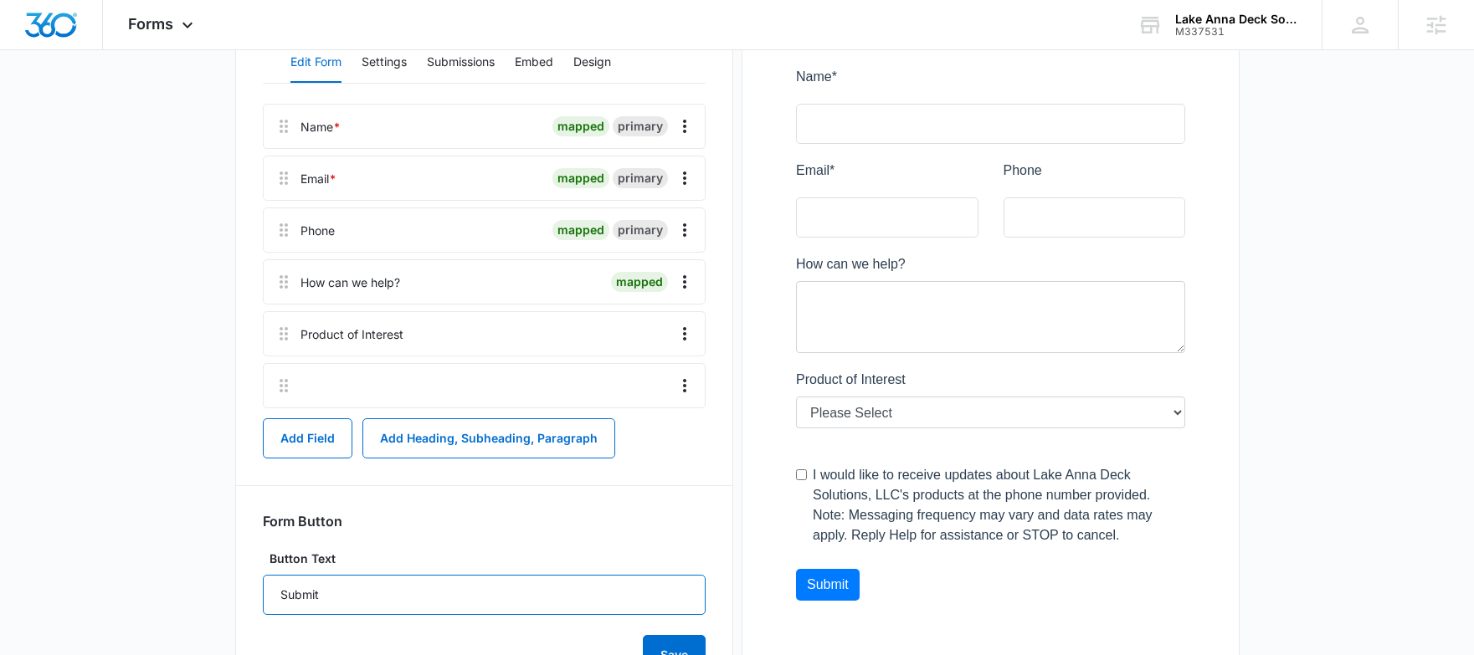
click at [482, 590] on input "Submit" at bounding box center [484, 595] width 443 height 40
drag, startPoint x: 319, startPoint y: 576, endPoint x: 284, endPoint y: 545, distance: 46.9
click at [275, 570] on form "Form Button Button Text Submit Save" at bounding box center [484, 594] width 443 height 162
type input "Schedule [DATE]!"
click at [548, 543] on form "Form Button Button Text Schedule Today! Save" at bounding box center [484, 594] width 443 height 162
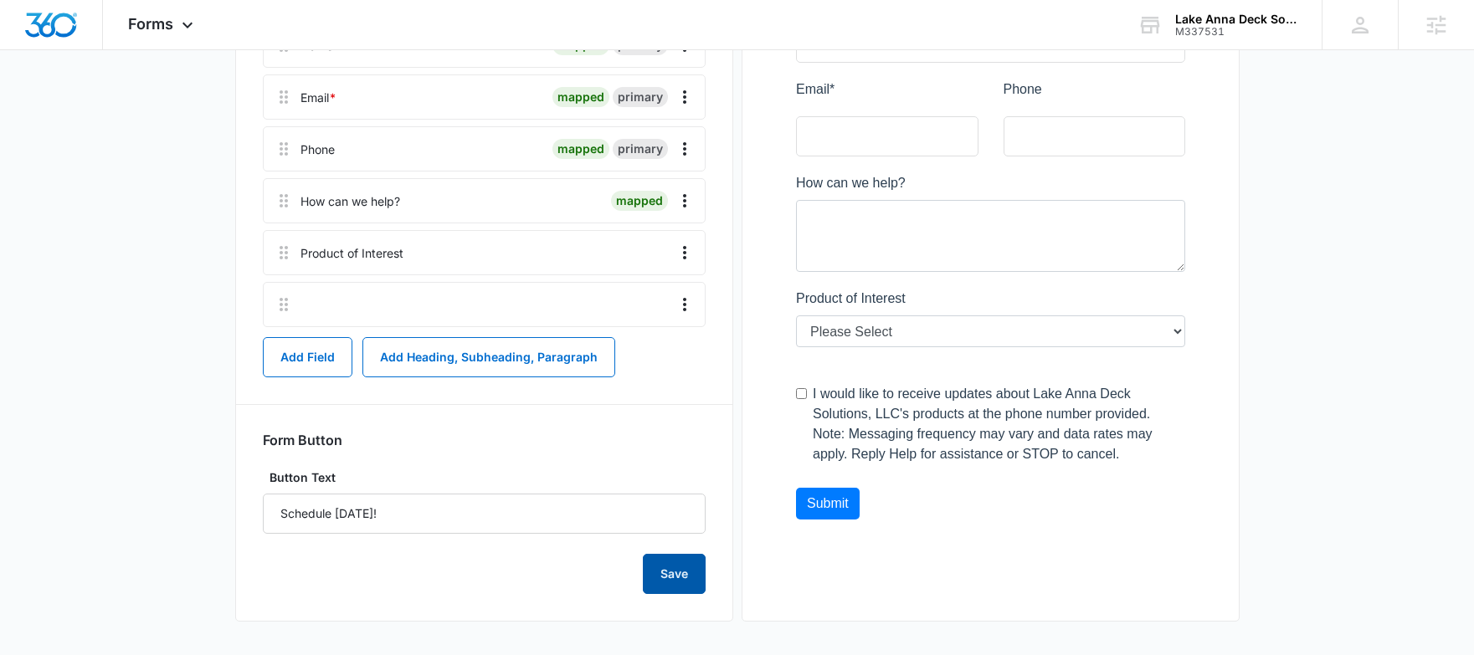
click at [672, 570] on button "Save" at bounding box center [674, 574] width 63 height 40
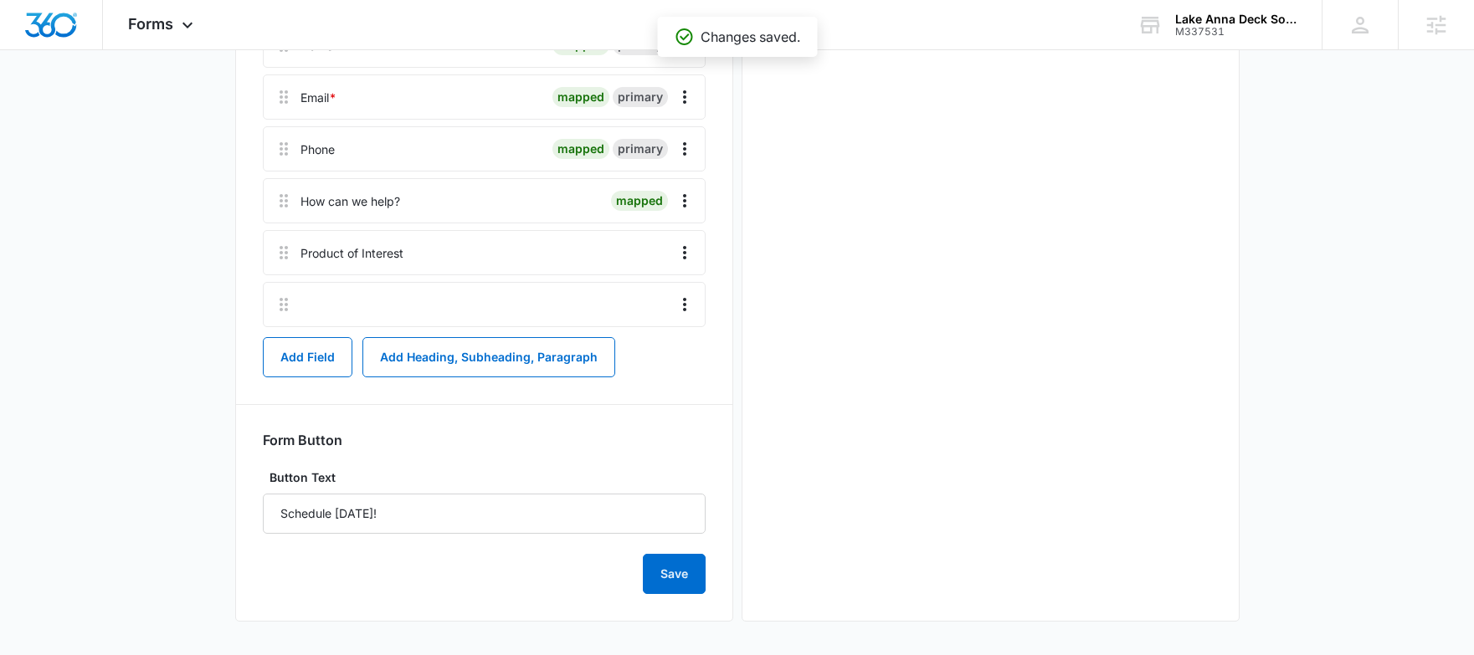
scroll to position [24, 0]
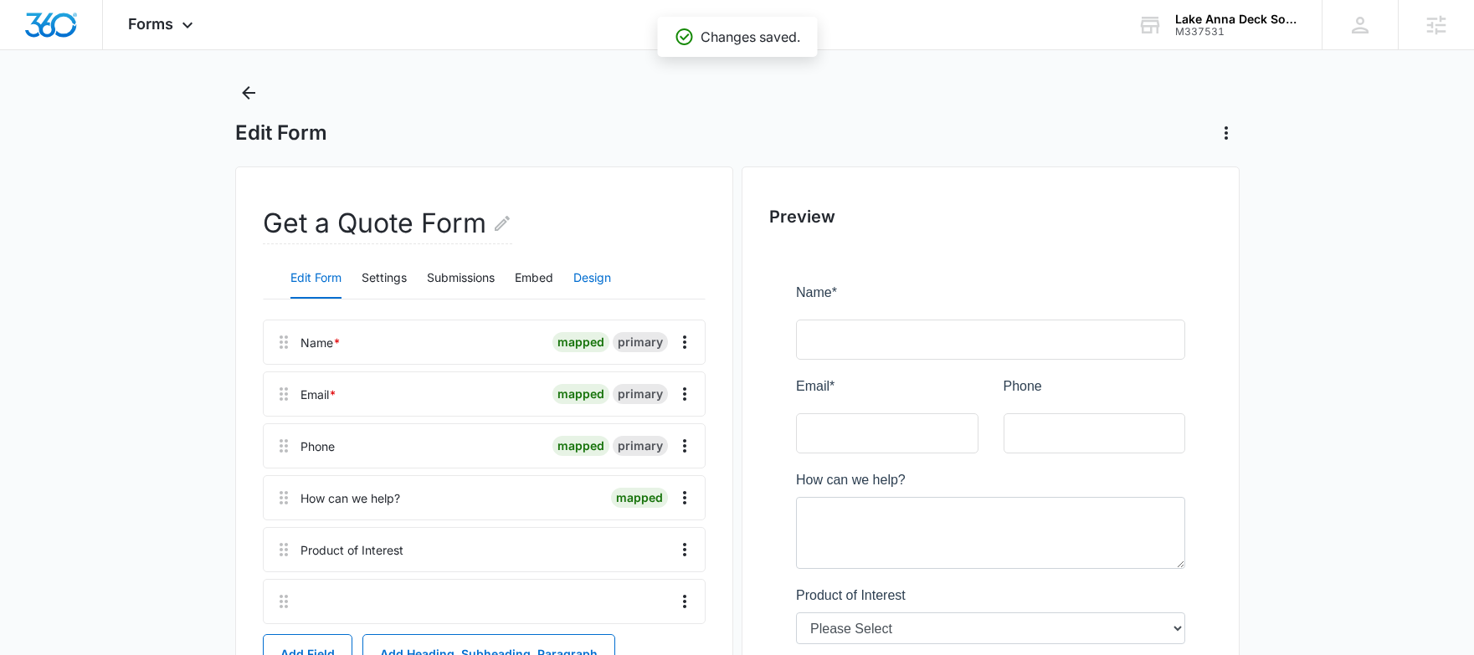
click at [603, 280] on button "Design" at bounding box center [592, 279] width 38 height 40
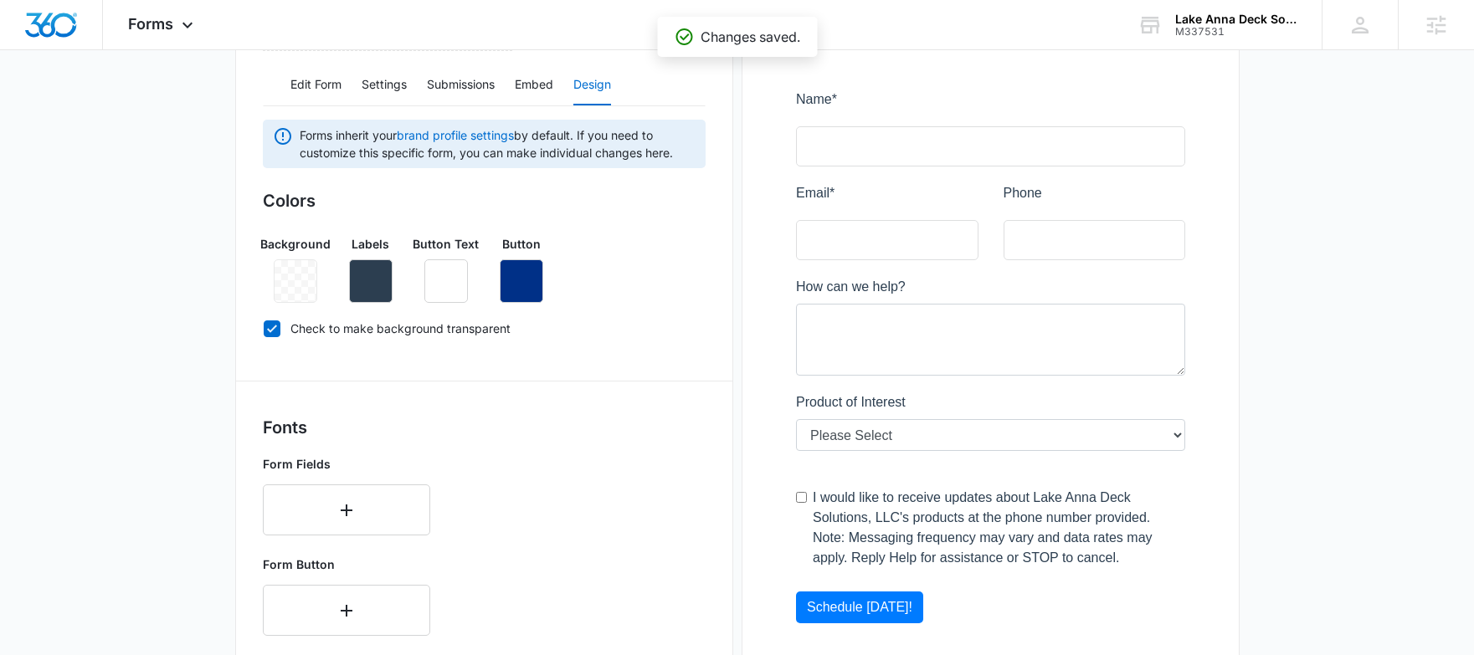
scroll to position [349, 0]
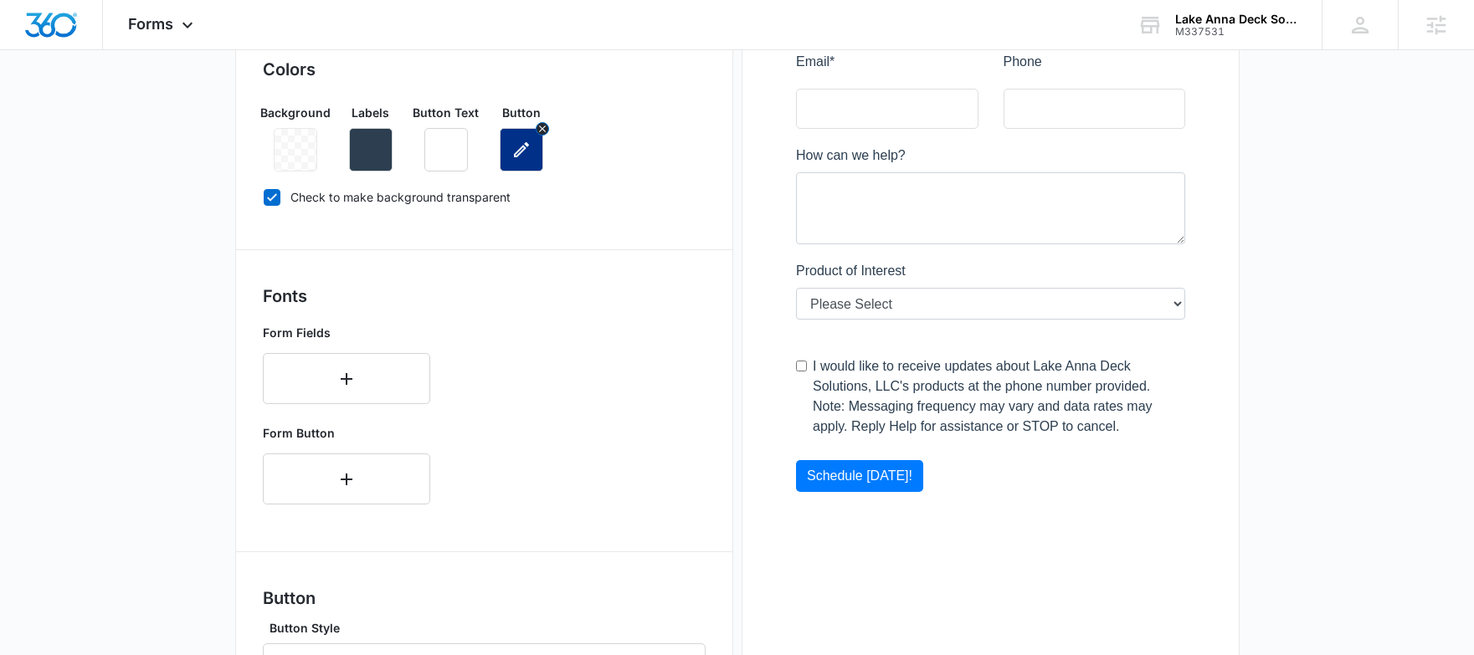
click at [525, 159] on icon "button" at bounding box center [521, 150] width 20 height 20
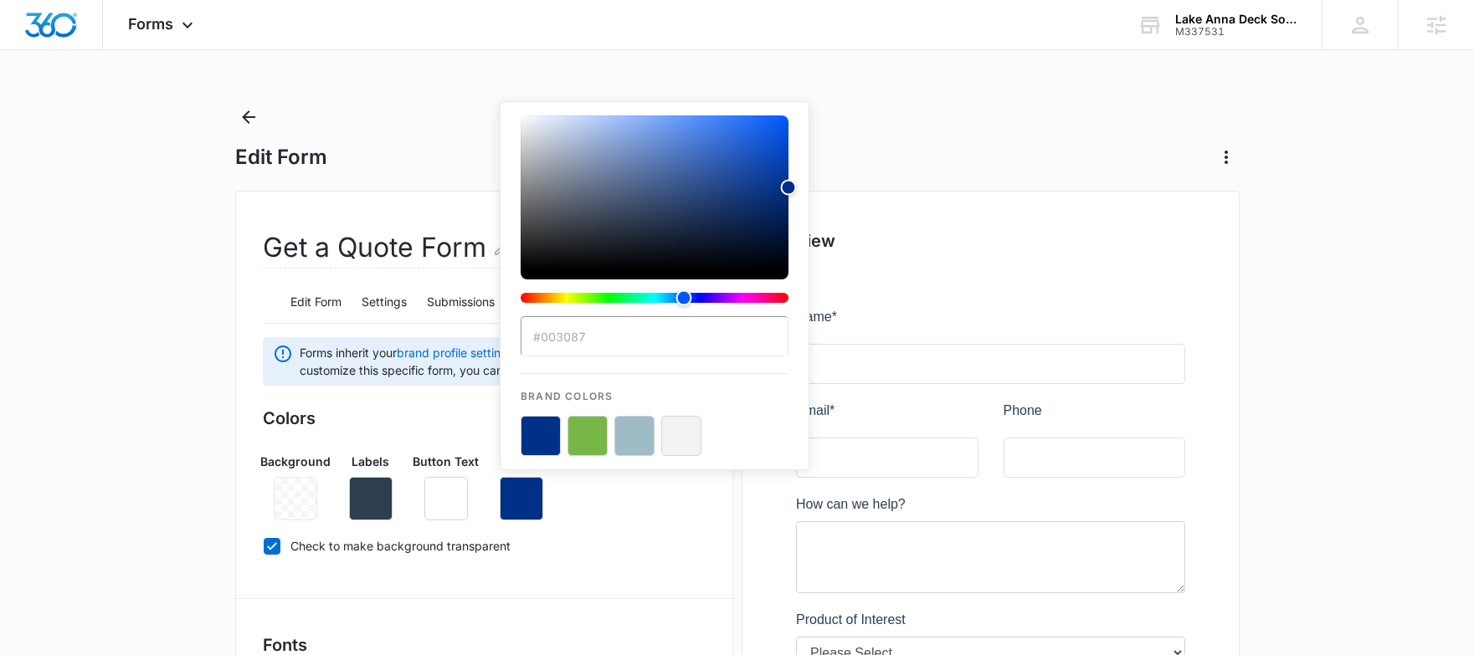
click at [547, 429] on button "color-picker-container" at bounding box center [541, 436] width 40 height 40
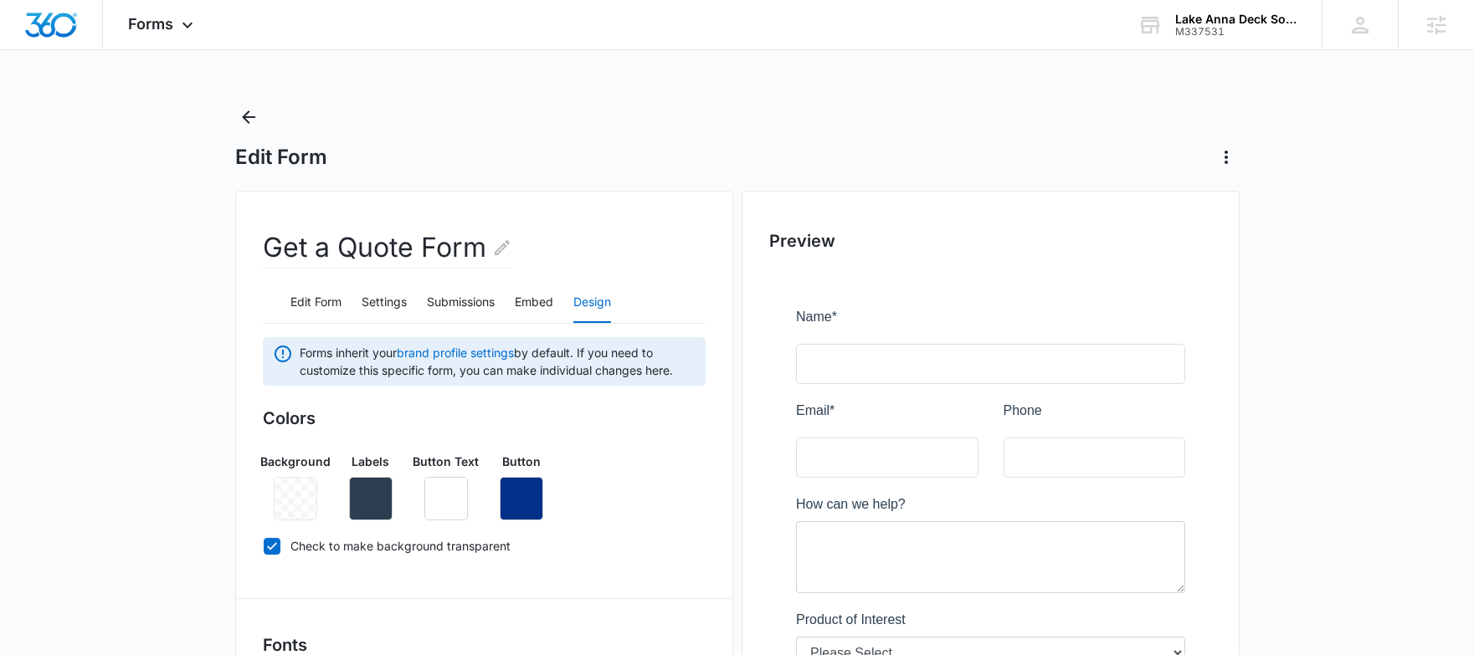
click at [640, 542] on label "Check to make background transparent" at bounding box center [484, 546] width 443 height 18
click at [264, 546] on input "Check to make background transparent" at bounding box center [263, 546] width 1 height 1
checkbox input "false"
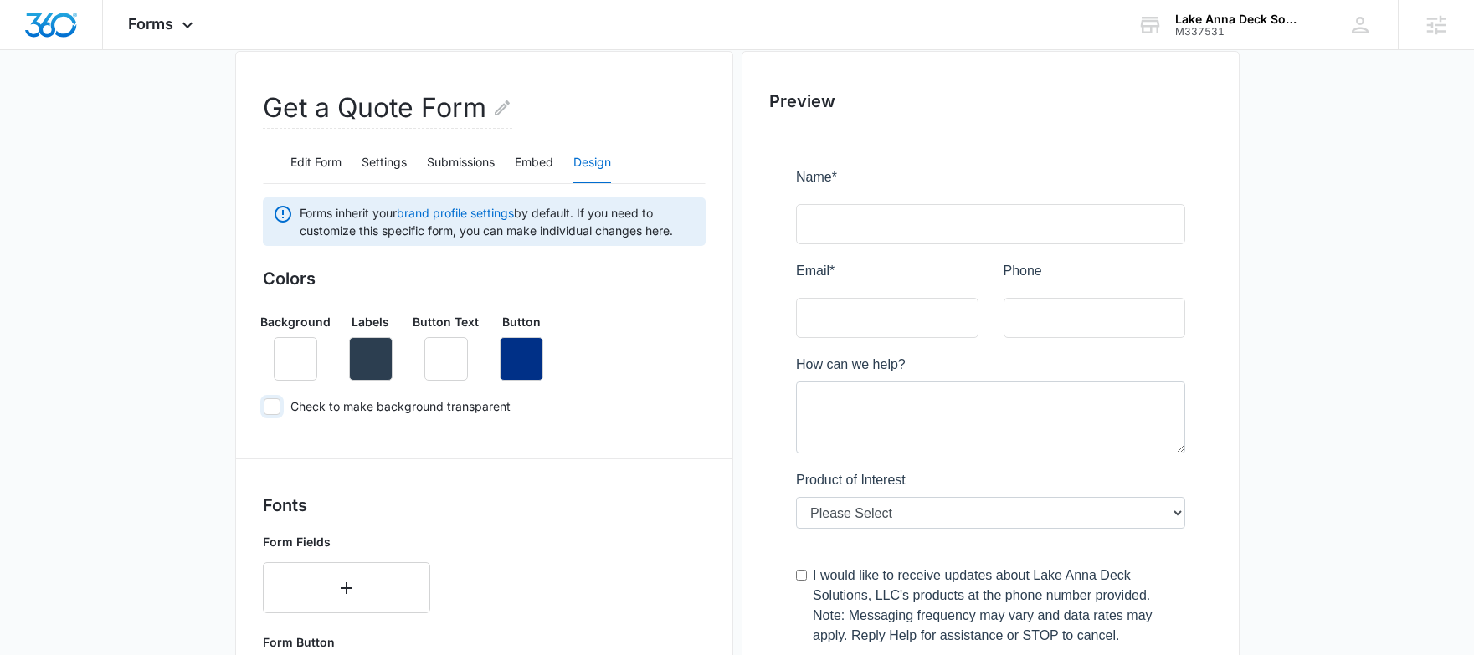
scroll to position [216, 0]
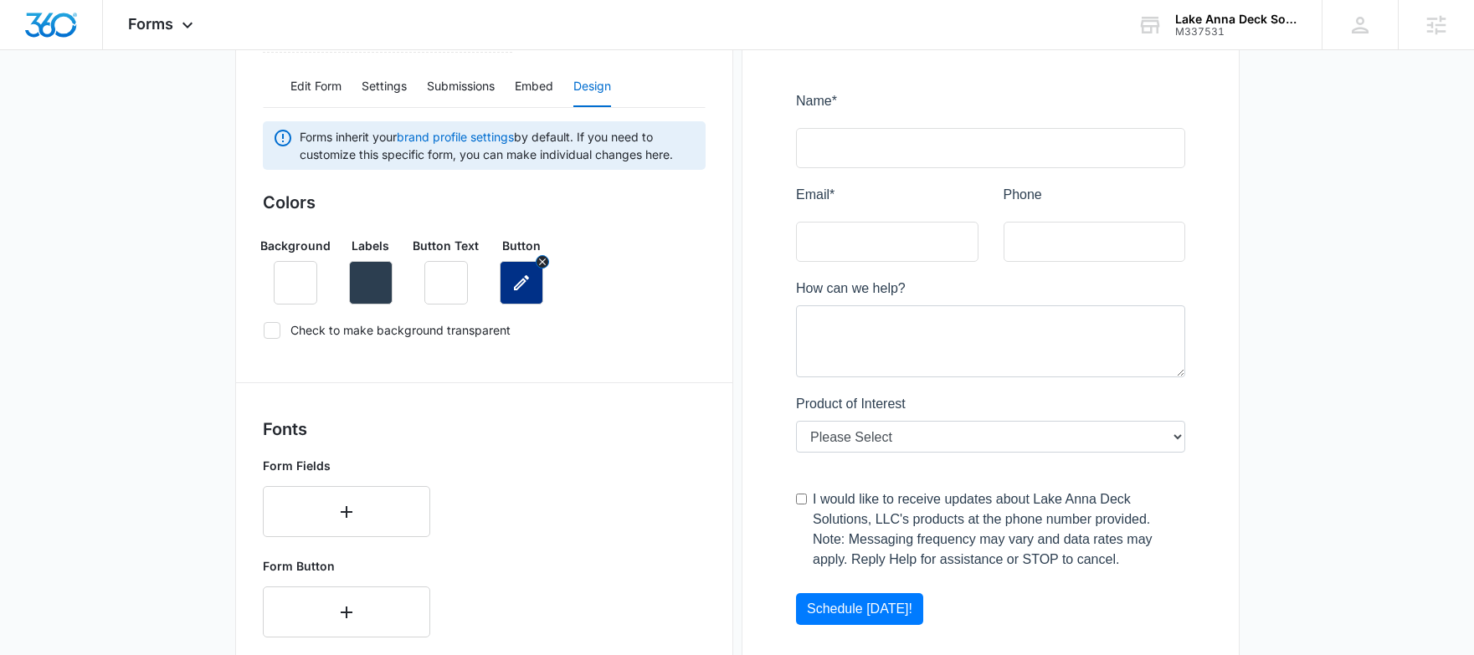
click at [519, 281] on icon "button" at bounding box center [521, 283] width 20 height 20
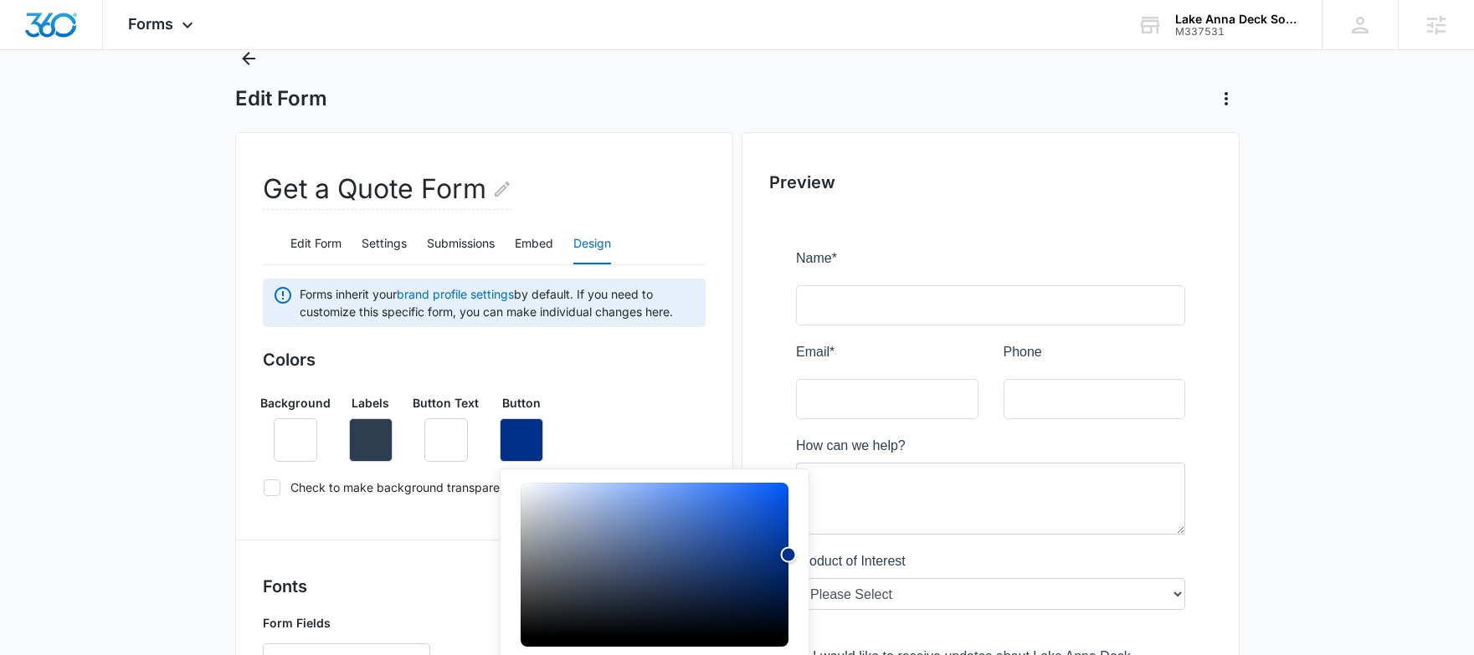
scroll to position [275, 0]
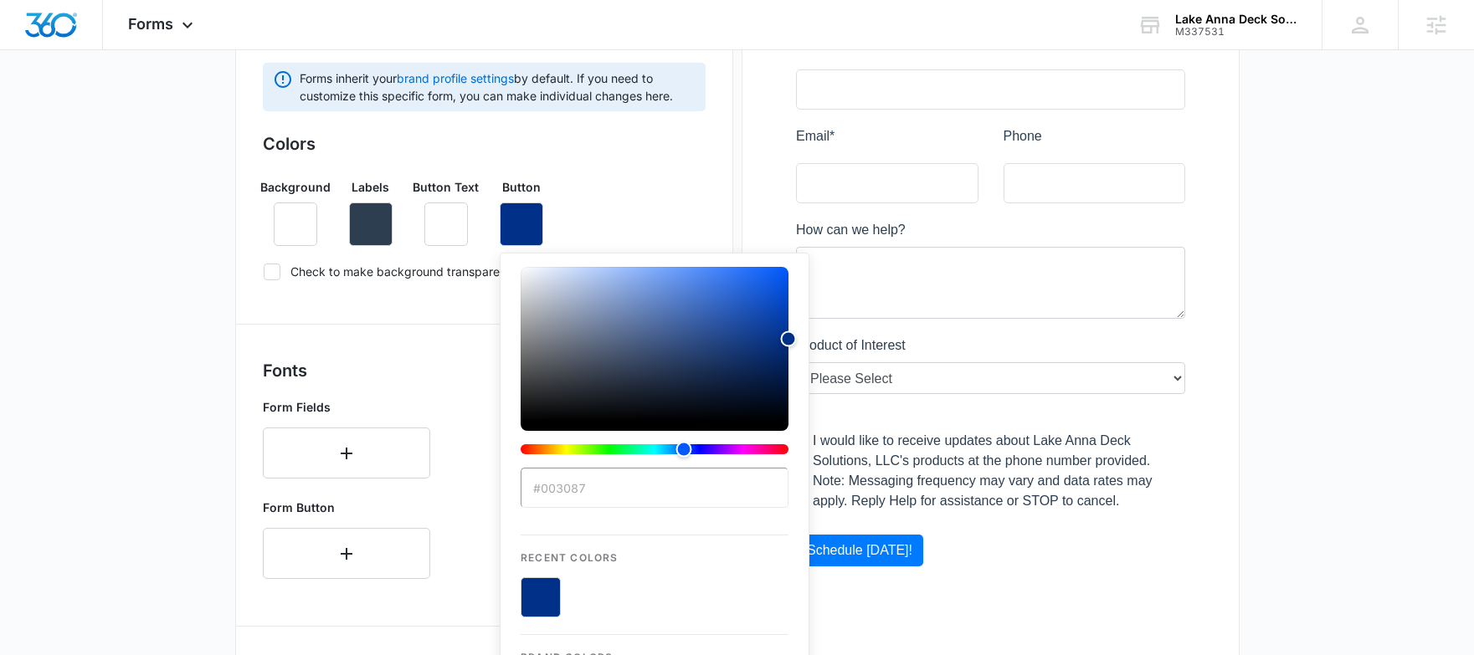
click at [574, 495] on input "#003087" at bounding box center [655, 488] width 268 height 40
click at [574, 494] on input "#003087" at bounding box center [655, 488] width 268 height 40
type input "#052762"
click at [585, 593] on button "color-picker-container" at bounding box center [588, 598] width 40 height 40
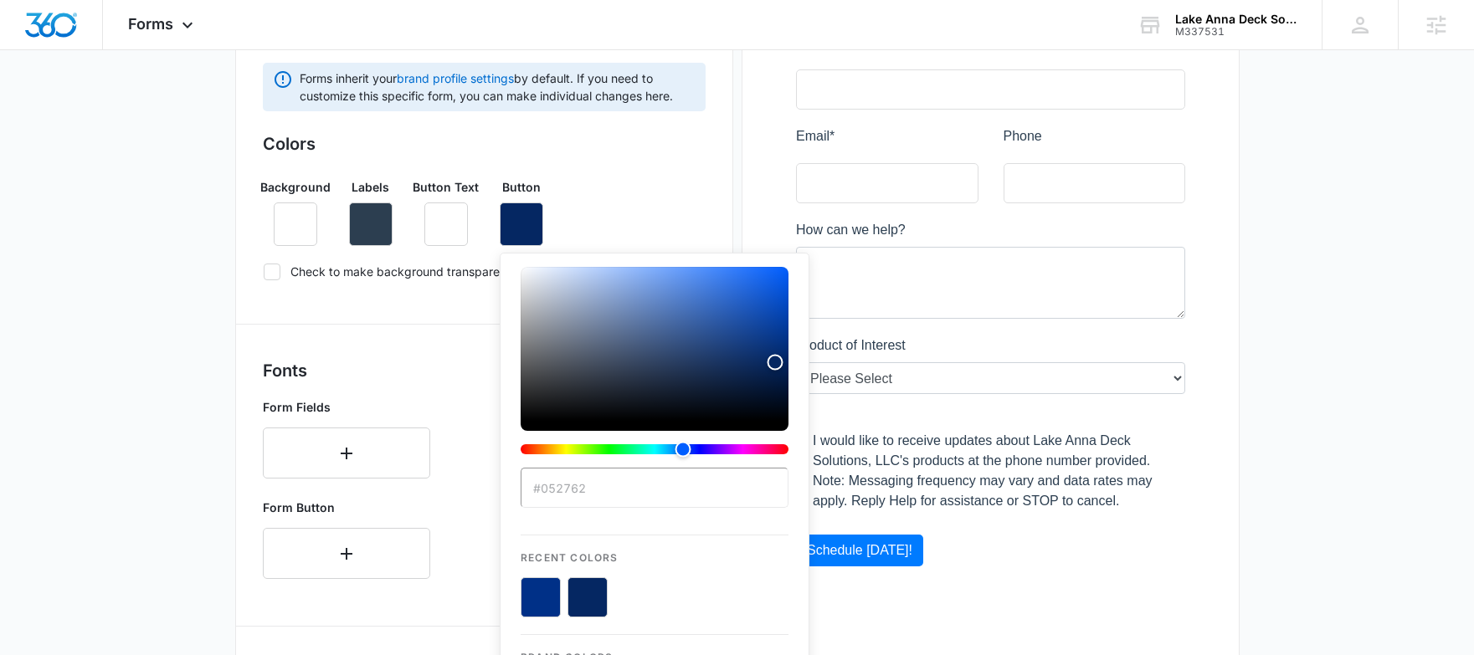
click at [592, 609] on button "color-picker-container" at bounding box center [588, 598] width 40 height 40
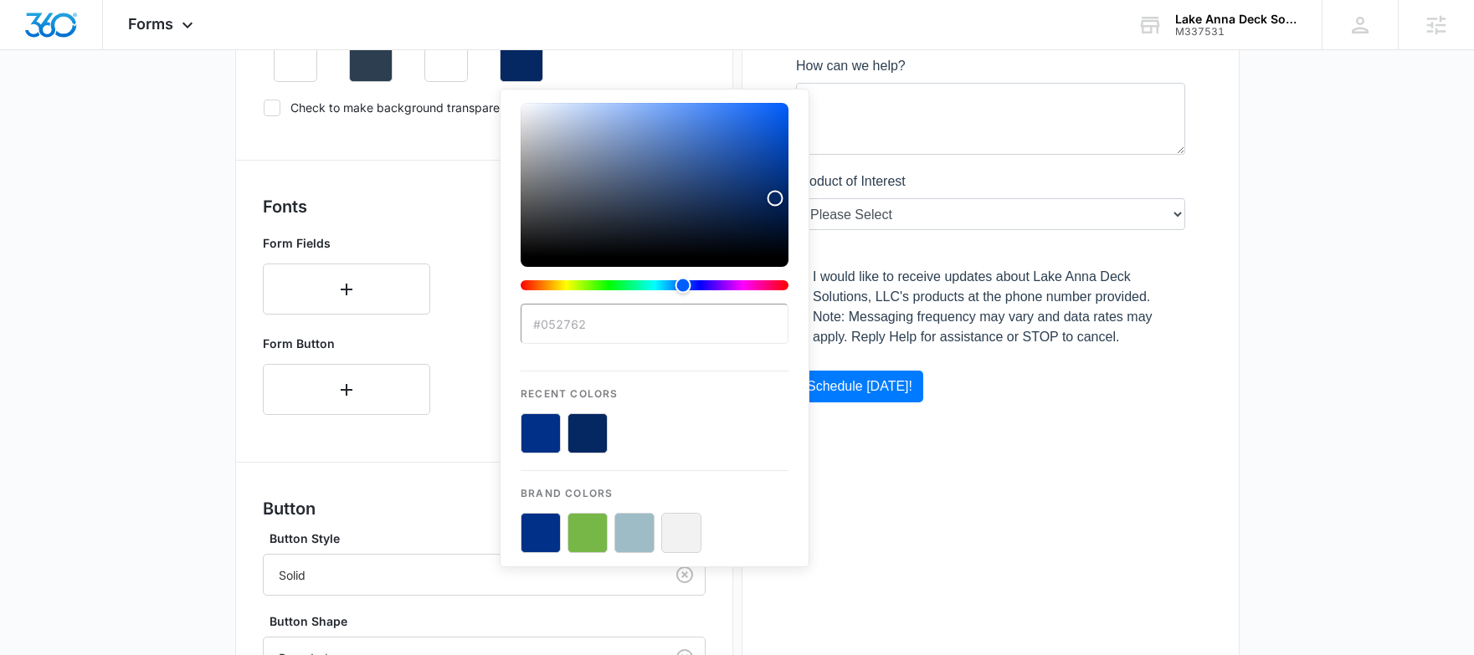
scroll to position [602, 0]
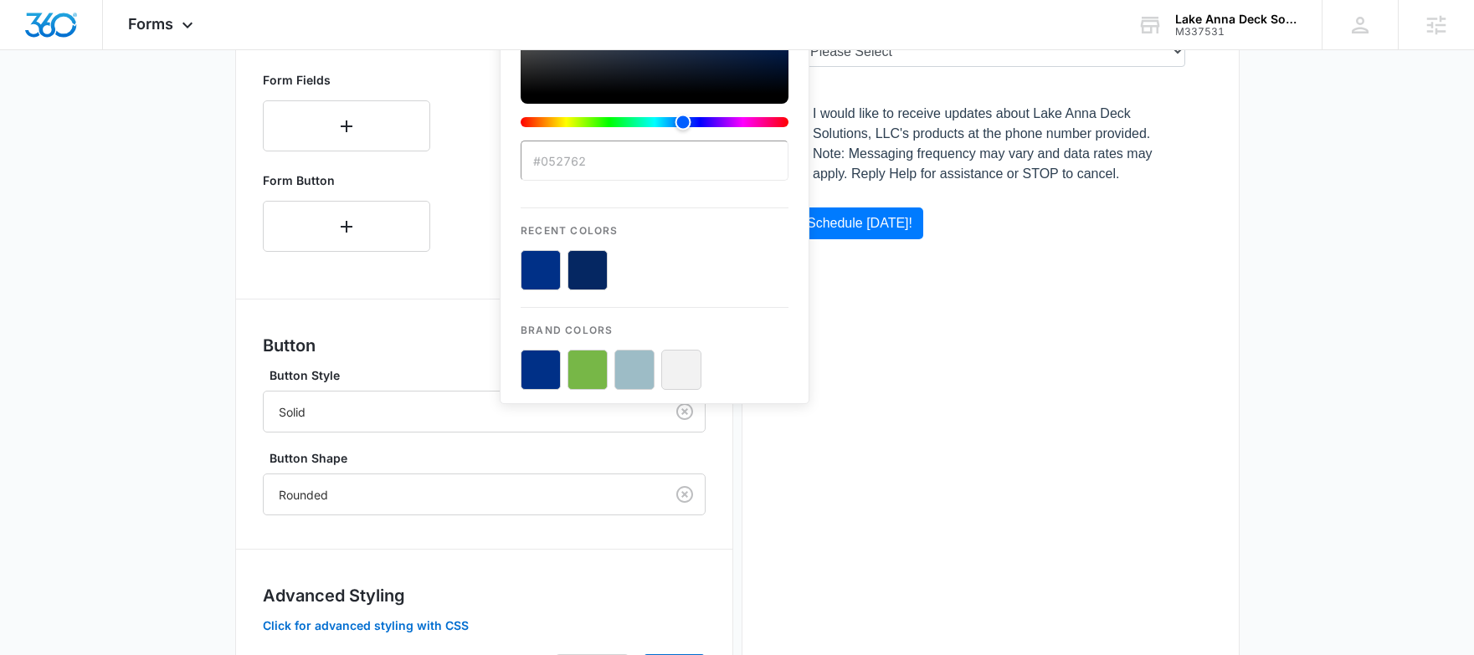
click at [593, 275] on button "color-picker-container" at bounding box center [588, 270] width 40 height 40
click at [593, 273] on button "color-picker-container" at bounding box center [588, 270] width 40 height 40
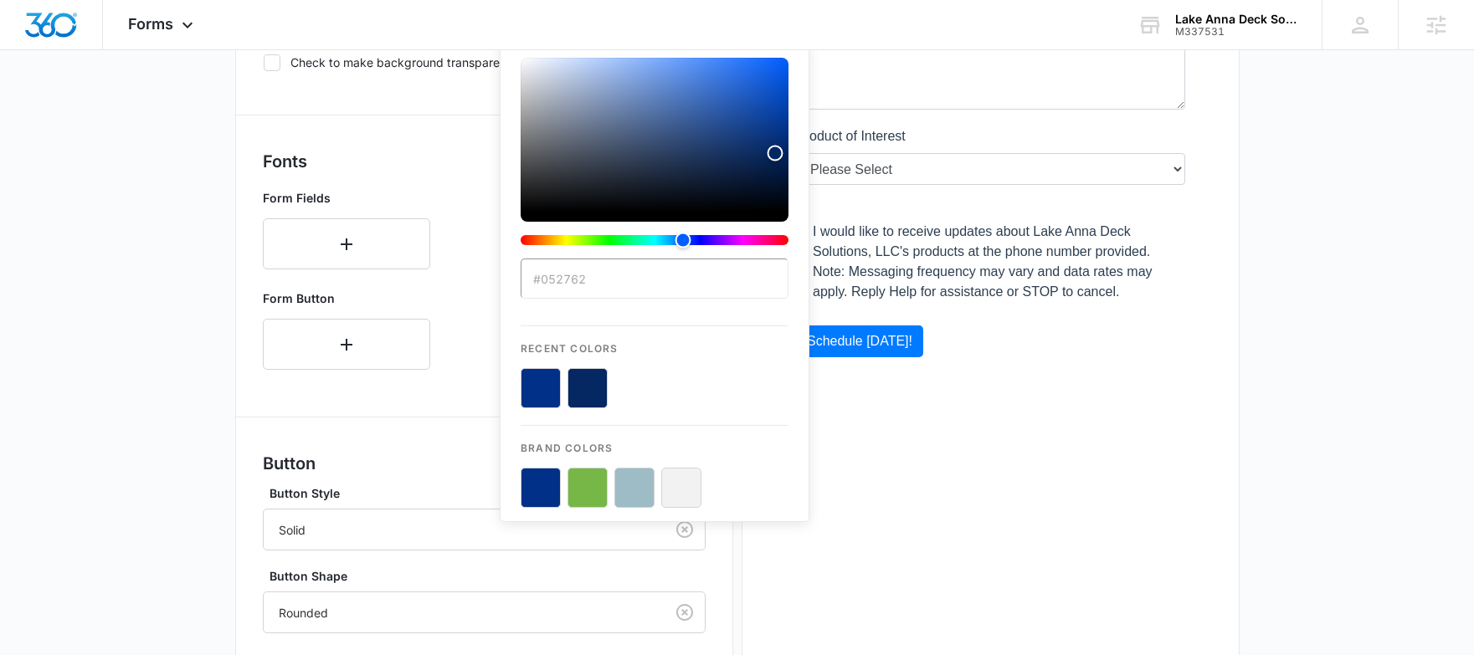
scroll to position [290, 0]
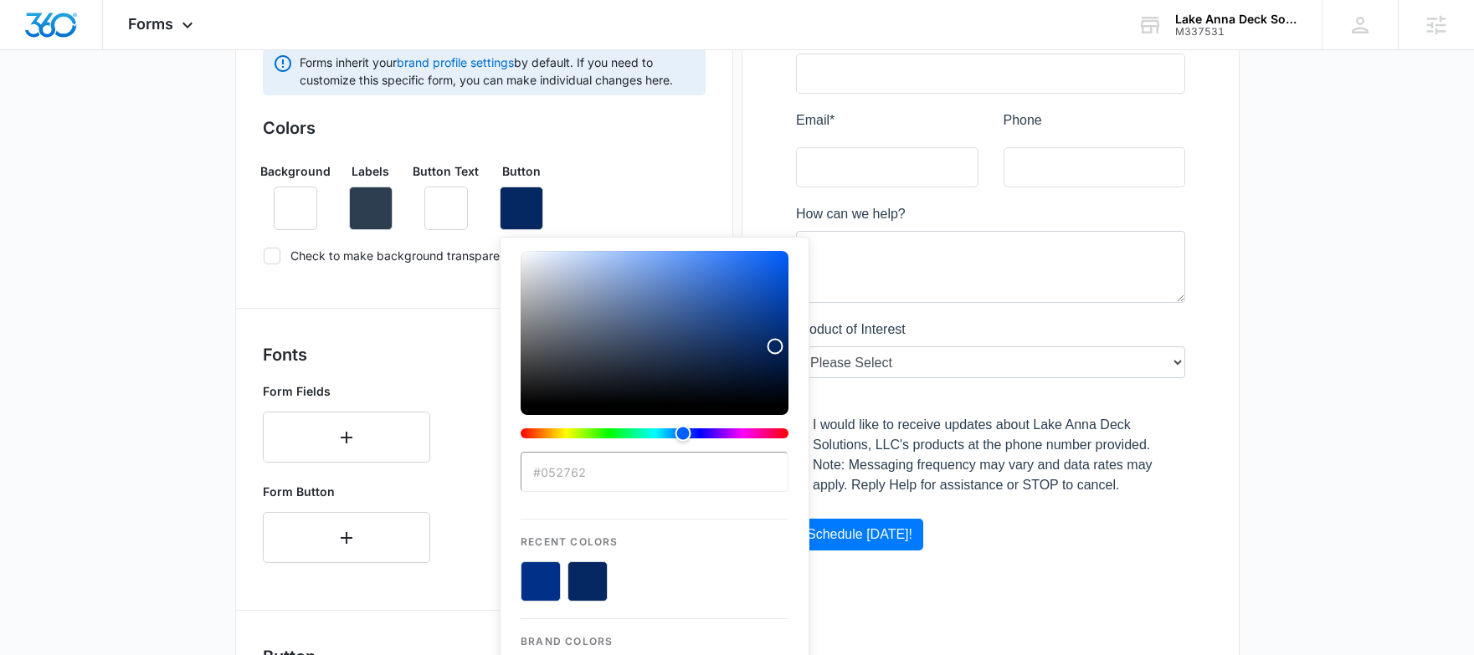
click at [655, 196] on div "Background Labels Button Text Button #052762 Recent Colors Brand Colors" at bounding box center [484, 189] width 443 height 81
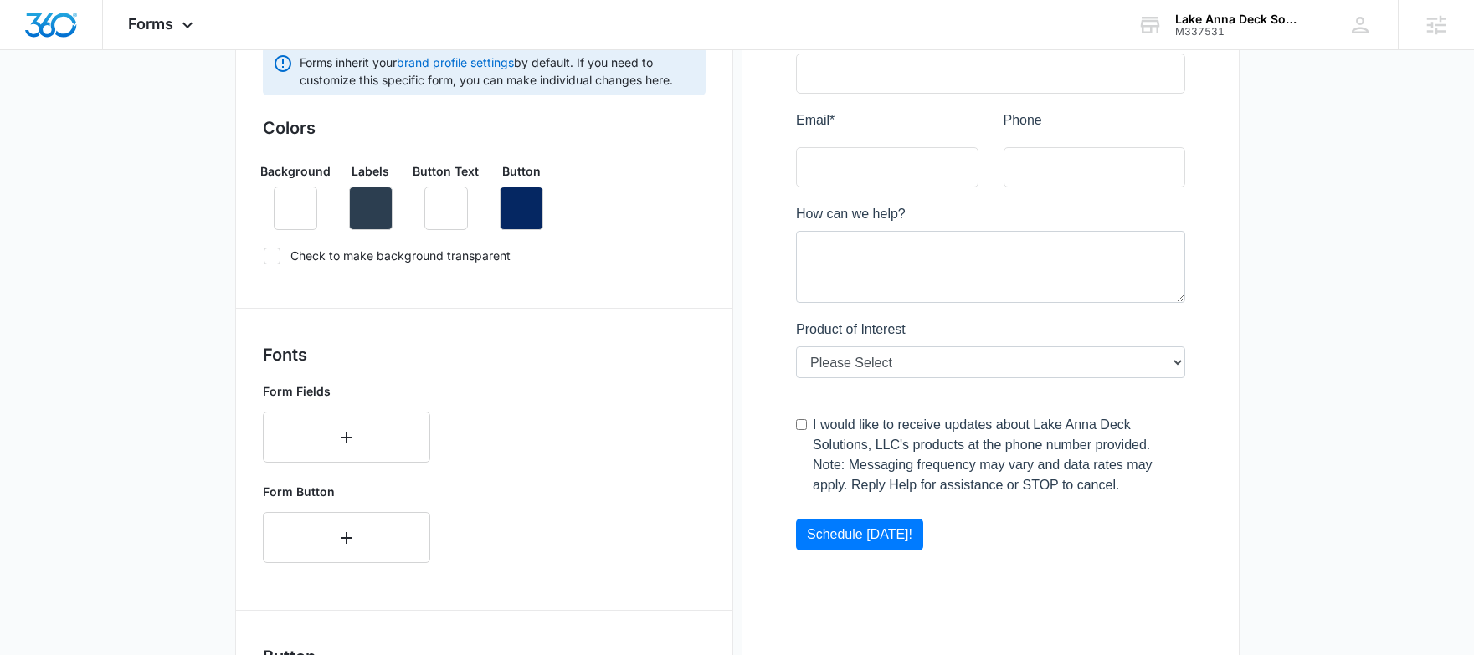
click at [614, 371] on div "Fonts Form Fields Form Button" at bounding box center [484, 459] width 443 height 234
click at [1284, 535] on main "Edit Form Get a Quote Form Edit Form Settings Submissions Embed Design Forms in…" at bounding box center [737, 440] width 1474 height 1254
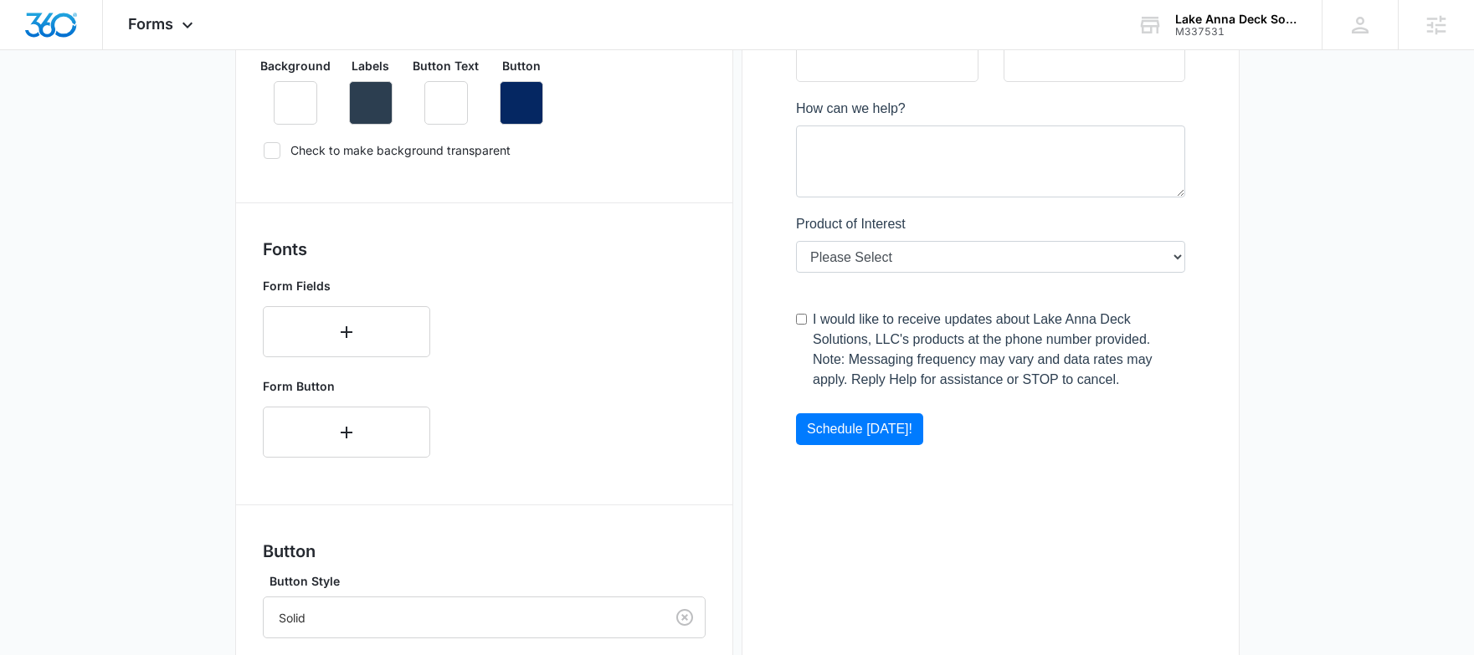
scroll to position [316, 0]
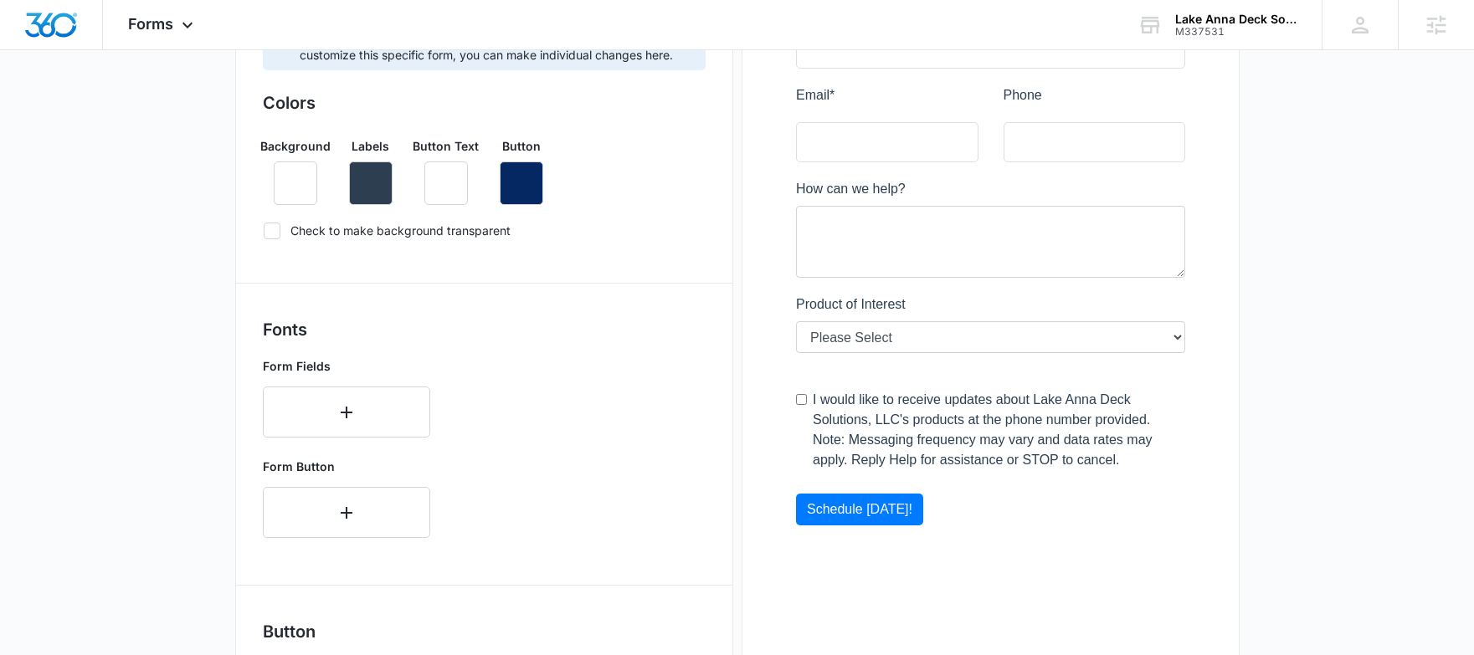
click at [273, 233] on icon at bounding box center [272, 230] width 15 height 15
click at [264, 231] on input "Check to make background transparent" at bounding box center [263, 230] width 1 height 1
checkbox input "true"
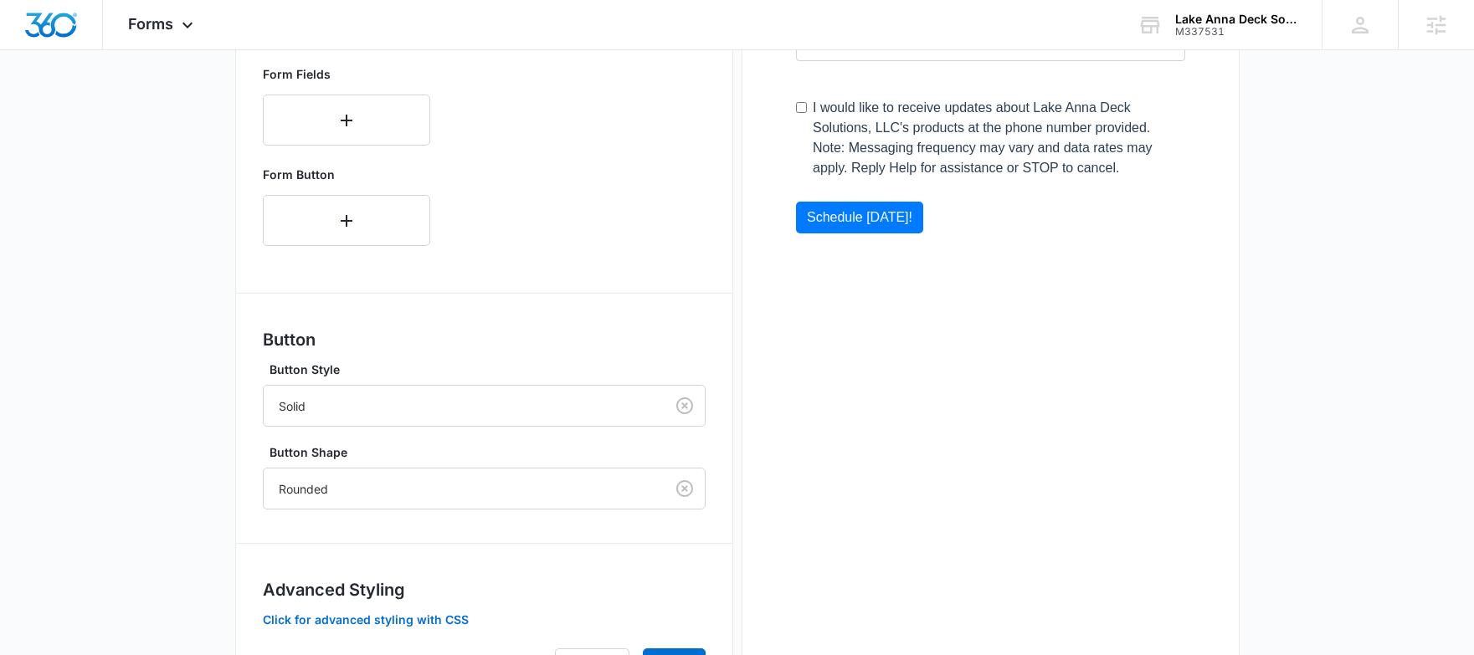
scroll to position [609, 0]
drag, startPoint x: 614, startPoint y: 493, endPoint x: 624, endPoint y: 496, distance: 11.2
click at [614, 493] on div at bounding box center [461, 488] width 364 height 21
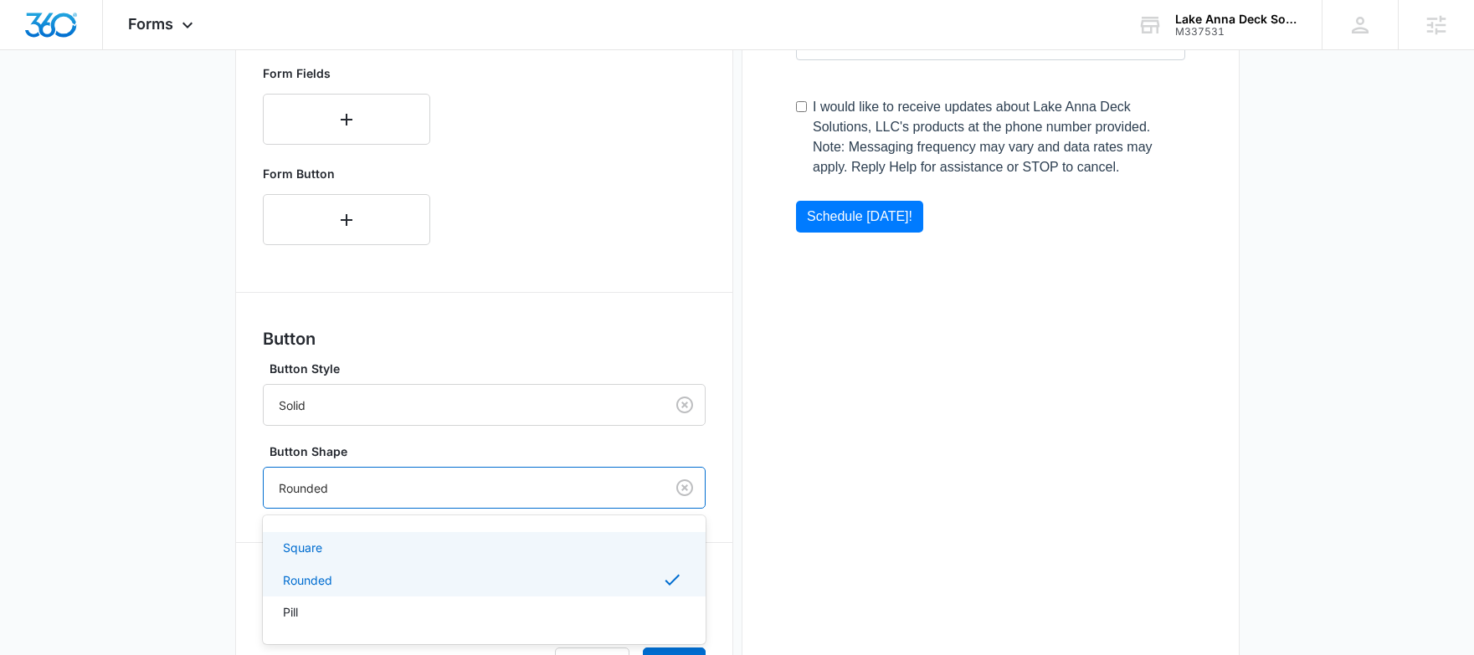
click at [353, 553] on div "Square" at bounding box center [482, 548] width 399 height 18
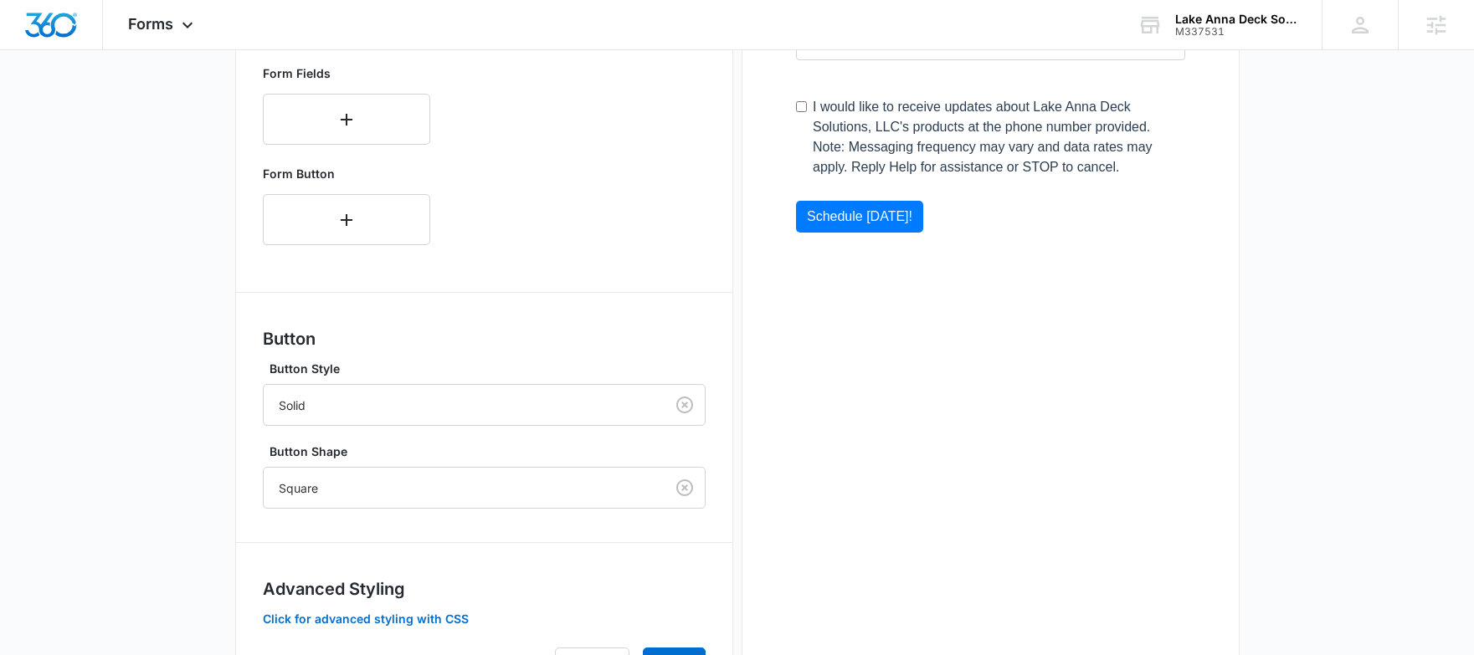
click at [824, 497] on div "Preview" at bounding box center [991, 148] width 498 height 1133
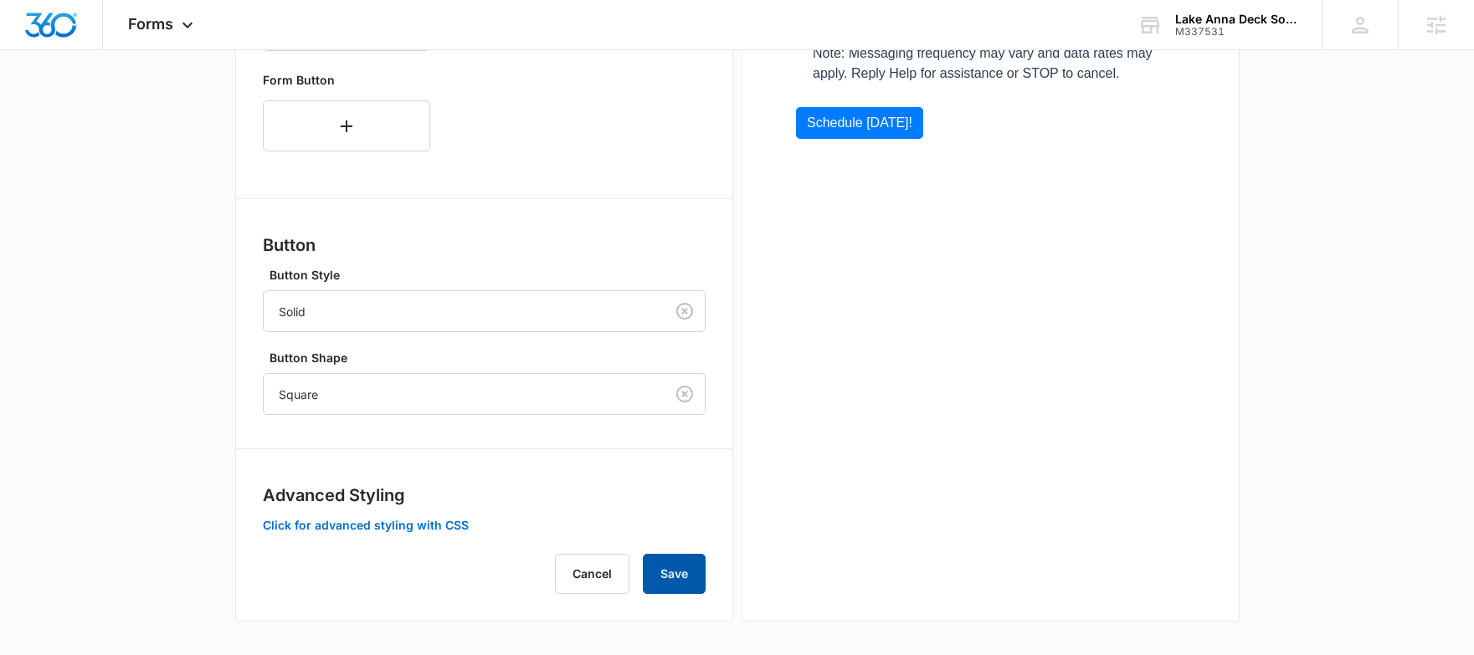
click at [676, 581] on button "Save" at bounding box center [674, 574] width 63 height 40
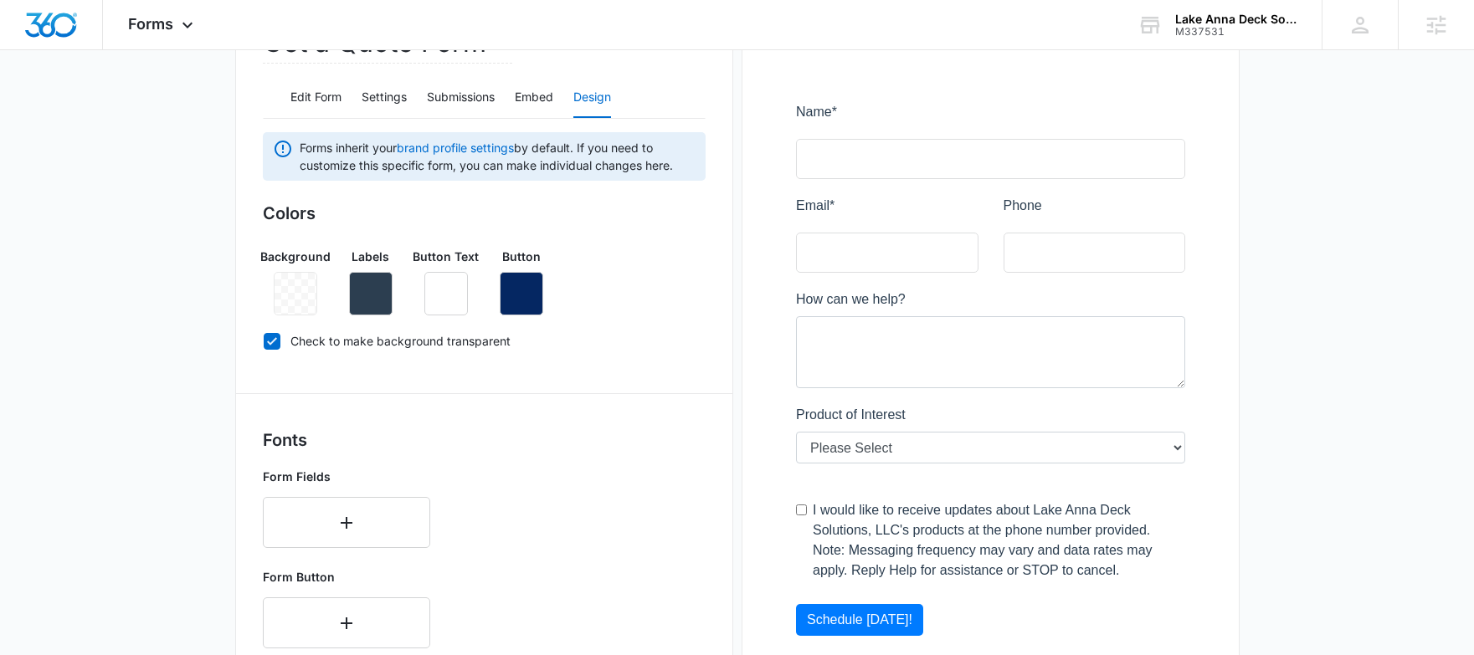
scroll to position [76, 0]
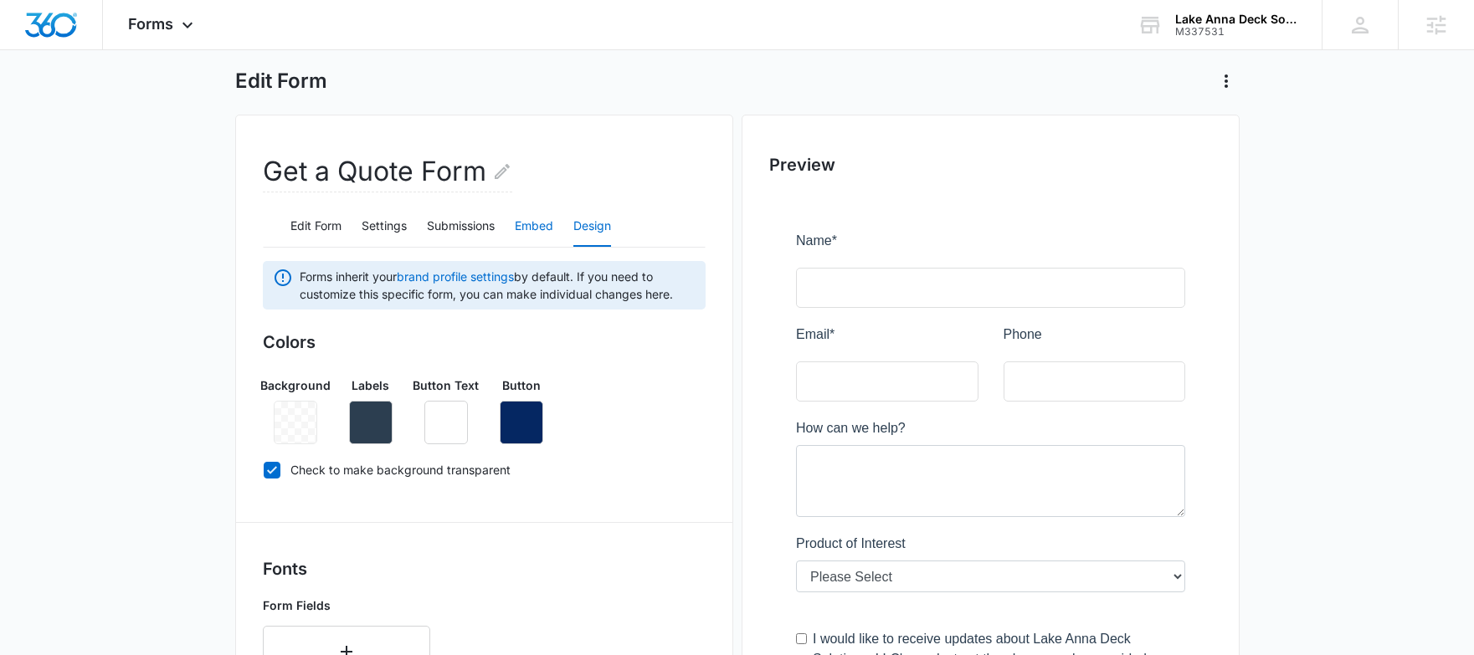
click at [531, 221] on button "Embed" at bounding box center [534, 227] width 39 height 40
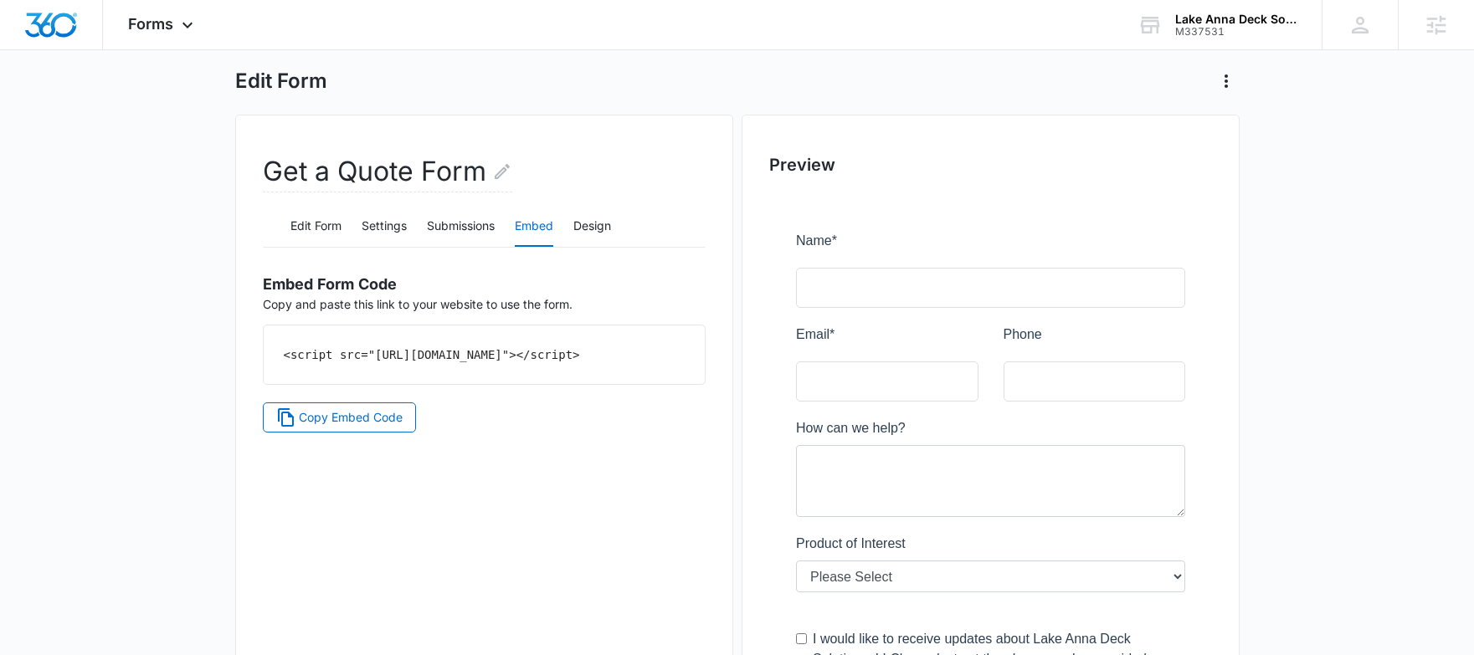
drag, startPoint x: 575, startPoint y: 372, endPoint x: 264, endPoint y: 345, distance: 312.6
click at [264, 345] on div "<script src="https://forms.marketing360.com/load.js?id=68b8a197195152dbbc09c142…" at bounding box center [484, 355] width 441 height 59
copy code "<script src="https://forms.marketing360.com/load.js?id=68b8a197195152dbbc09c142…"
drag, startPoint x: 326, startPoint y: 226, endPoint x: 419, endPoint y: 234, distance: 94.1
click at [325, 226] on button "Edit Form" at bounding box center [315, 227] width 51 height 40
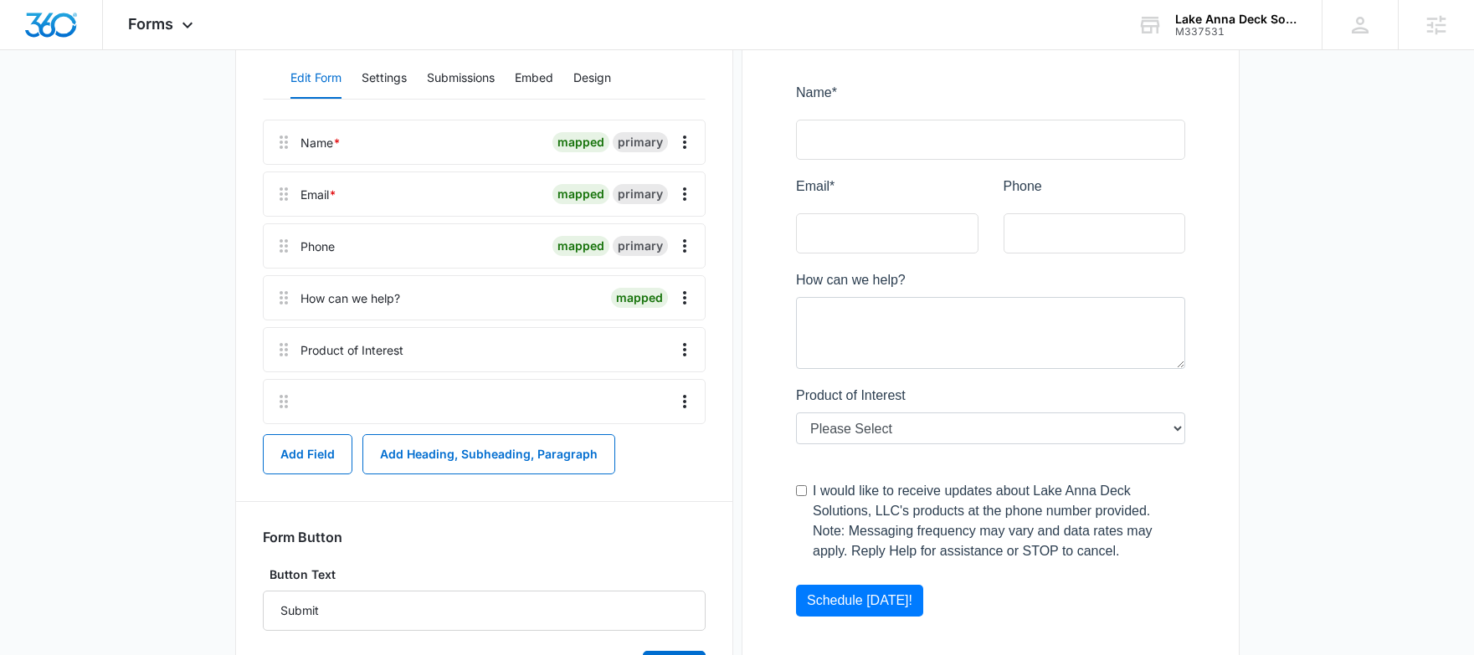
scroll to position [226, 0]
click at [688, 396] on icon "Overflow Menu" at bounding box center [685, 400] width 20 height 20
click at [644, 437] on button "Edit" at bounding box center [649, 446] width 95 height 25
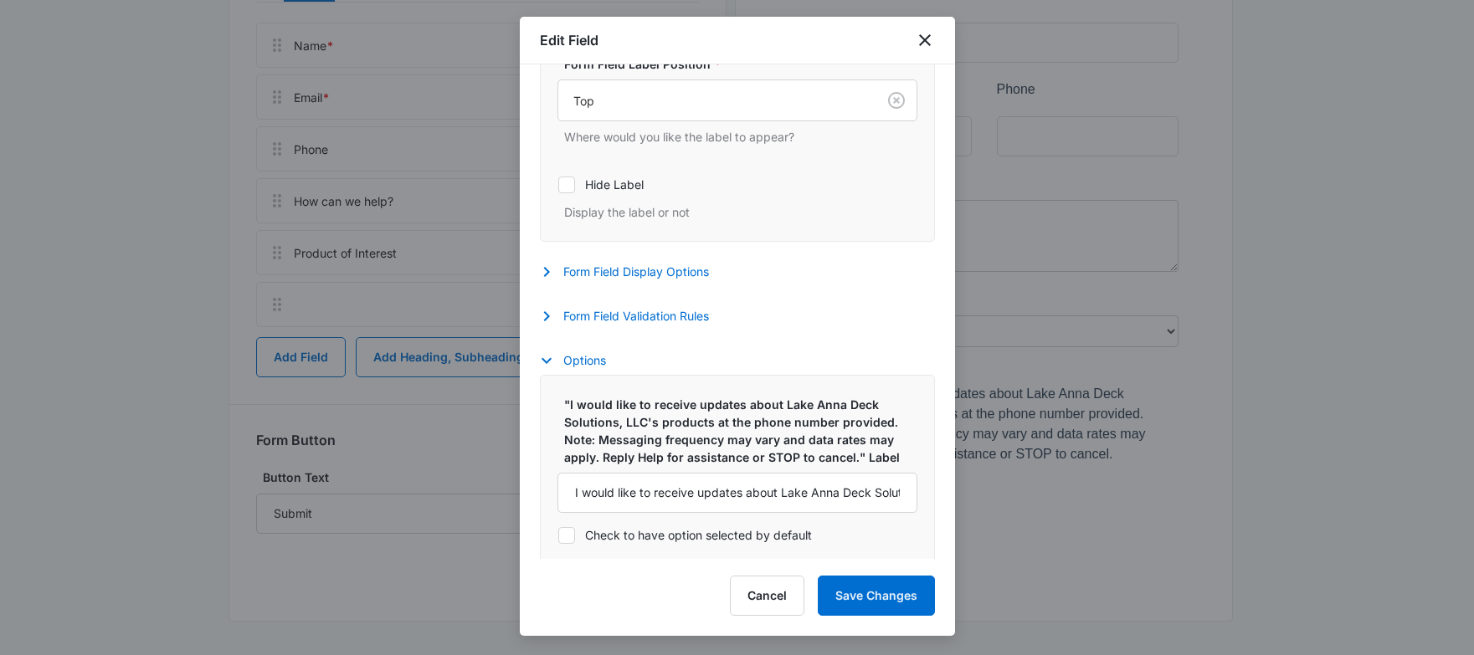
scroll to position [377, 0]
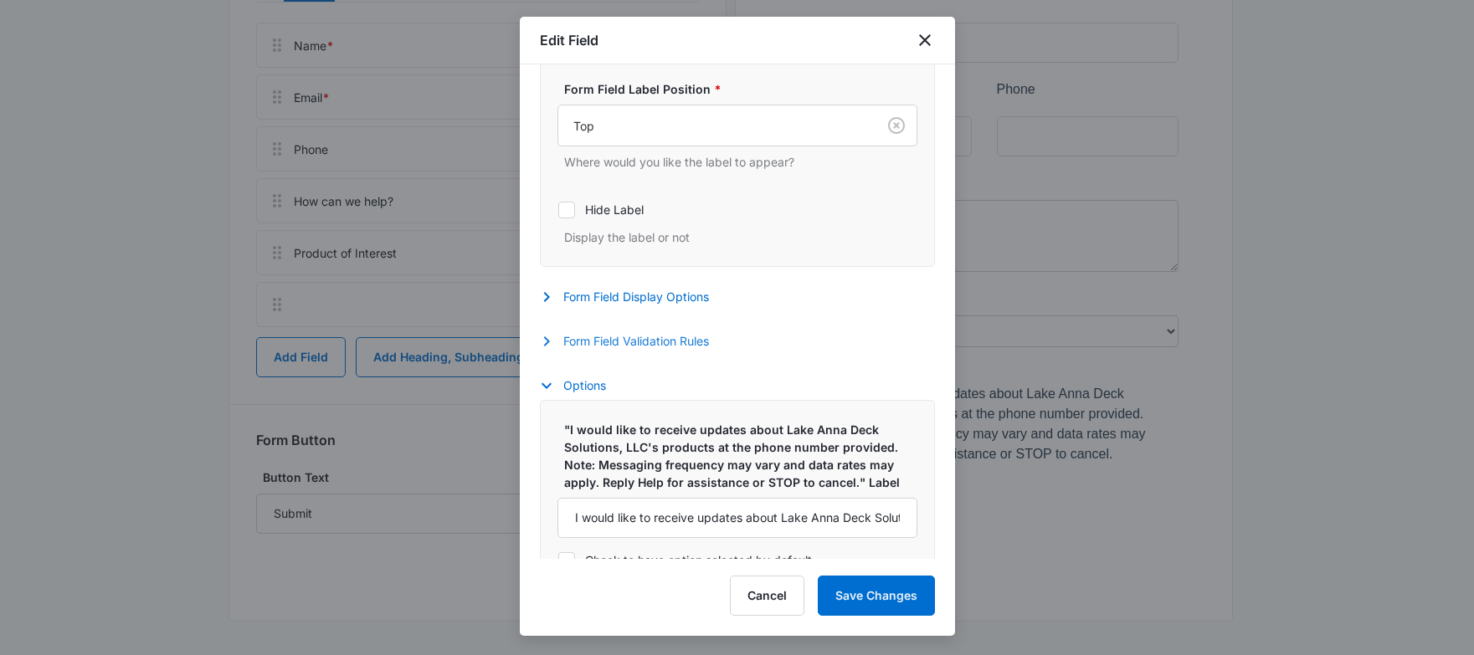
drag, startPoint x: 614, startPoint y: 341, endPoint x: 724, endPoint y: 363, distance: 112.8
click at [614, 342] on button "Form Field Validation Rules" at bounding box center [633, 341] width 186 height 20
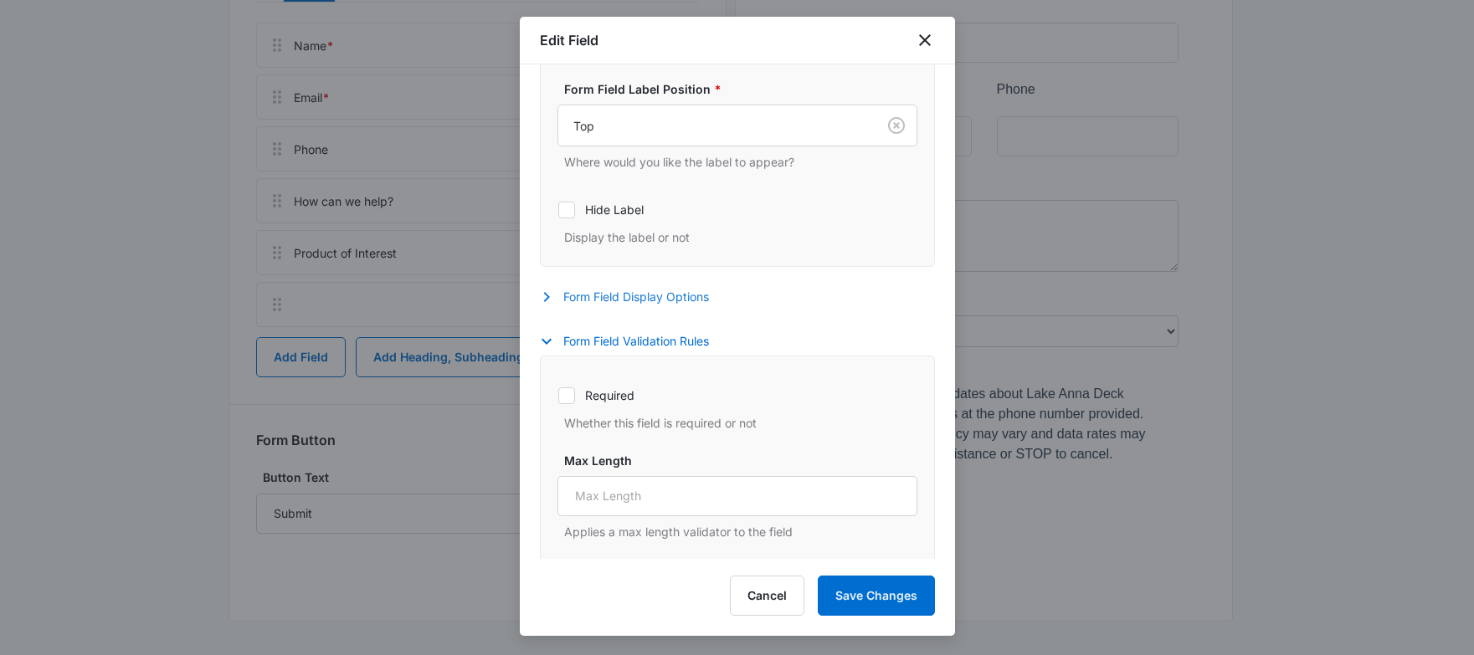
click at [670, 299] on button "Form Field Display Options" at bounding box center [633, 297] width 186 height 20
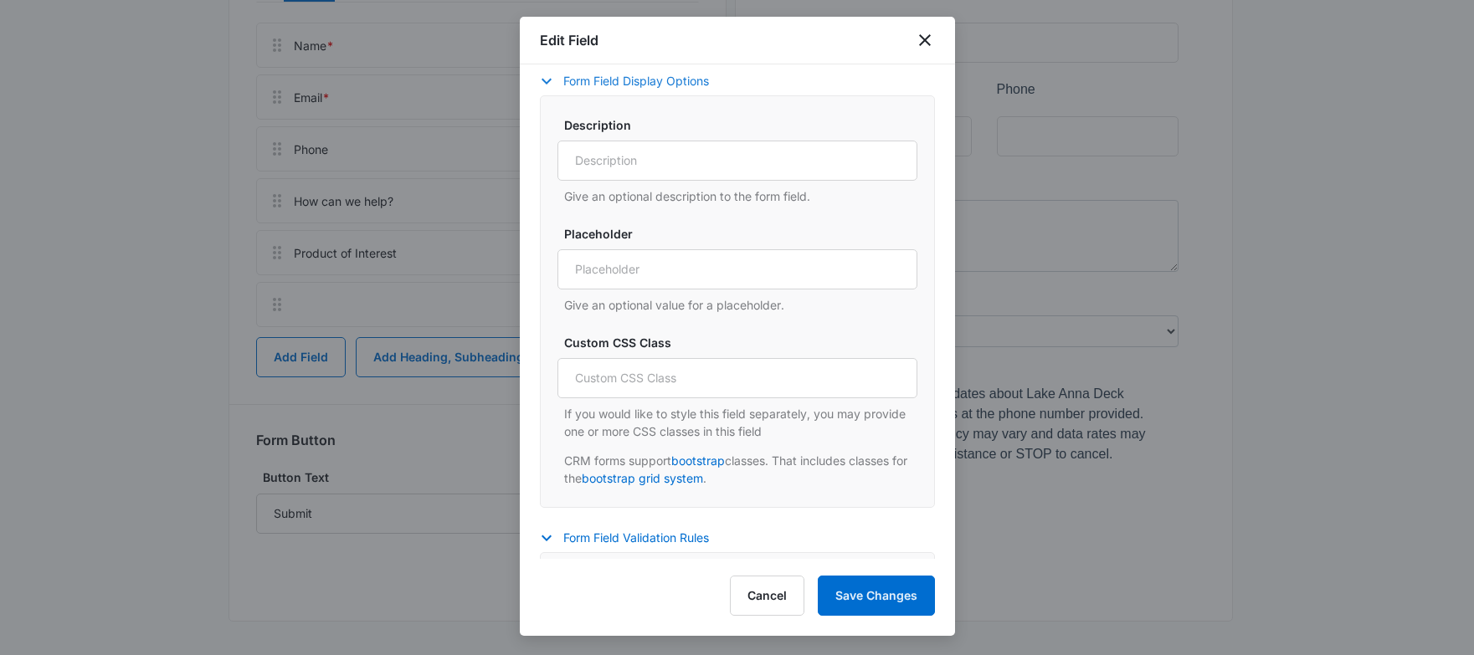
scroll to position [627, 0]
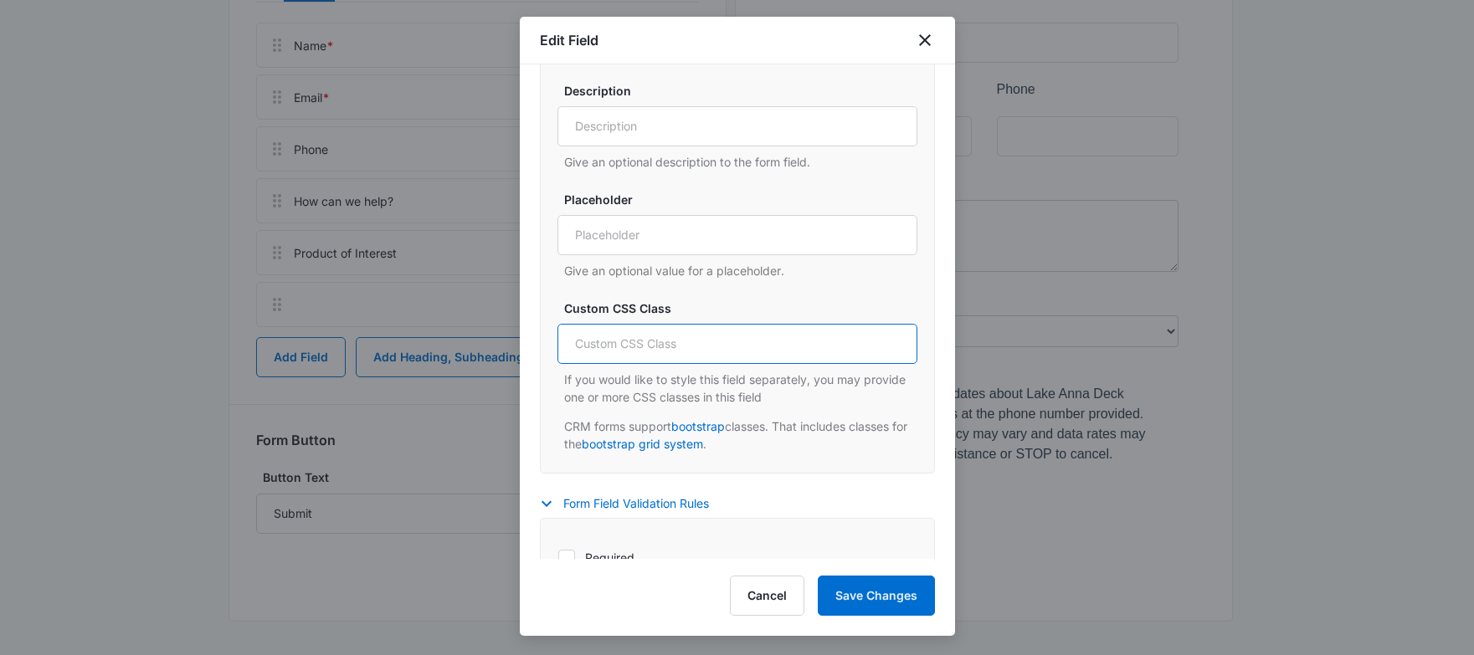
click at [742, 352] on input "Custom CSS Class" at bounding box center [737, 344] width 360 height 40
type input "small"
click at [878, 480] on div "Settings Form Field Label Form Field Label * Please enter a label for the field…" at bounding box center [737, 343] width 395 height 1450
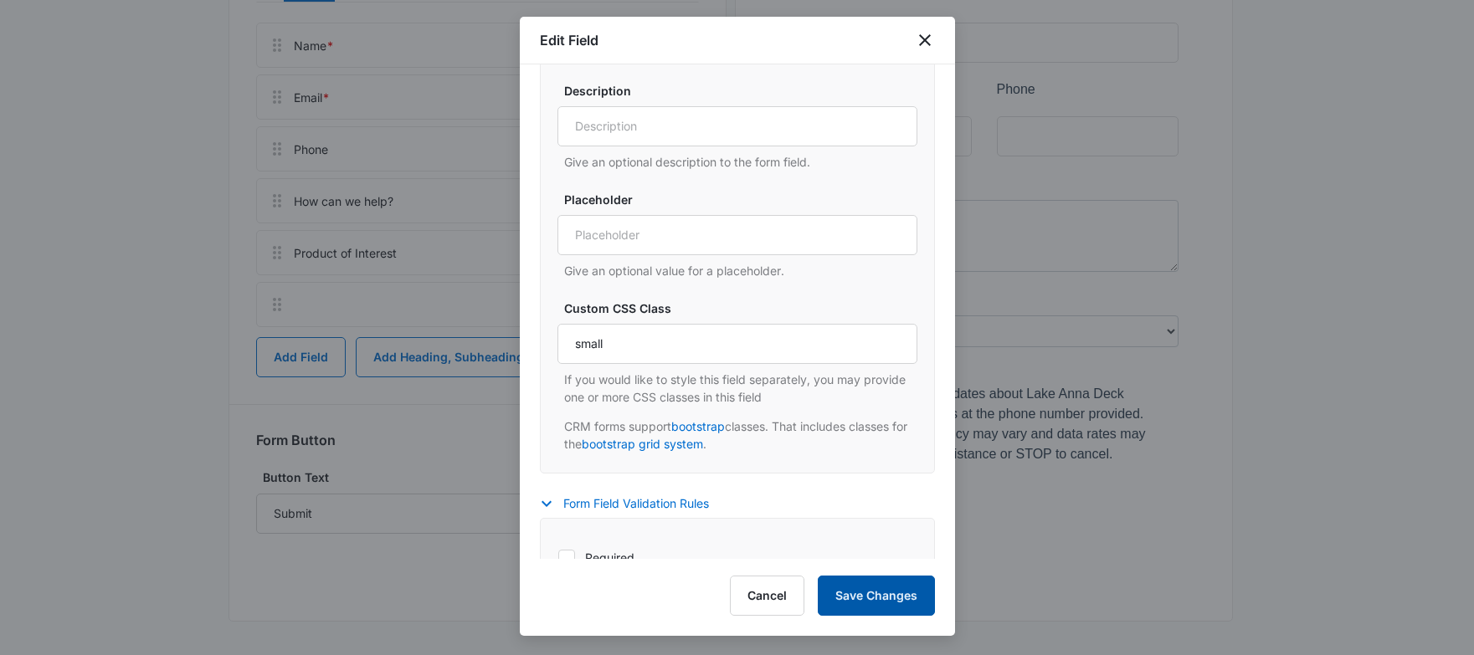
drag, startPoint x: 873, startPoint y: 586, endPoint x: 904, endPoint y: 585, distance: 31.0
click at [873, 586] on button "Save Changes" at bounding box center [876, 596] width 117 height 40
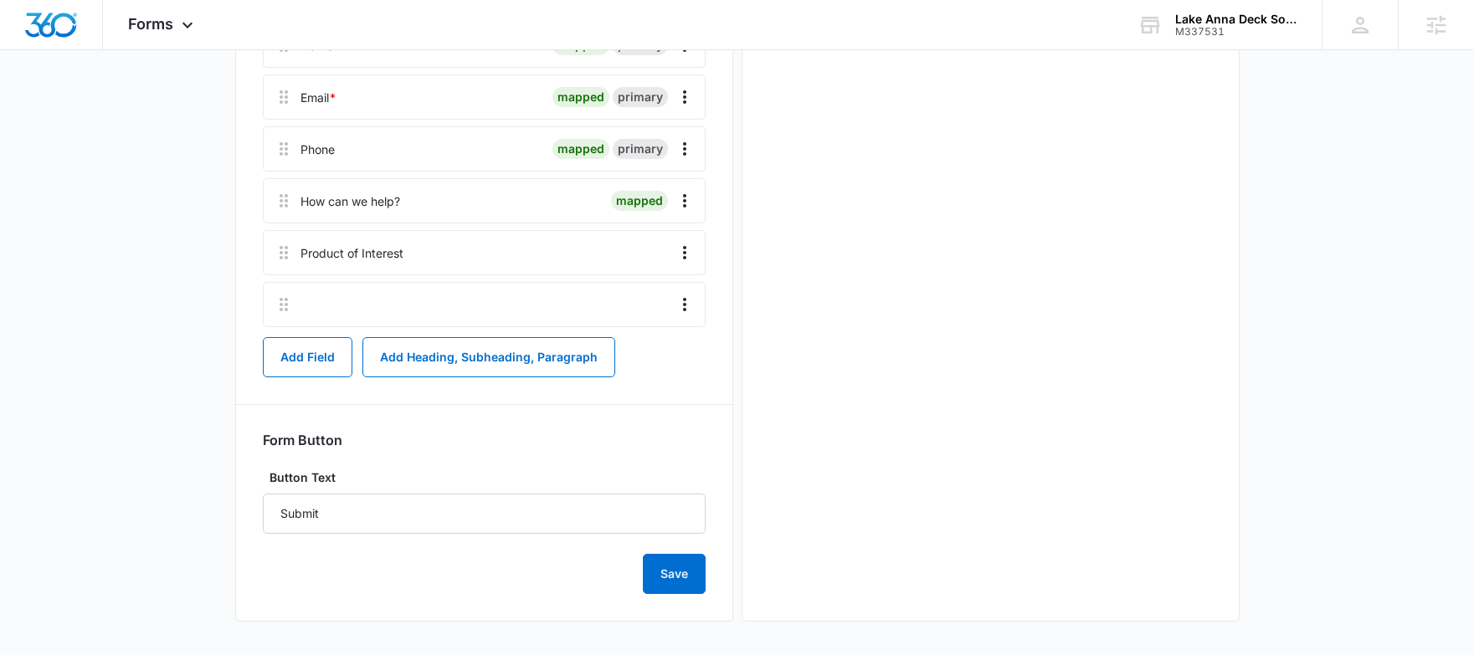
scroll to position [0, 0]
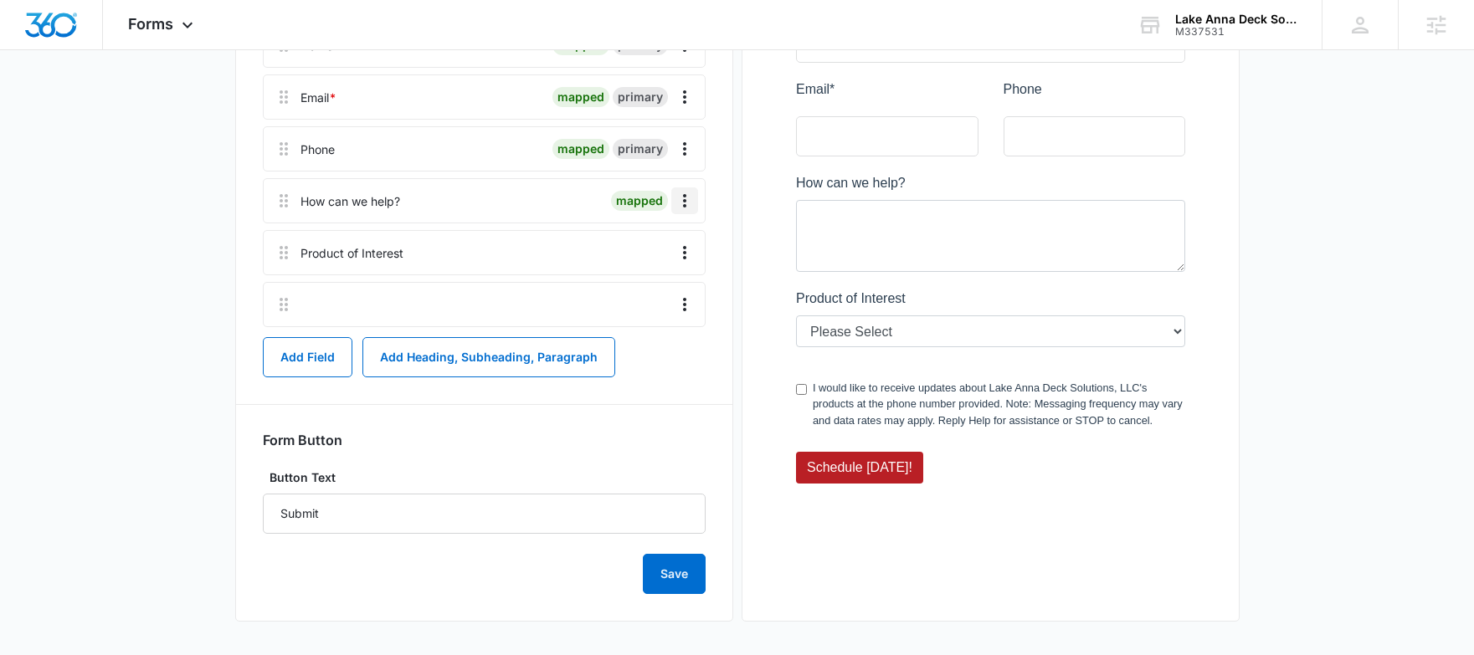
click at [684, 198] on icon "Overflow Menu" at bounding box center [685, 201] width 20 height 20
click at [641, 267] on div "Delete" at bounding box center [639, 273] width 35 height 12
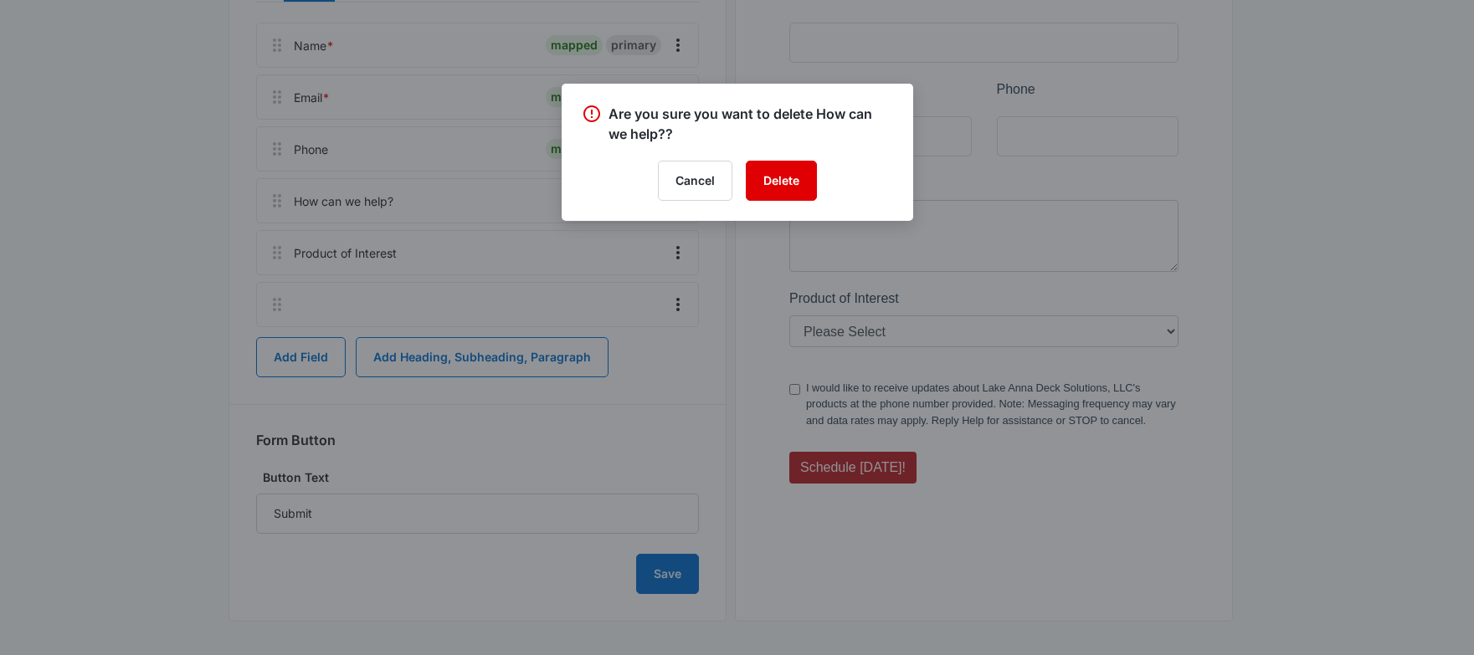
click at [804, 183] on button "Delete" at bounding box center [781, 181] width 71 height 40
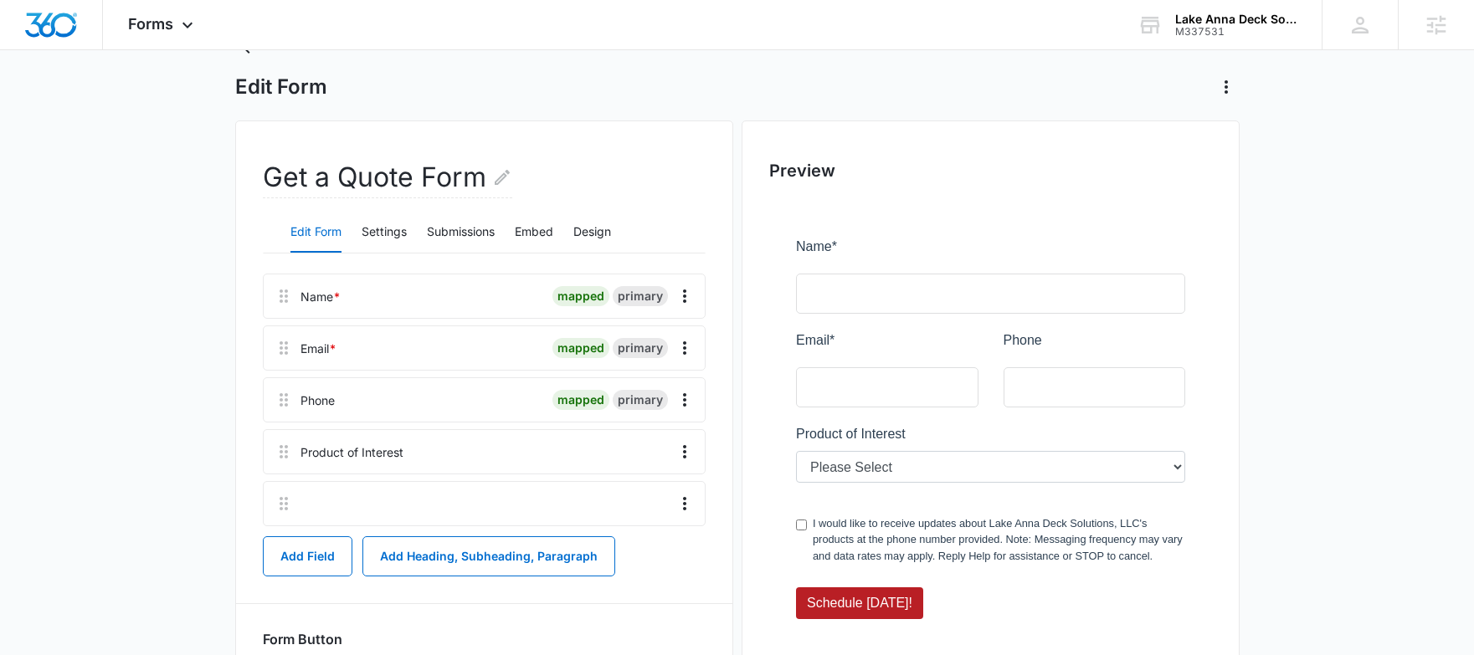
scroll to position [150, 0]
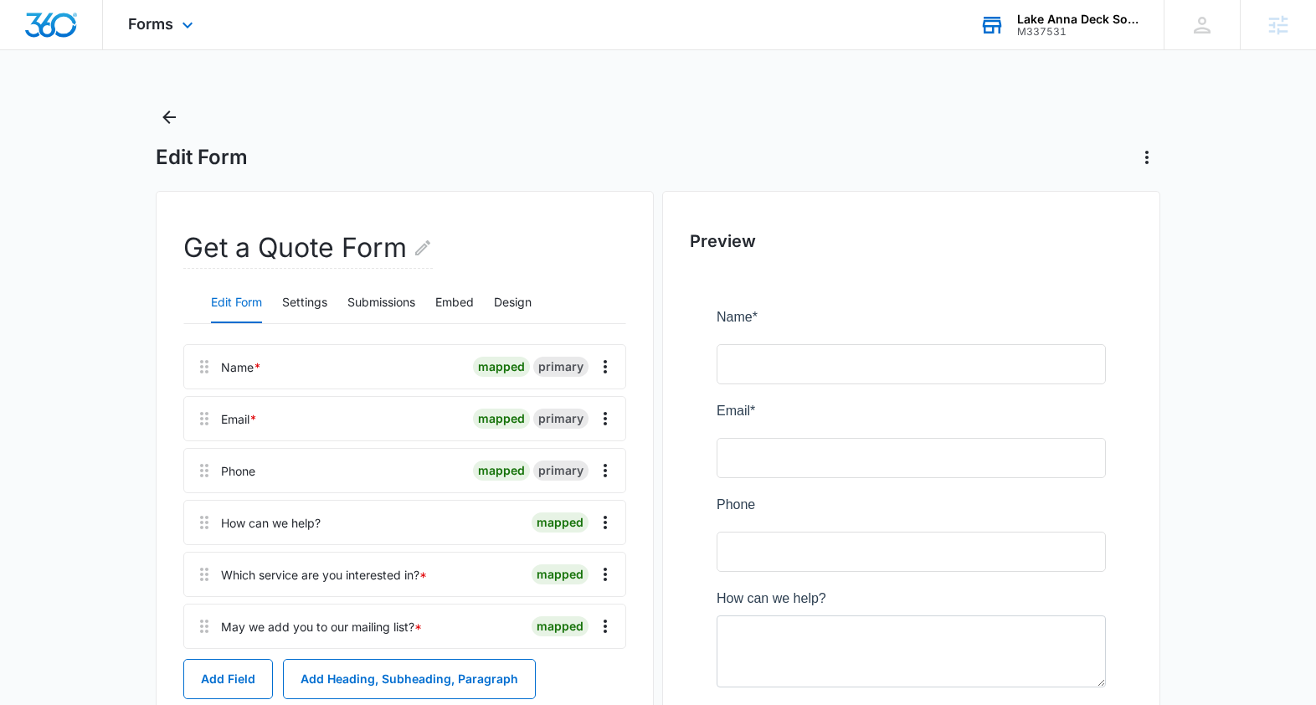
click at [1040, 30] on div "M337531" at bounding box center [1078, 32] width 122 height 12
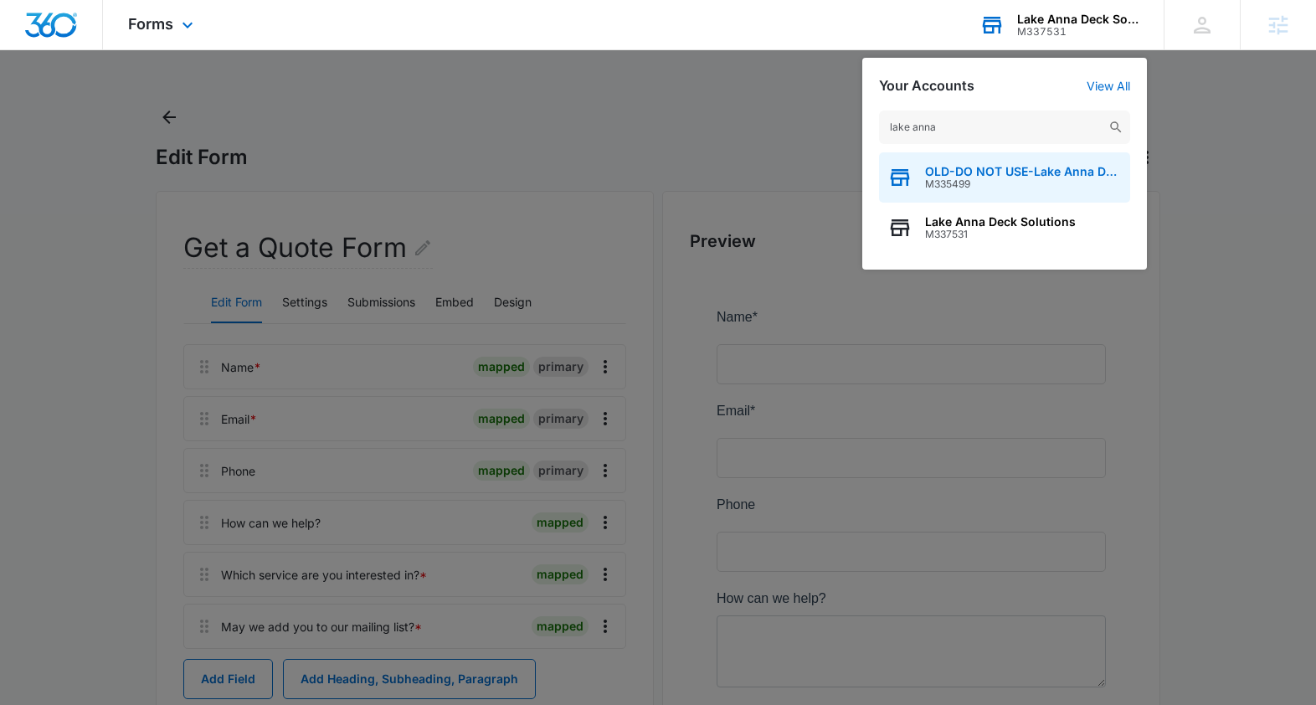
type input "lake anna"
click at [1020, 176] on span "OLD-DO NOT USE-Lake Anna Deck Solutions, LLC" at bounding box center [1023, 171] width 197 height 13
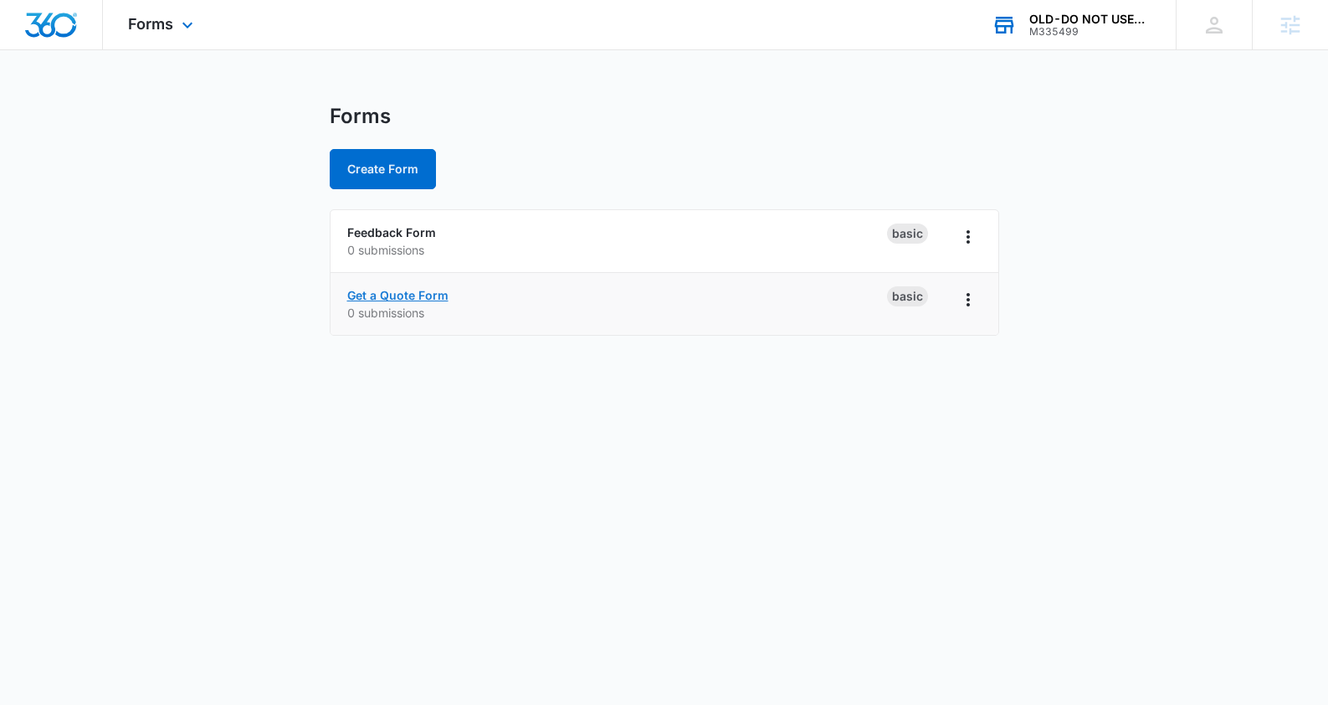
click at [424, 291] on link "Get a Quote Form" at bounding box center [397, 295] width 101 height 14
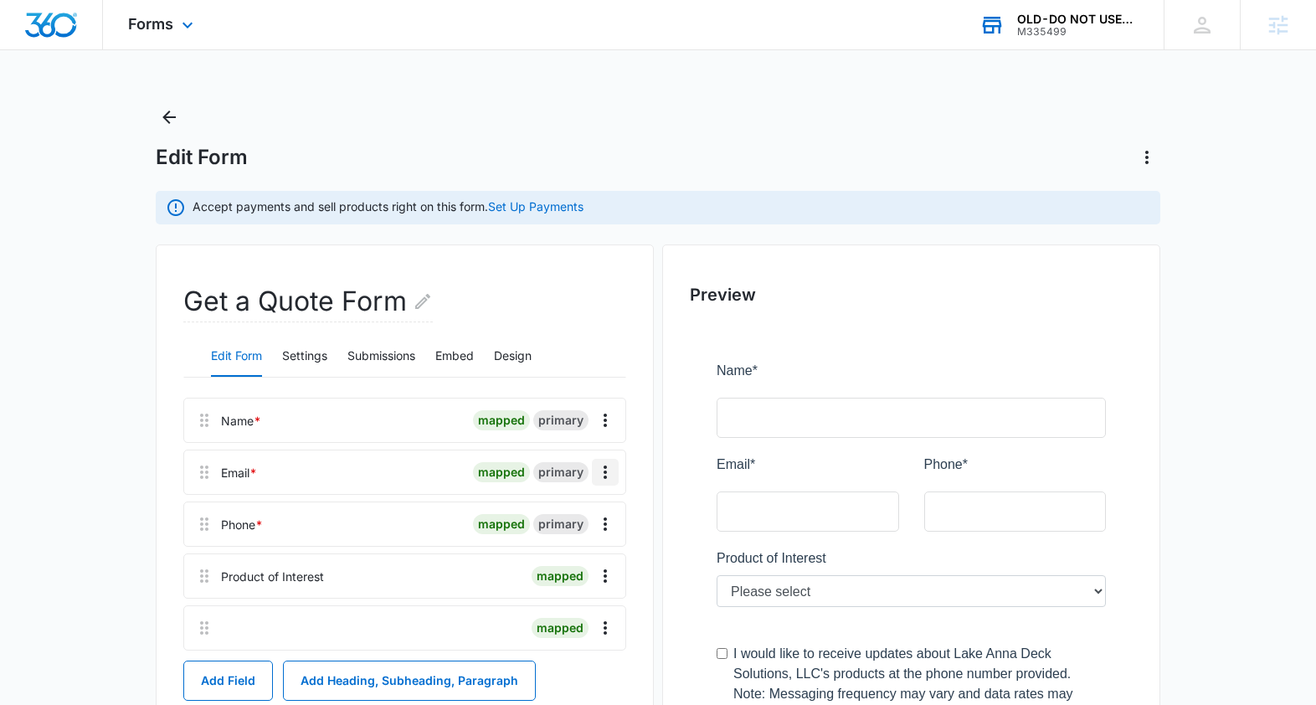
click at [600, 473] on icon "Overflow Menu" at bounding box center [605, 472] width 20 height 20
click at [532, 516] on button "Edit" at bounding box center [569, 518] width 95 height 25
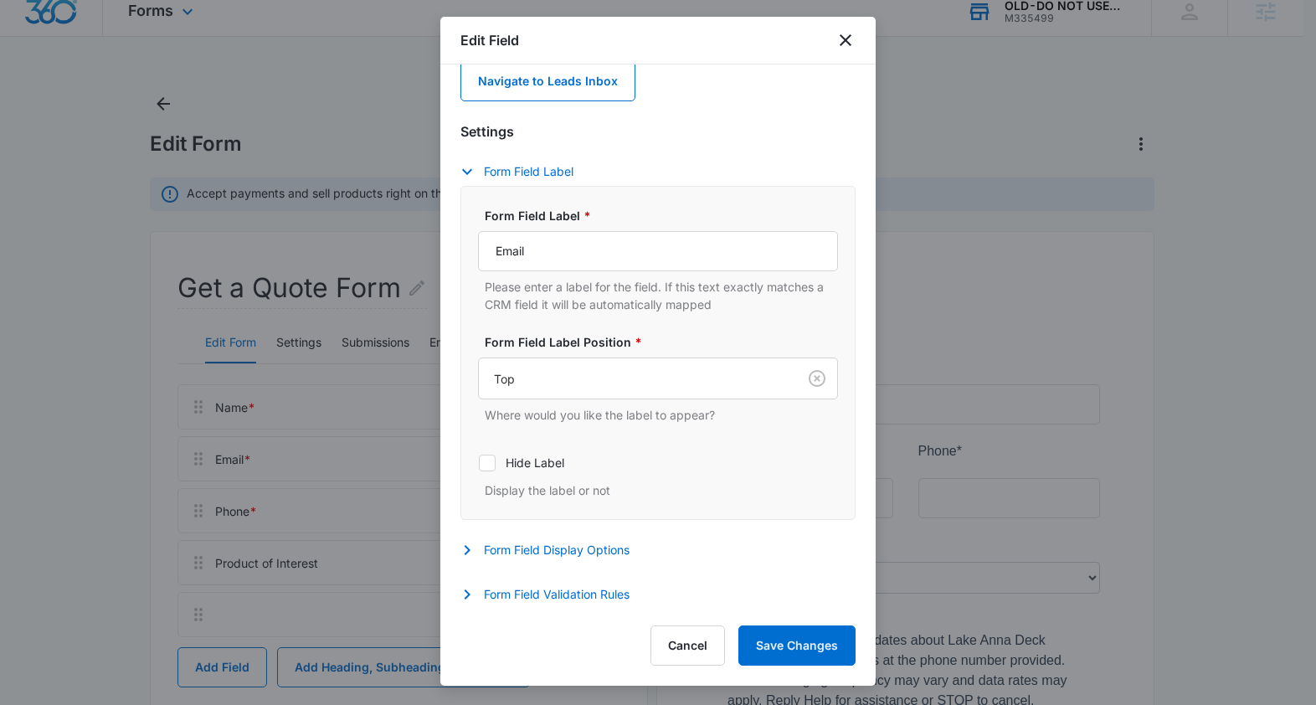
scroll to position [24, 0]
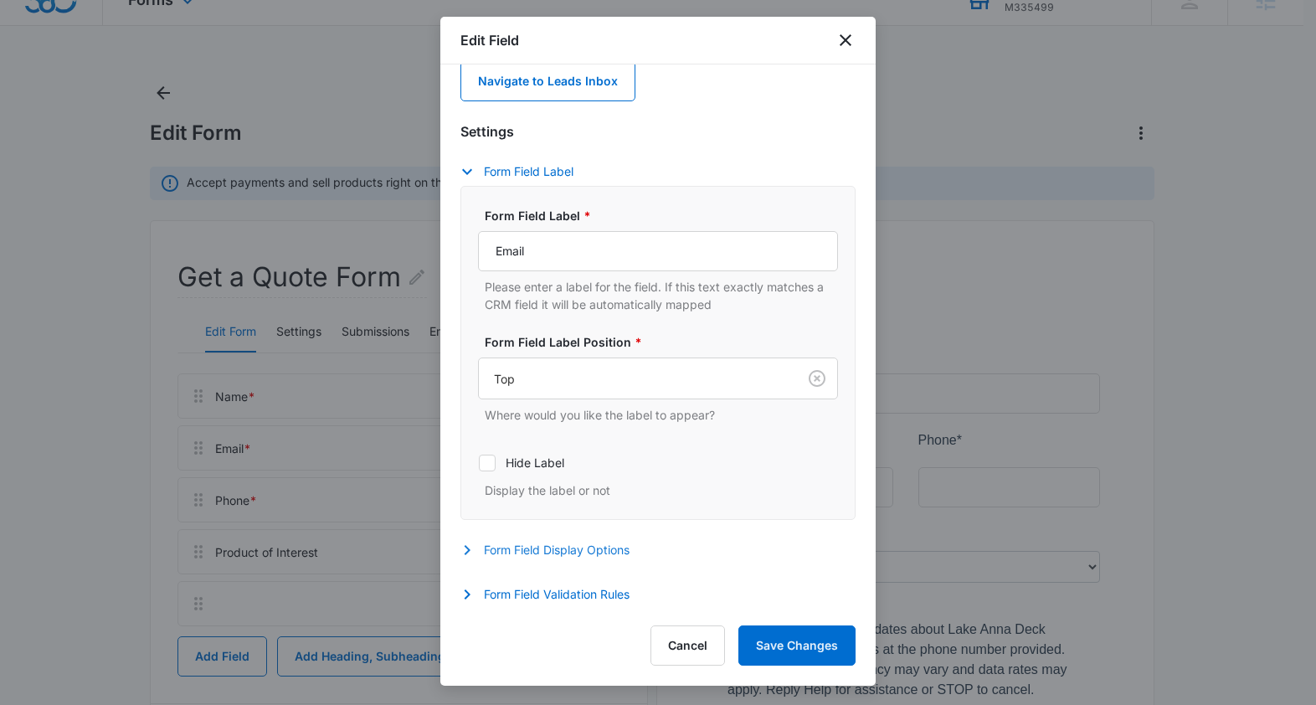
click at [579, 548] on button "Form Field Display Options" at bounding box center [553, 550] width 186 height 20
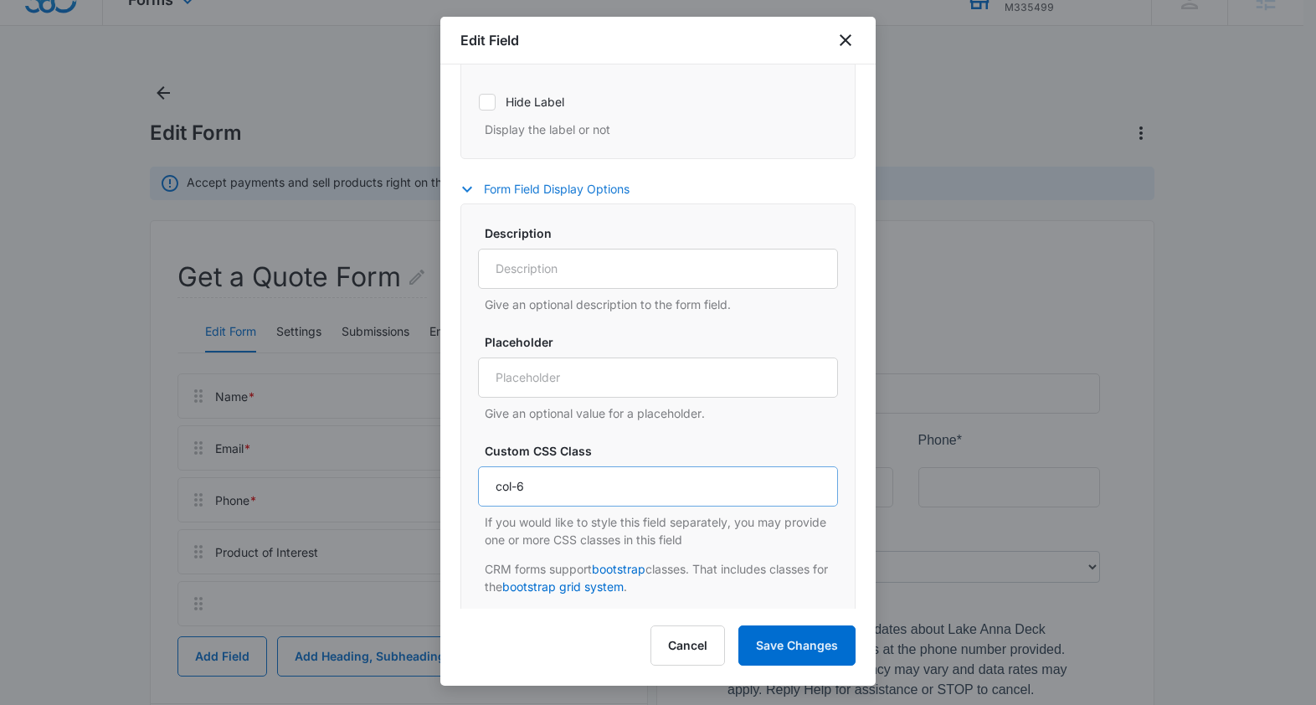
scroll to position [443, 0]
drag, startPoint x: 542, startPoint y: 493, endPoint x: 440, endPoint y: 491, distance: 101.3
click at [440, 491] on div "Field Mapping Manage your field mapping in the CRM Leads Inbox Navigate to Lead…" at bounding box center [657, 336] width 435 height 544
click at [659, 636] on button "Cancel" at bounding box center [687, 645] width 74 height 40
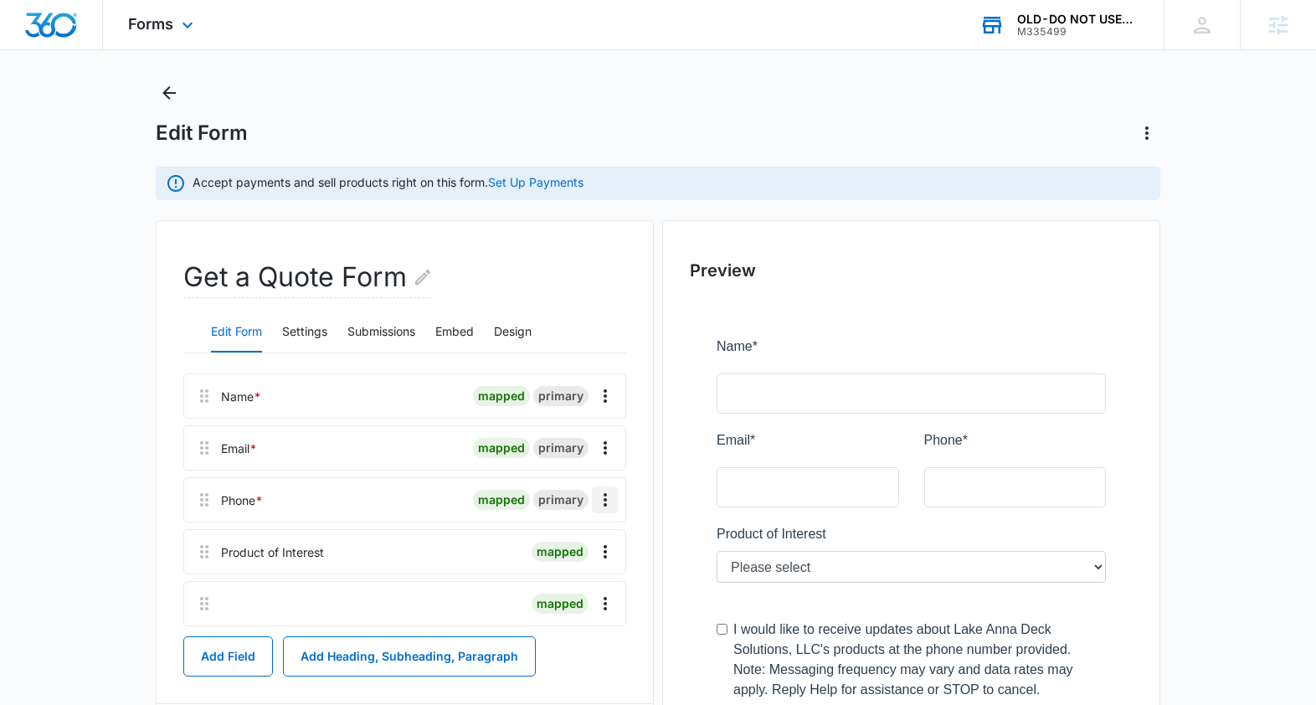
click at [610, 505] on icon "Overflow Menu" at bounding box center [605, 500] width 20 height 20
click at [576, 546] on div "Edit" at bounding box center [559, 547] width 35 height 12
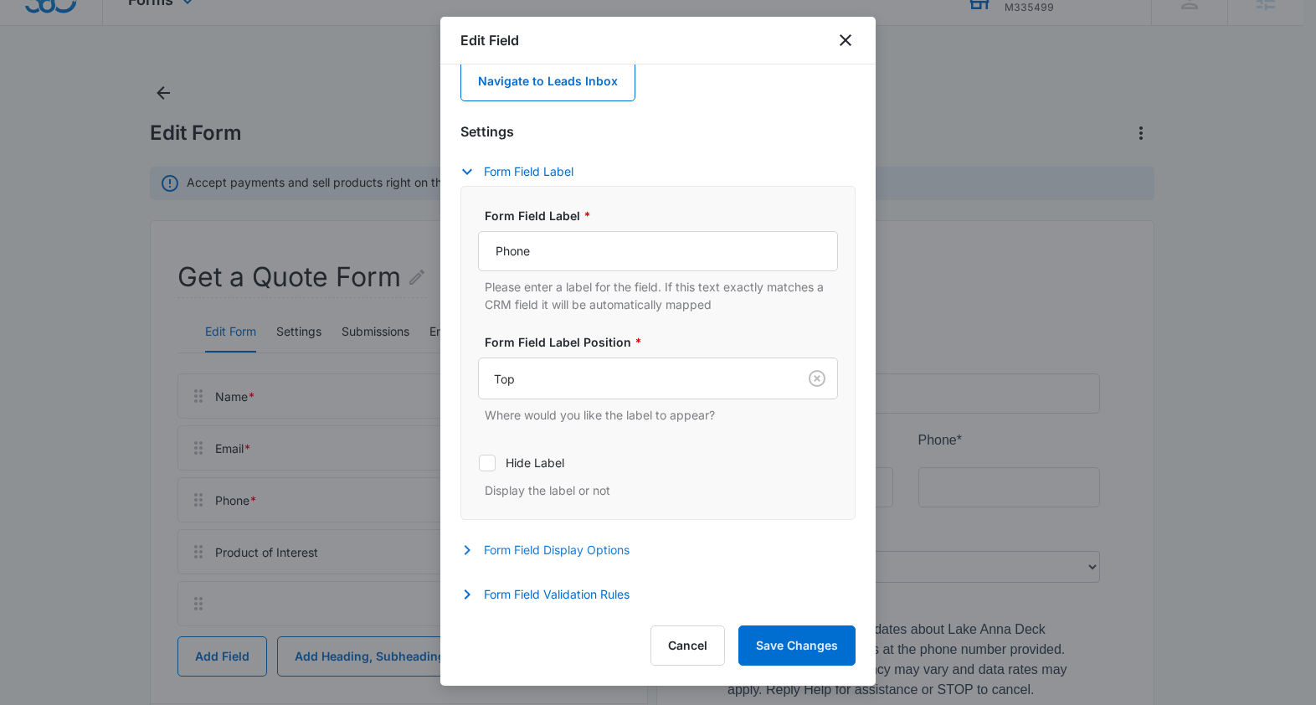
drag, startPoint x: 563, startPoint y: 552, endPoint x: 569, endPoint y: 537, distance: 16.9
click at [564, 551] on button "Form Field Display Options" at bounding box center [553, 550] width 186 height 20
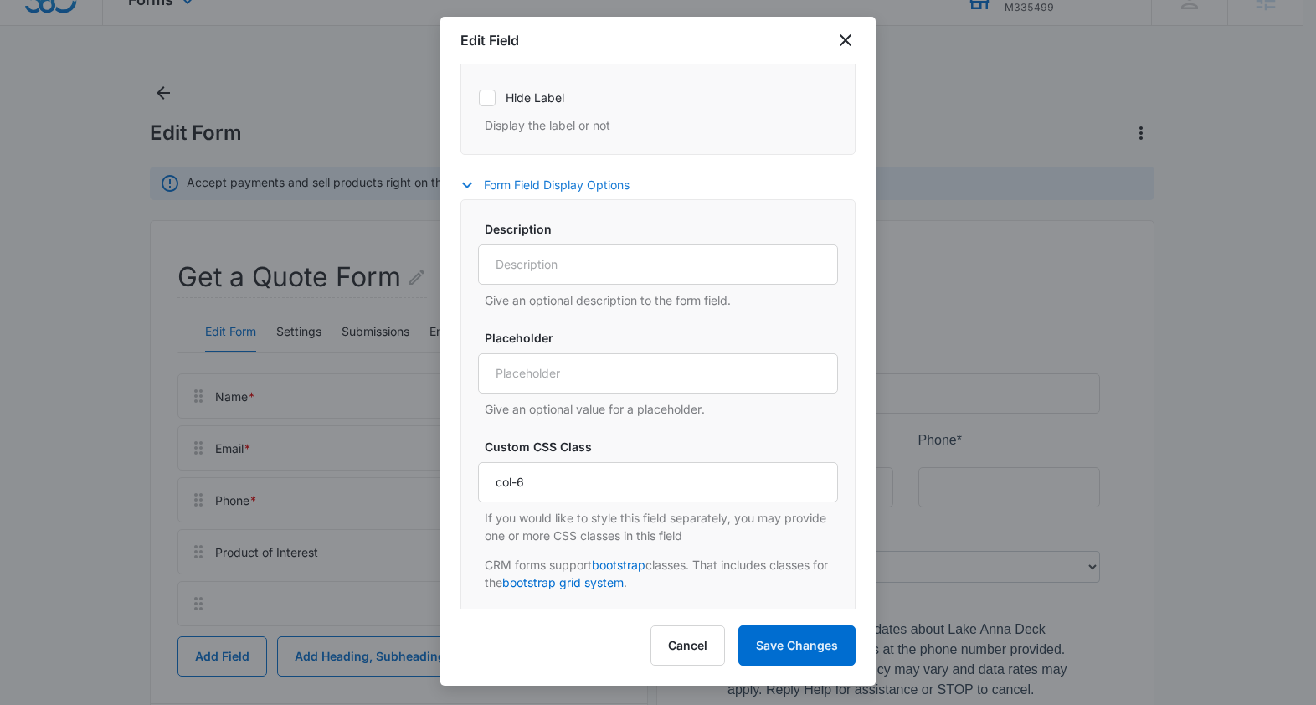
scroll to position [492, 0]
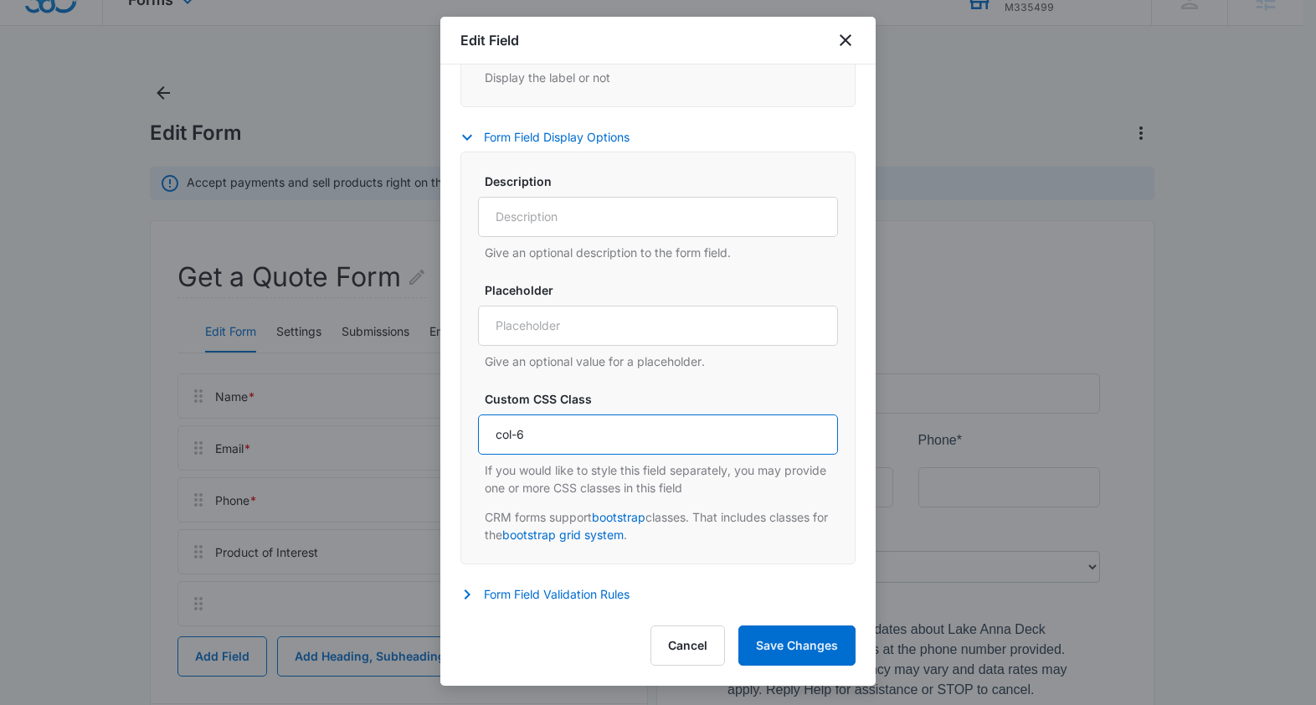
click at [565, 447] on input "col-6" at bounding box center [658, 434] width 360 height 40
click at [843, 38] on icon "close" at bounding box center [846, 40] width 12 height 12
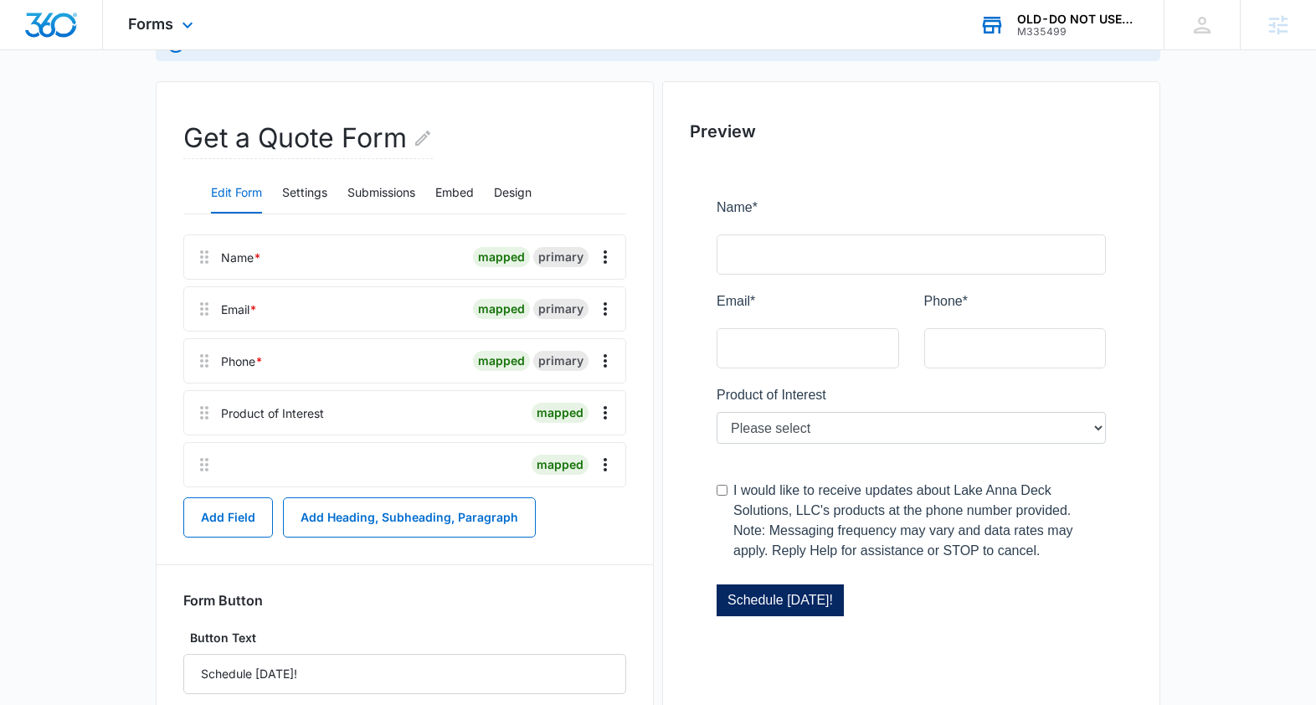
scroll to position [181, 0]
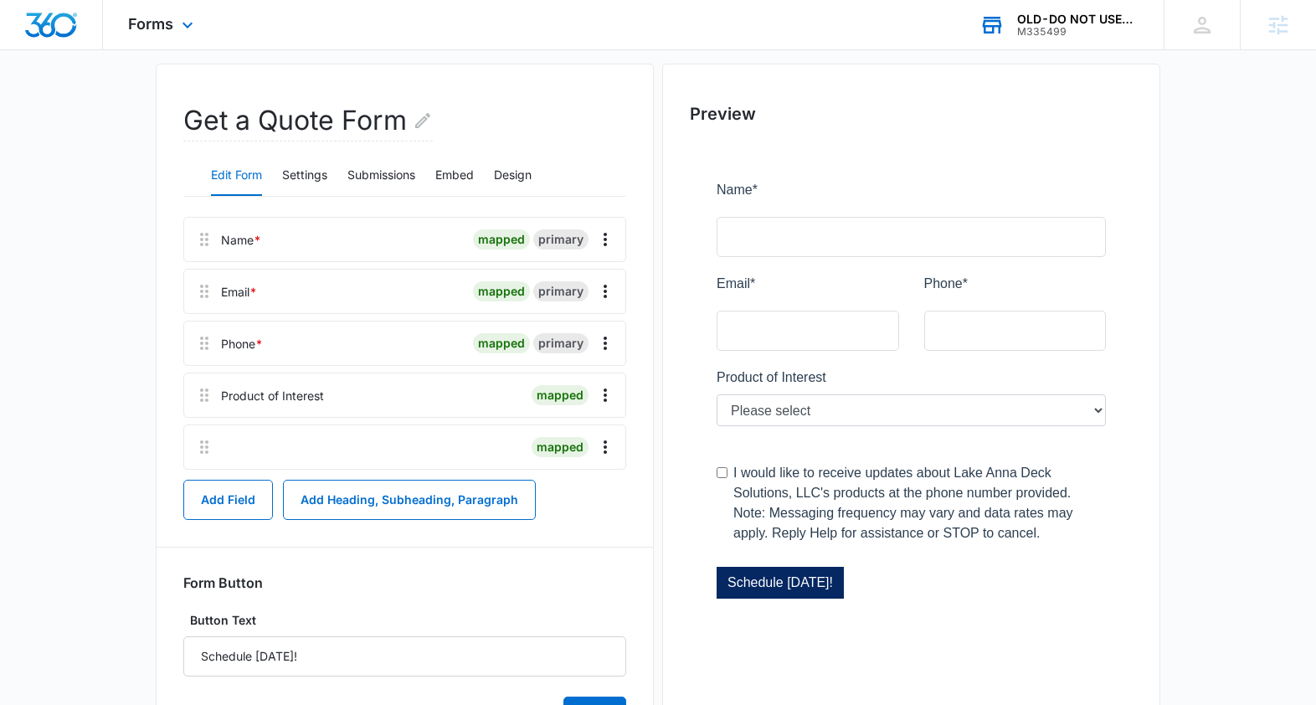
drag, startPoint x: 724, startPoint y: 373, endPoint x: 817, endPoint y: 378, distance: 93.0
click at [817, 378] on div at bounding box center [911, 396] width 443 height 507
click at [248, 398] on div "Product of Interest" at bounding box center [272, 396] width 103 height 18
drag, startPoint x: 264, startPoint y: 386, endPoint x: 214, endPoint y: 388, distance: 49.4
click at [214, 388] on div "Product of Interest mapped" at bounding box center [404, 394] width 443 height 45
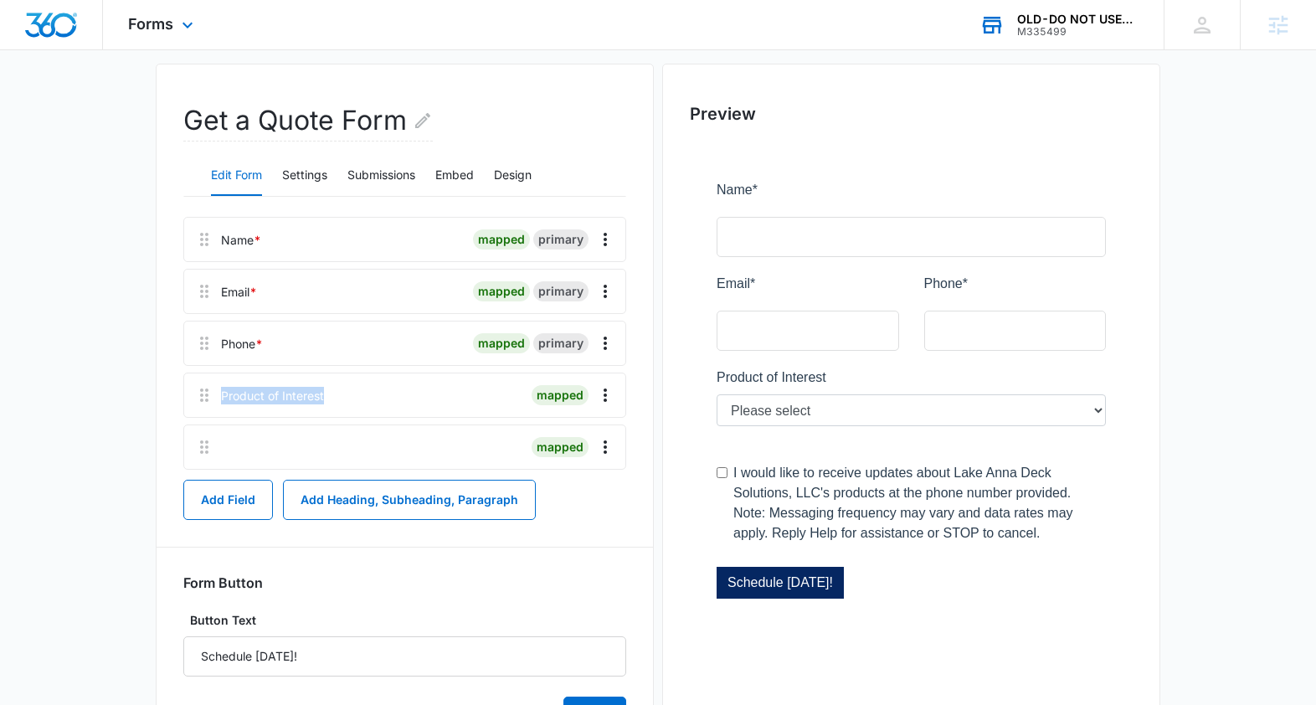
copy div "Product of Interest"
click at [604, 398] on icon "Overflow Menu" at bounding box center [605, 394] width 3 height 13
click at [568, 439] on div "Edit" at bounding box center [559, 442] width 35 height 12
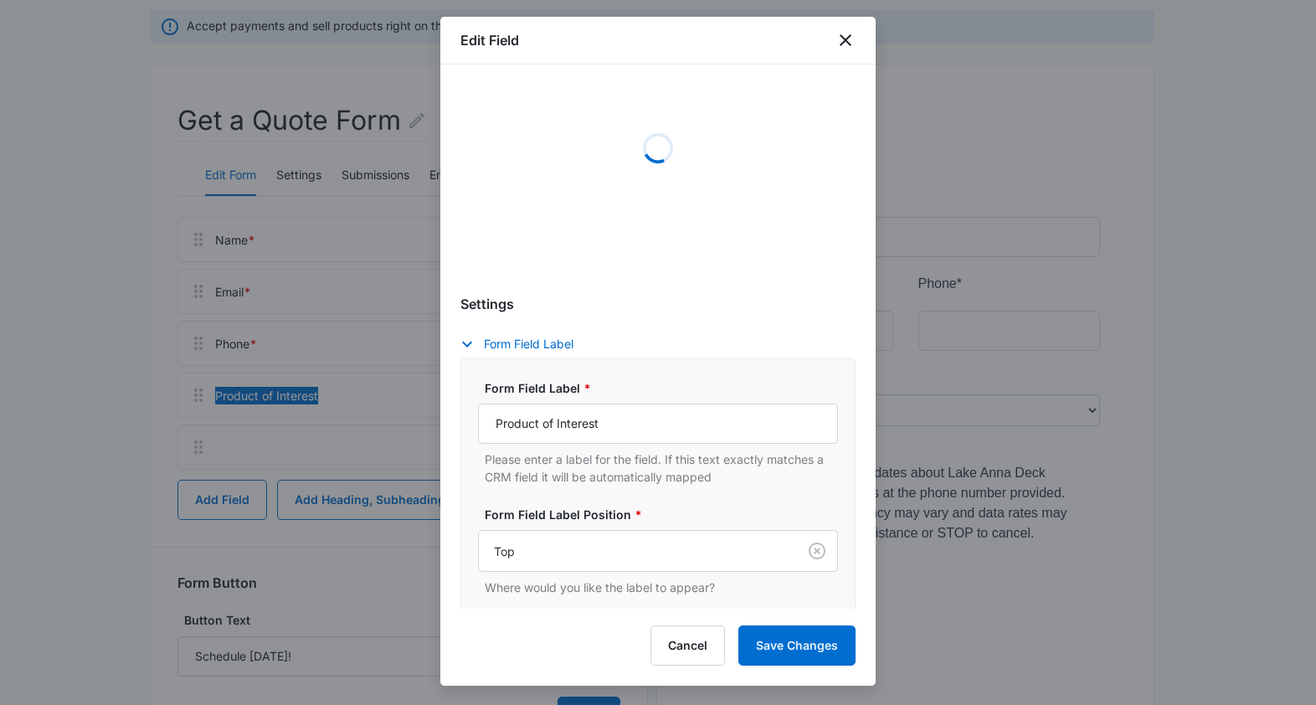
scroll to position [290, 0]
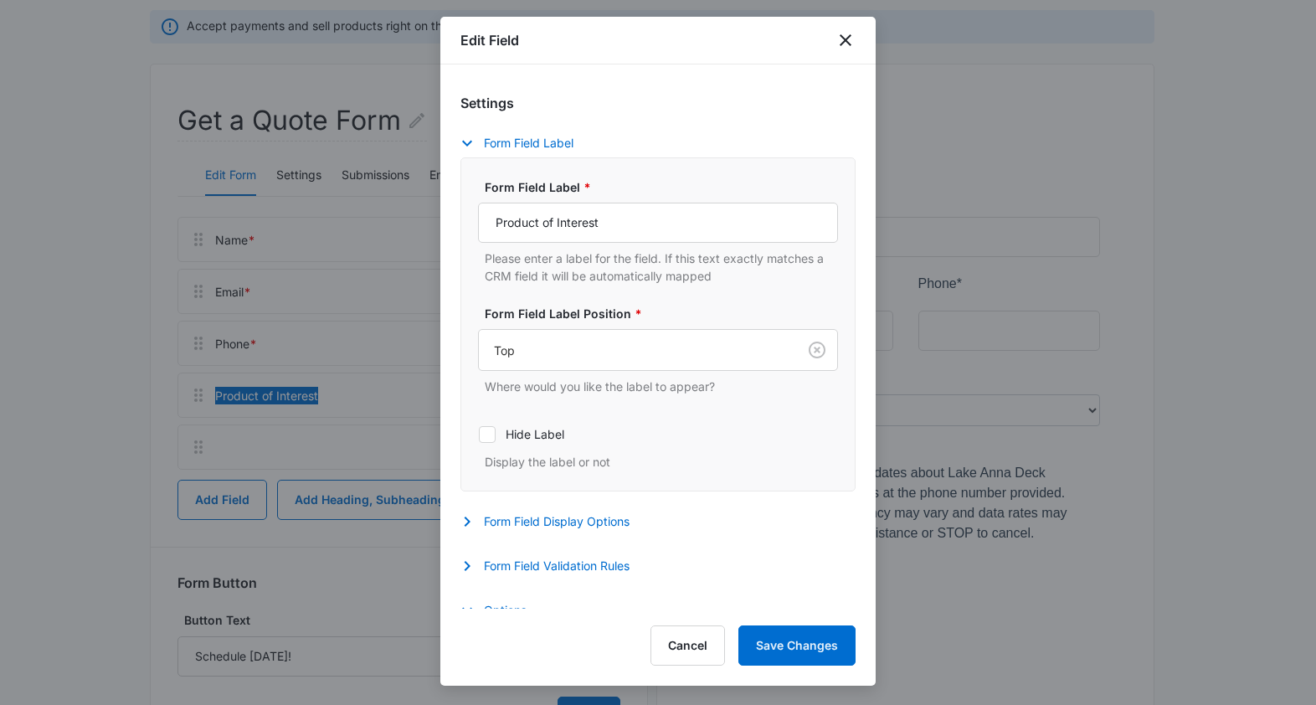
select select "370"
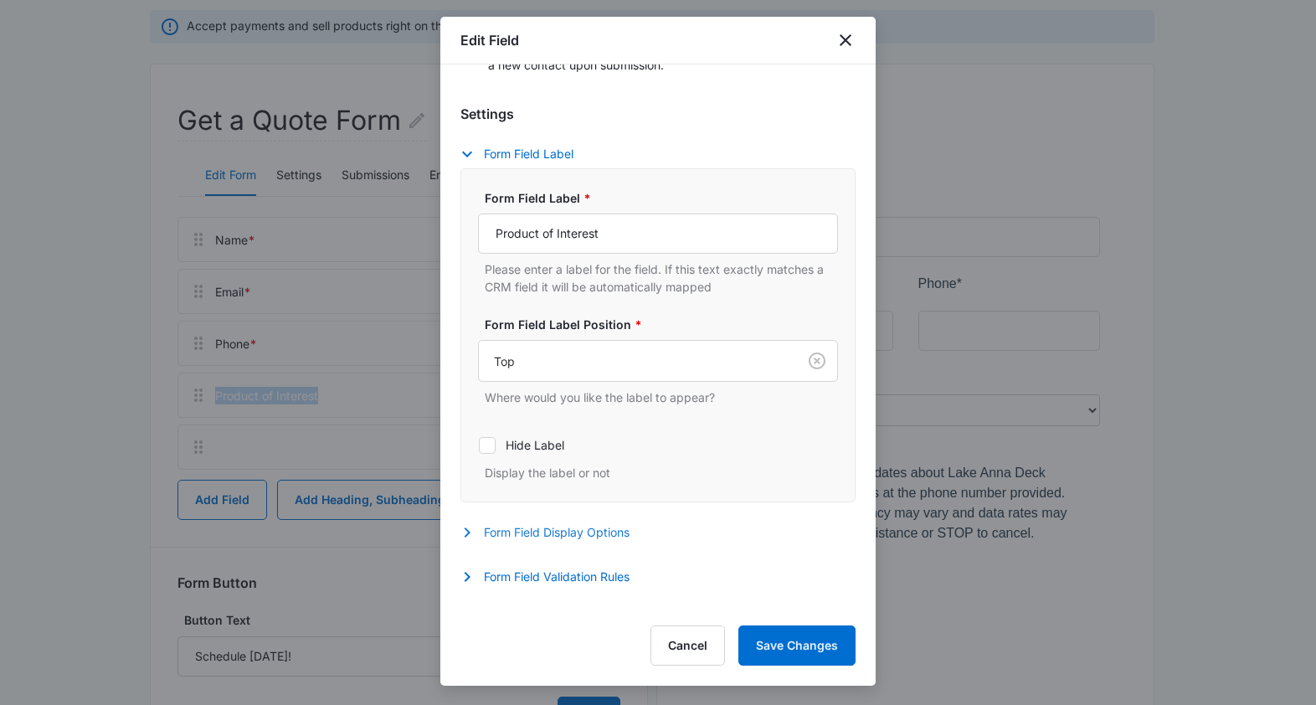
click at [604, 529] on button "Form Field Display Options" at bounding box center [553, 532] width 186 height 20
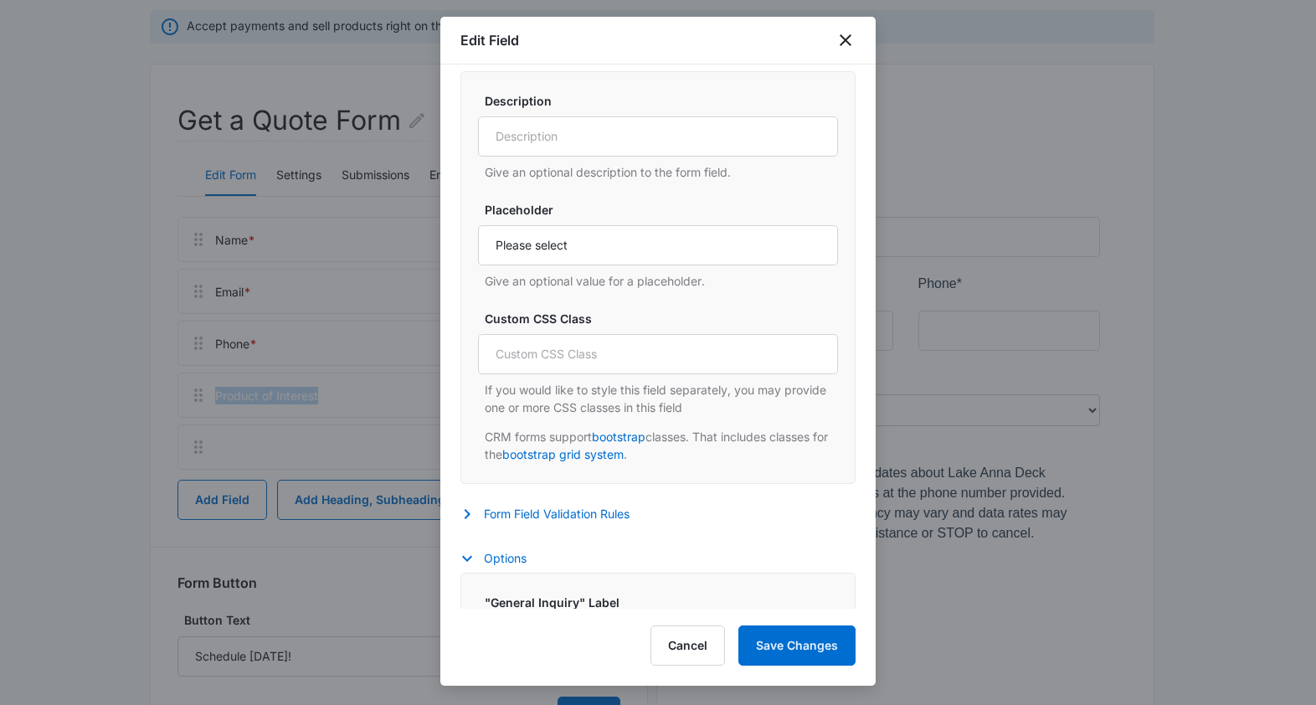
scroll to position [784, 0]
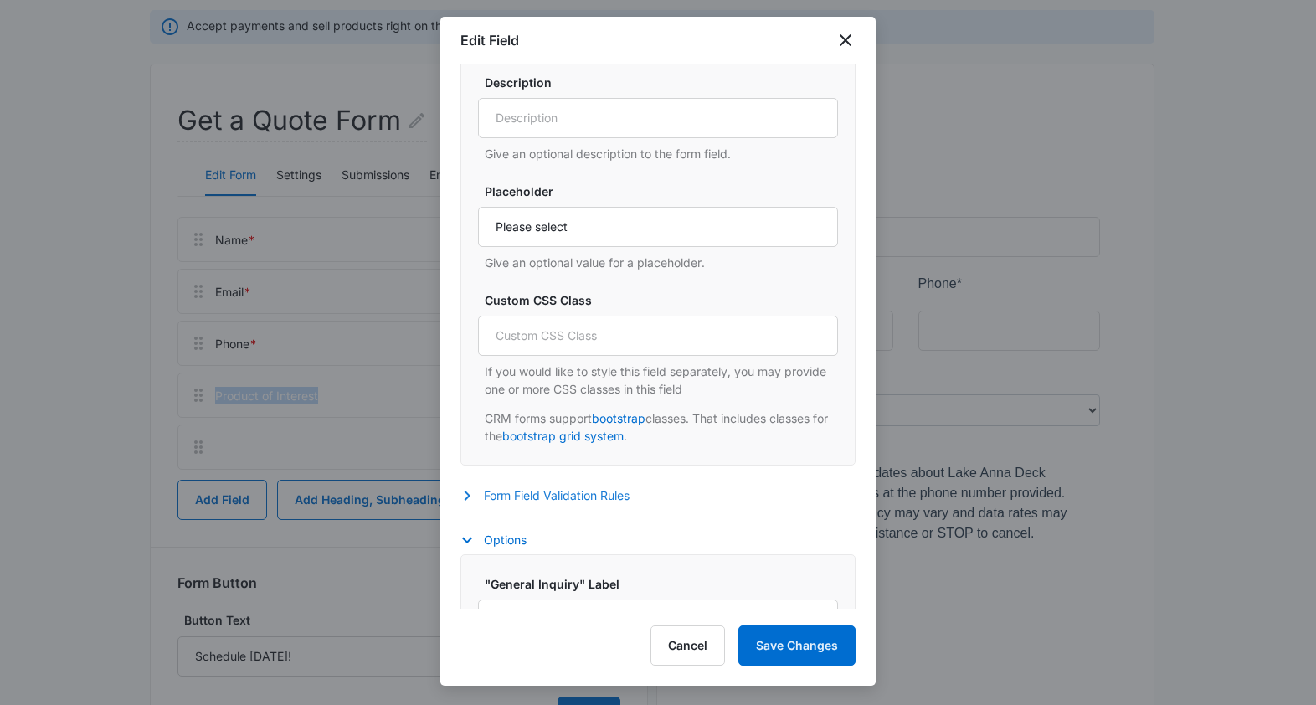
click at [587, 495] on button "Form Field Validation Rules" at bounding box center [553, 496] width 186 height 20
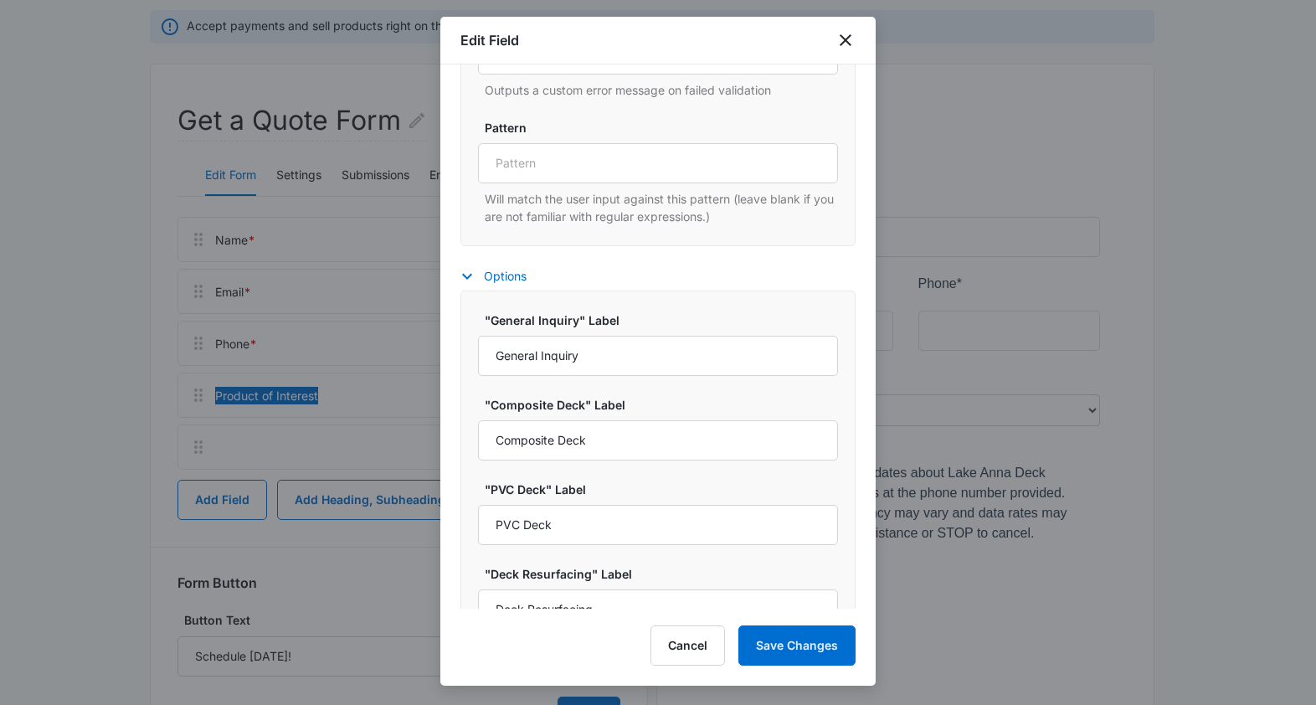
scroll to position [1613, 0]
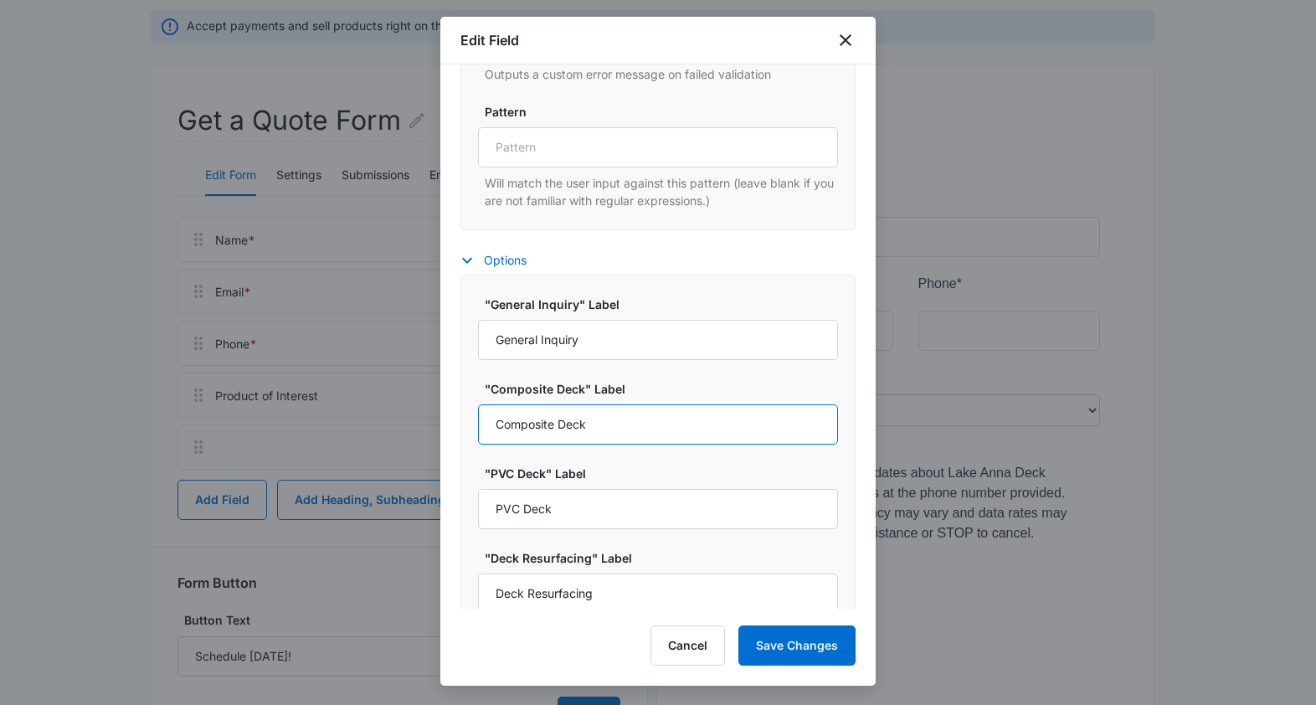
click at [568, 428] on input "Composite Deck" at bounding box center [658, 424] width 360 height 40
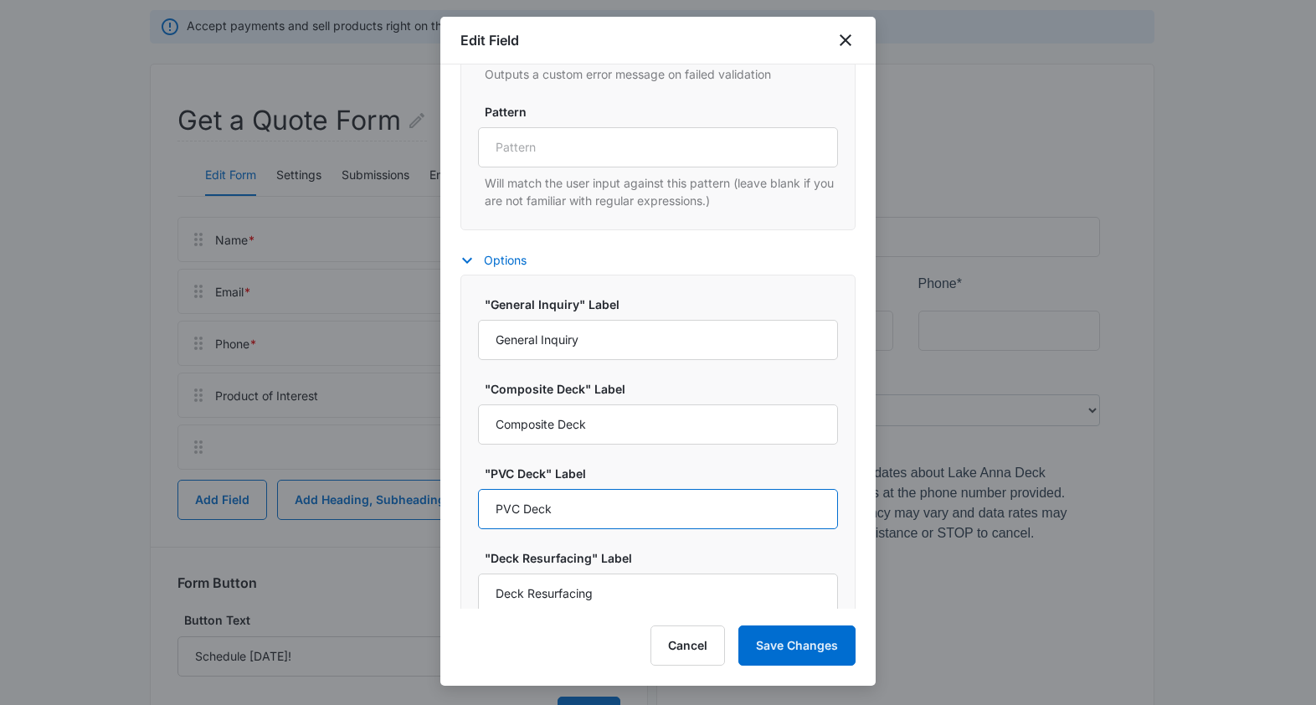
click at [544, 513] on input "PVC Deck" at bounding box center [658, 509] width 360 height 40
click at [542, 512] on input "PVC Deck" at bounding box center [658, 509] width 360 height 40
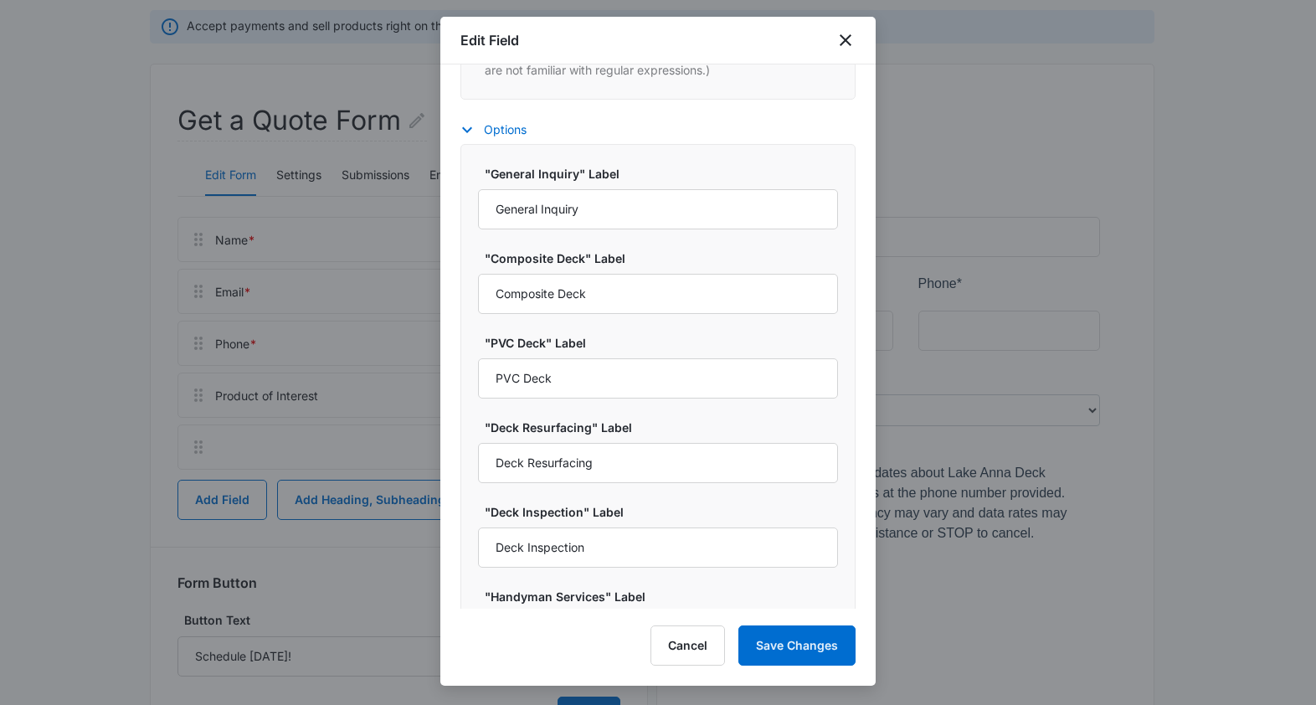
scroll to position [1806, 0]
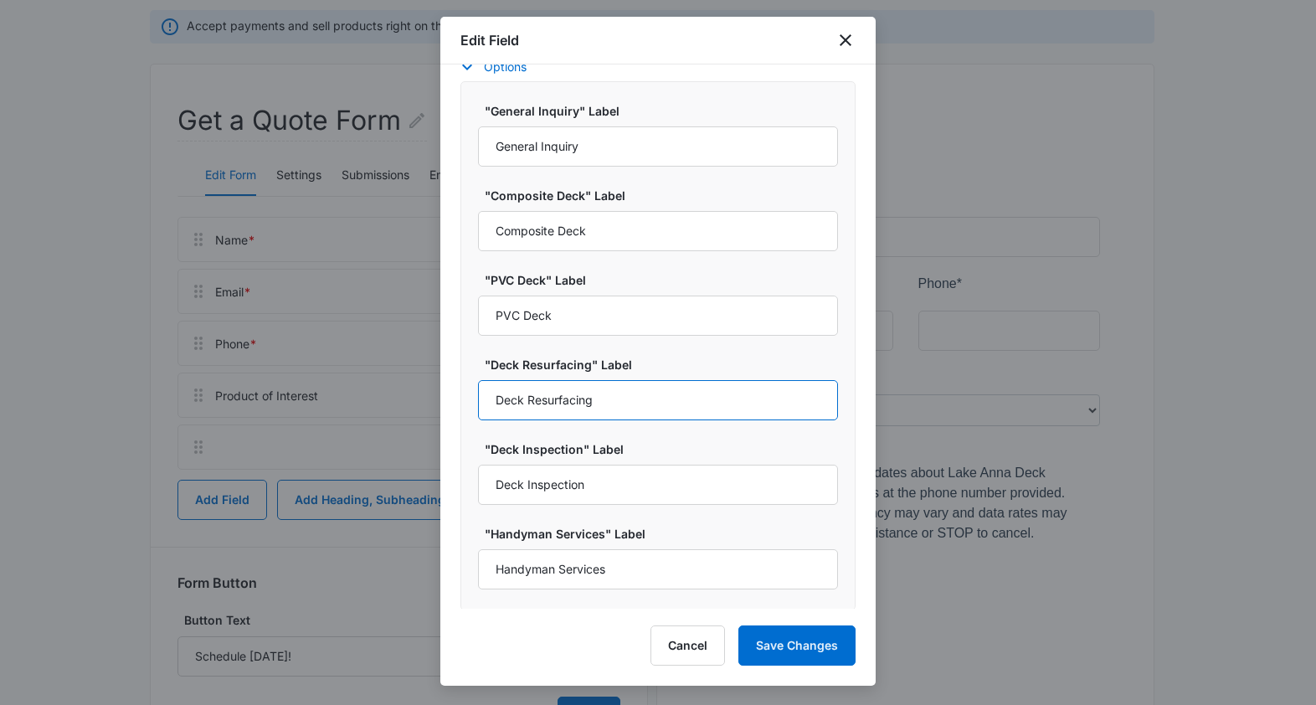
click at [541, 404] on input "Deck Resurfacing" at bounding box center [658, 400] width 360 height 40
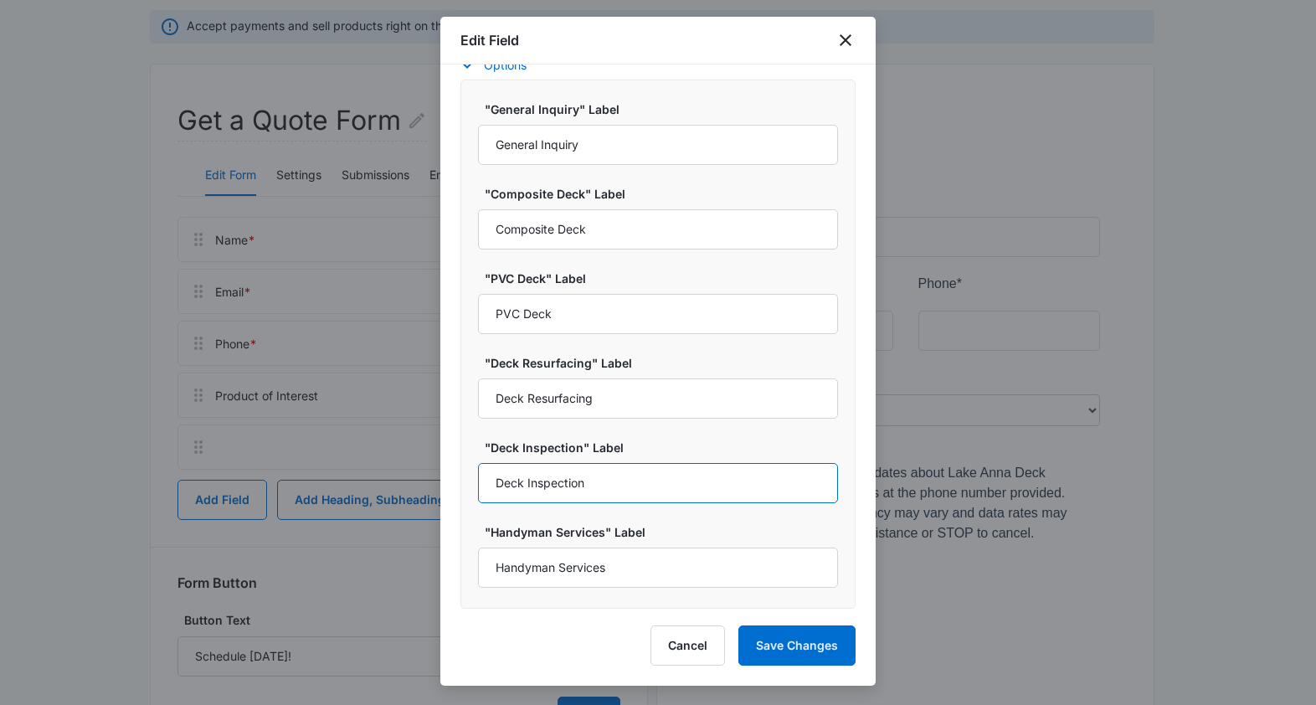
click at [543, 482] on input "Deck Inspection" at bounding box center [658, 483] width 360 height 40
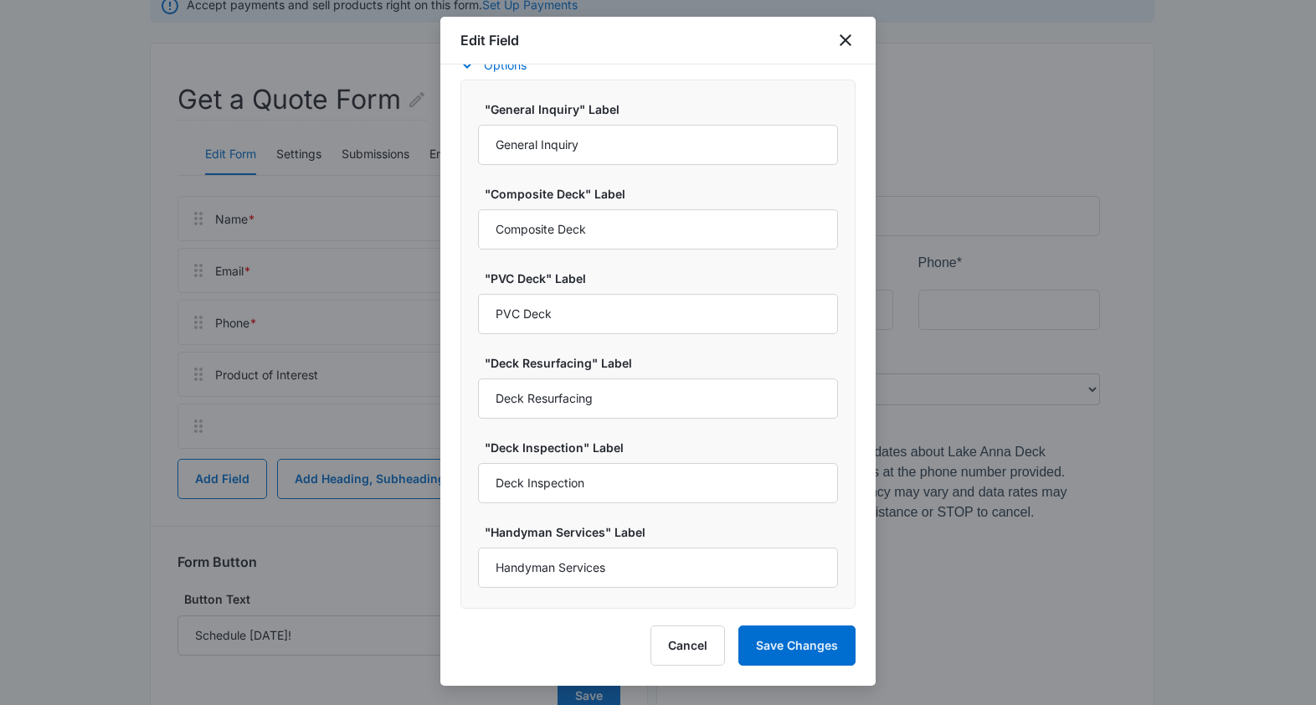
scroll to position [203, 0]
click at [556, 571] on input "Handyman Services" at bounding box center [658, 567] width 360 height 40
click at [556, 570] on input "Handyman Services" at bounding box center [658, 567] width 360 height 40
click at [562, 569] on input "Handyman Services" at bounding box center [658, 567] width 360 height 40
click at [560, 569] on input "Handyman Services" at bounding box center [658, 567] width 360 height 40
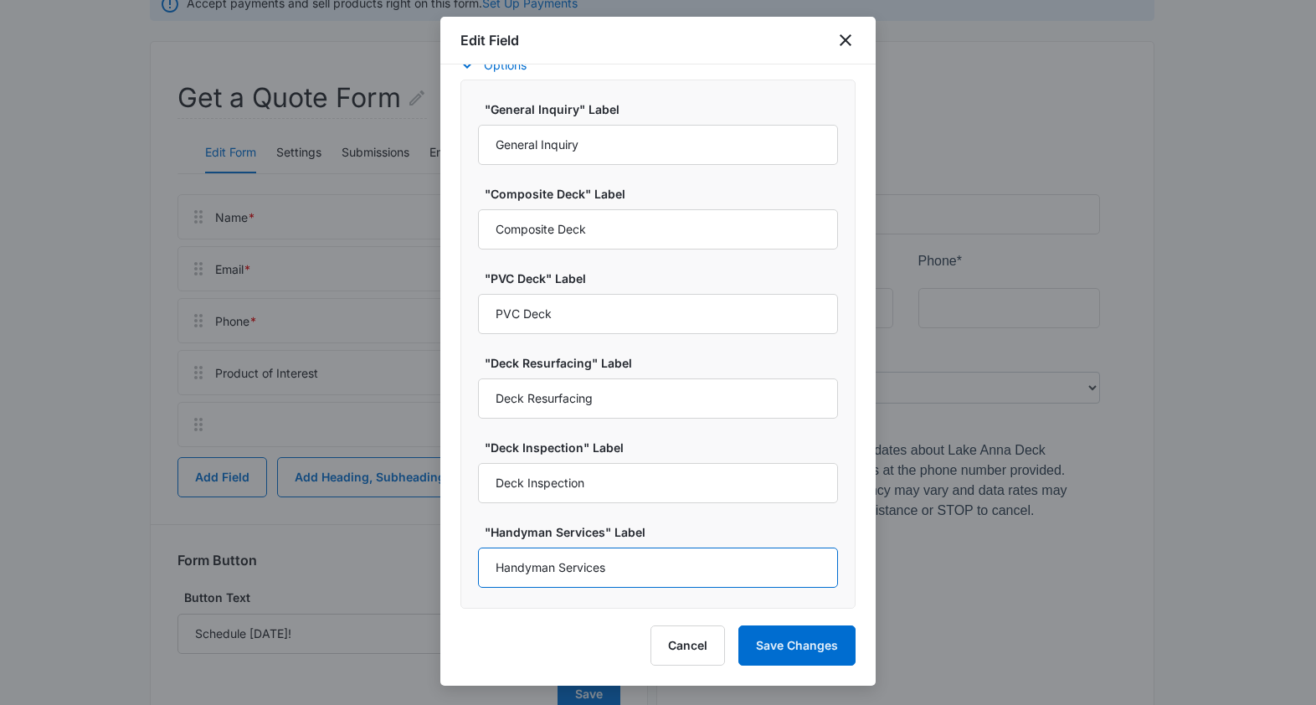
click at [560, 569] on input "Handyman Services" at bounding box center [658, 567] width 360 height 40
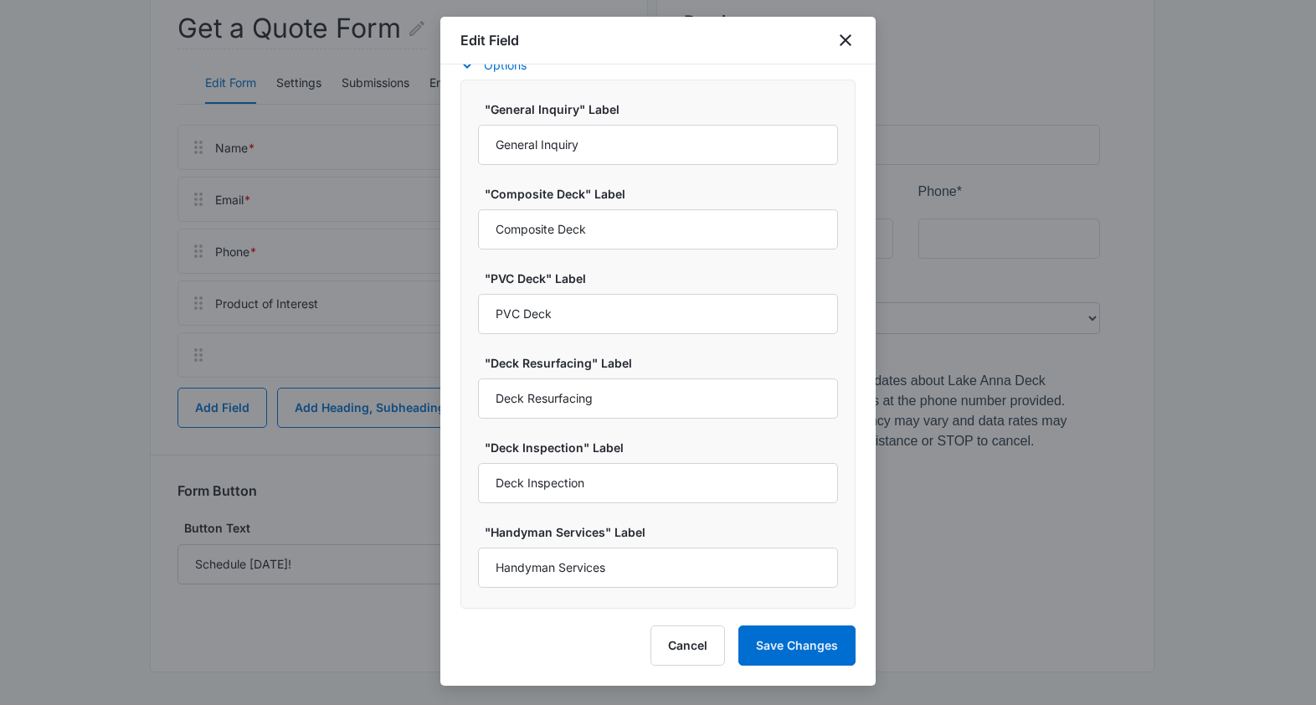
scroll to position [274, 0]
click at [687, 649] on button "Cancel" at bounding box center [687, 645] width 74 height 40
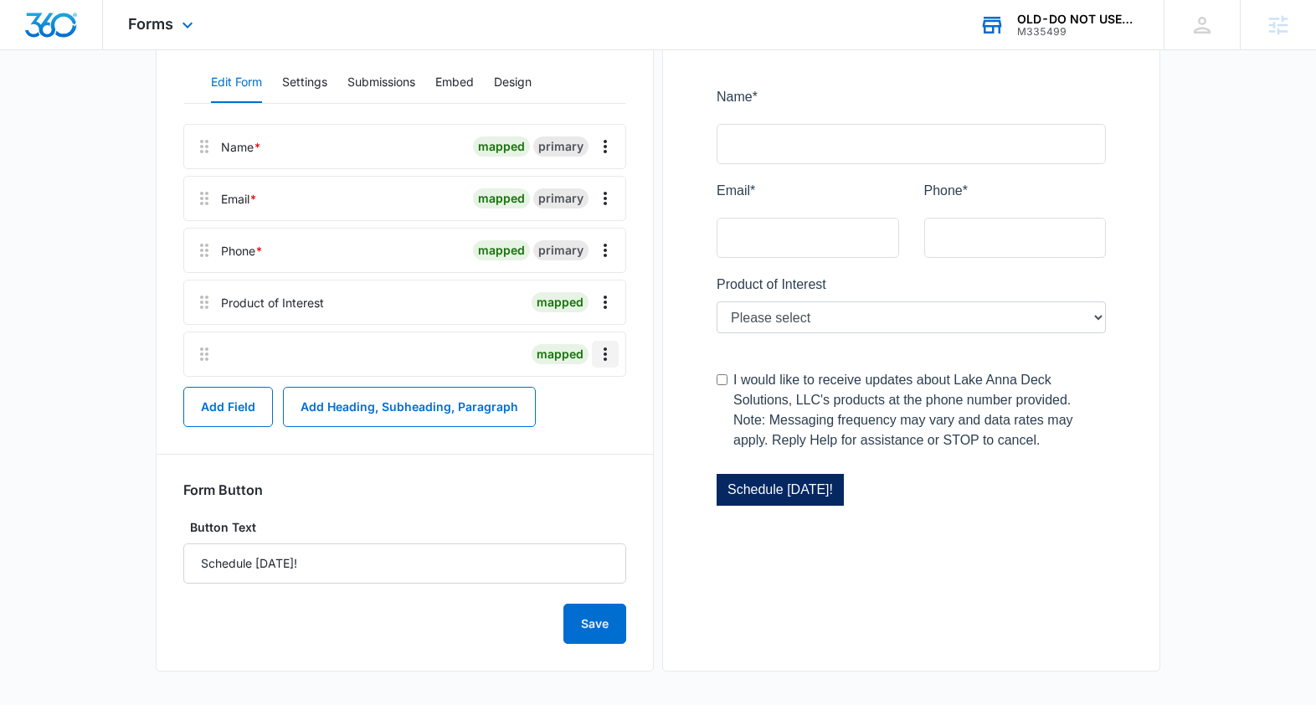
click at [609, 355] on icon "Overflow Menu" at bounding box center [605, 354] width 20 height 20
click at [569, 395] on div "Edit" at bounding box center [559, 401] width 35 height 12
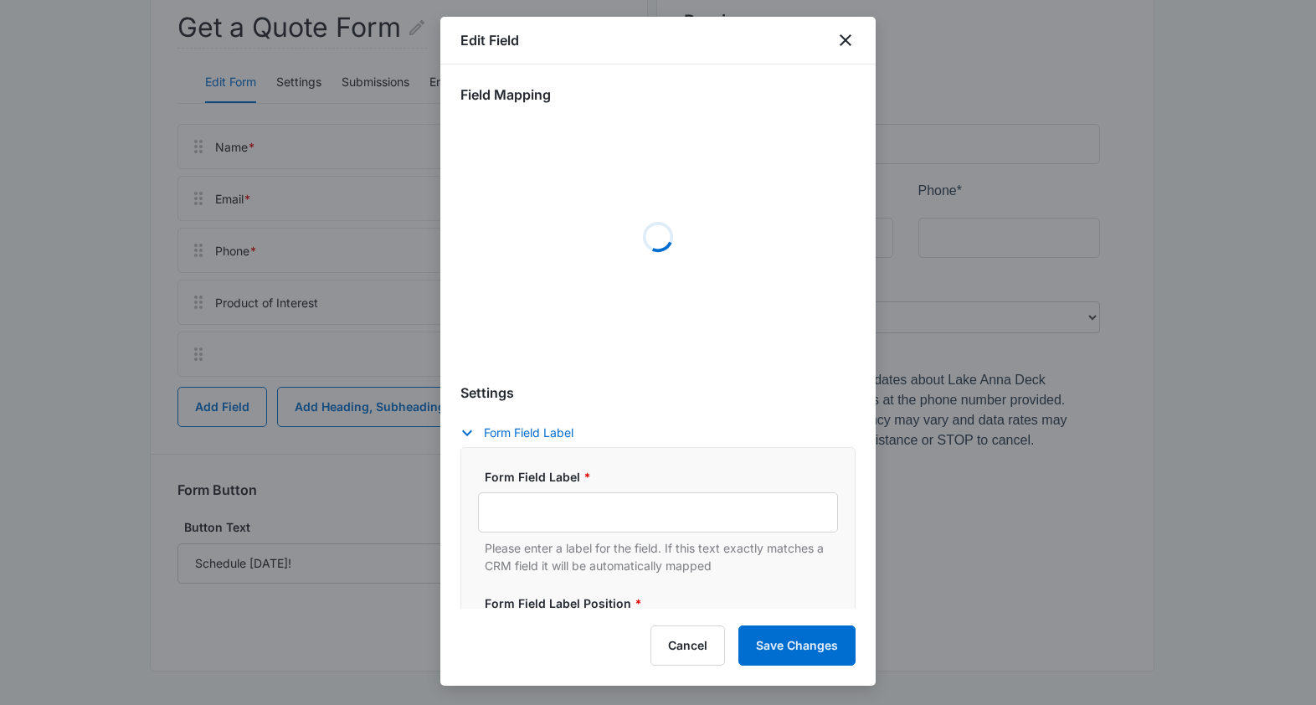
select select "368"
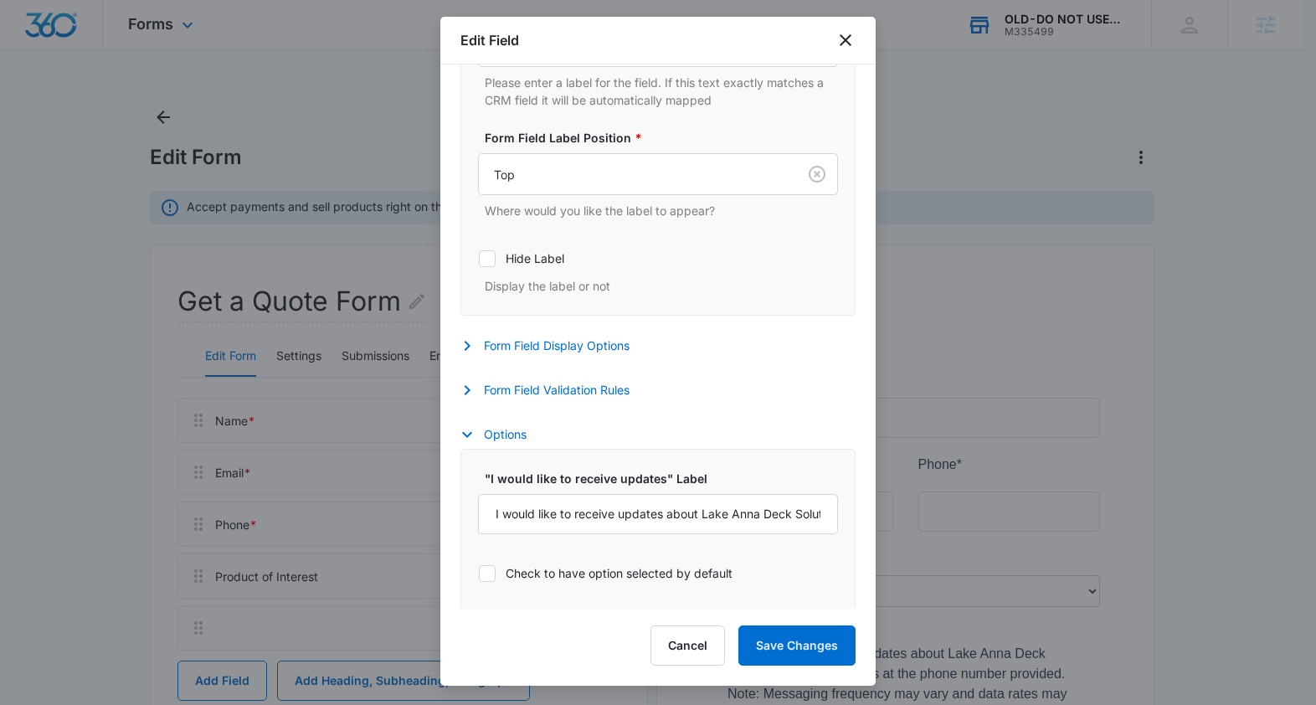
scroll to position [480, 0]
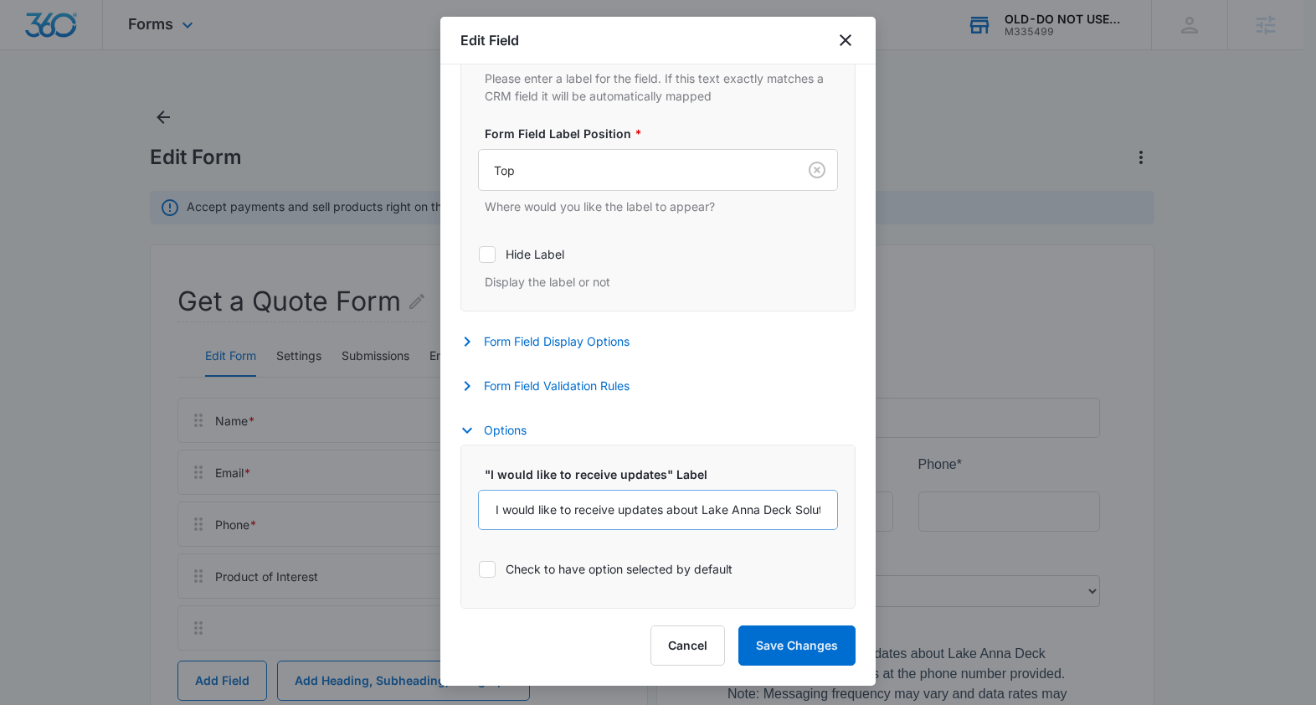
click at [604, 514] on input "I would like to receive updates about Lake Anna Deck Solutions, LLC's products …" at bounding box center [658, 510] width 360 height 40
click at [681, 641] on button "Cancel" at bounding box center [687, 645] width 74 height 40
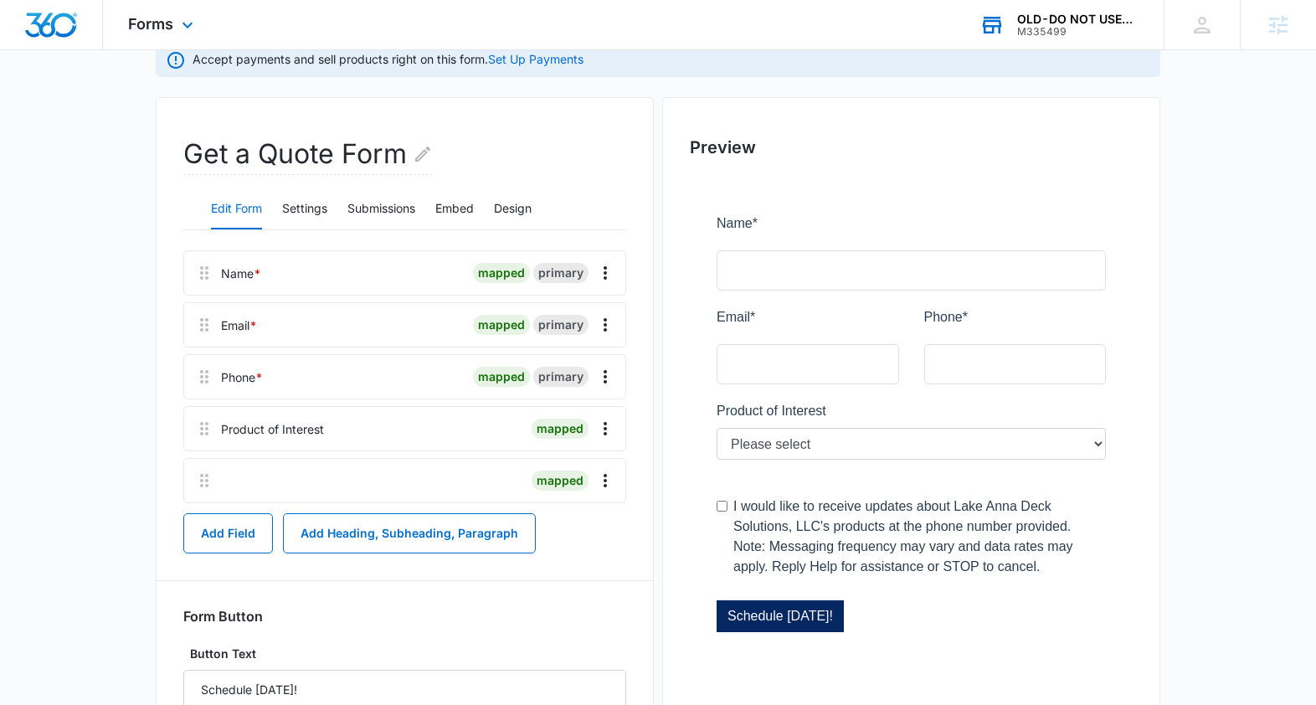
scroll to position [157, 0]
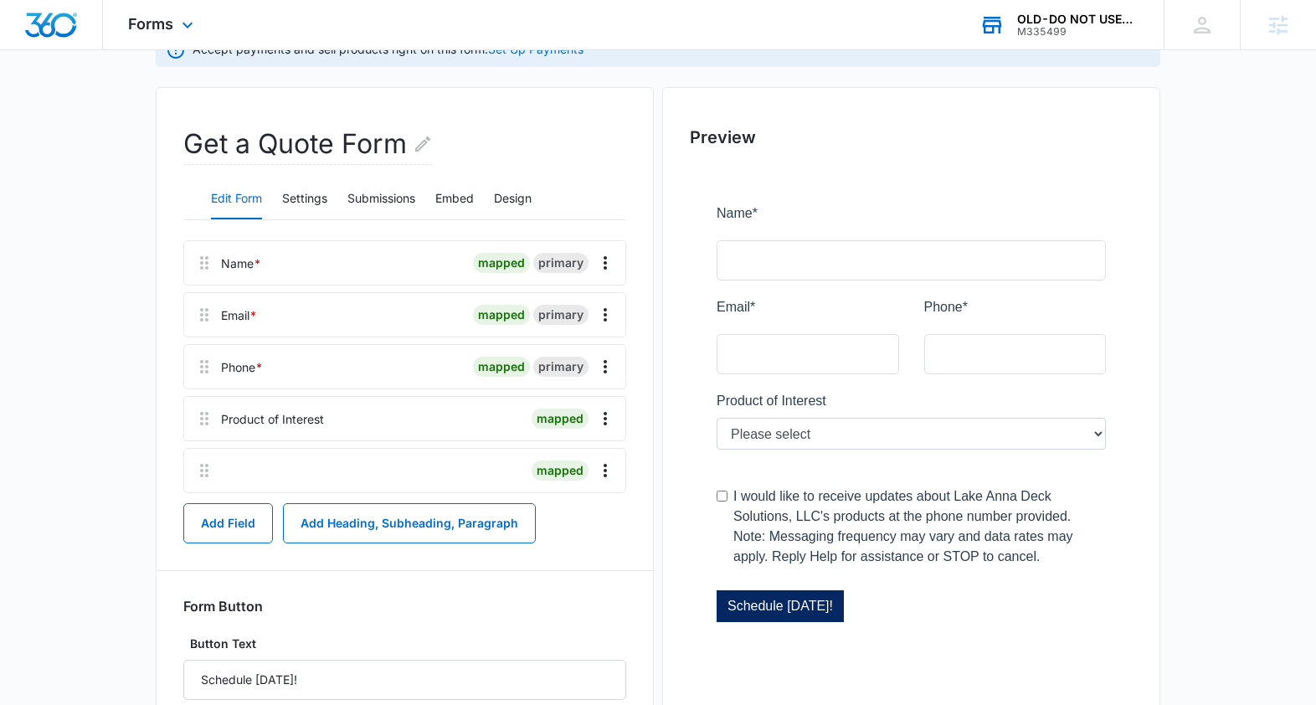
click at [261, 473] on div at bounding box center [376, 471] width 297 height 44
click at [606, 469] on icon "Overflow Menu" at bounding box center [605, 470] width 3 height 13
click at [558, 514] on div "Edit" at bounding box center [559, 517] width 35 height 12
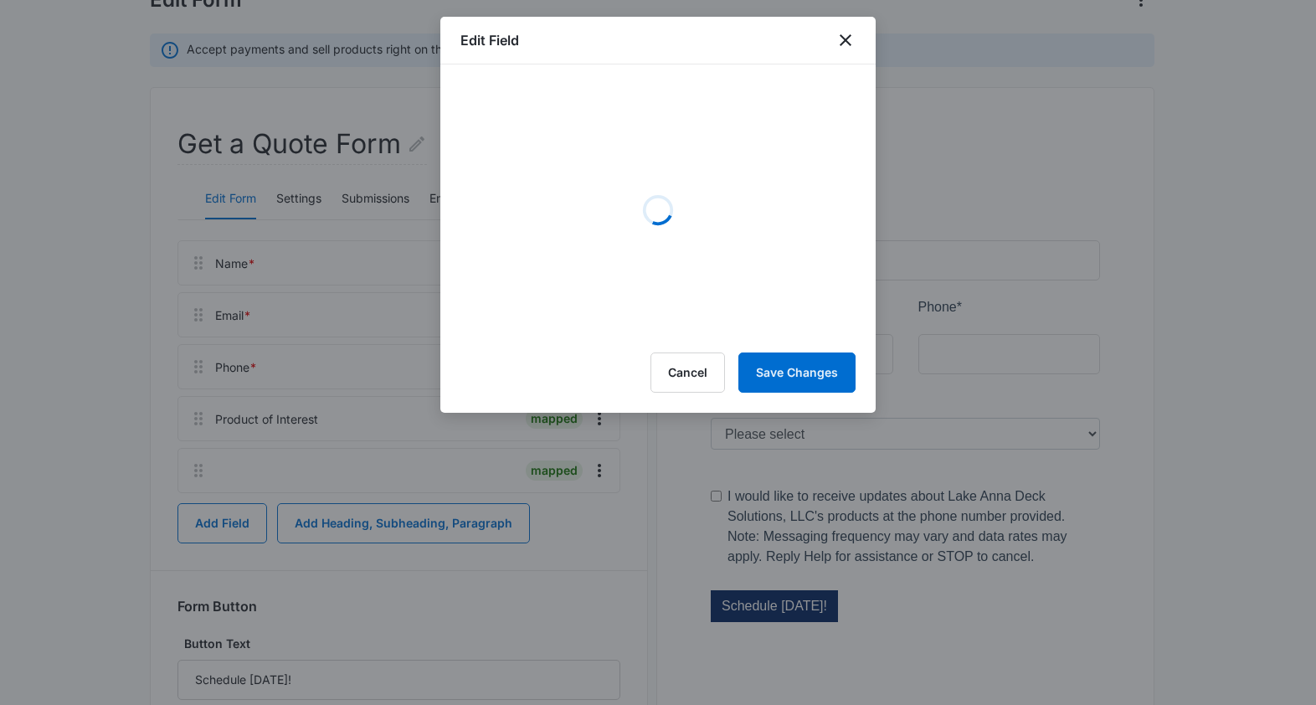
select select "368"
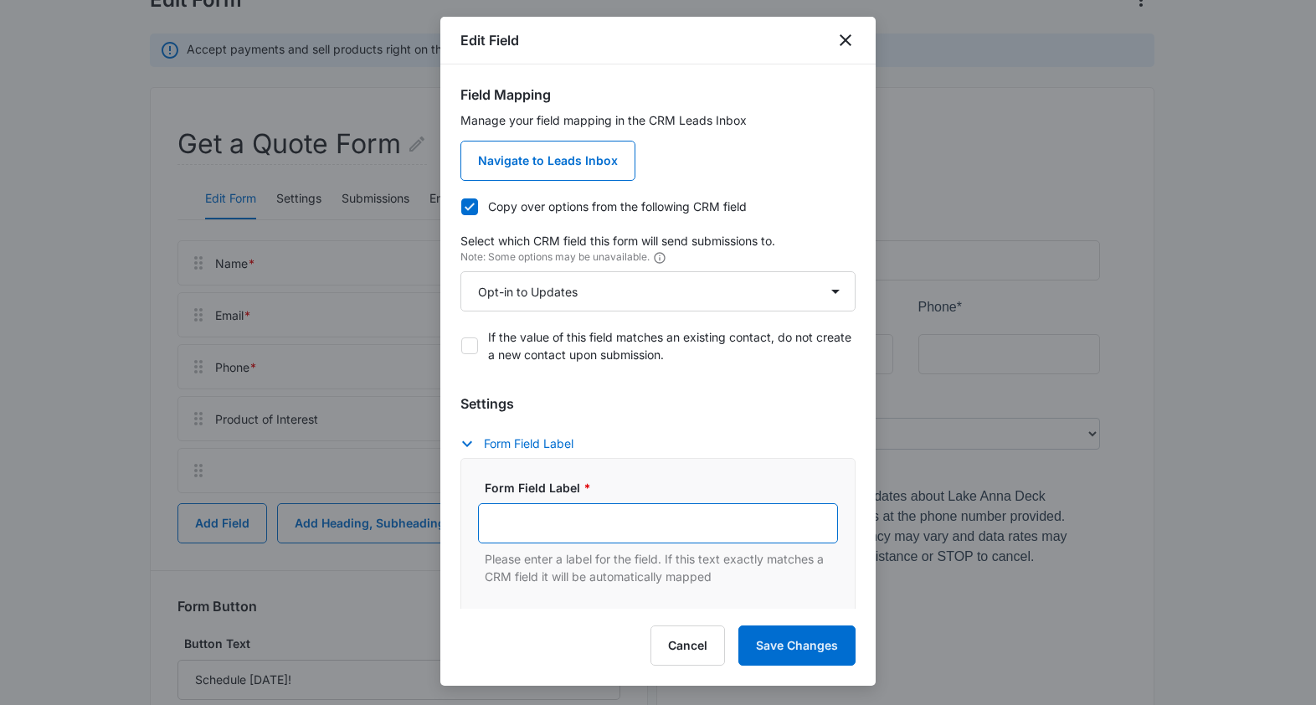
click at [553, 510] on input "Form Field Label *" at bounding box center [658, 523] width 360 height 40
click at [552, 511] on input "Form Field Label *" at bounding box center [658, 523] width 360 height 40
click at [552, 516] on input "Form Field Label *" at bounding box center [658, 523] width 360 height 40
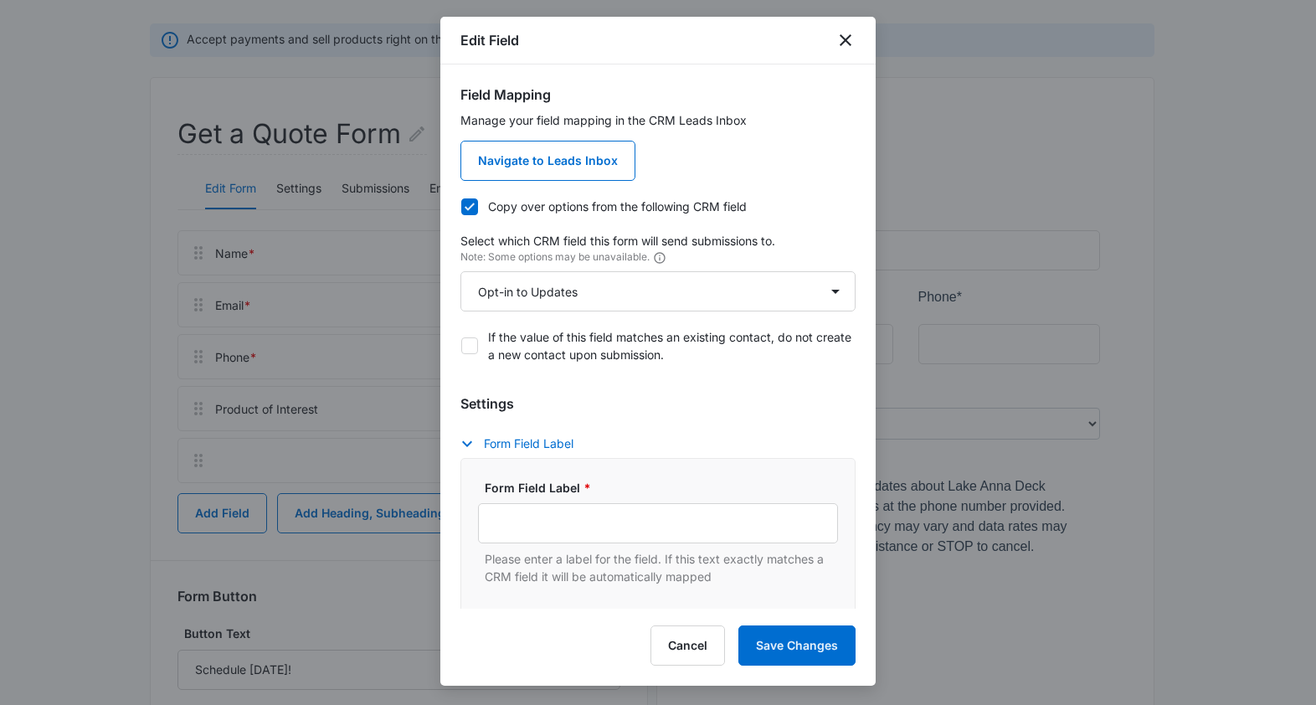
scroll to position [182, 0]
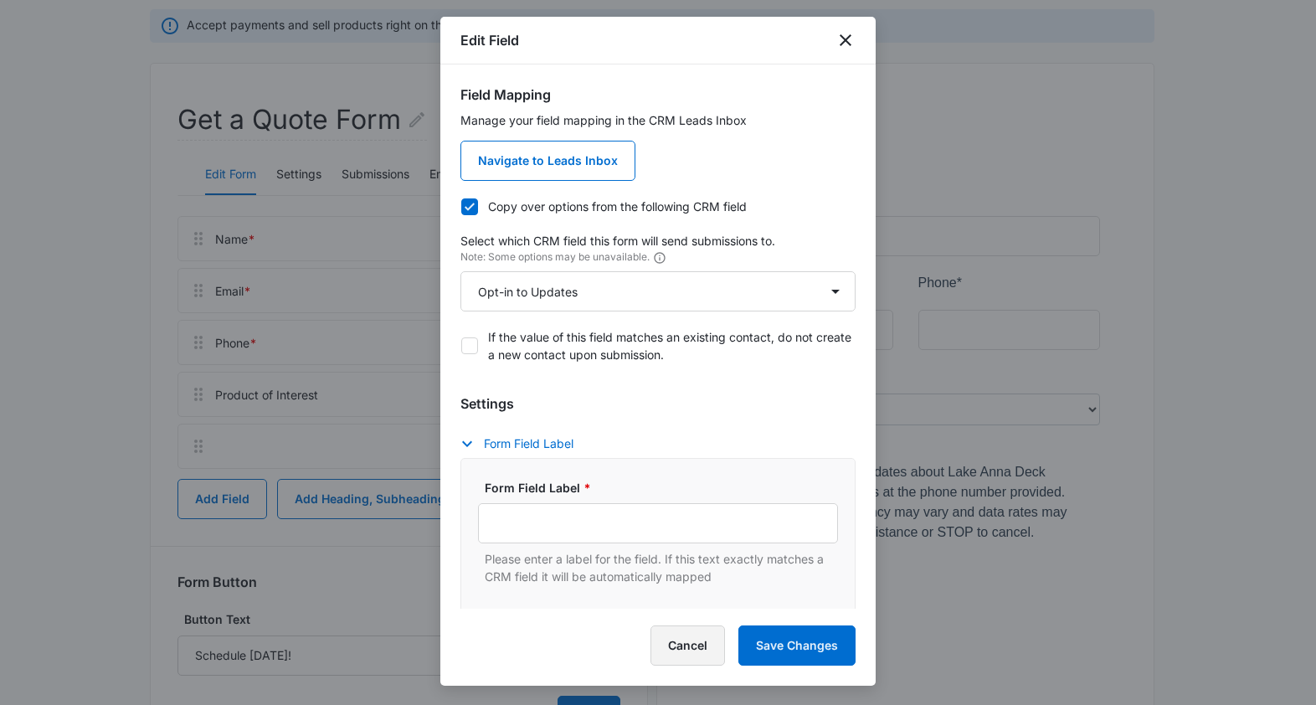
drag, startPoint x: 656, startPoint y: 631, endPoint x: 709, endPoint y: 591, distance: 66.3
click at [656, 631] on button "Cancel" at bounding box center [687, 645] width 74 height 40
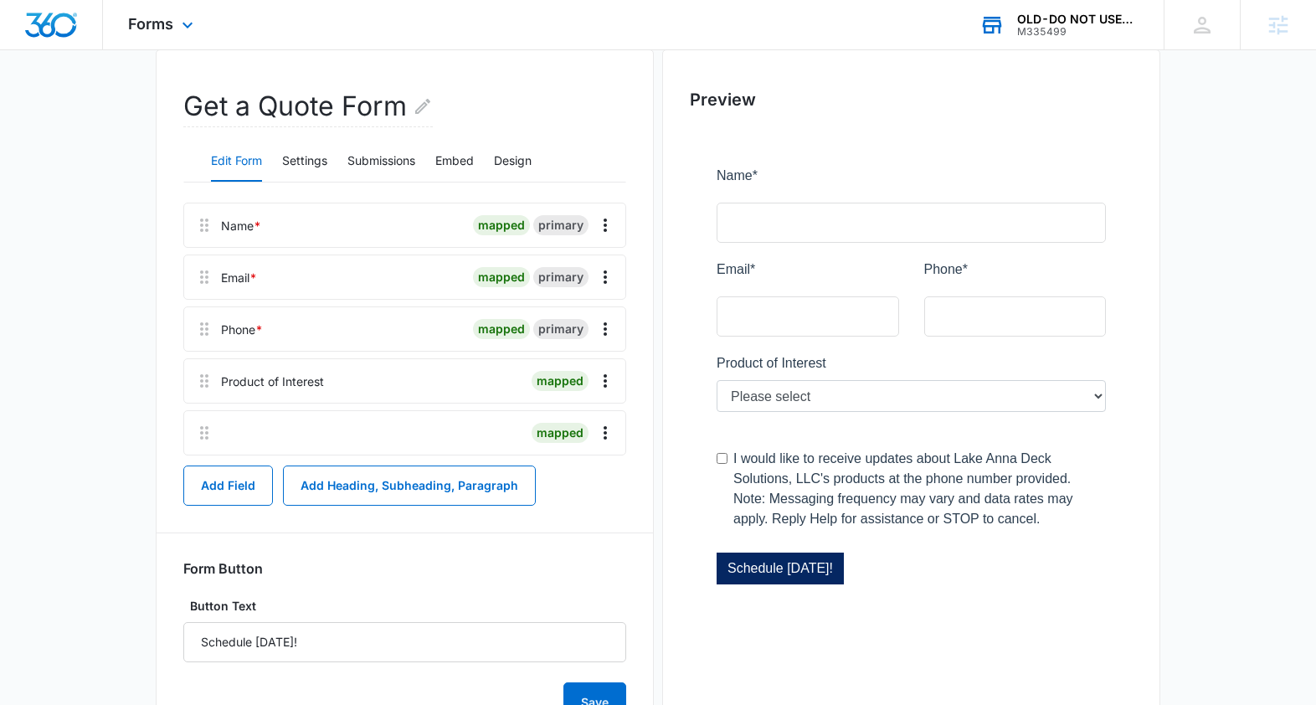
scroll to position [129, 0]
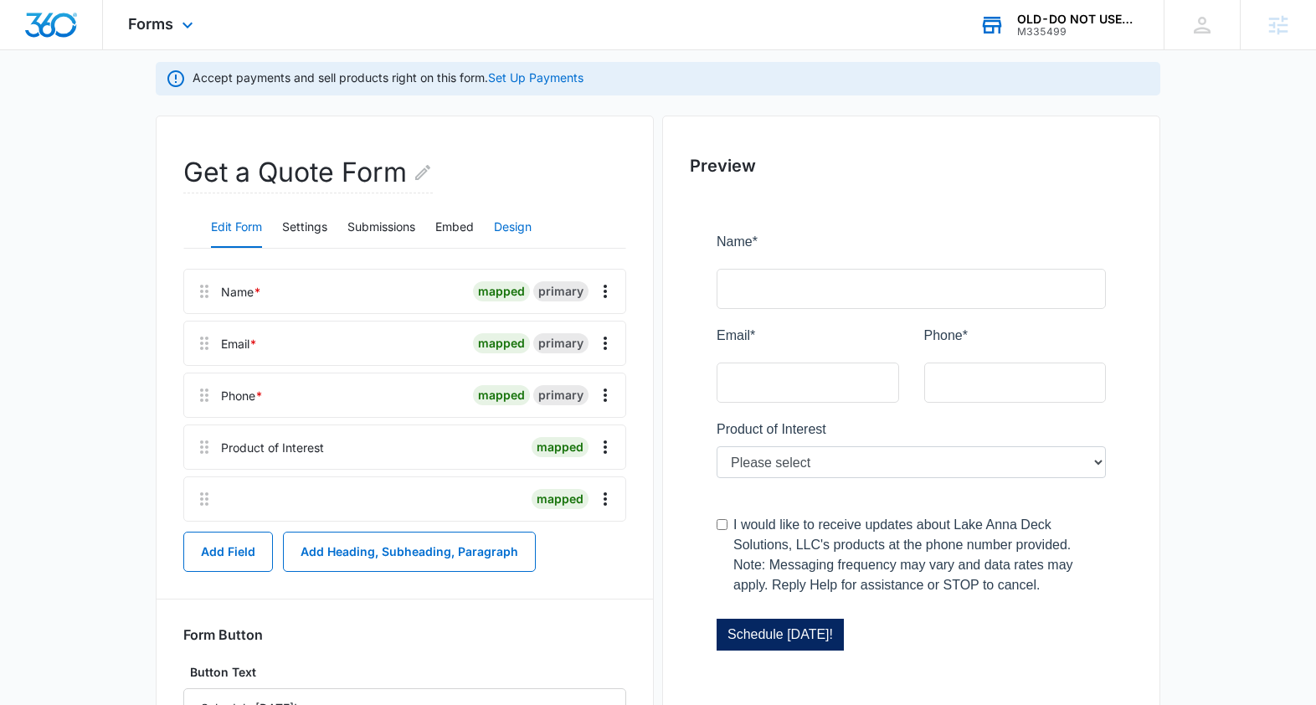
click at [512, 223] on button "Design" at bounding box center [513, 228] width 38 height 40
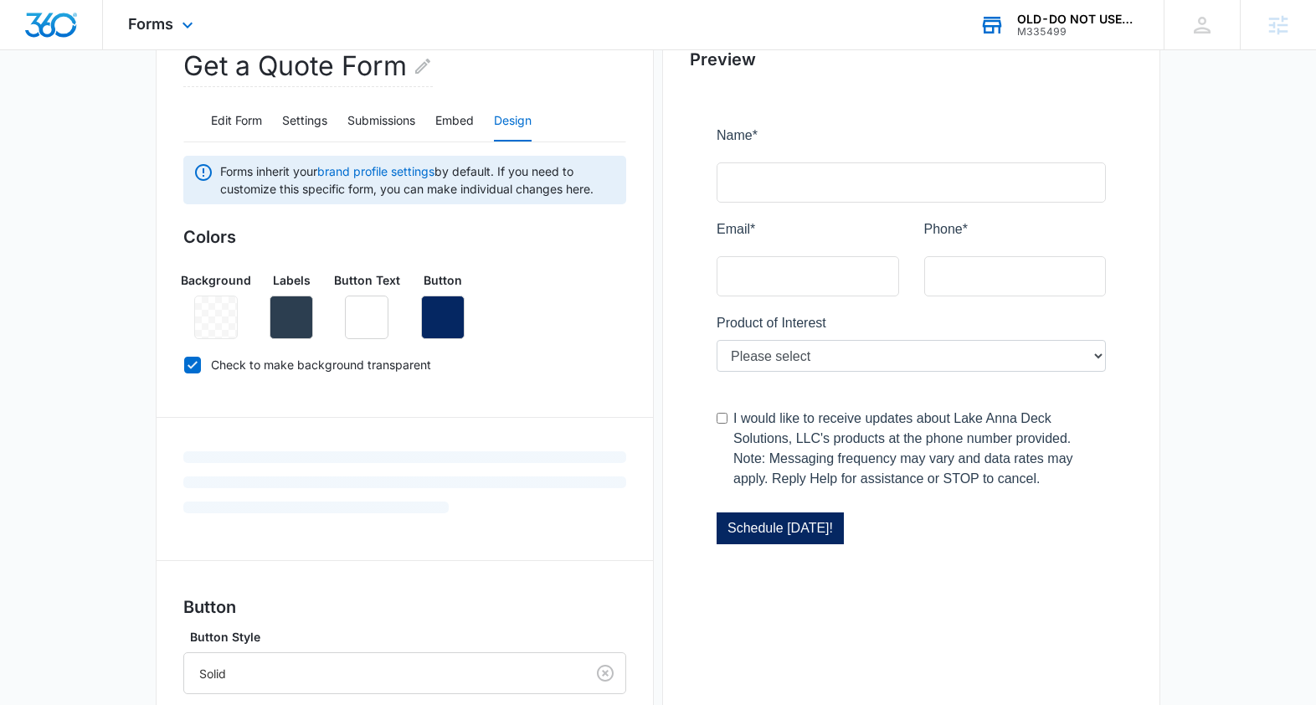
scroll to position [239, 0]
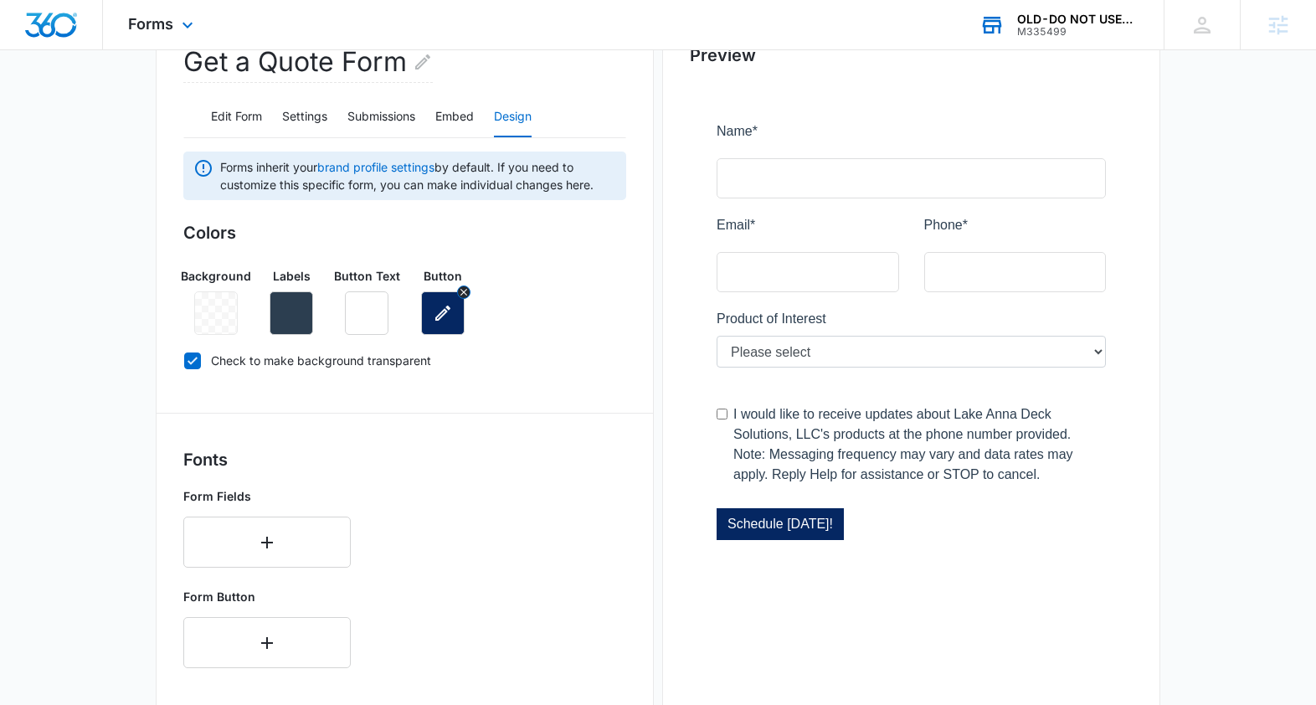
click at [450, 331] on button "button" at bounding box center [443, 313] width 44 height 44
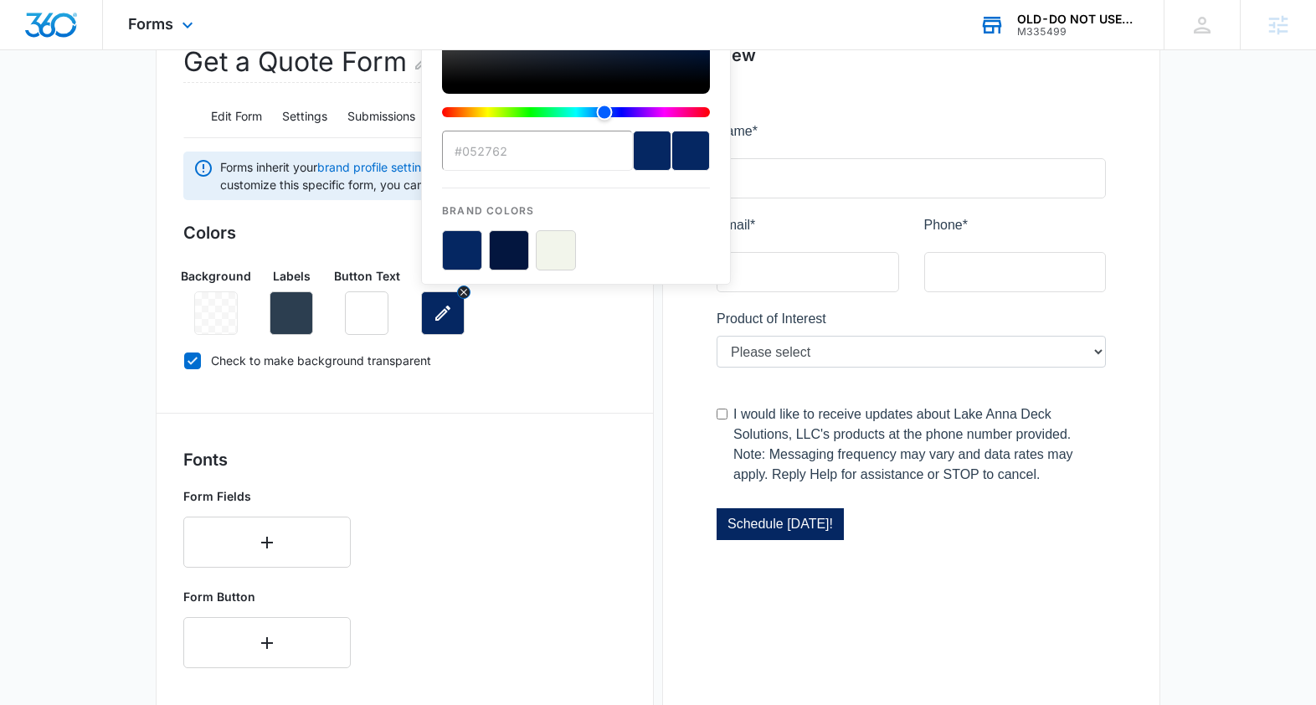
scroll to position [0, 0]
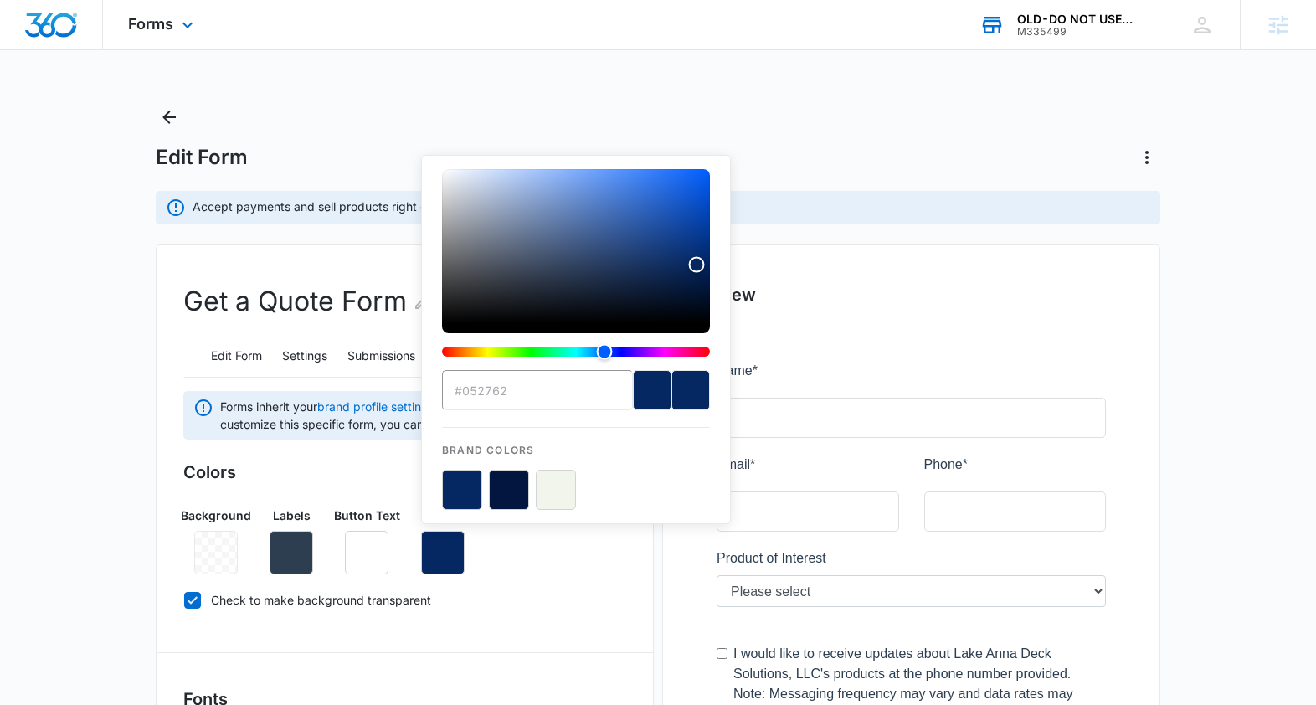
click at [512, 393] on input "#052762" at bounding box center [537, 390] width 191 height 40
click at [511, 393] on input "#052762" at bounding box center [537, 390] width 191 height 40
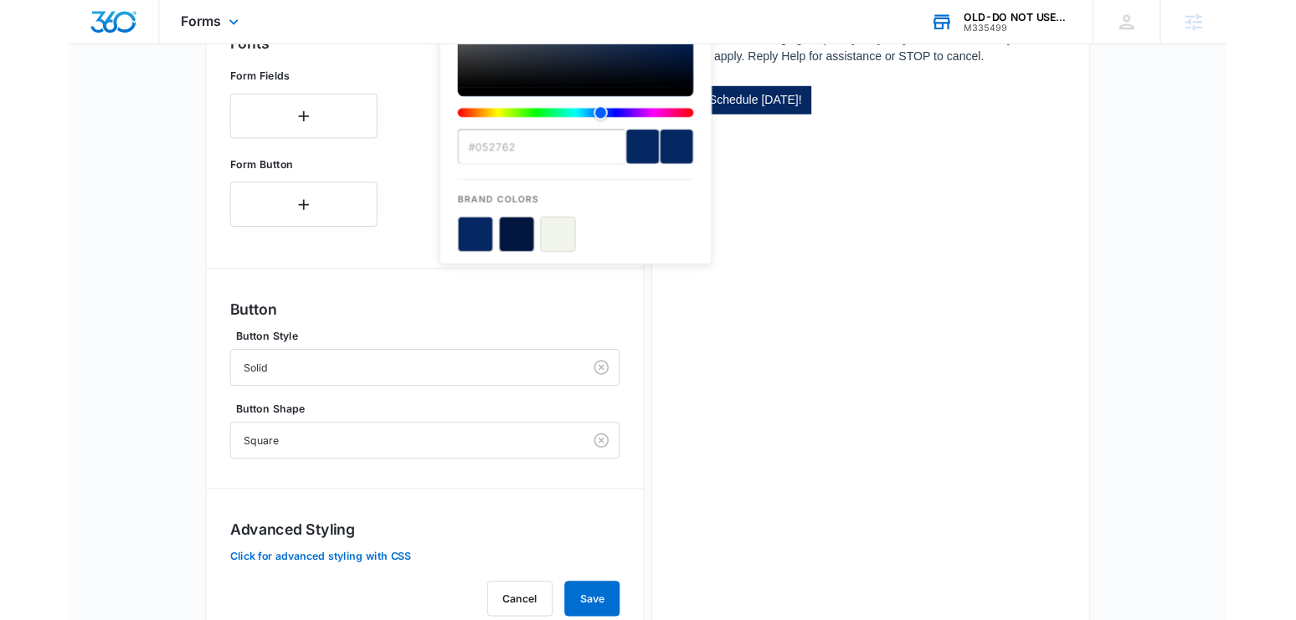
scroll to position [706, 0]
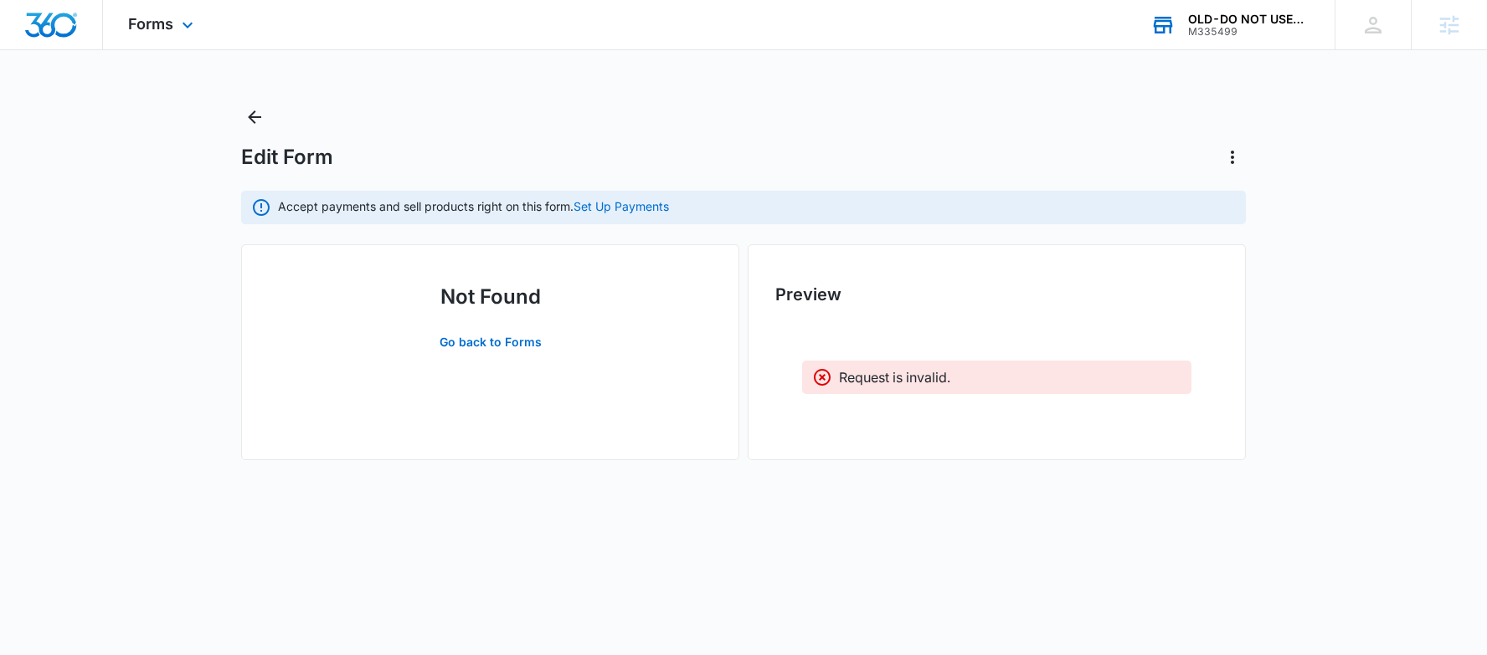
click at [1205, 18] on div "OLD-DO NOT USE-Lake Anna Deck Solutions, LLC" at bounding box center [1249, 19] width 122 height 13
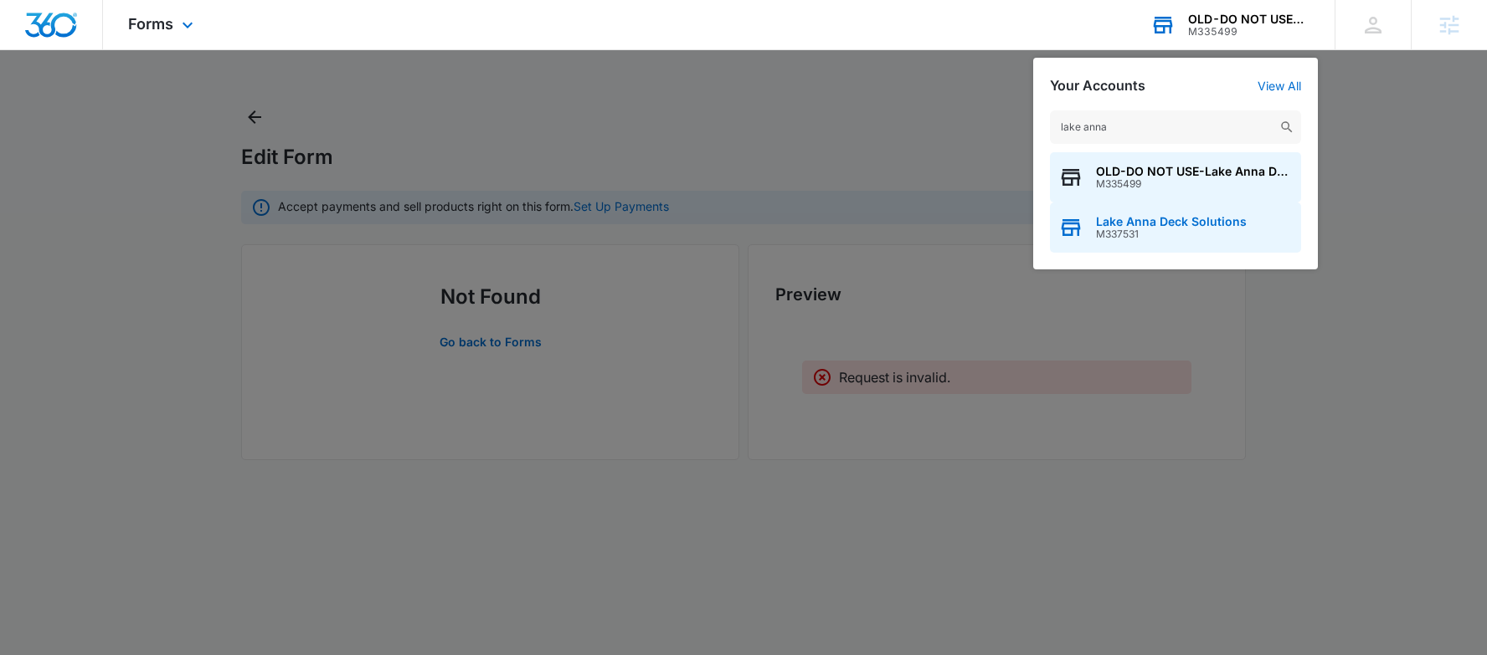
type input "lake anna"
click at [1164, 223] on span "Lake Anna Deck Solutions" at bounding box center [1171, 221] width 151 height 13
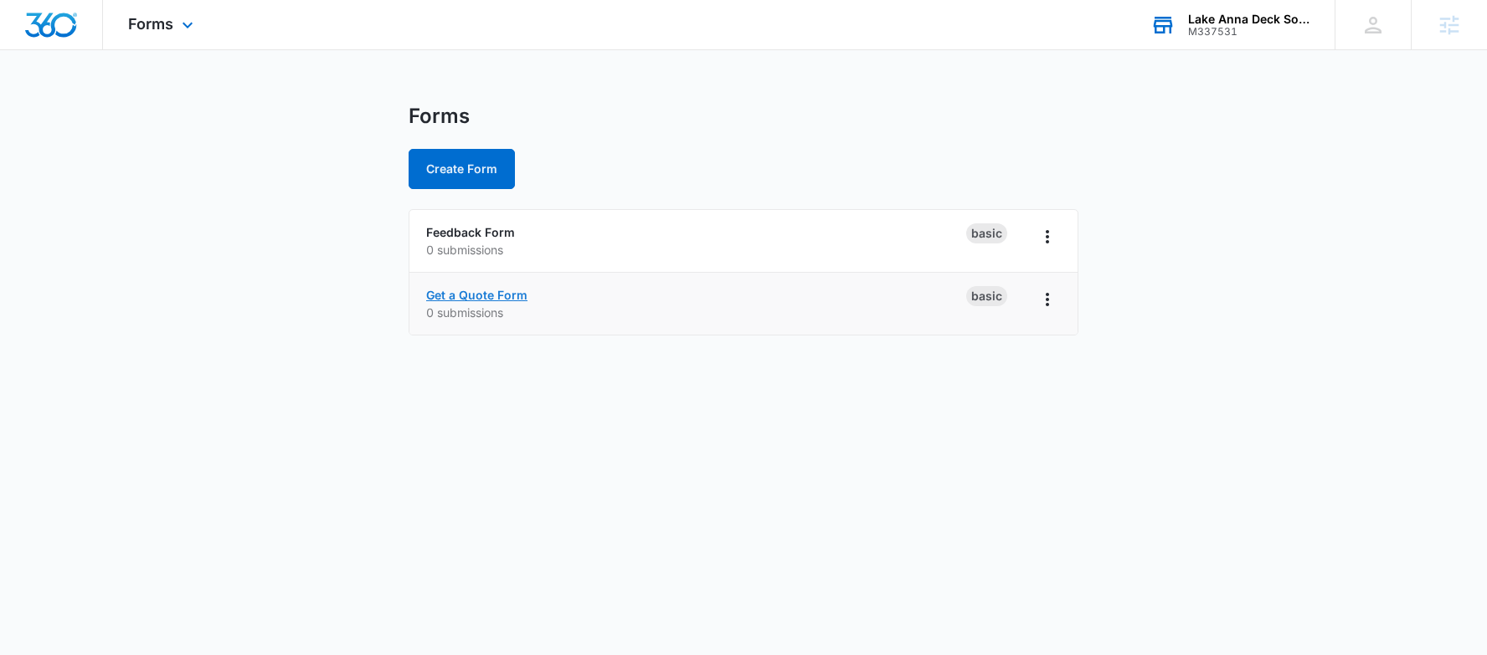
click at [506, 297] on link "Get a Quote Form" at bounding box center [476, 295] width 101 height 14
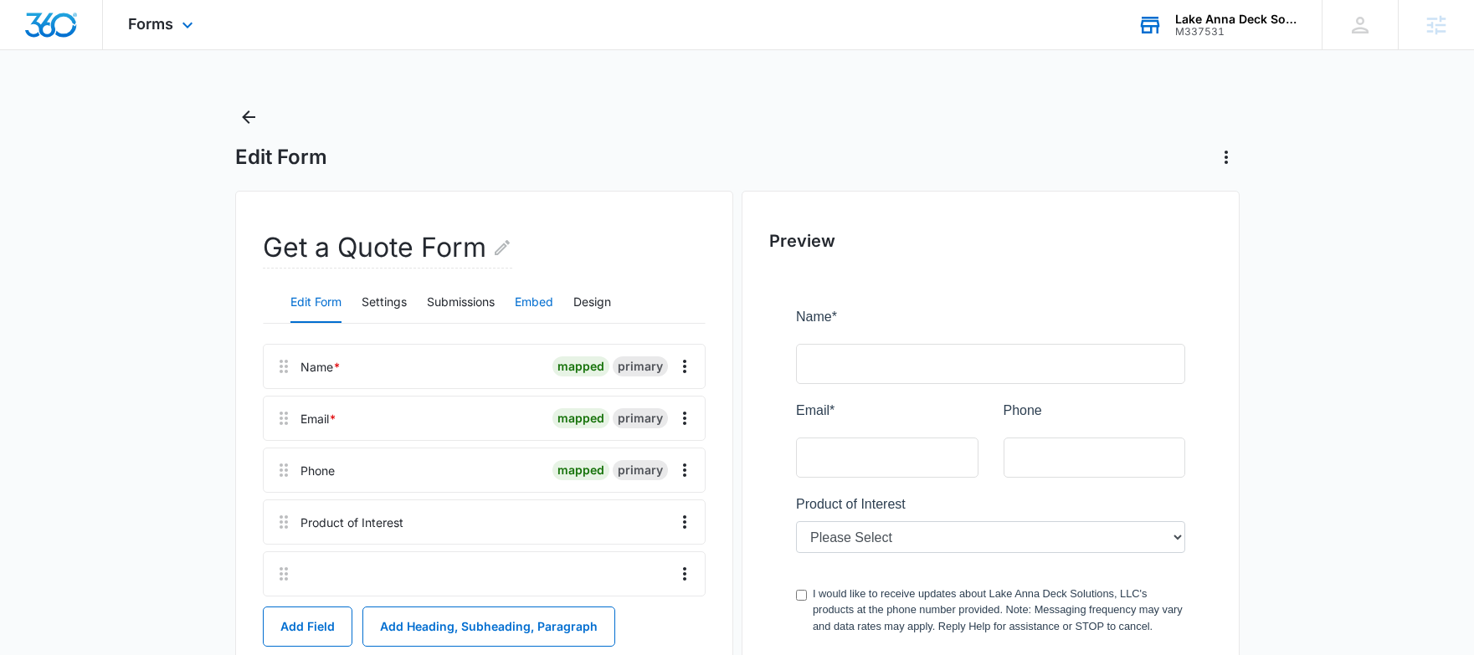
click at [532, 303] on button "Embed" at bounding box center [534, 303] width 39 height 40
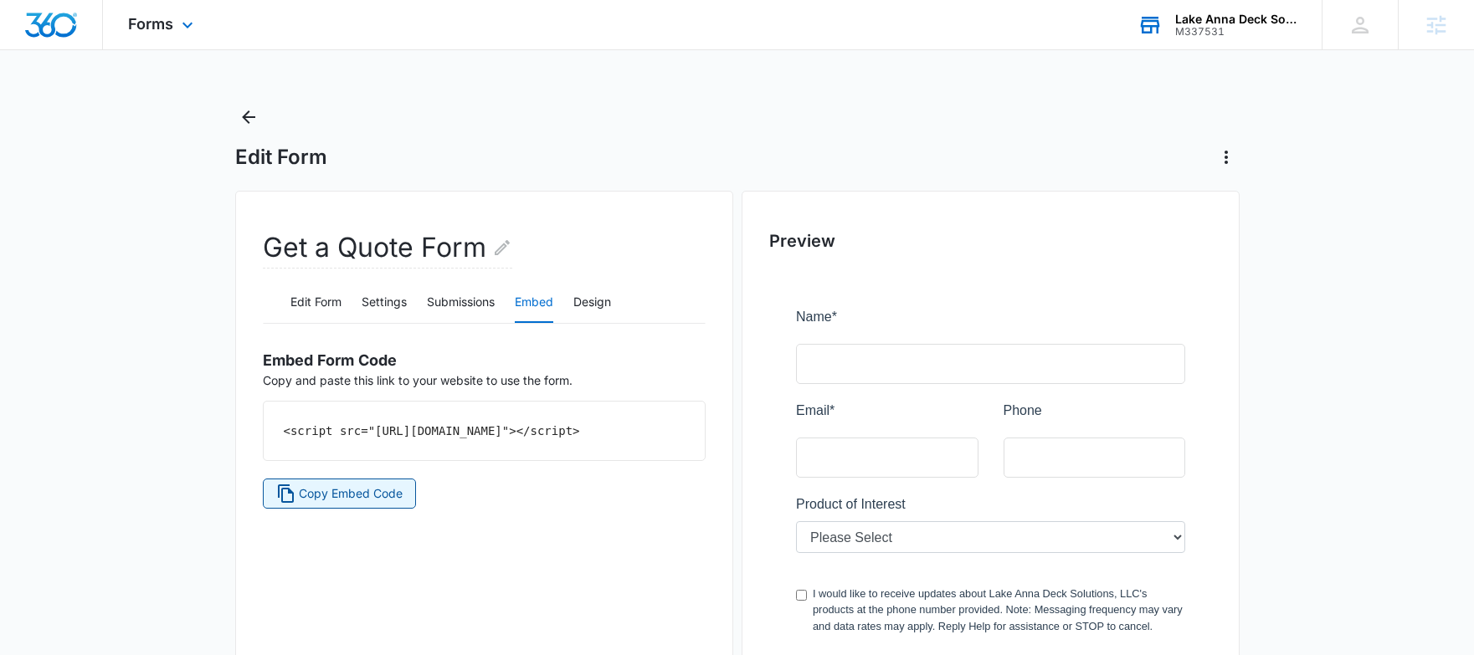
click at [370, 503] on span "Copy Embed Code" at bounding box center [351, 494] width 104 height 18
